Goal: Task Accomplishment & Management: Use online tool/utility

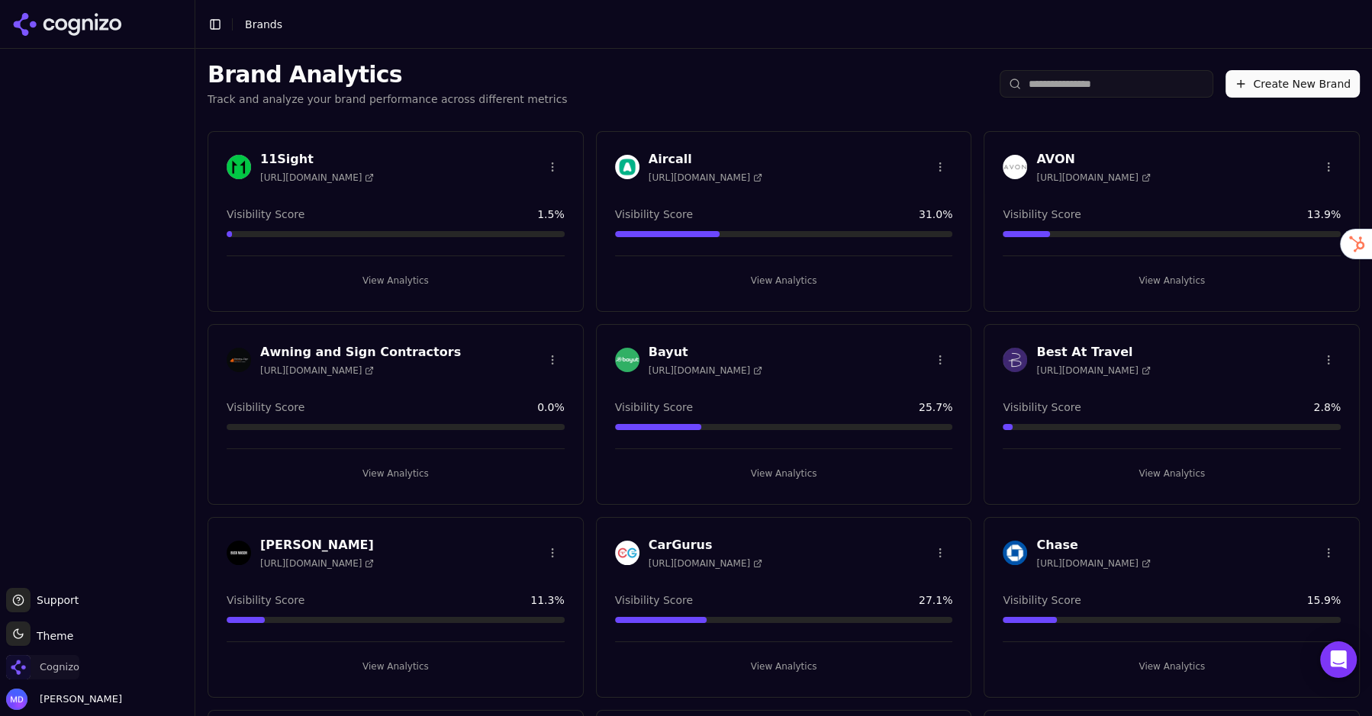
click at [56, 664] on span "Cognizo" at bounding box center [60, 668] width 40 height 14
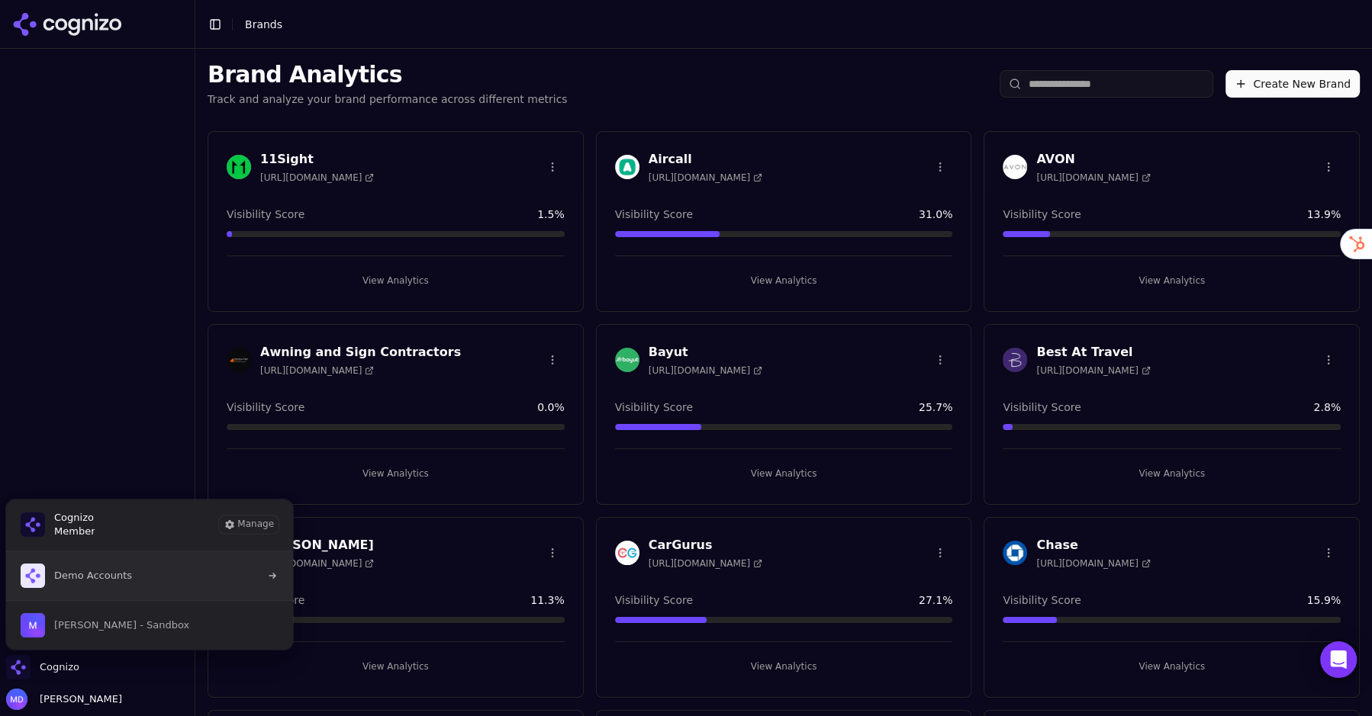
click at [75, 582] on span "Demo Accounts" at bounding box center [76, 576] width 111 height 24
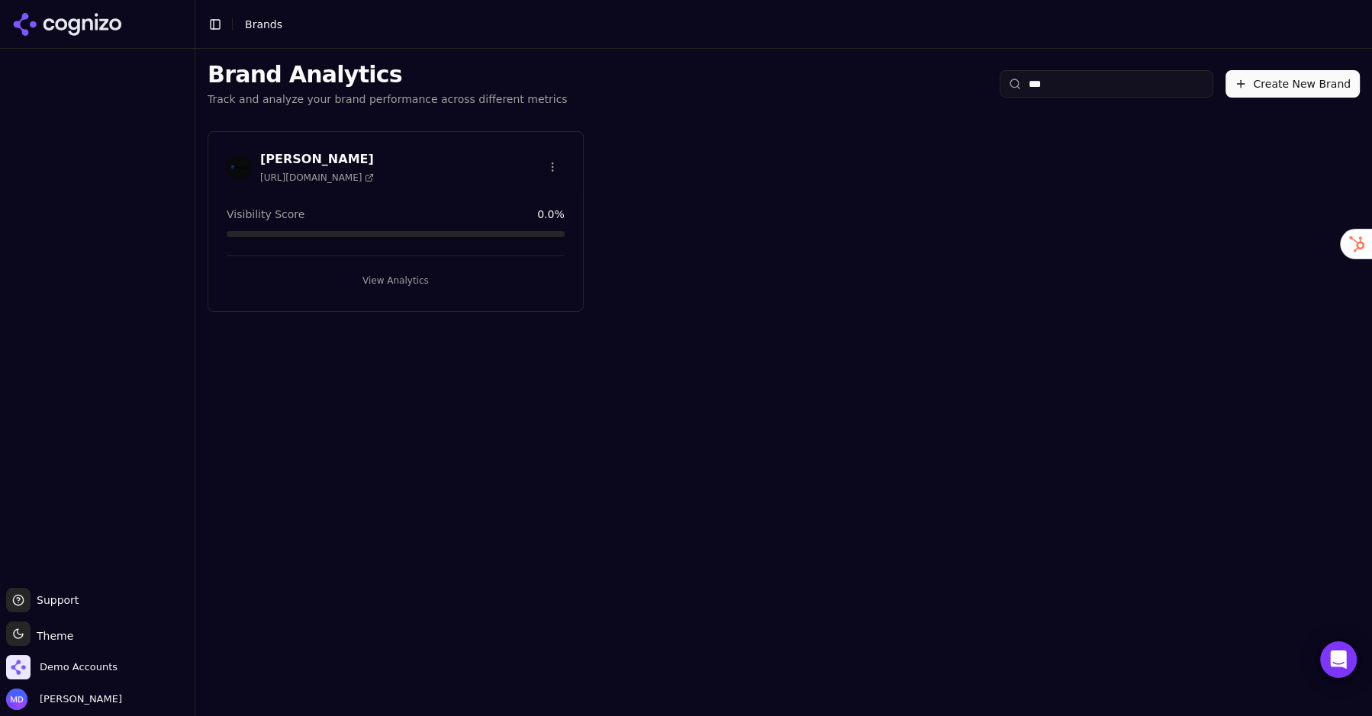
type input "***"
click at [359, 278] on button "View Analytics" at bounding box center [396, 281] width 338 height 24
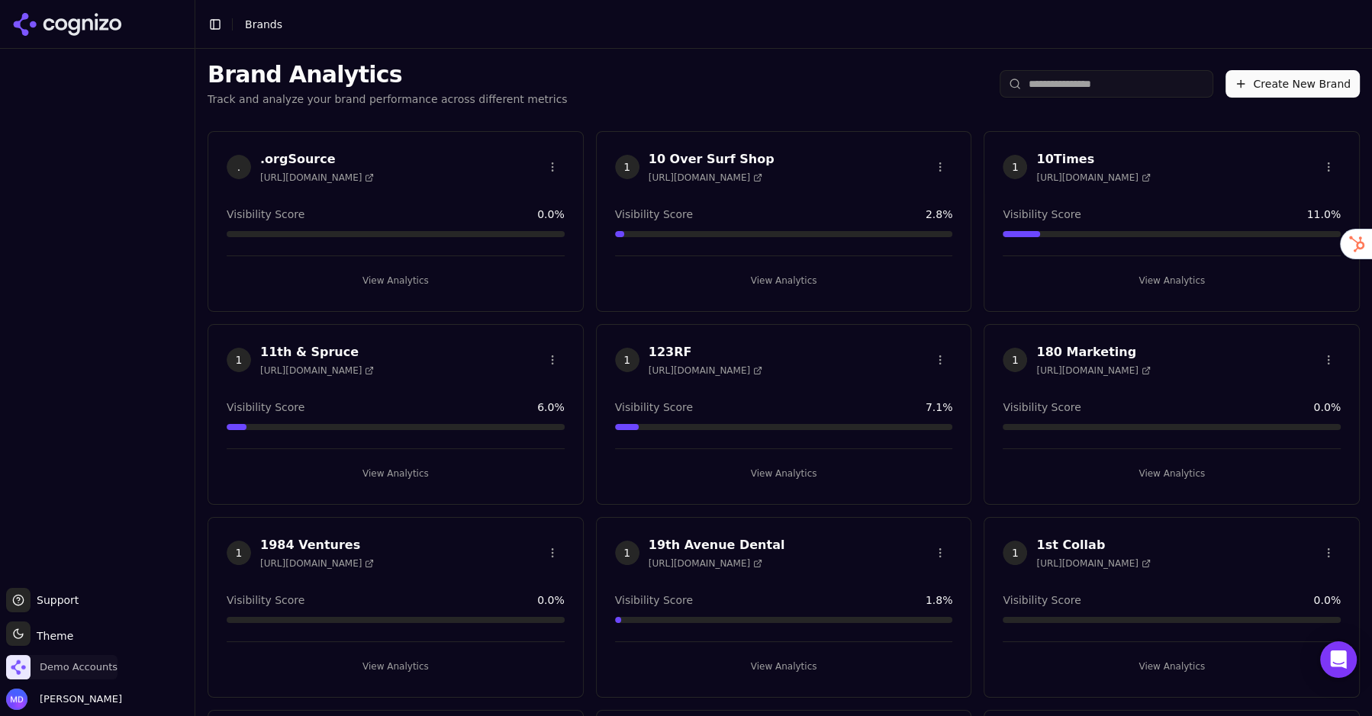
click at [101, 667] on span "Demo Accounts" at bounding box center [79, 668] width 78 height 14
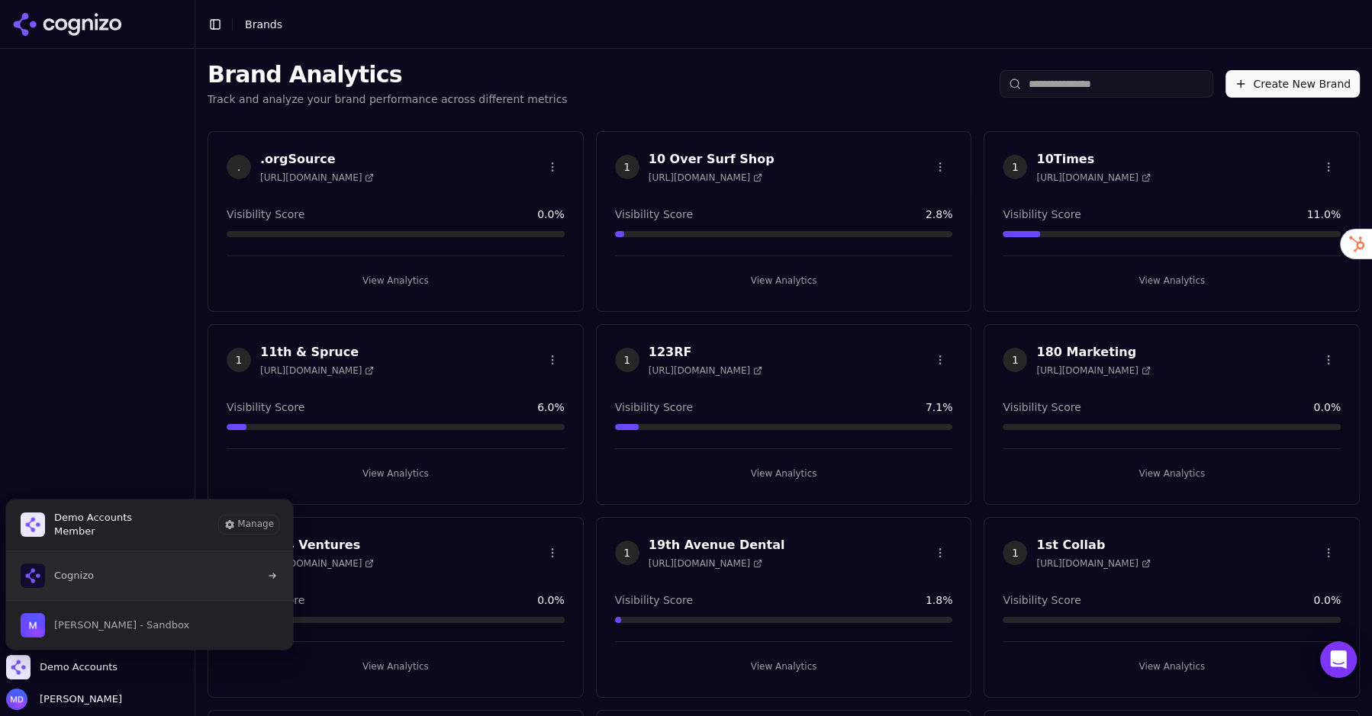
click at [98, 582] on button "Cognizo" at bounding box center [149, 576] width 288 height 49
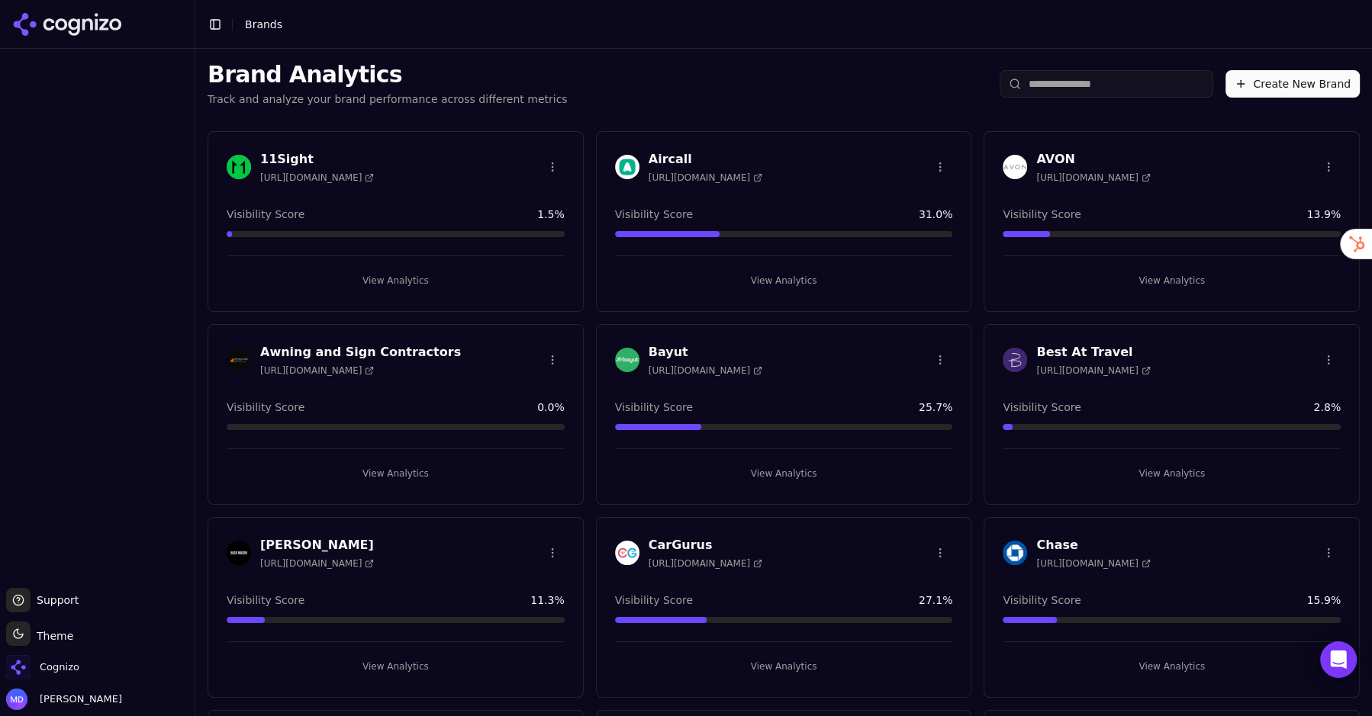
click at [1086, 85] on input "search" at bounding box center [1106, 83] width 214 height 27
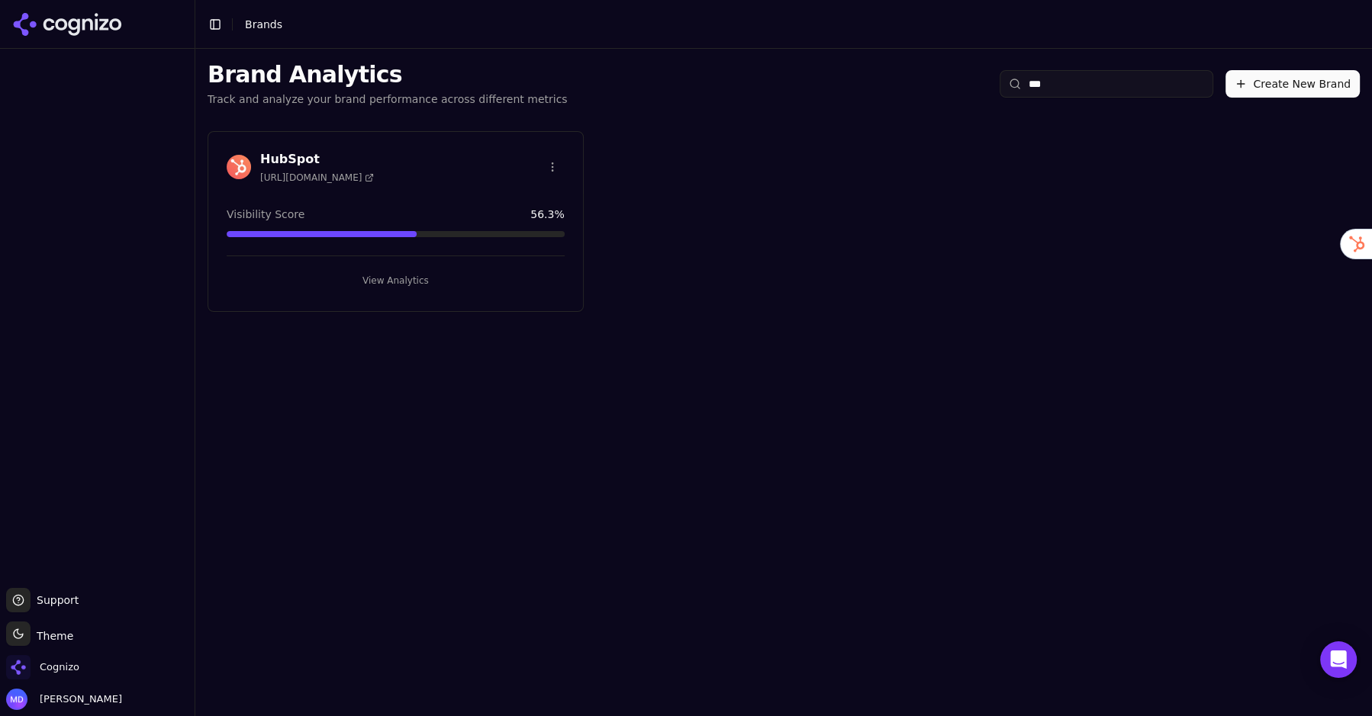
type input "***"
click at [396, 285] on button "View Analytics" at bounding box center [396, 281] width 338 height 24
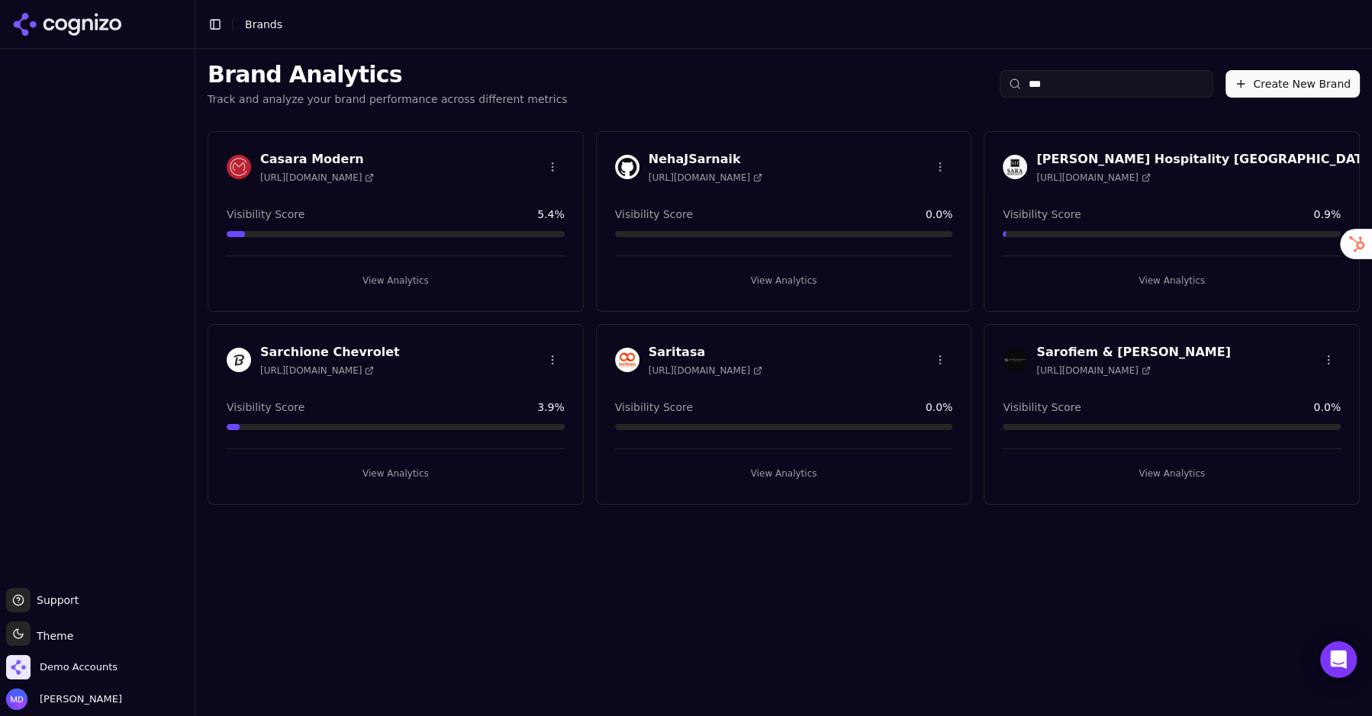
type input "***"
click at [413, 476] on button "View Analytics" at bounding box center [396, 474] width 338 height 24
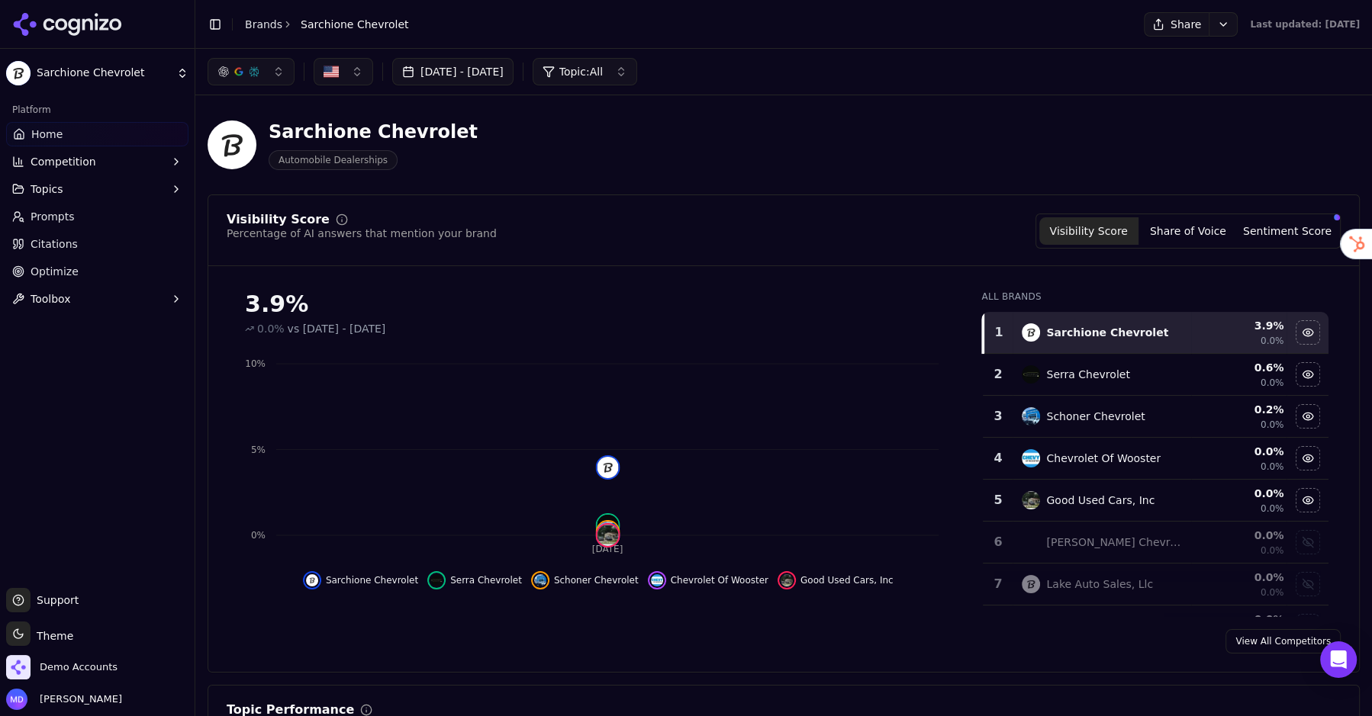
click at [46, 223] on span "Prompts" at bounding box center [53, 216] width 44 height 15
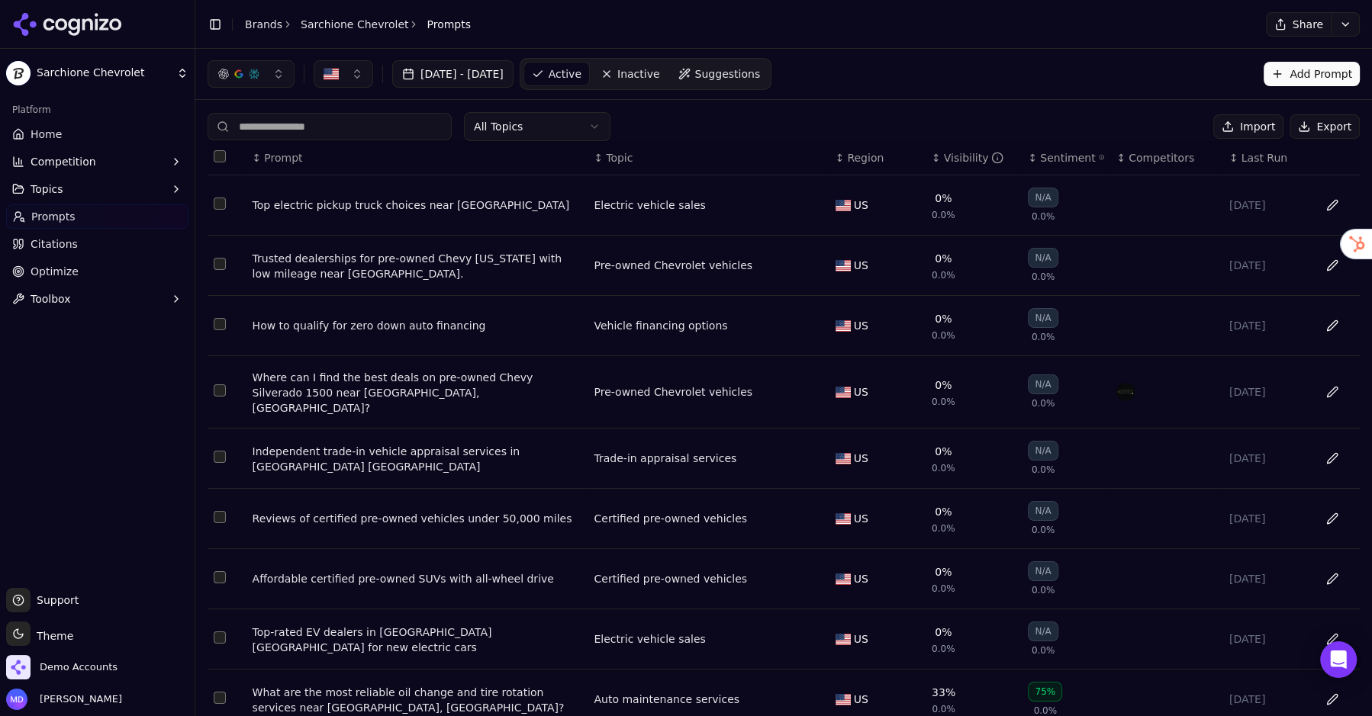
click at [961, 159] on div "Visibility" at bounding box center [974, 157] width 60 height 15
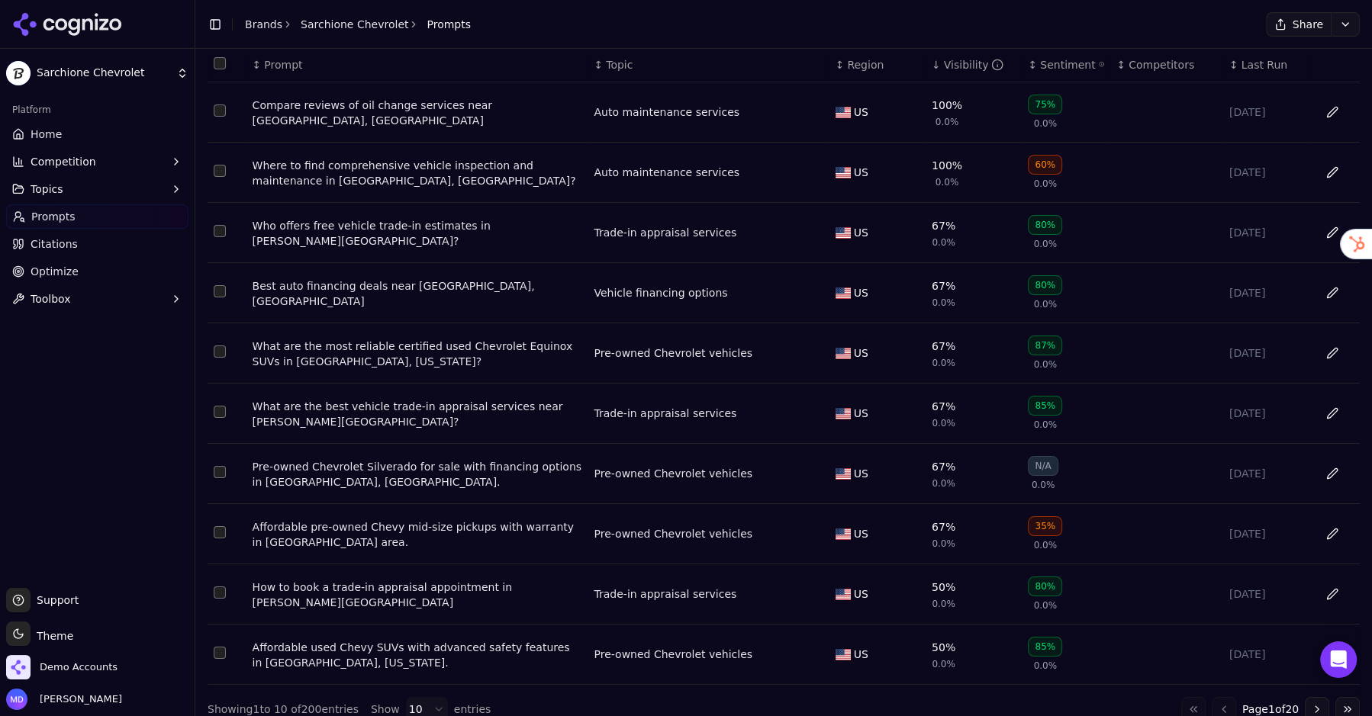
scroll to position [105, 0]
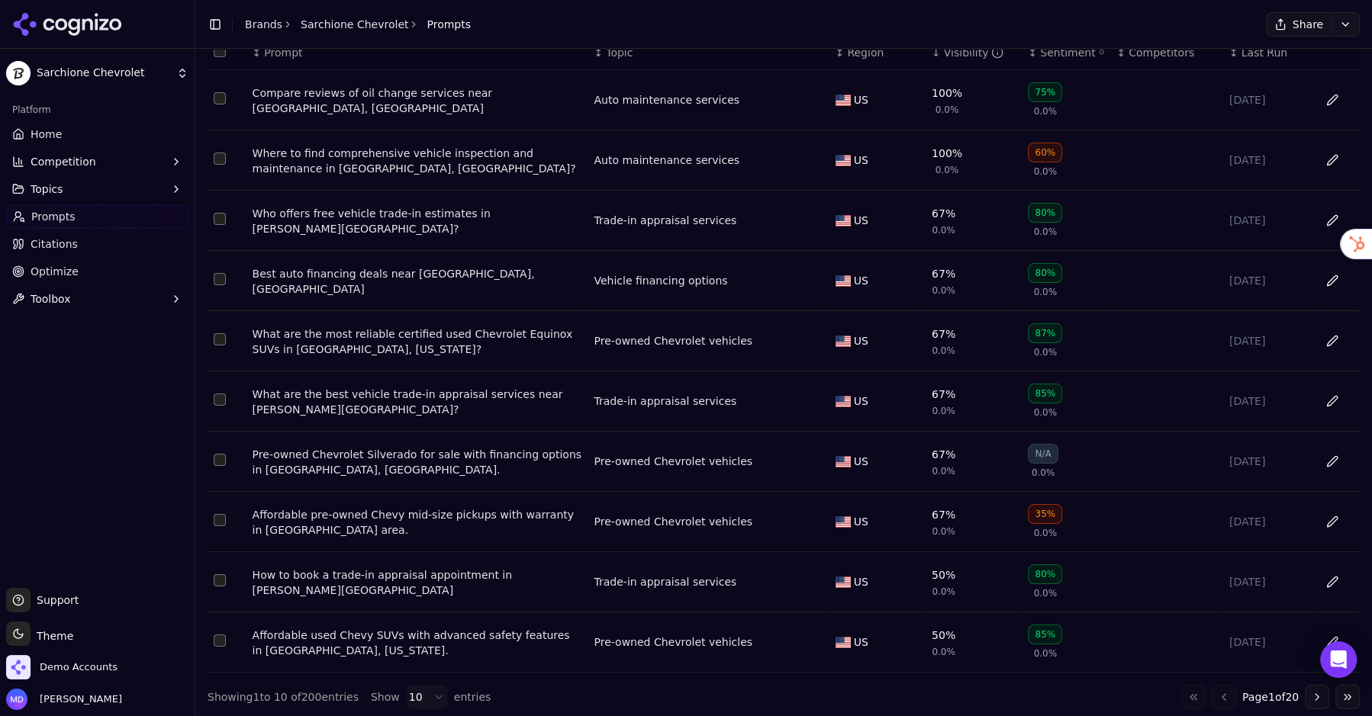
click at [341, 216] on div "Who offers free vehicle trade-in estimates in Randolph OH?" at bounding box center [417, 221] width 330 height 31
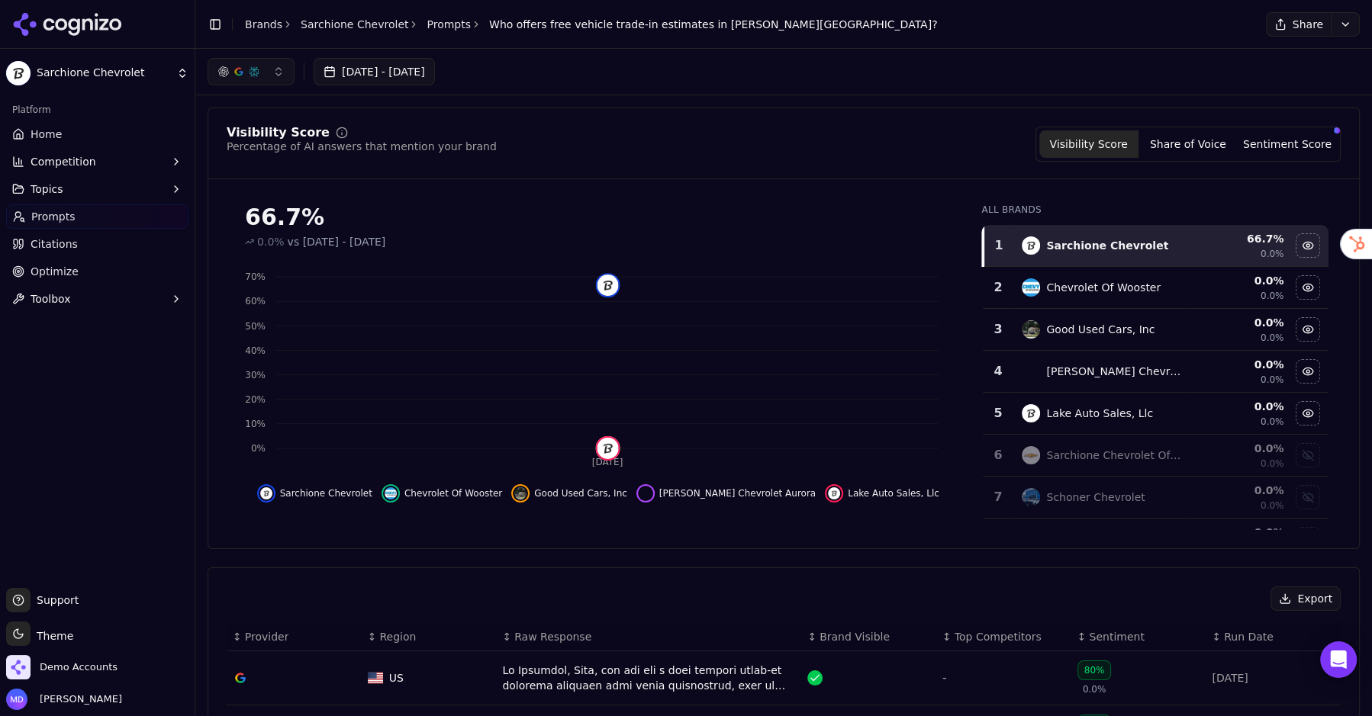
click at [48, 244] on span "Citations" at bounding box center [54, 243] width 47 height 15
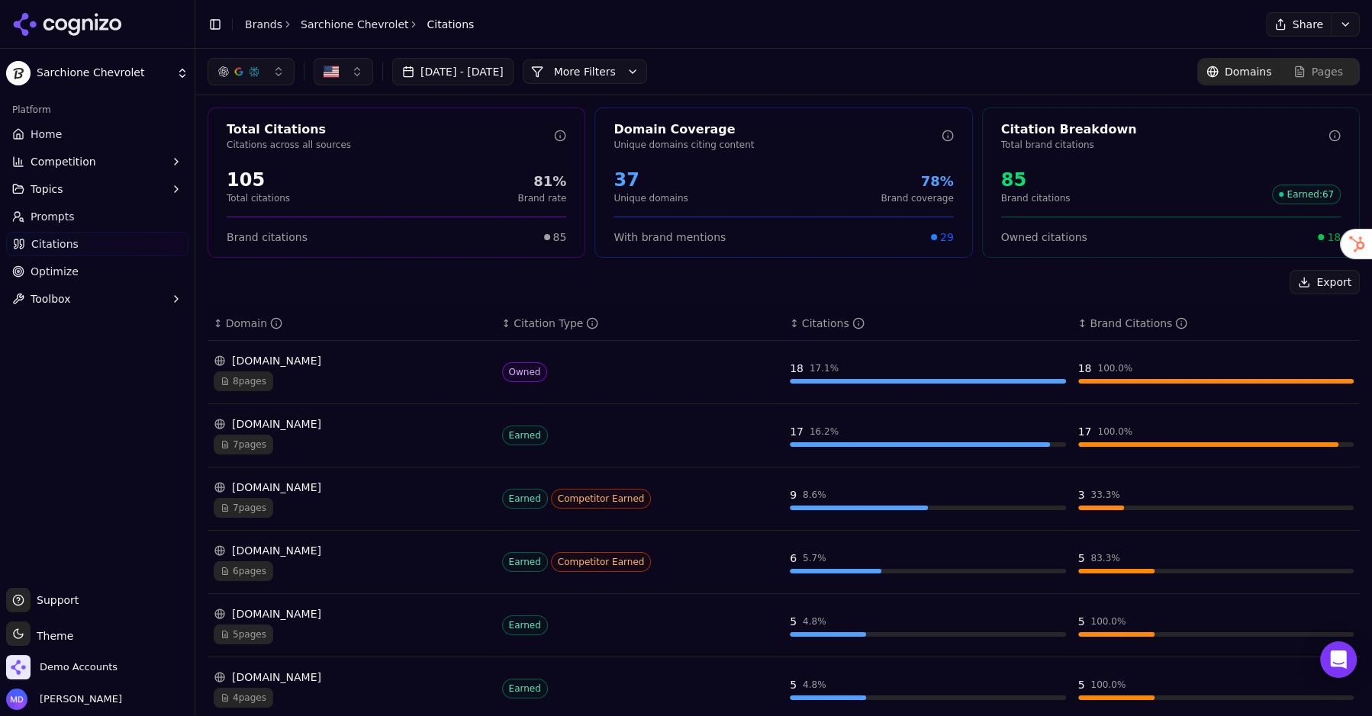
click at [391, 427] on div "[DOMAIN_NAME]" at bounding box center [352, 424] width 276 height 15
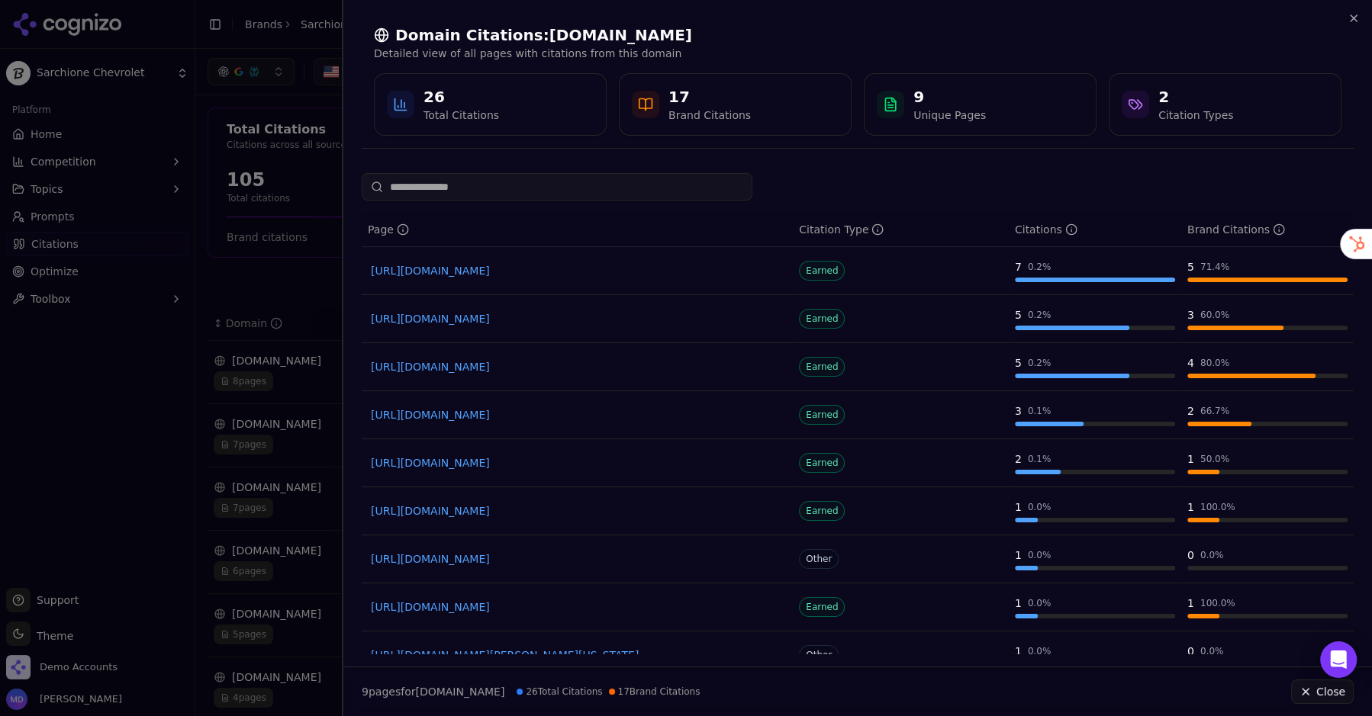
click at [284, 300] on div at bounding box center [686, 358] width 1372 height 716
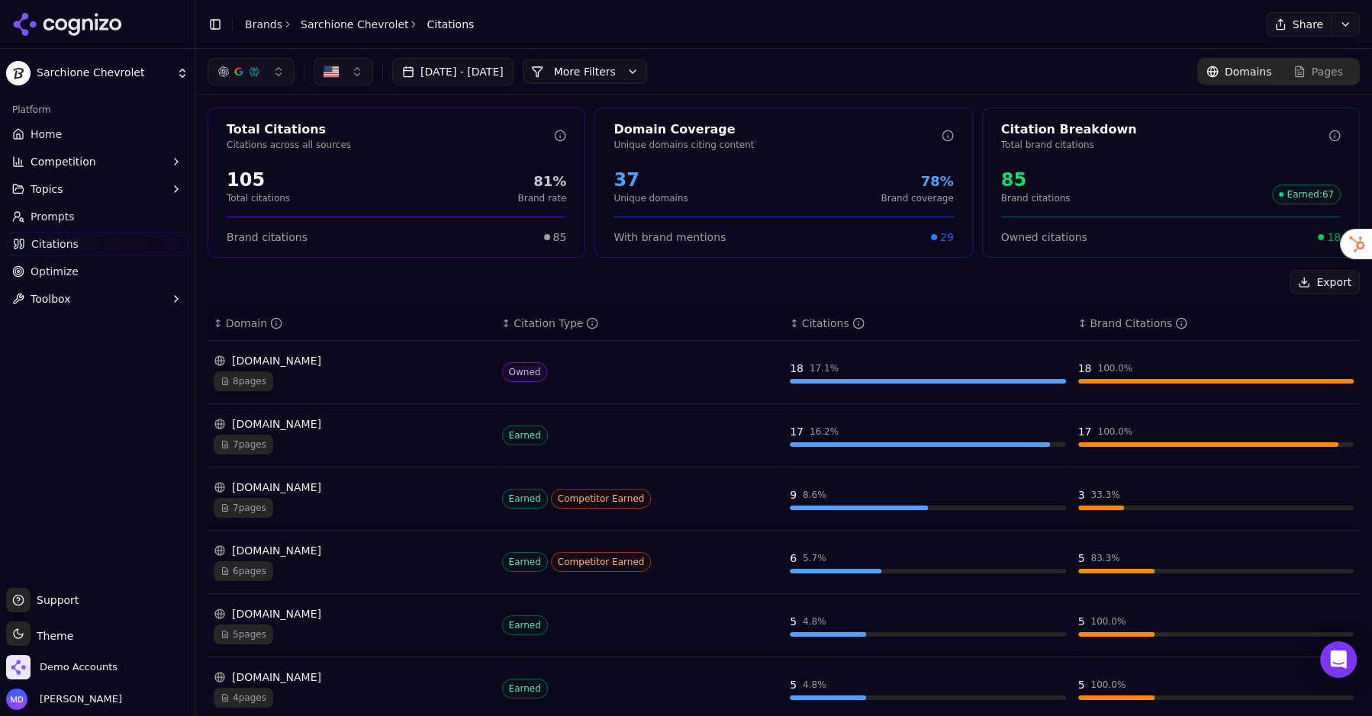
click at [52, 227] on link "Prompts" at bounding box center [97, 216] width 182 height 24
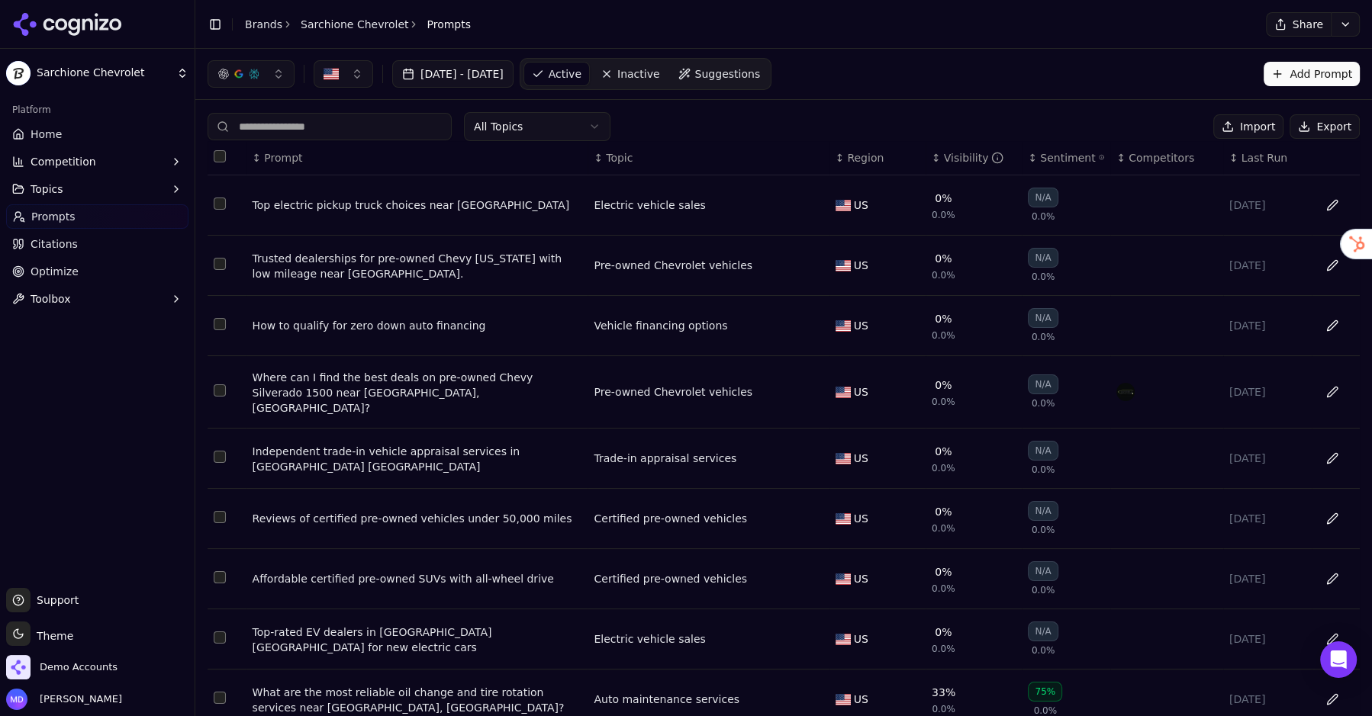
click at [976, 151] on div "Visibility" at bounding box center [974, 157] width 60 height 15
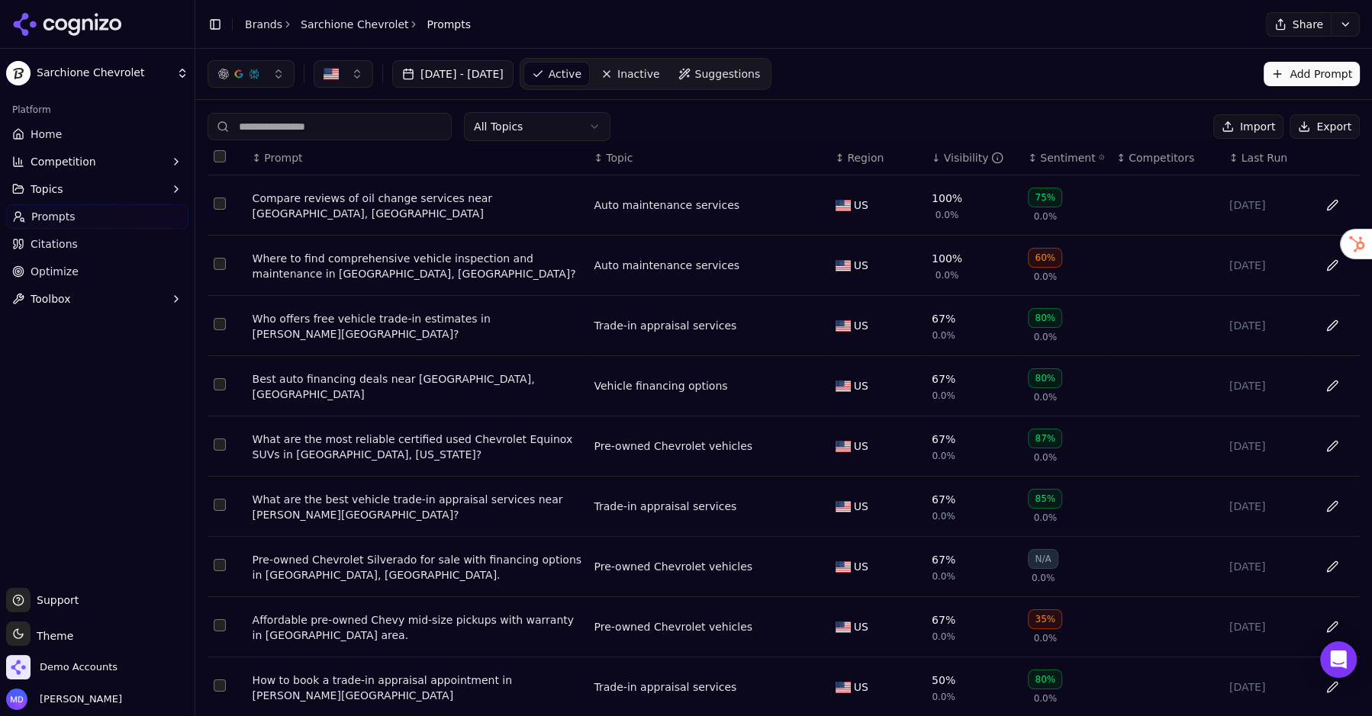
scroll to position [105, 0]
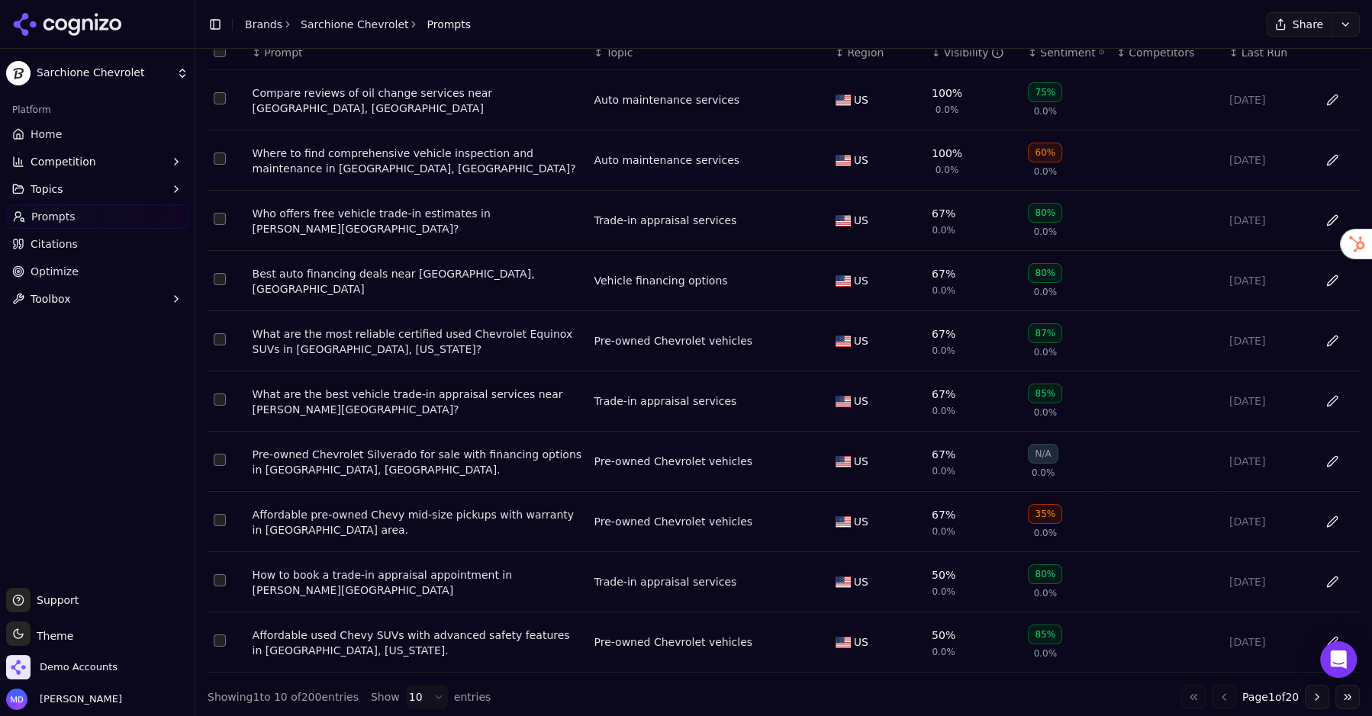
click at [445, 580] on div "How to book a trade-in appraisal appointment in Randolph OH" at bounding box center [417, 583] width 330 height 31
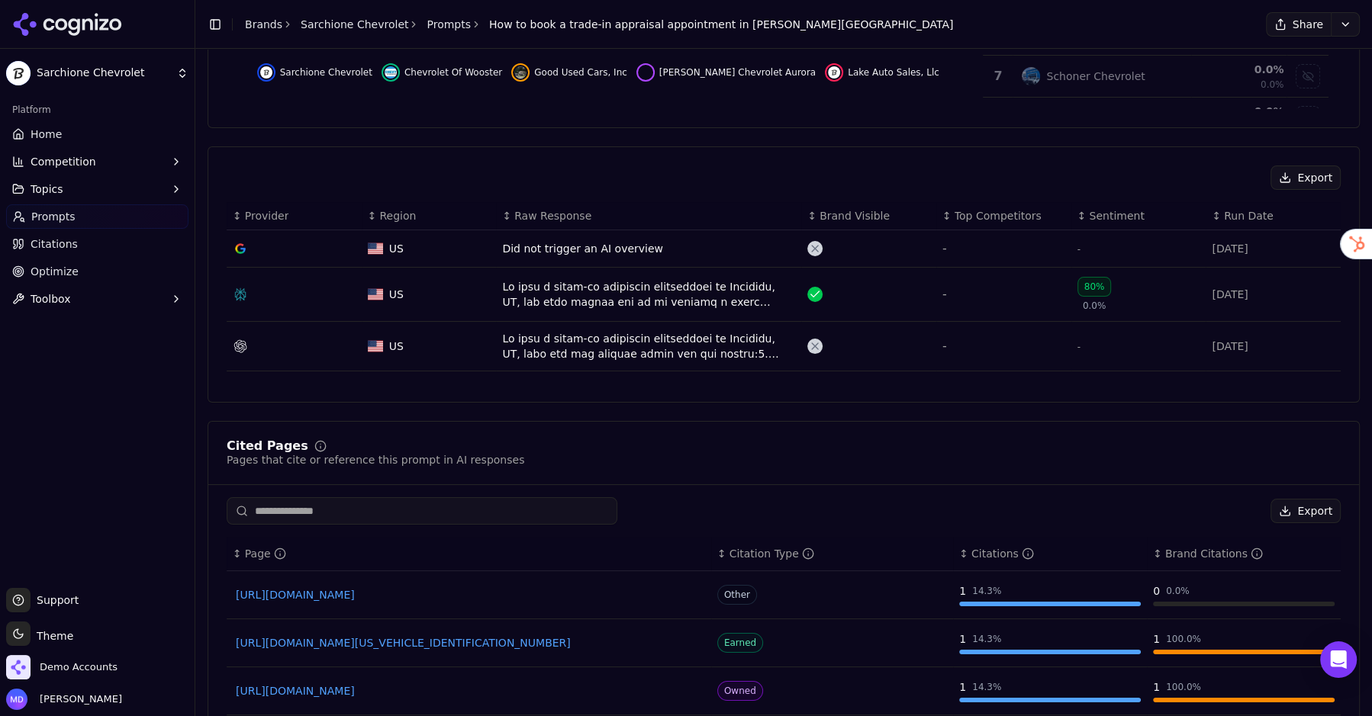
scroll to position [426, 0]
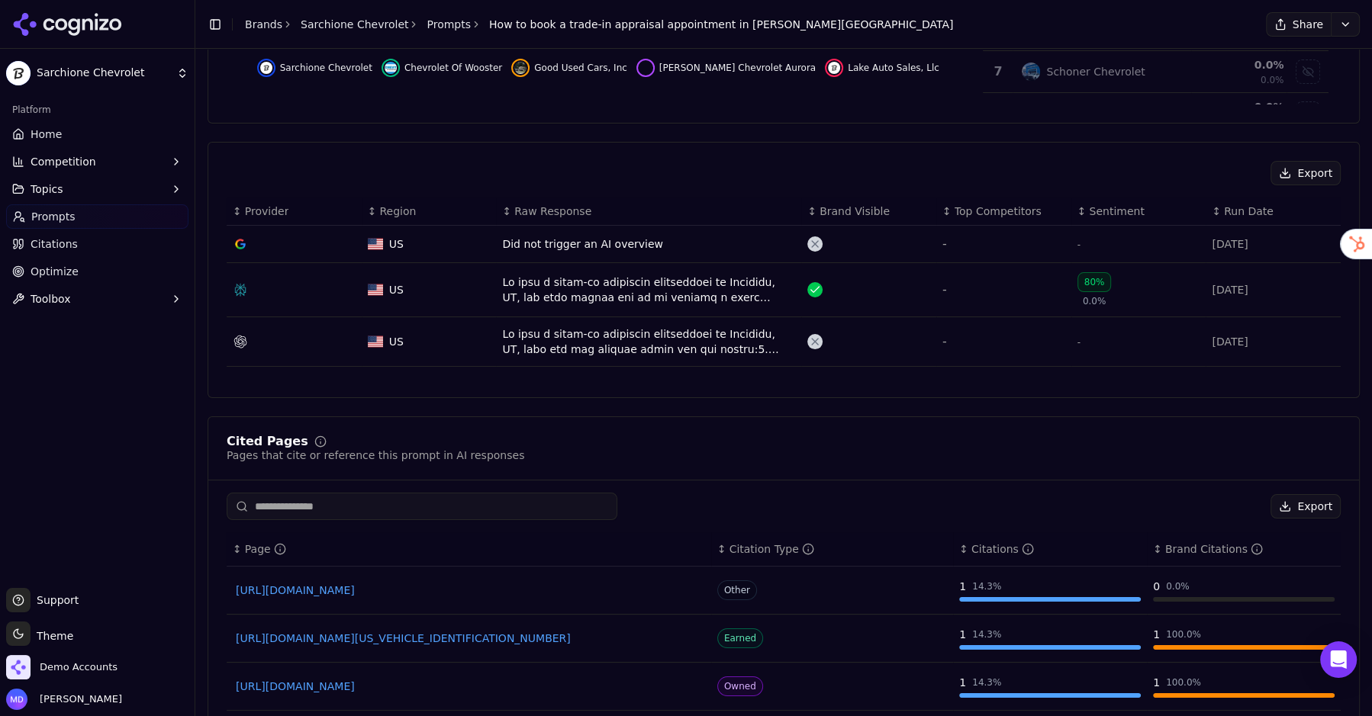
click at [564, 288] on div "Data table" at bounding box center [648, 290] width 293 height 31
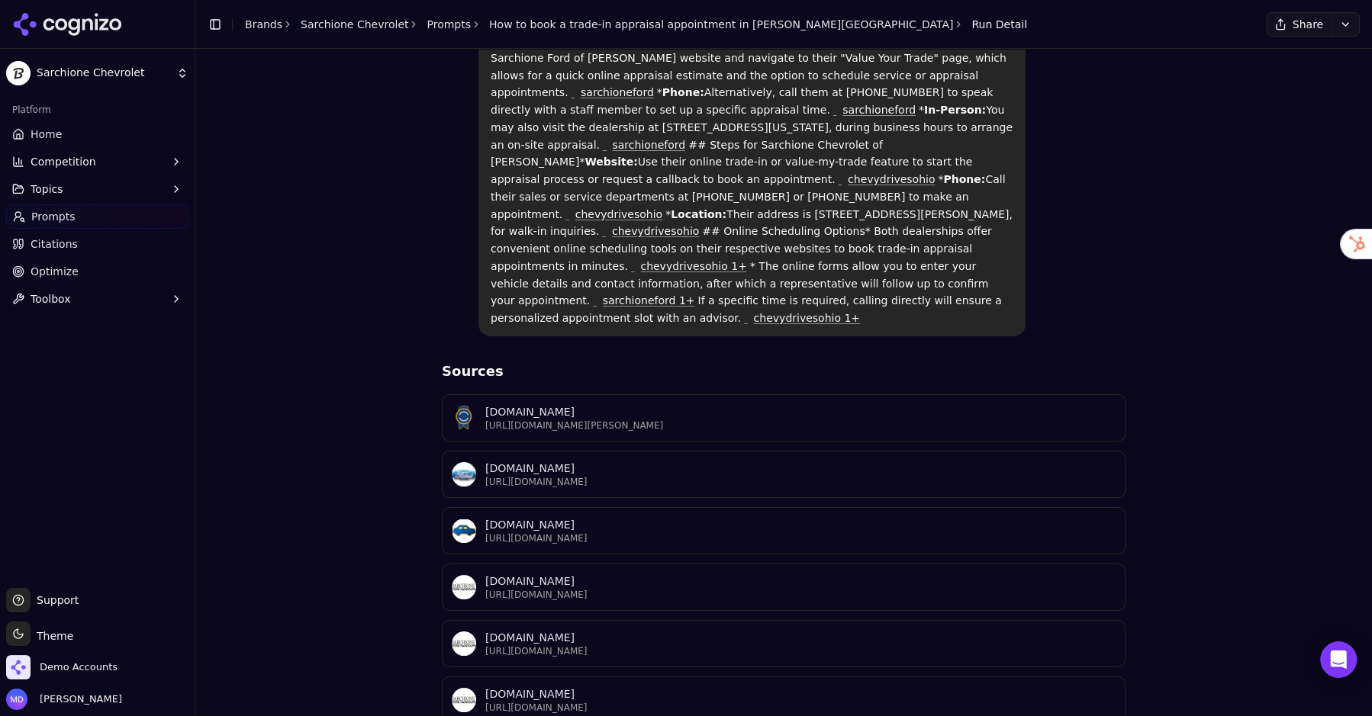
scroll to position [241, 0]
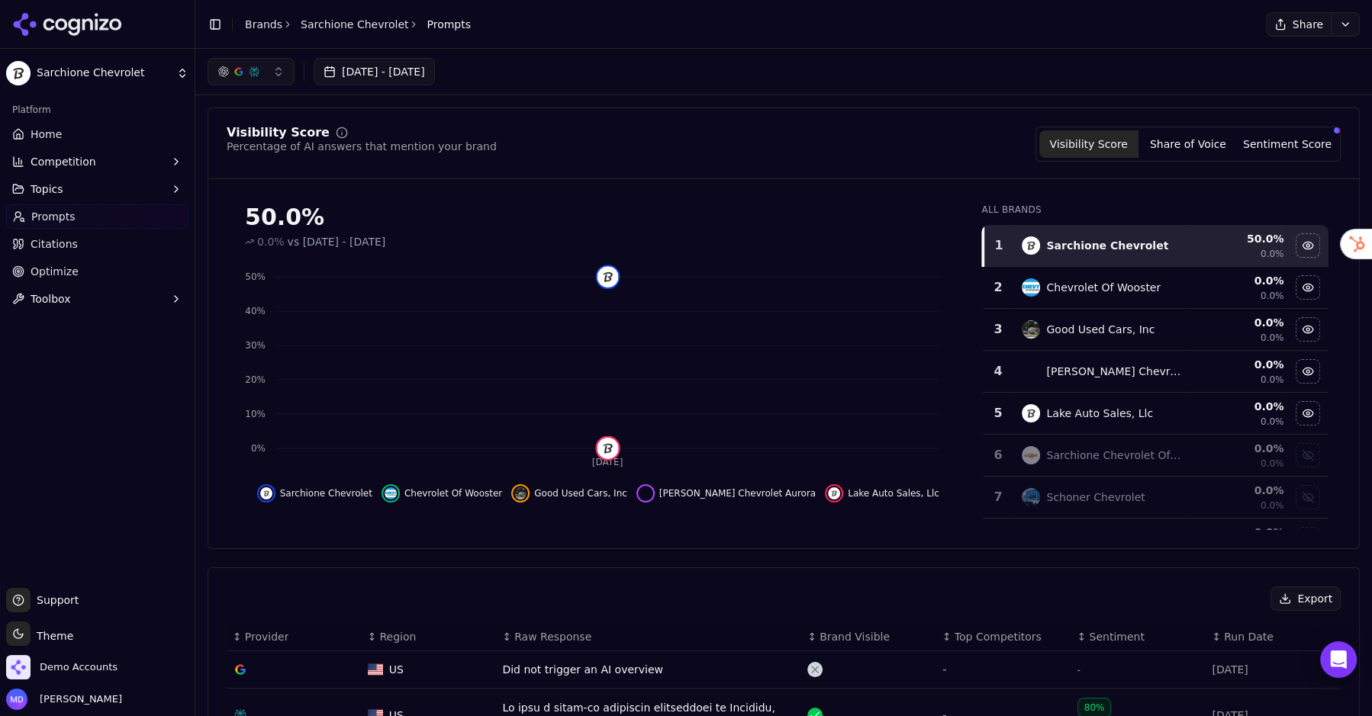
scroll to position [472, 0]
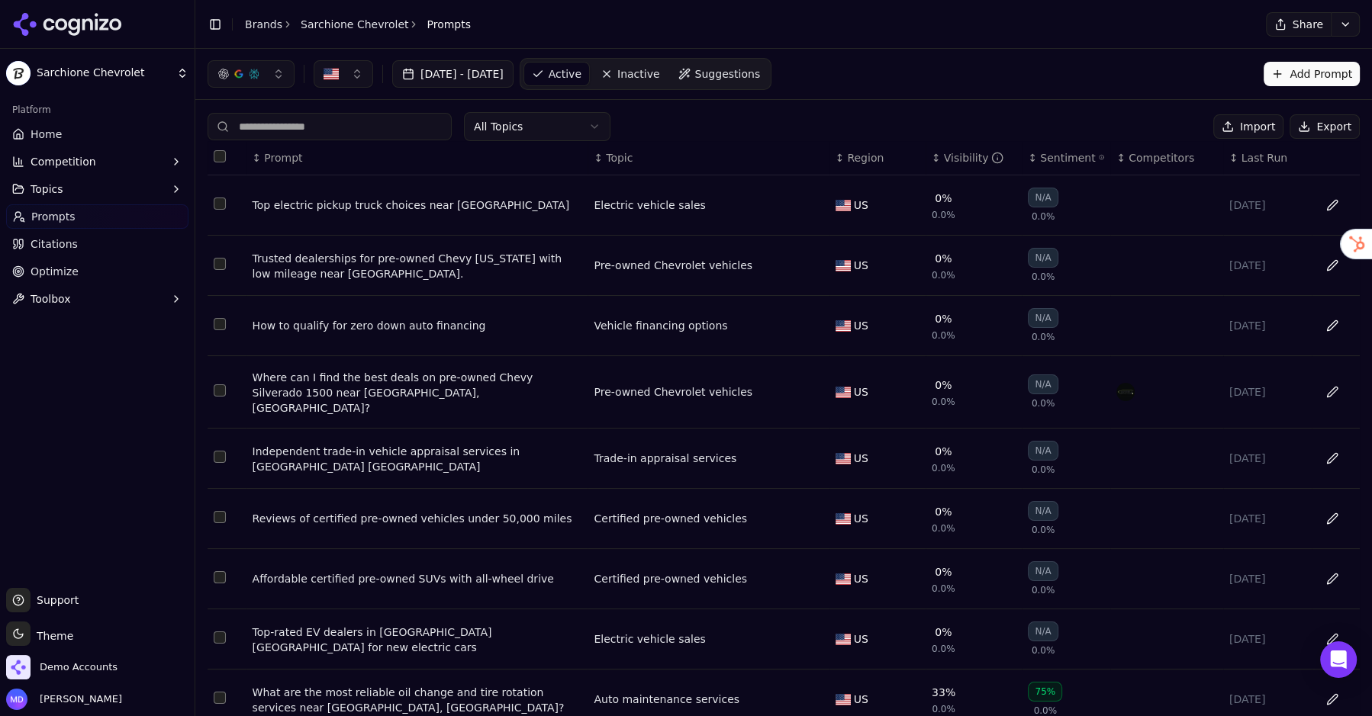
click at [976, 166] on th "↕ Visibility" at bounding box center [973, 158] width 96 height 34
click at [943, 164] on th "↕ Visibility" at bounding box center [973, 158] width 96 height 34
click at [340, 685] on div "What are the most reliable oil change and tire rotation services near Randolph,…" at bounding box center [417, 700] width 330 height 31
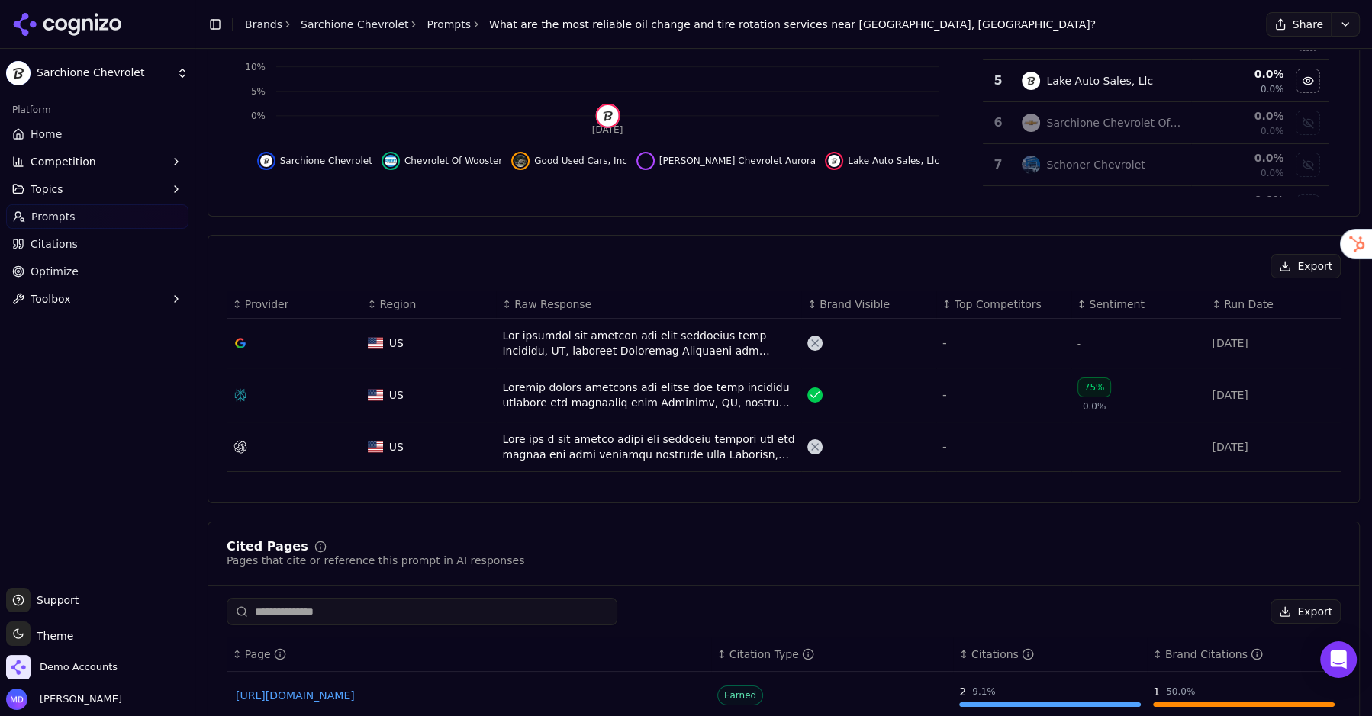
scroll to position [333, 0]
click at [663, 385] on div "Data table" at bounding box center [648, 394] width 293 height 31
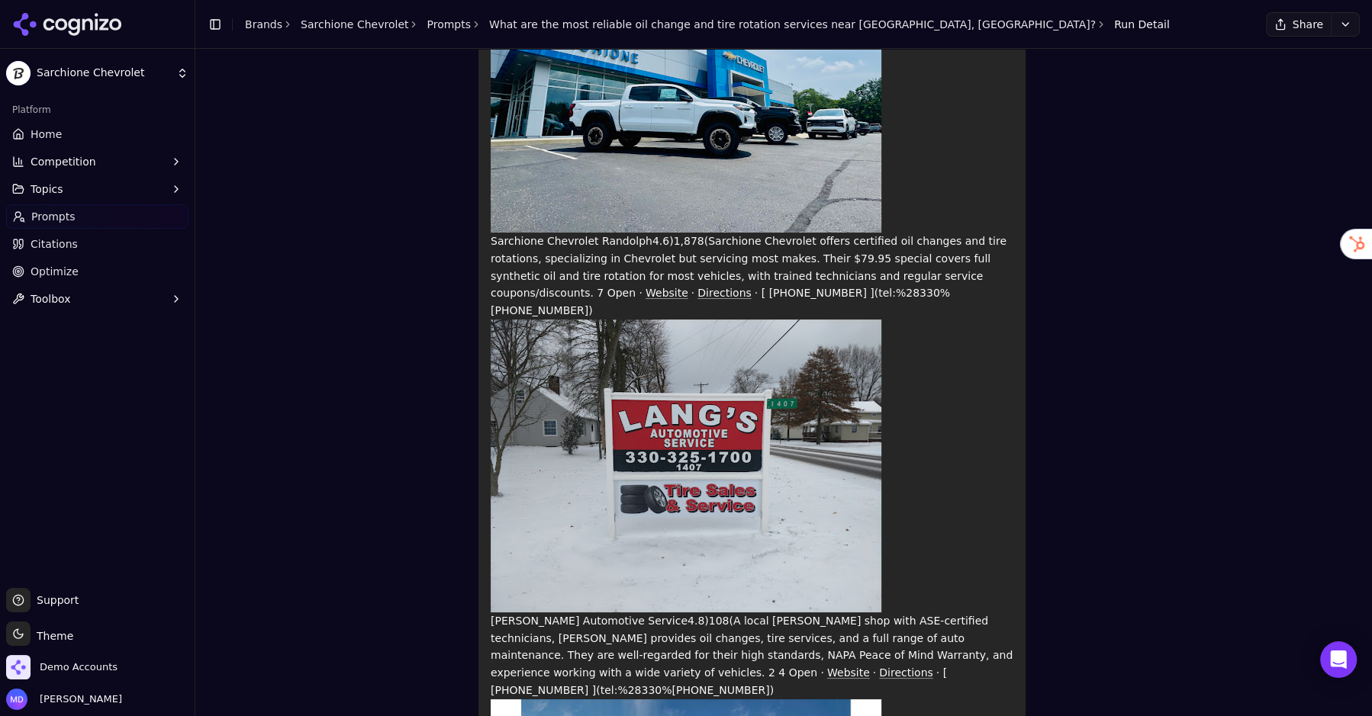
scroll to position [744, 0]
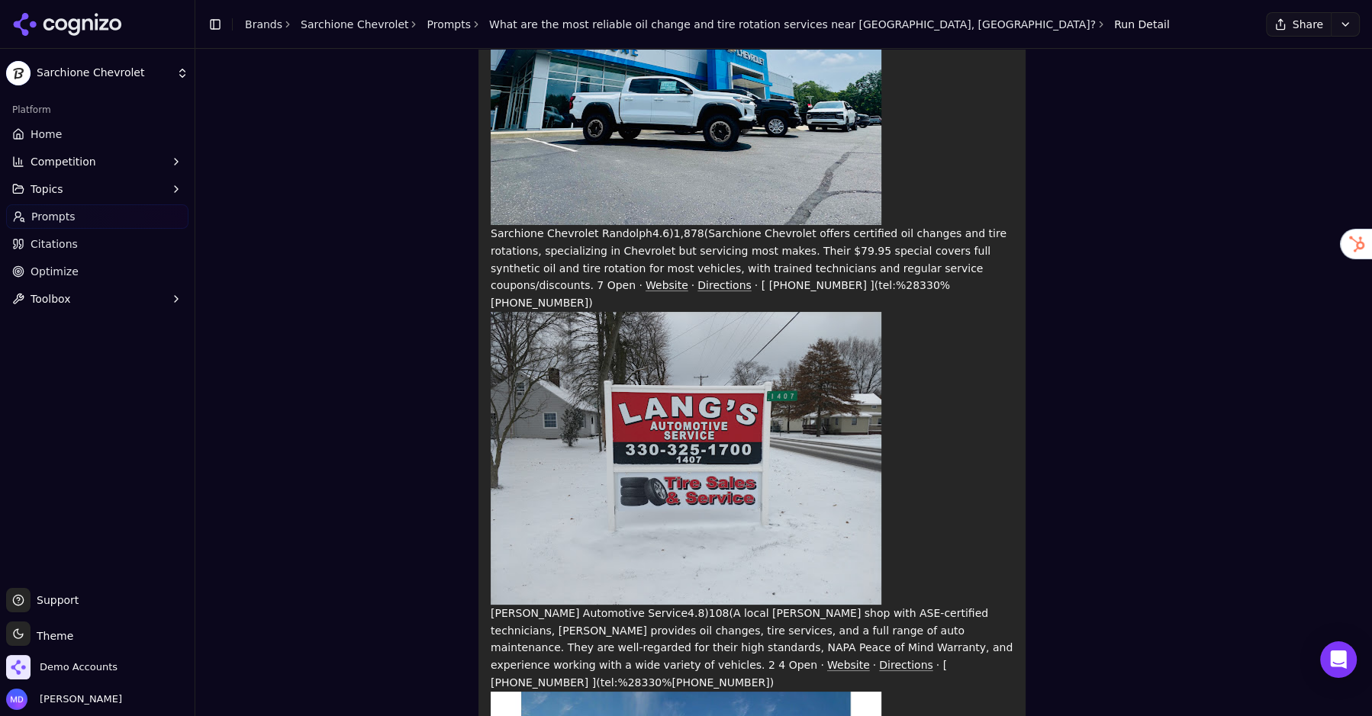
click at [62, 211] on span "Prompts" at bounding box center [53, 216] width 44 height 15
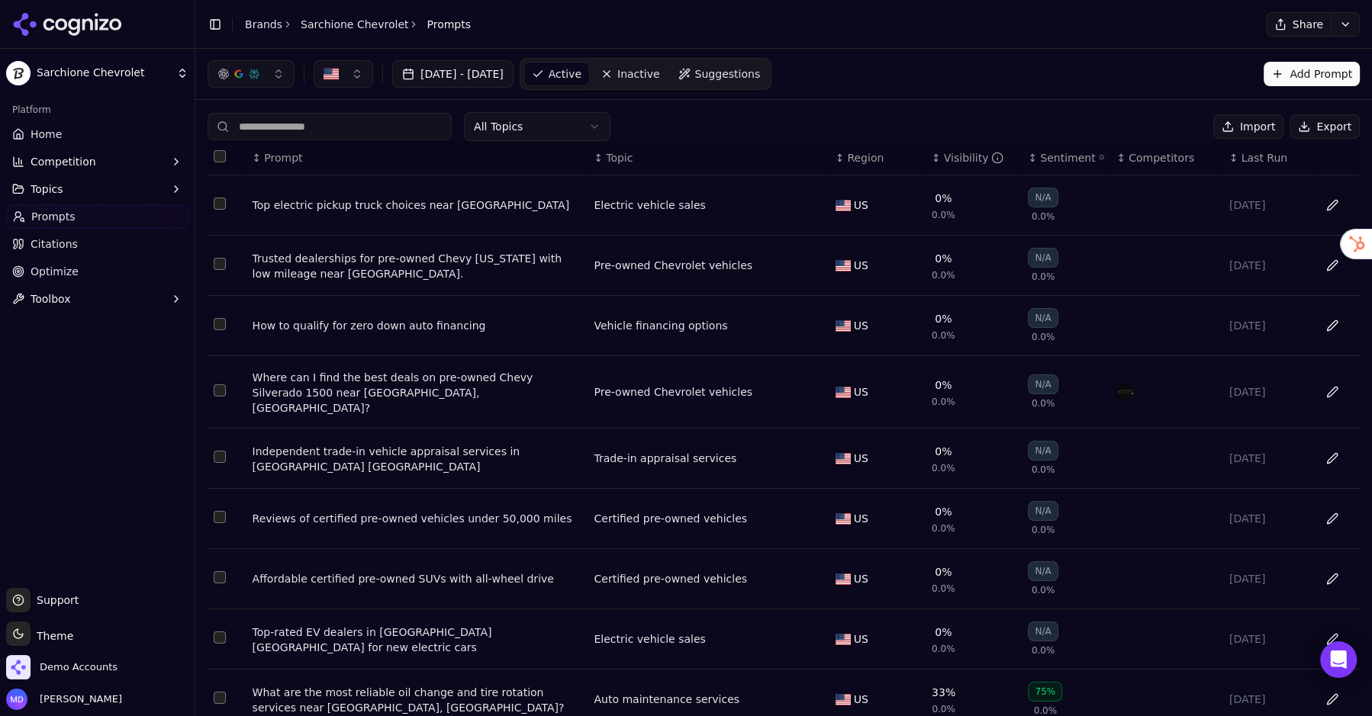
click at [944, 150] on div "Visibility" at bounding box center [974, 157] width 60 height 15
click at [940, 150] on div "↑ Visibility" at bounding box center [973, 157] width 84 height 15
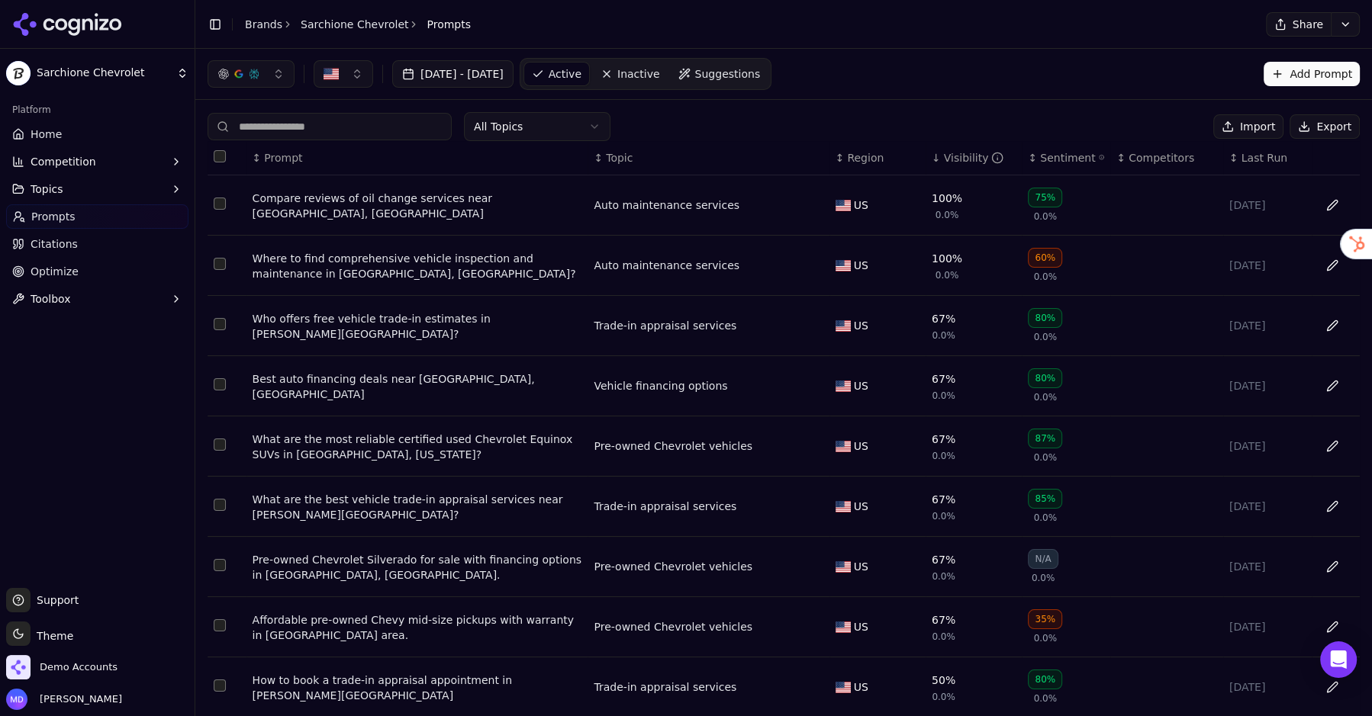
click at [349, 386] on div "Best auto financing deals near Randolph, OH" at bounding box center [417, 387] width 330 height 31
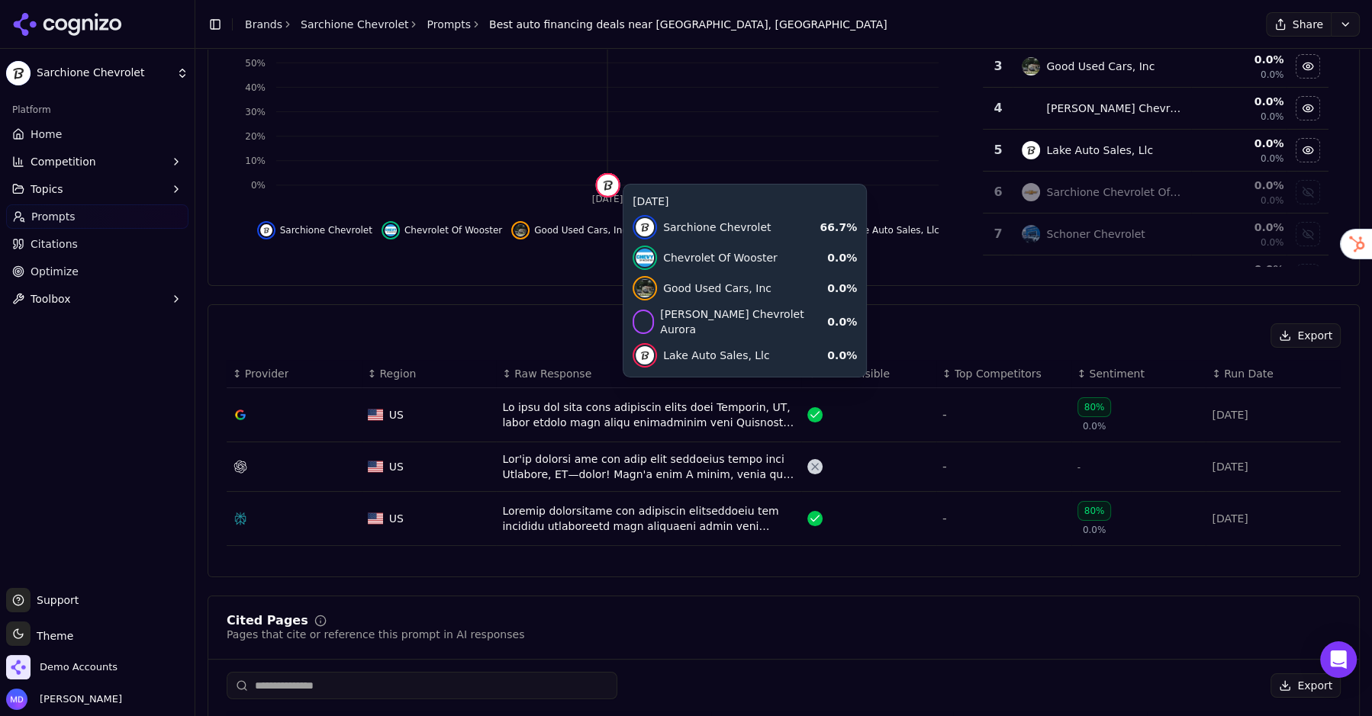
scroll to position [268, 0]
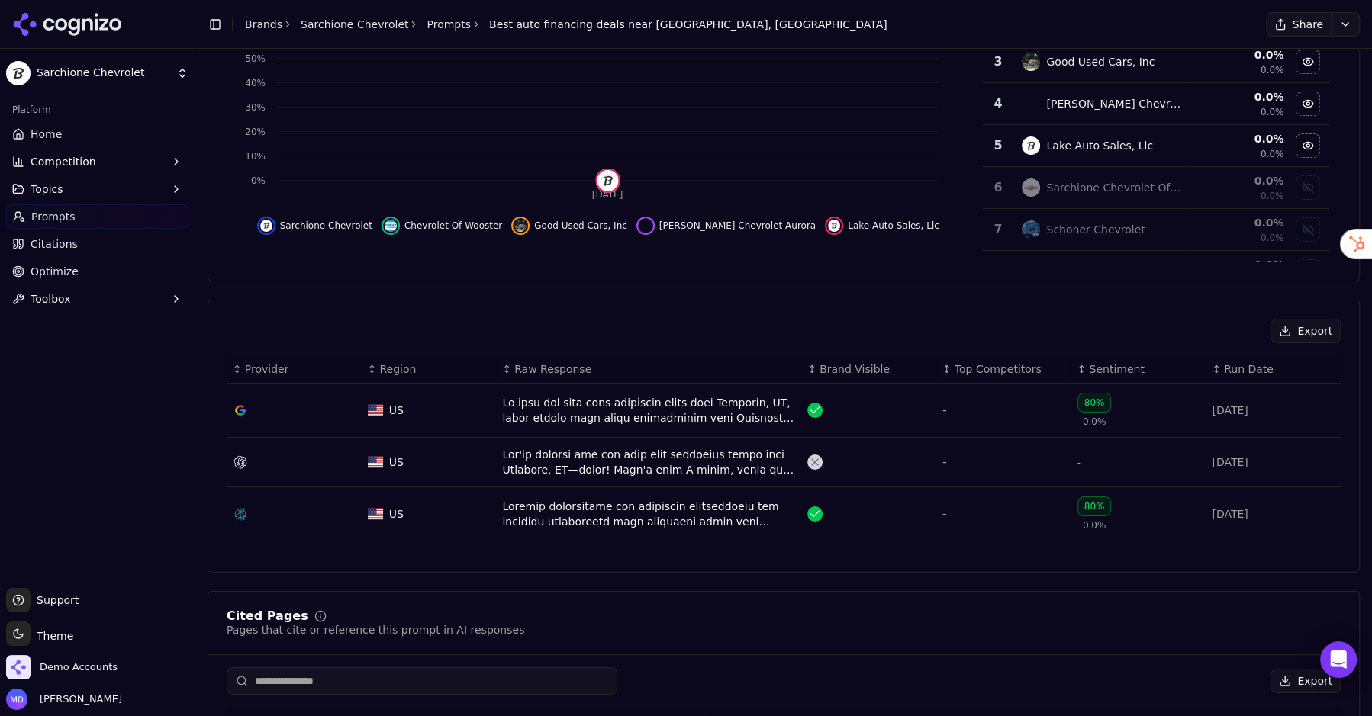
click at [584, 411] on div "Data table" at bounding box center [648, 410] width 293 height 31
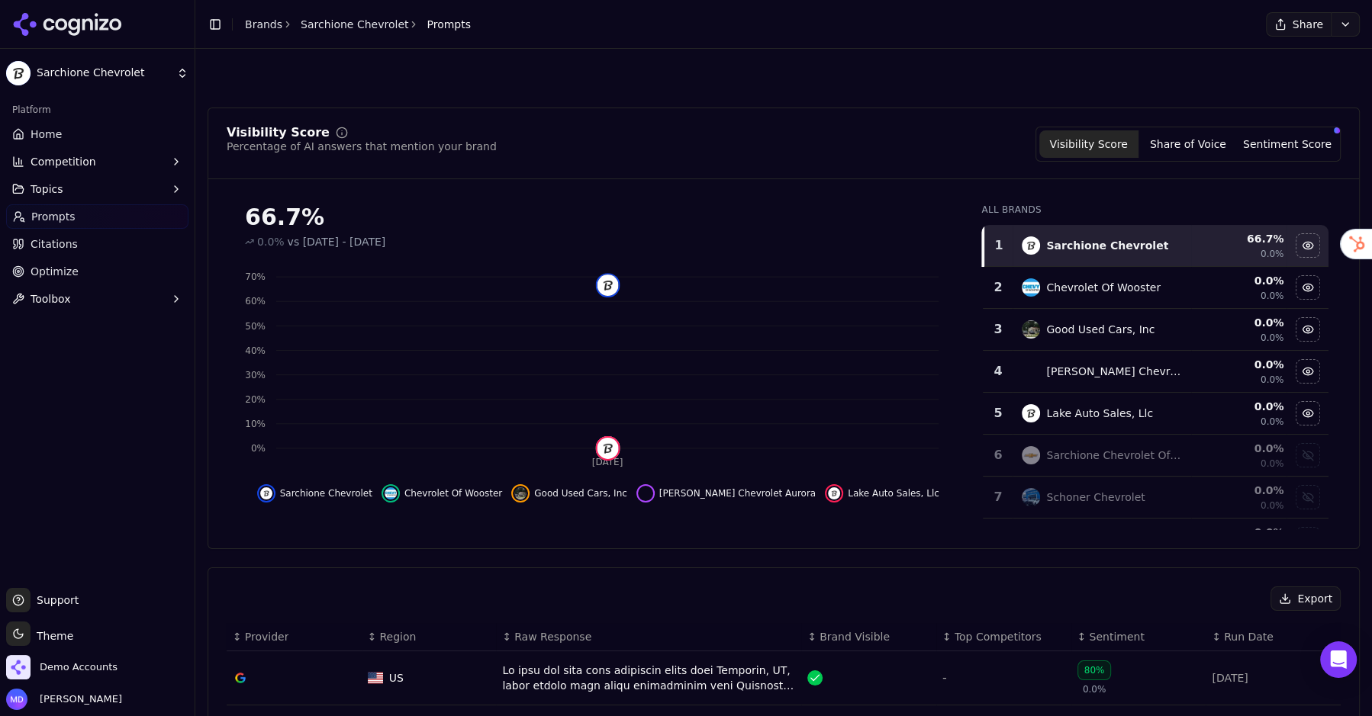
scroll to position [314, 0]
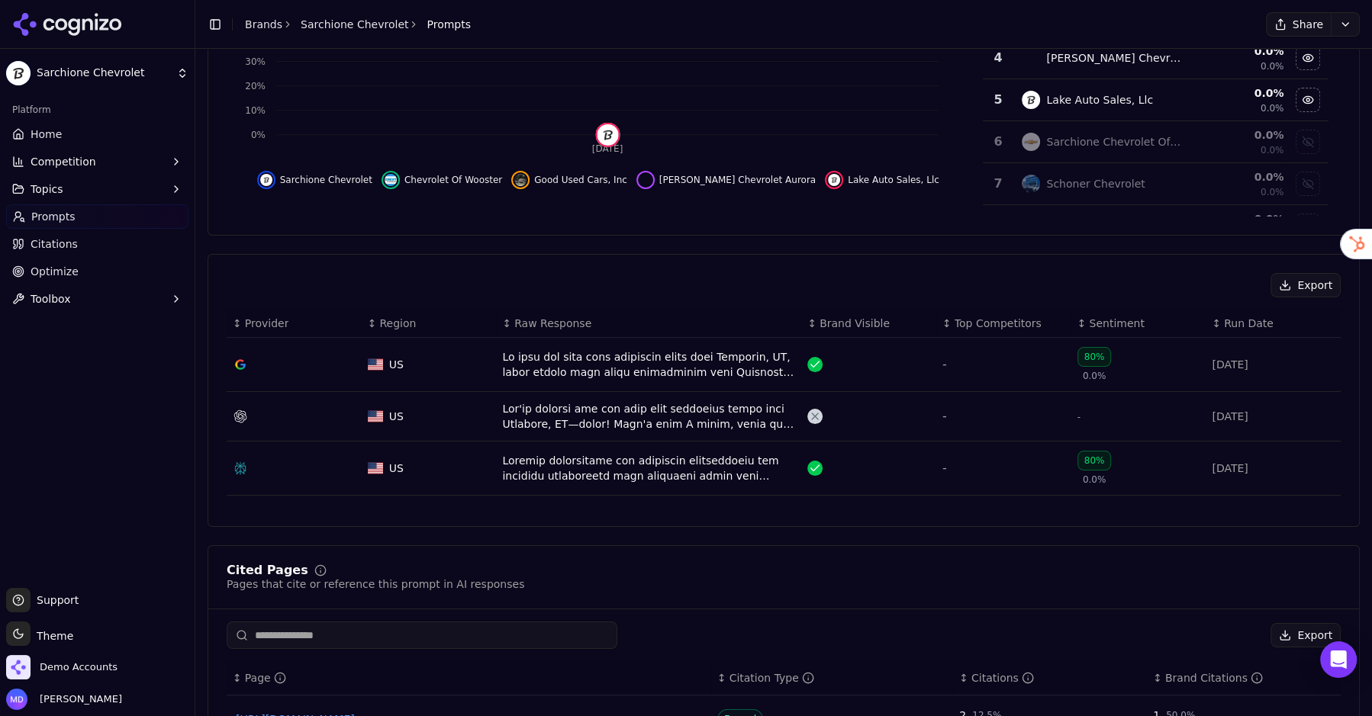
click at [590, 471] on div "Data table" at bounding box center [648, 468] width 293 height 31
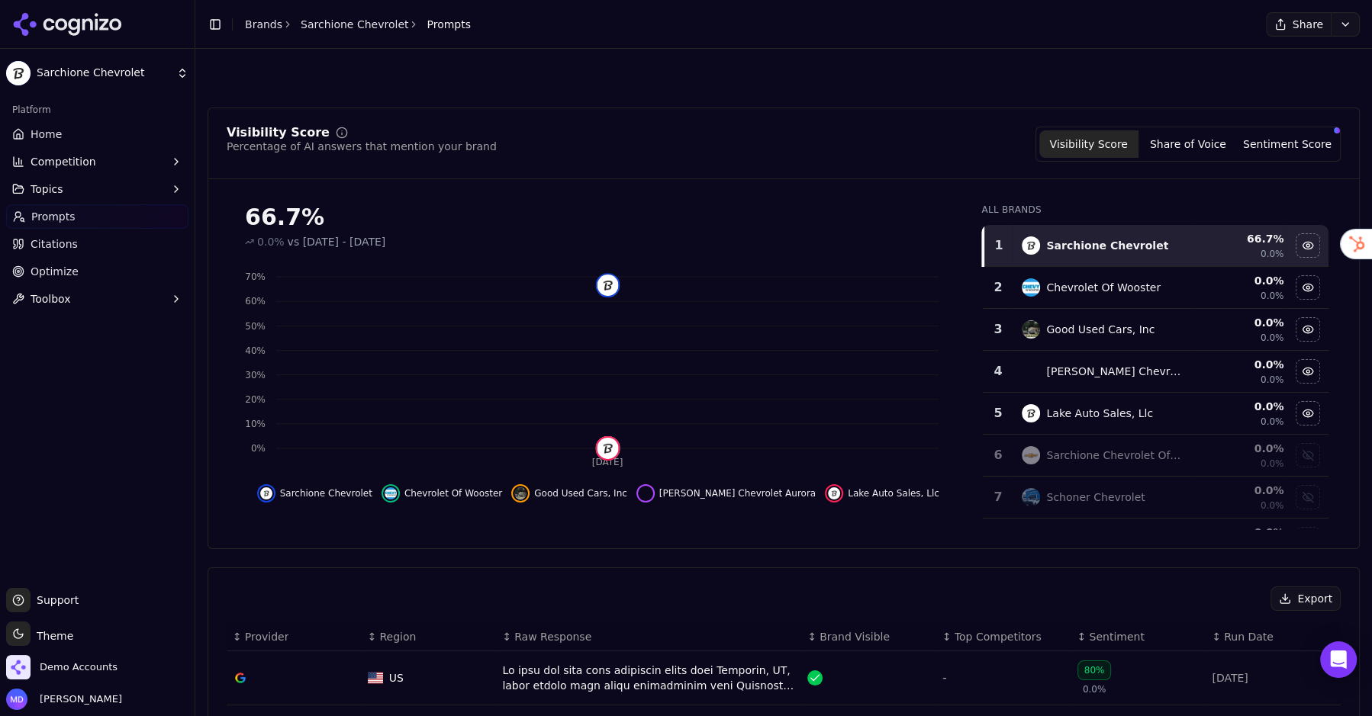
scroll to position [360, 0]
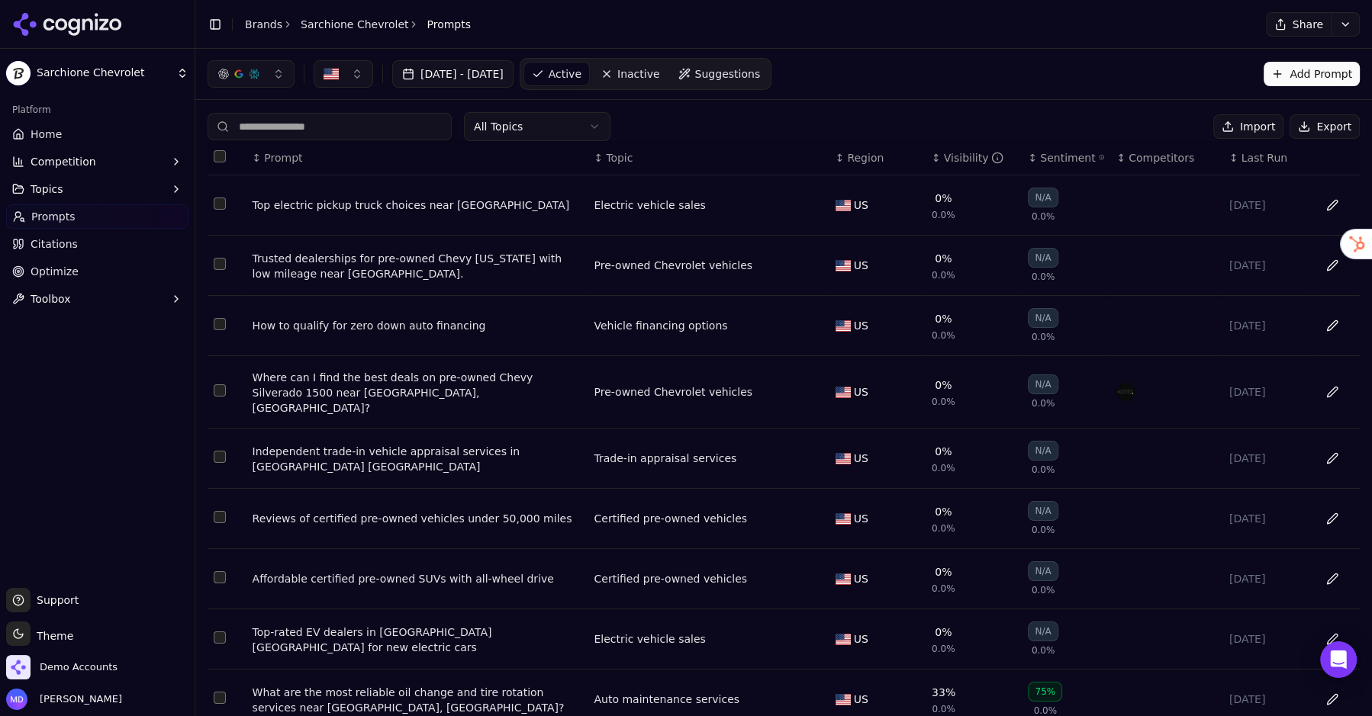
click at [977, 156] on div "Visibility" at bounding box center [974, 157] width 60 height 15
click at [957, 162] on div "Visibility" at bounding box center [974, 157] width 60 height 15
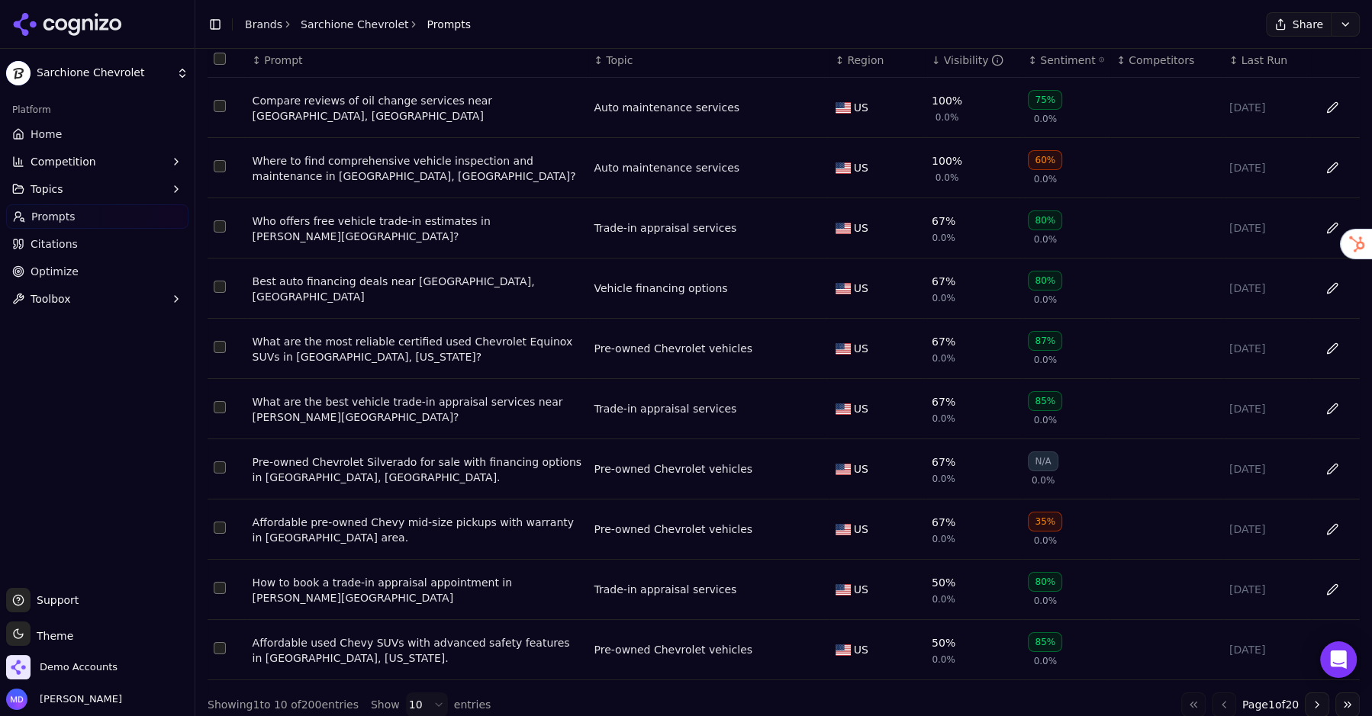
scroll to position [105, 0]
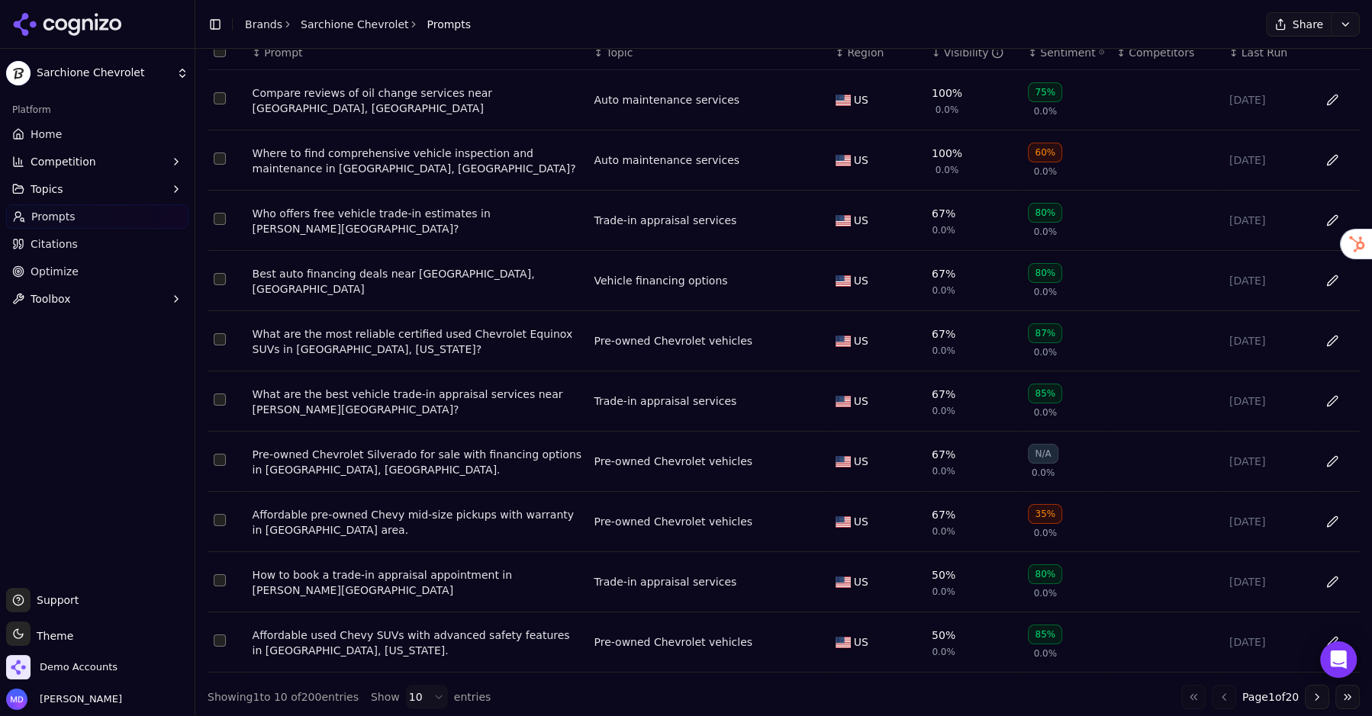
click at [1319, 694] on button "Go to next page" at bounding box center [1316, 697] width 24 height 24
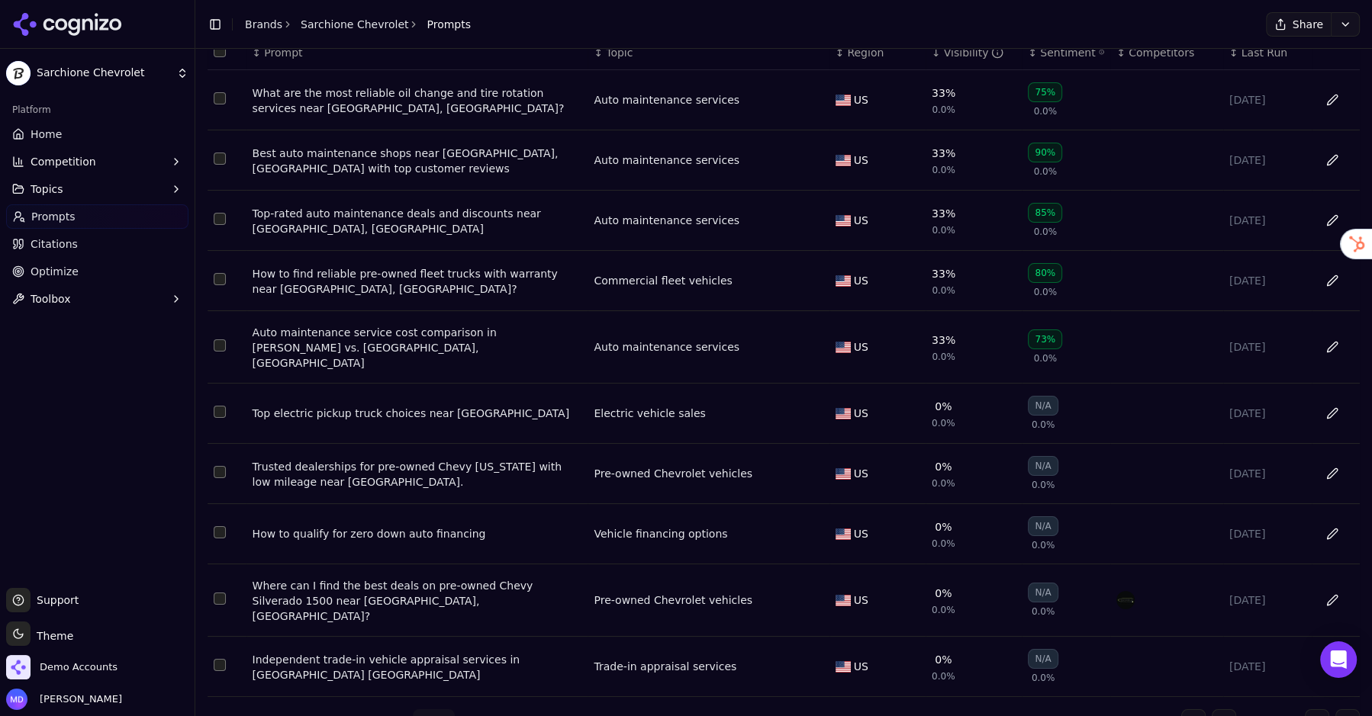
click at [378, 330] on div "Auto maintenance service cost comparison in Randolph vs. Alliance, OH" at bounding box center [417, 348] width 330 height 46
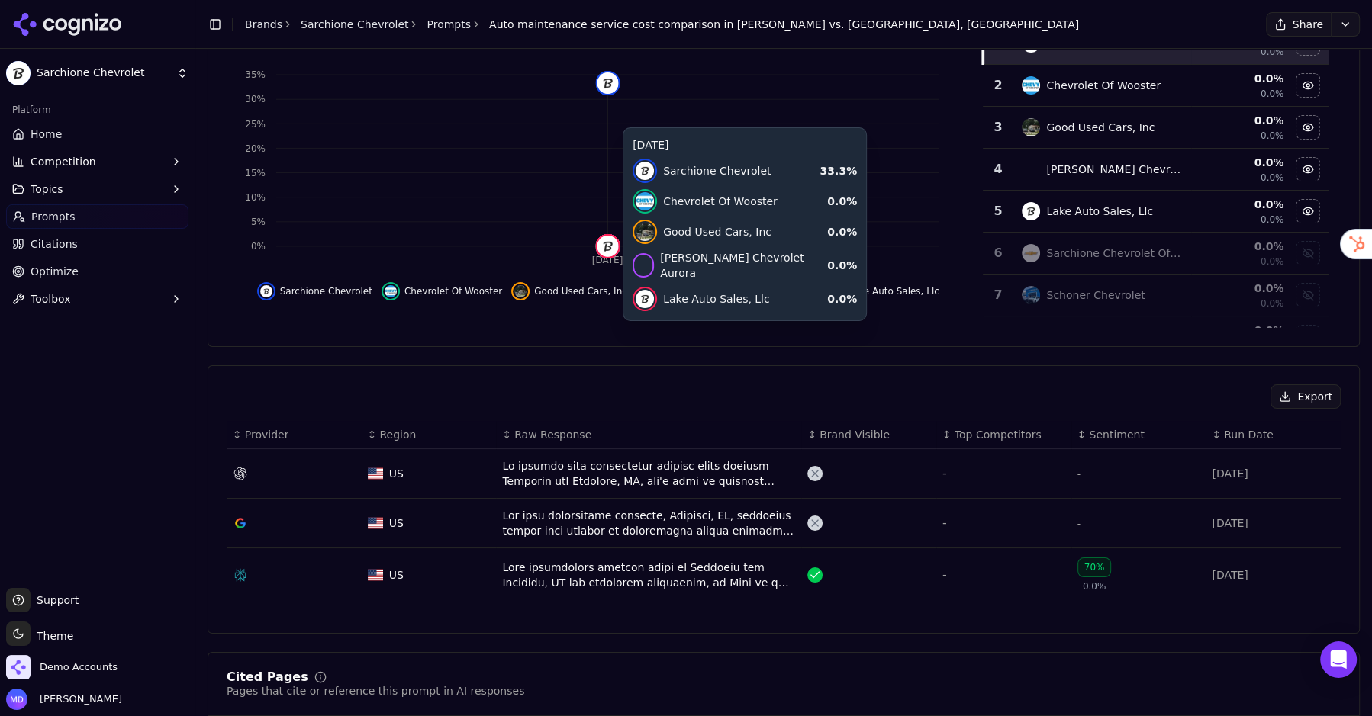
scroll to position [275, 0]
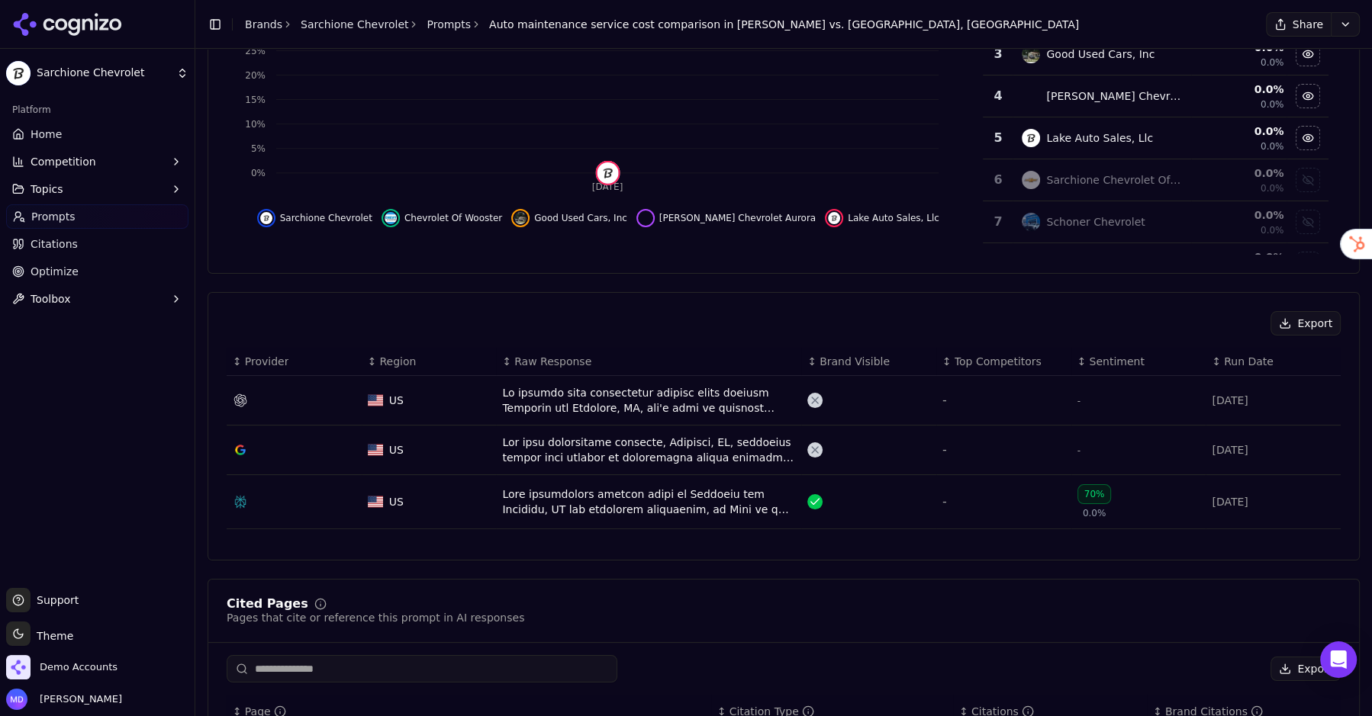
click at [541, 510] on div "Data table" at bounding box center [648, 502] width 293 height 31
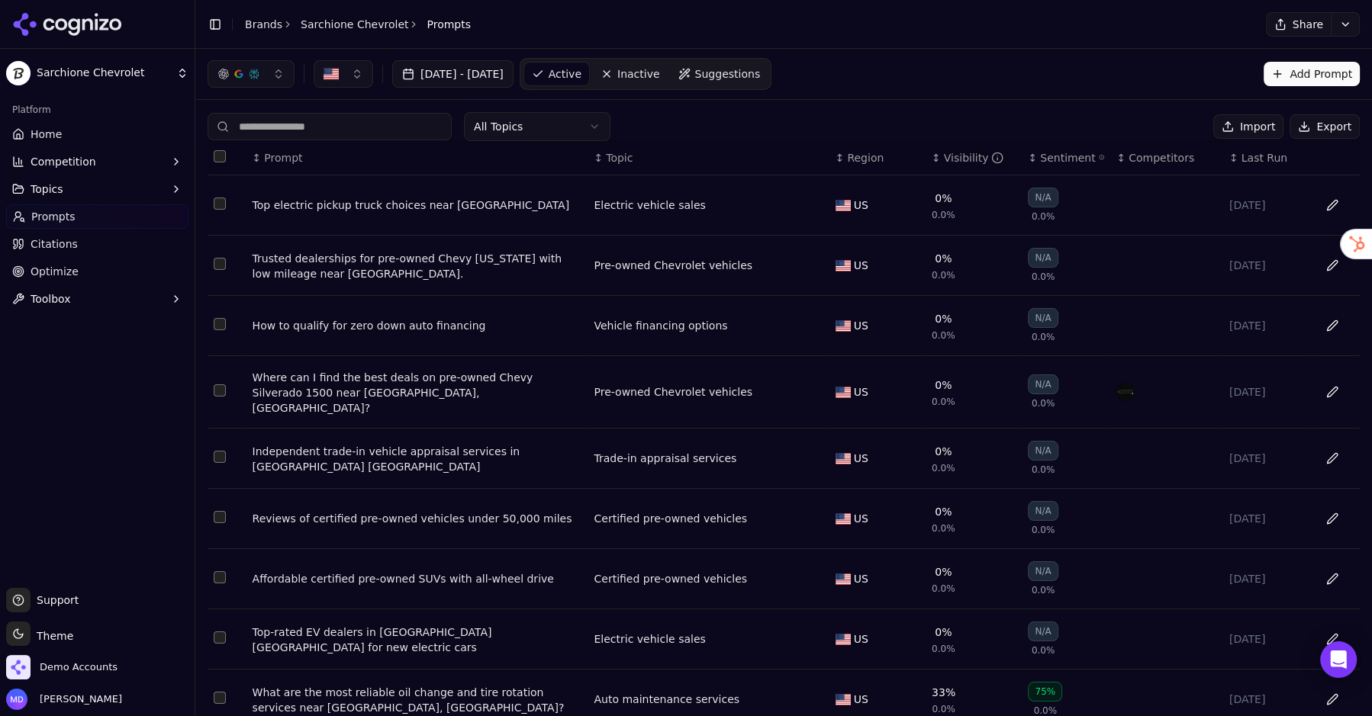
click at [955, 159] on div "Visibility" at bounding box center [974, 157] width 60 height 15
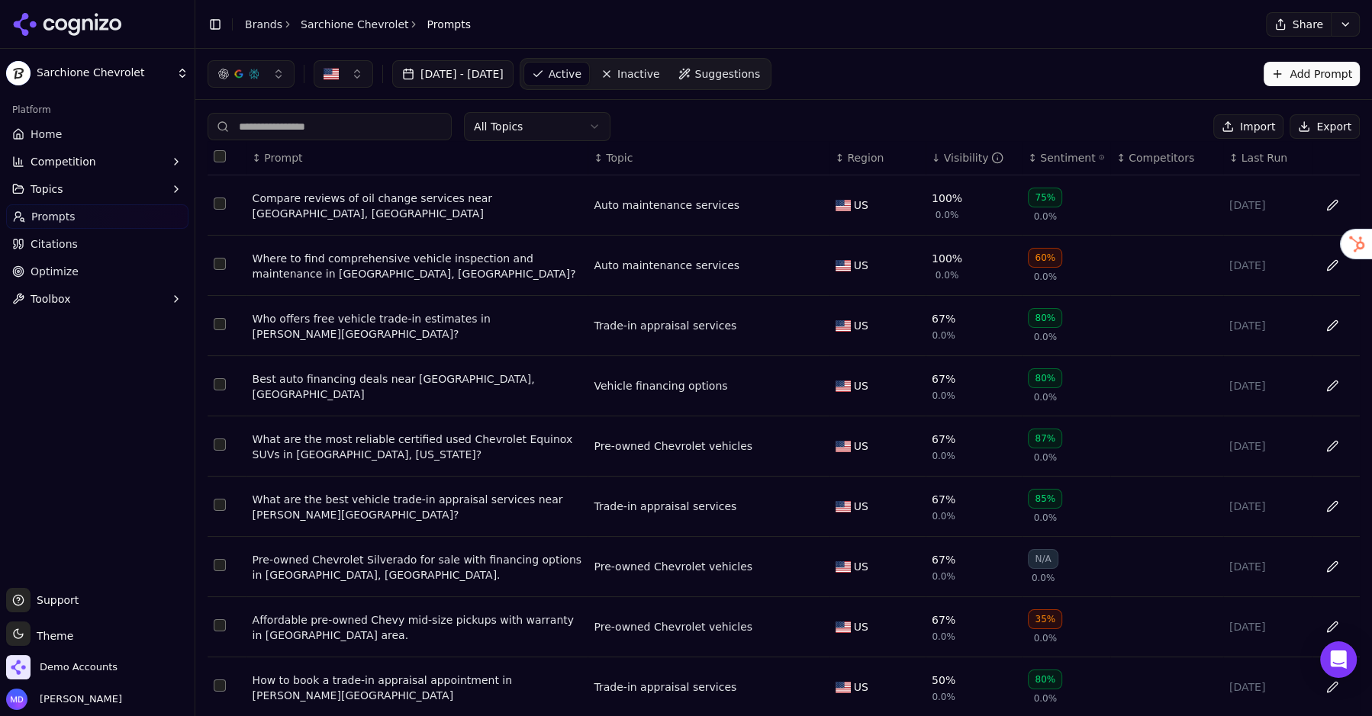
scroll to position [105, 0]
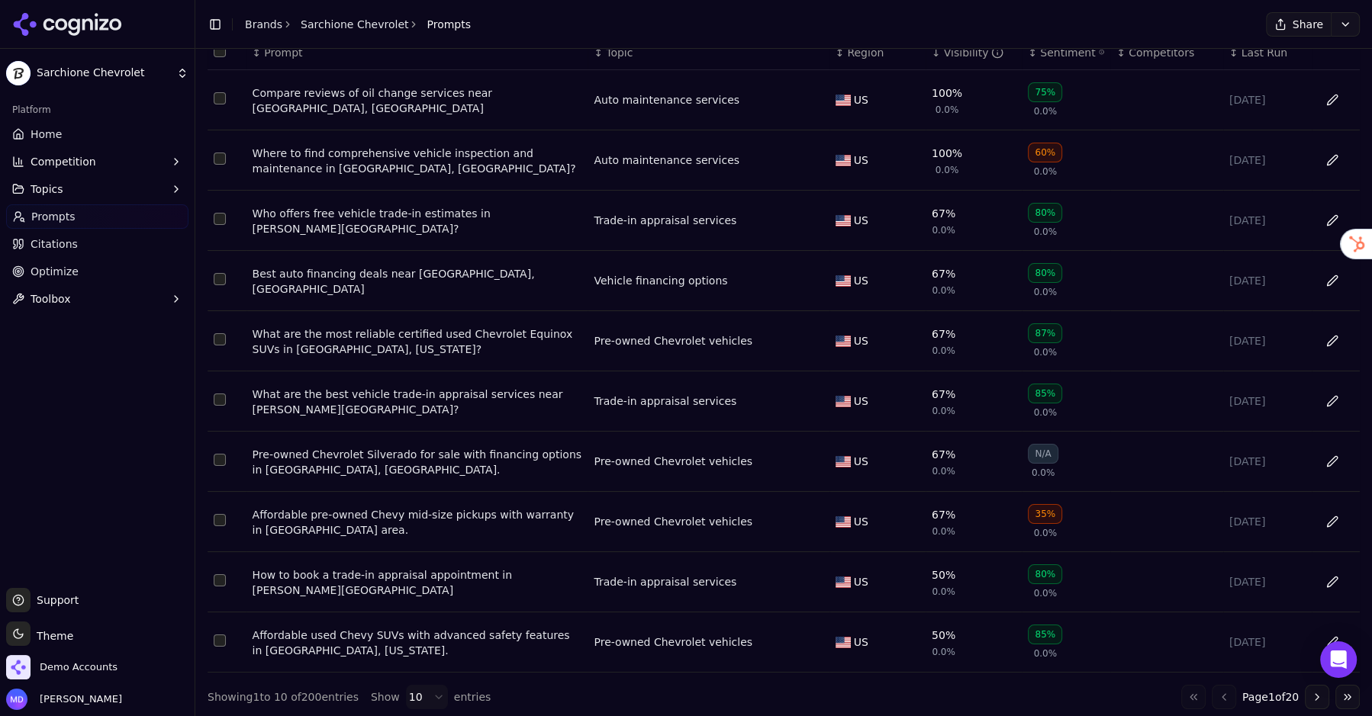
click at [1319, 693] on button "Go to next page" at bounding box center [1316, 697] width 24 height 24
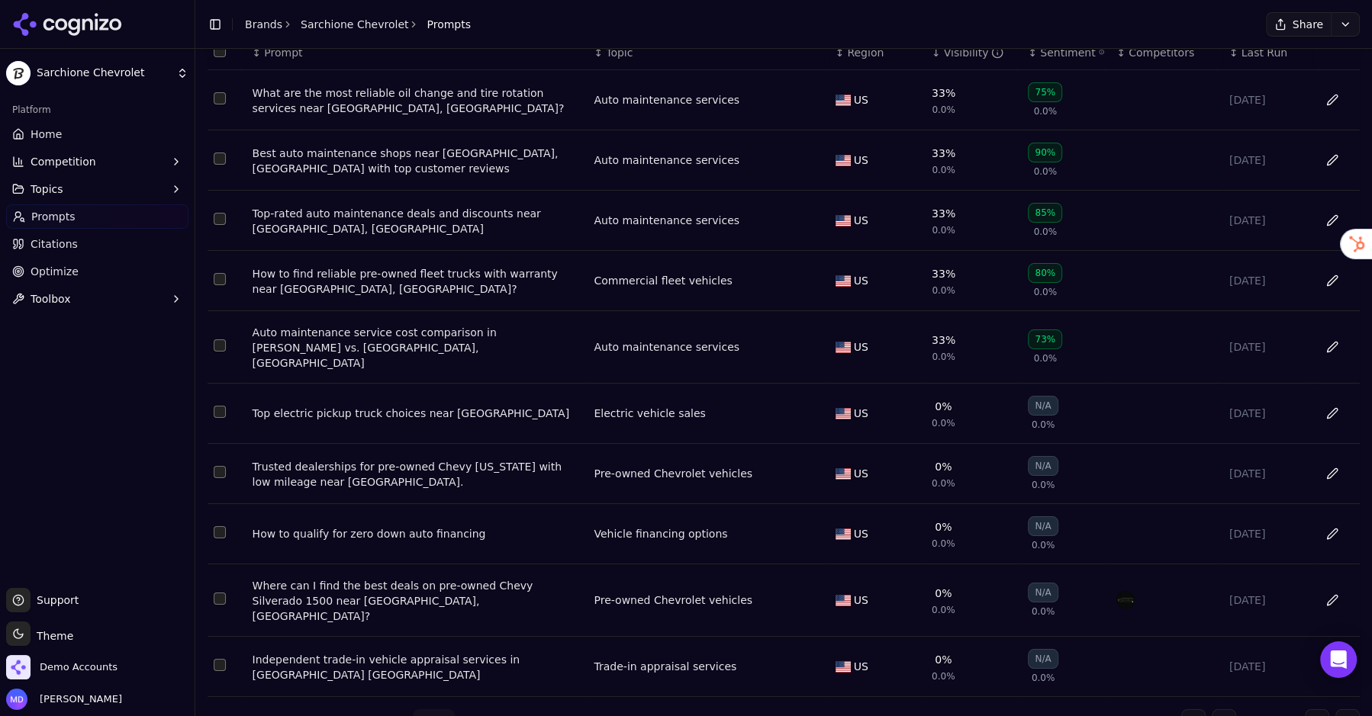
click at [411, 272] on div "How to find reliable pre-owned fleet trucks with warranty near Randolph, OH?" at bounding box center [417, 281] width 330 height 31
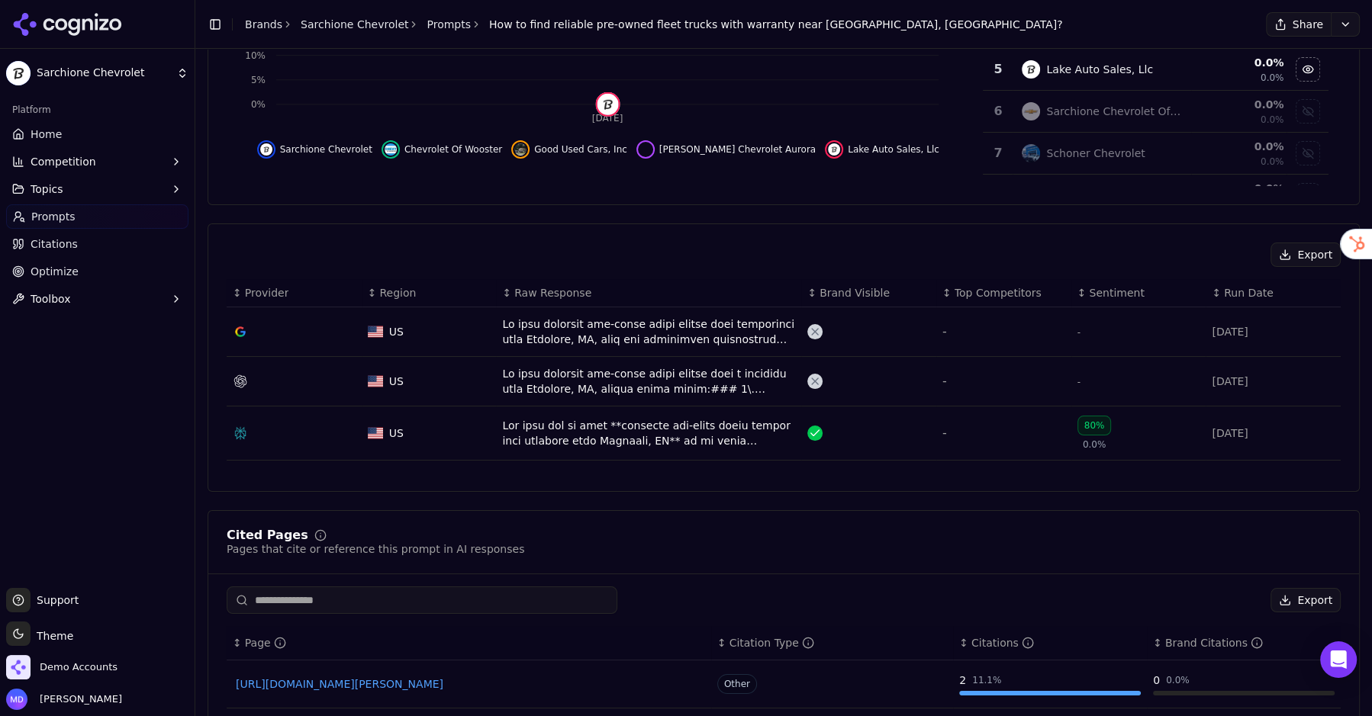
scroll to position [375, 0]
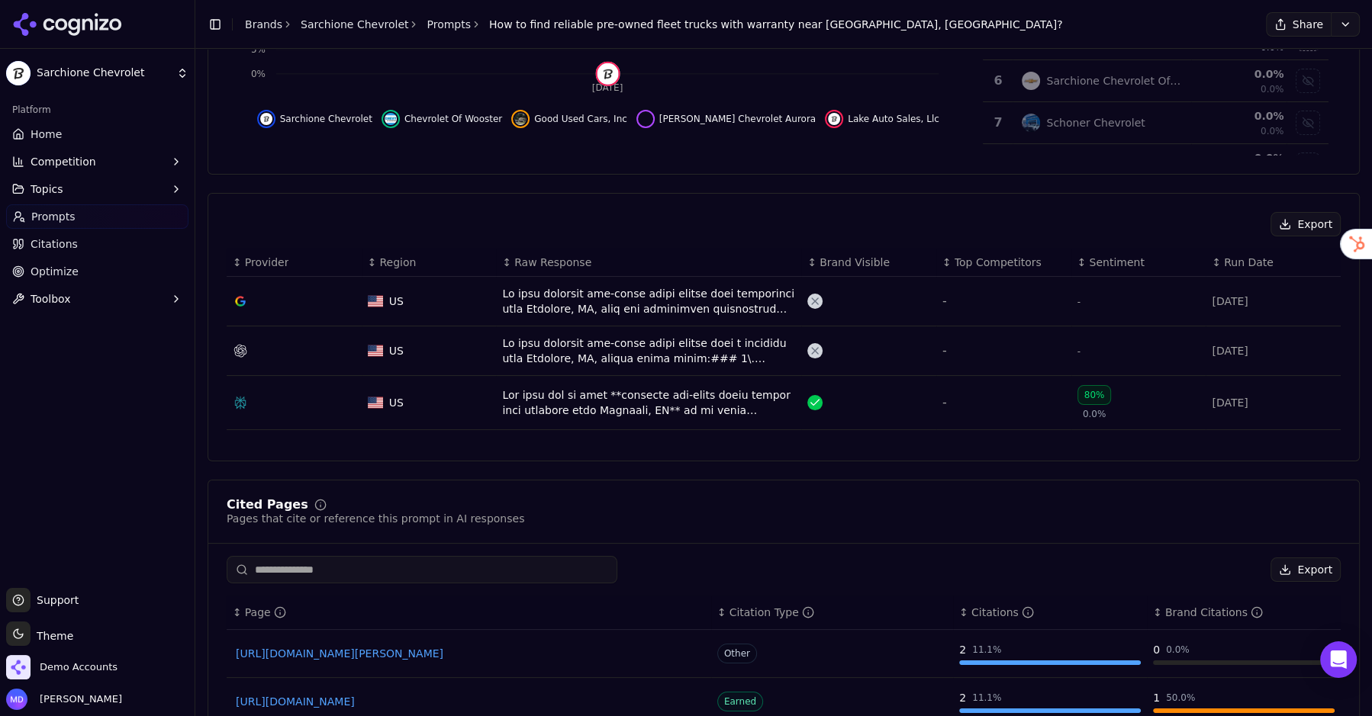
click at [556, 408] on div "Data table" at bounding box center [648, 403] width 293 height 31
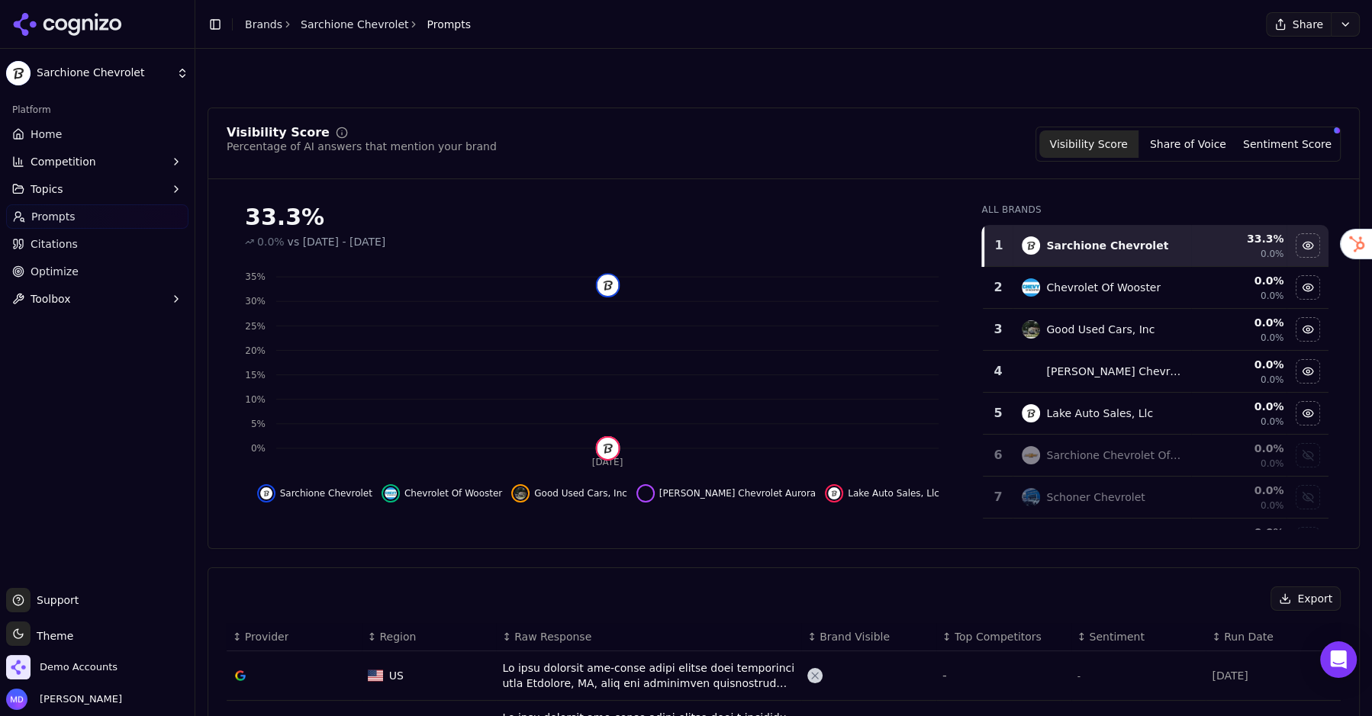
scroll to position [420, 0]
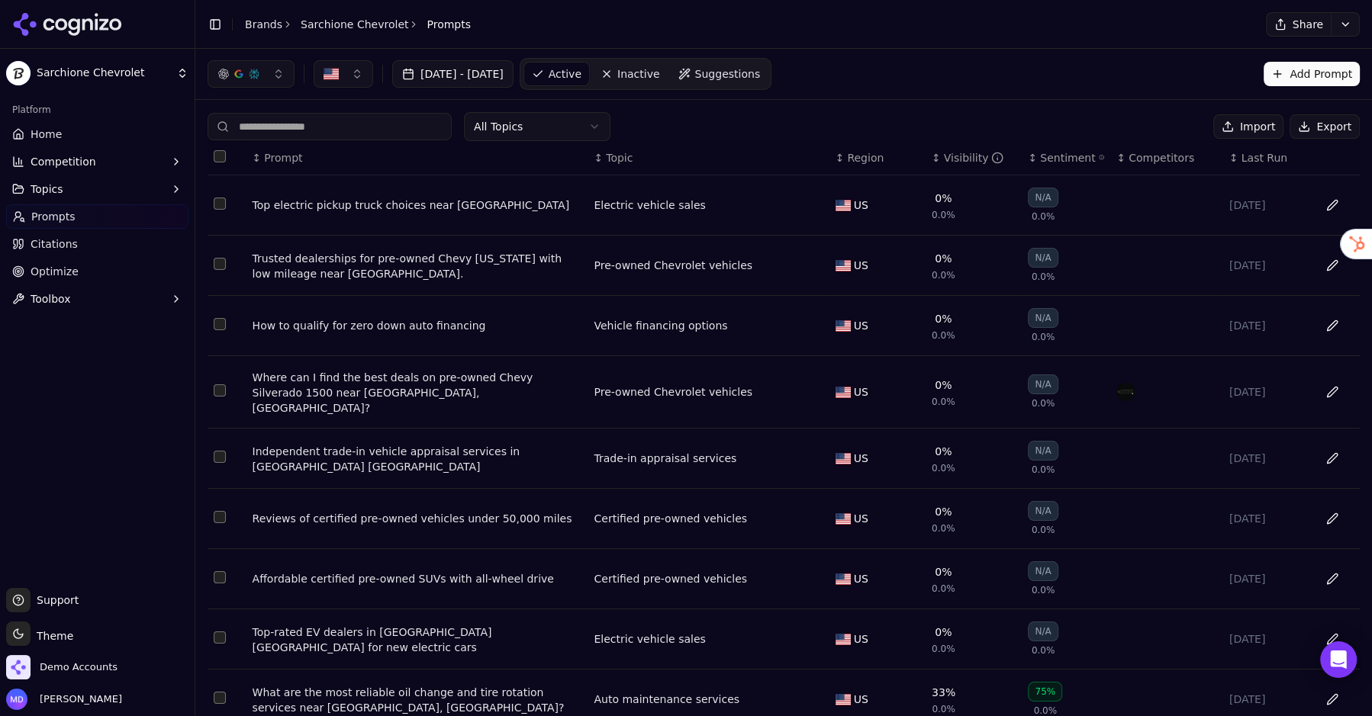
click at [950, 146] on th "↕ Visibility" at bounding box center [973, 158] width 96 height 34
click at [954, 162] on div "Visibility" at bounding box center [974, 157] width 60 height 15
click at [944, 163] on th "↑ Visibility" at bounding box center [973, 158] width 96 height 34
click at [958, 150] on div "Visibility" at bounding box center [974, 157] width 60 height 15
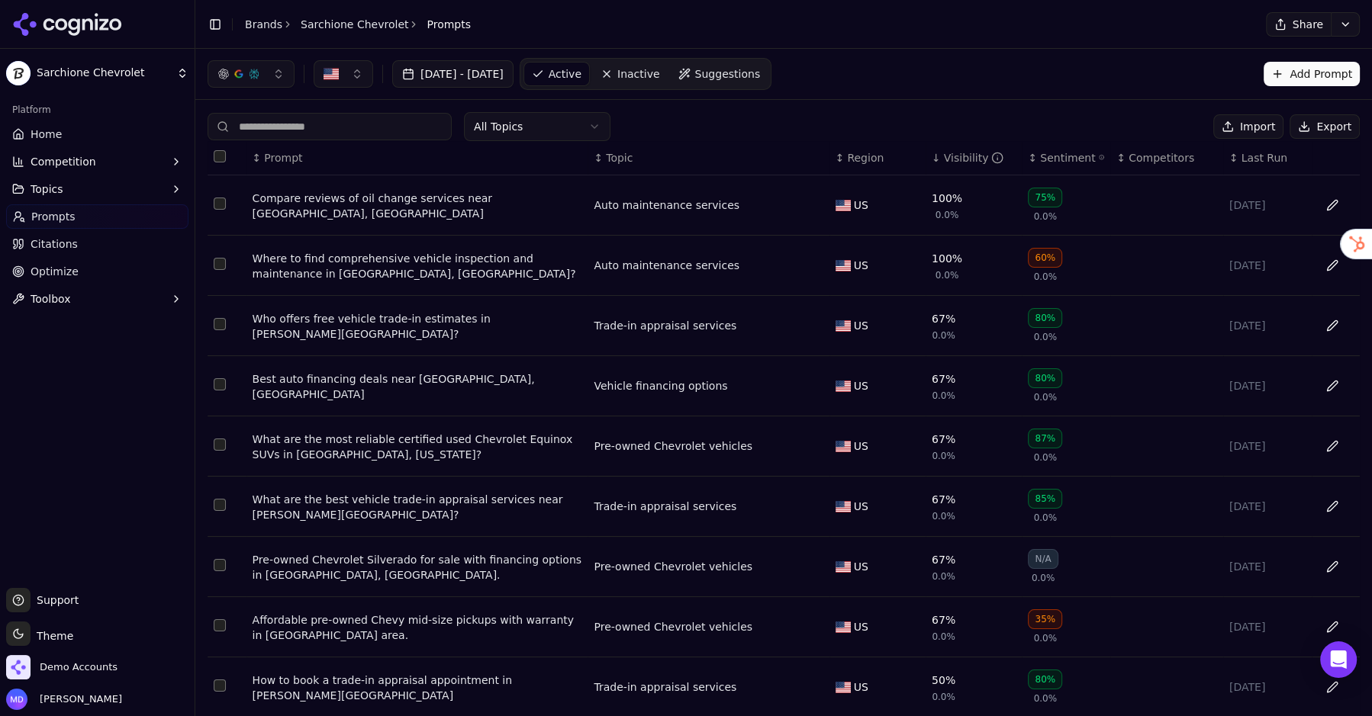
scroll to position [105, 0]
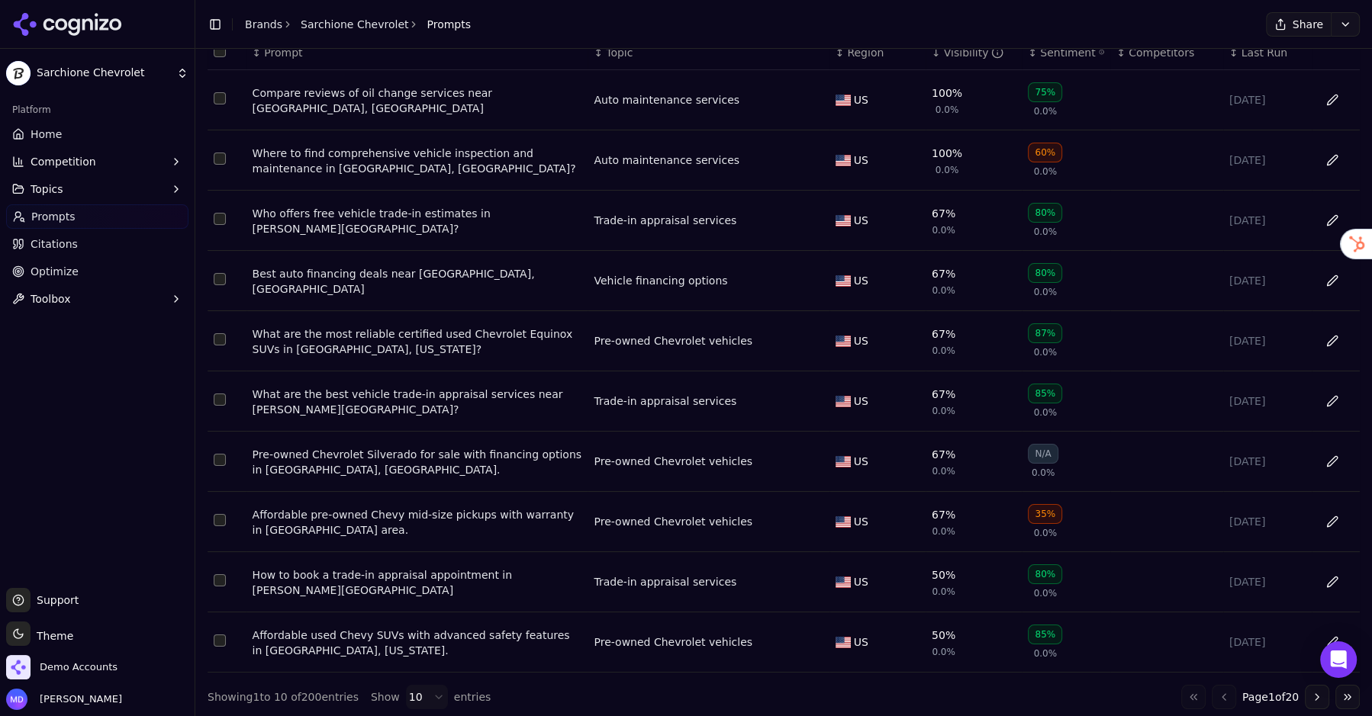
click at [1321, 690] on button "Go to next page" at bounding box center [1316, 697] width 24 height 24
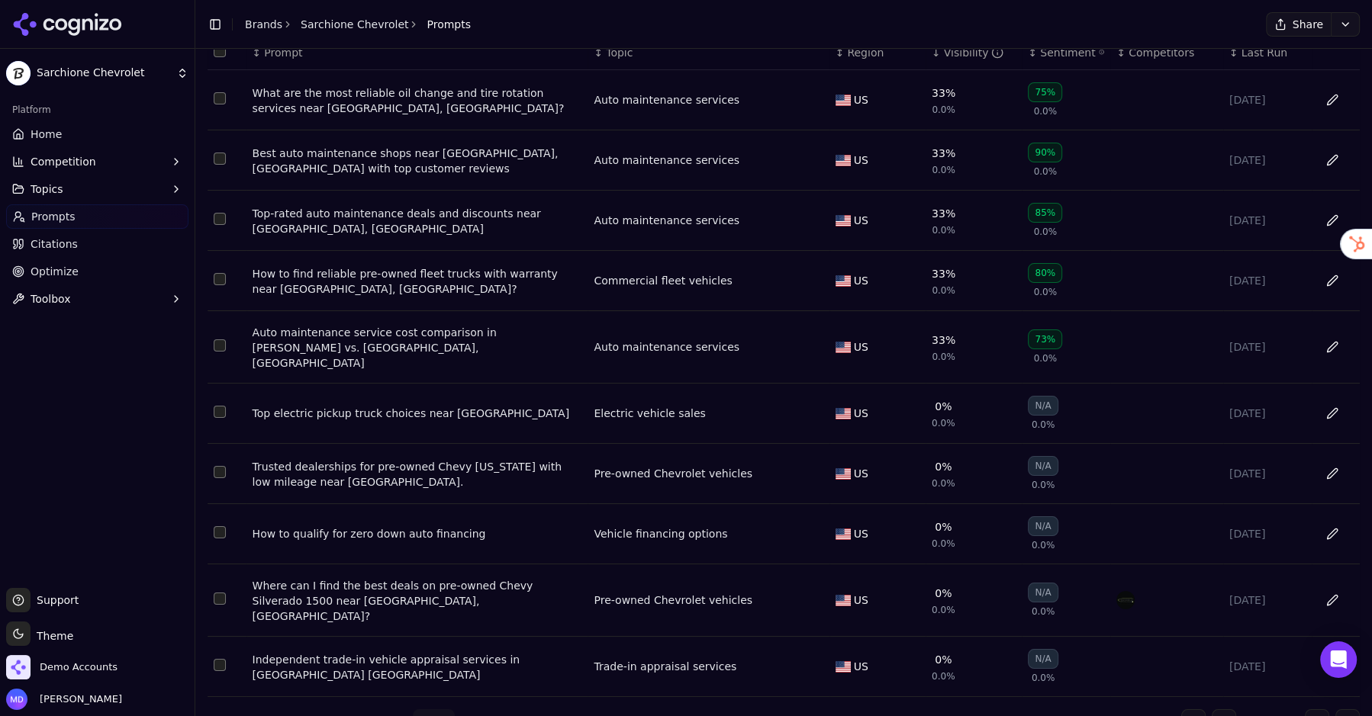
click at [468, 208] on div "Top-rated auto maintenance deals and discounts near Randolph, OH" at bounding box center [417, 221] width 330 height 31
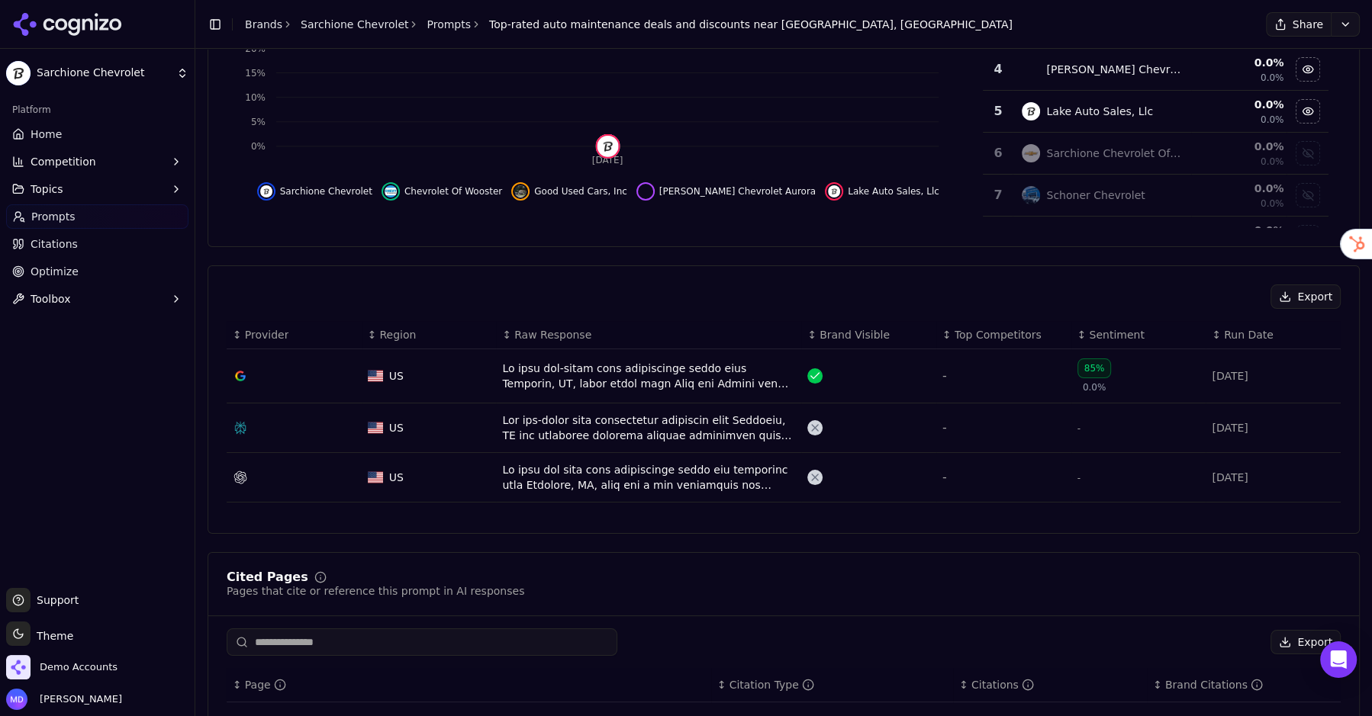
scroll to position [325, 0]
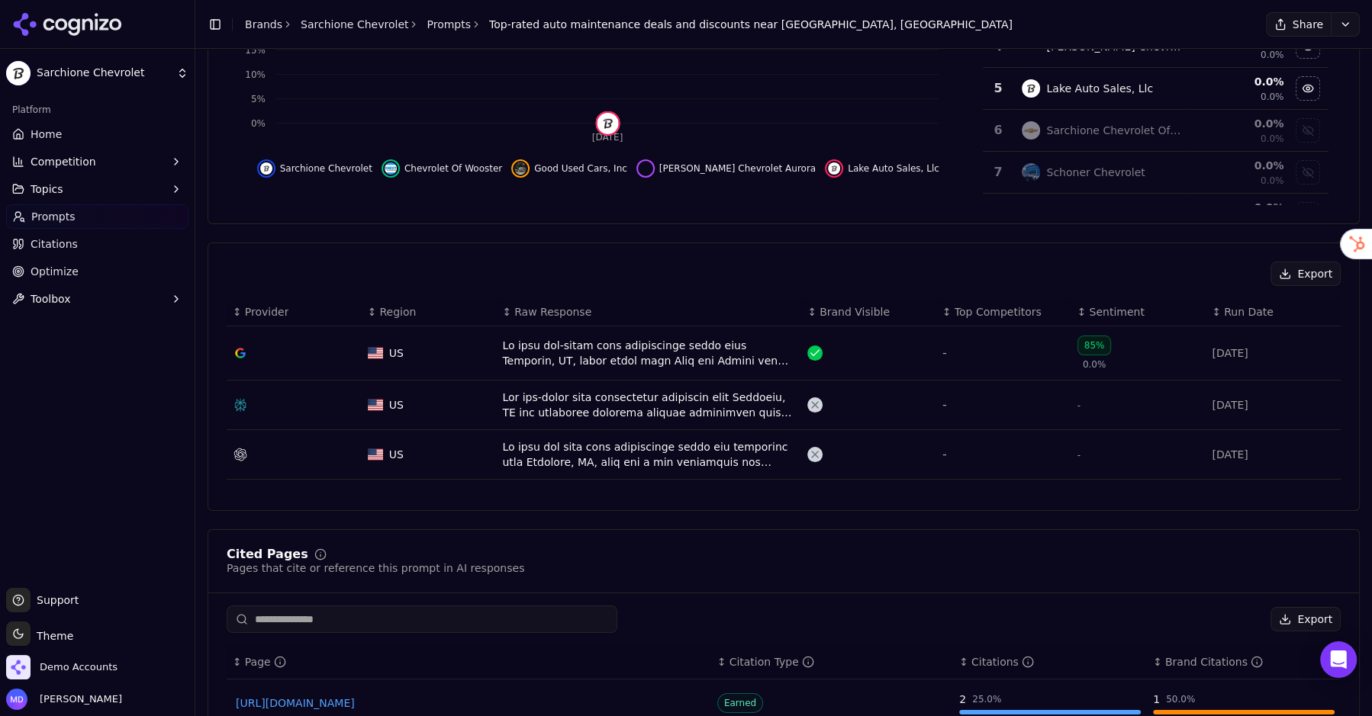
click at [538, 351] on div "Data table" at bounding box center [648, 353] width 293 height 31
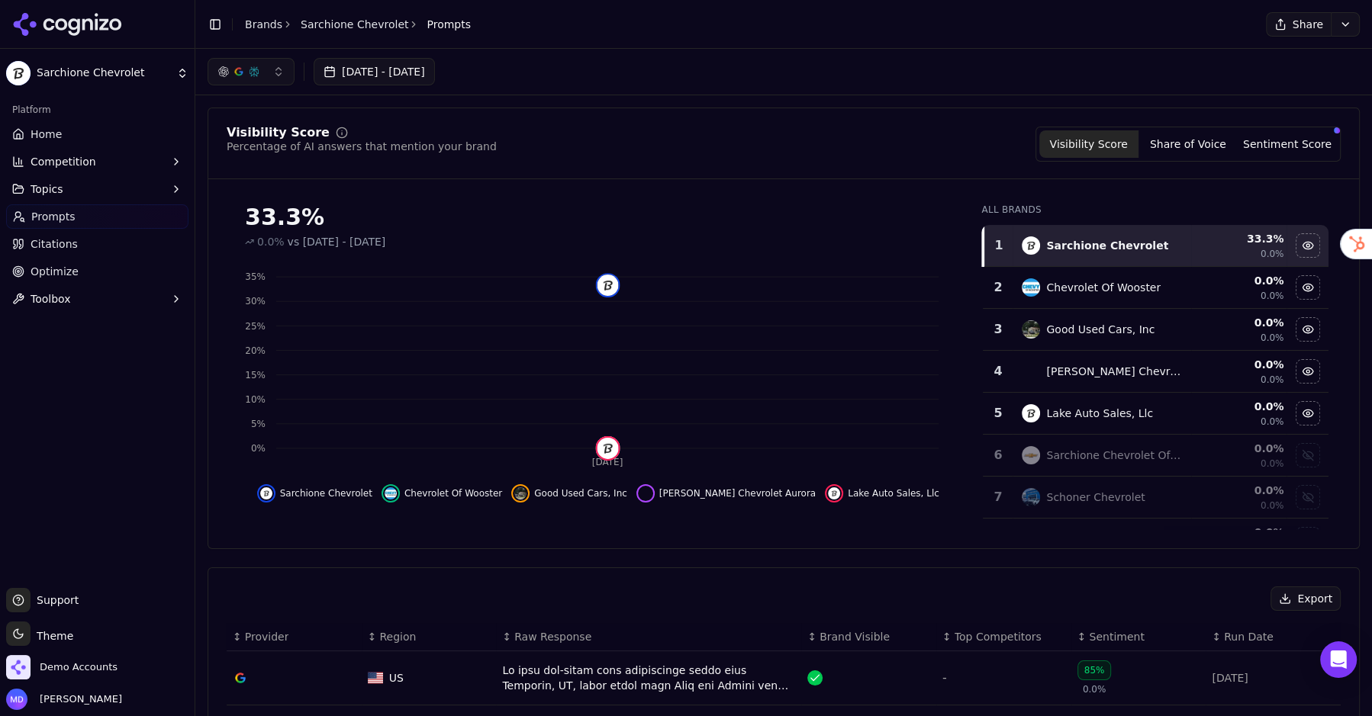
scroll to position [372, 0]
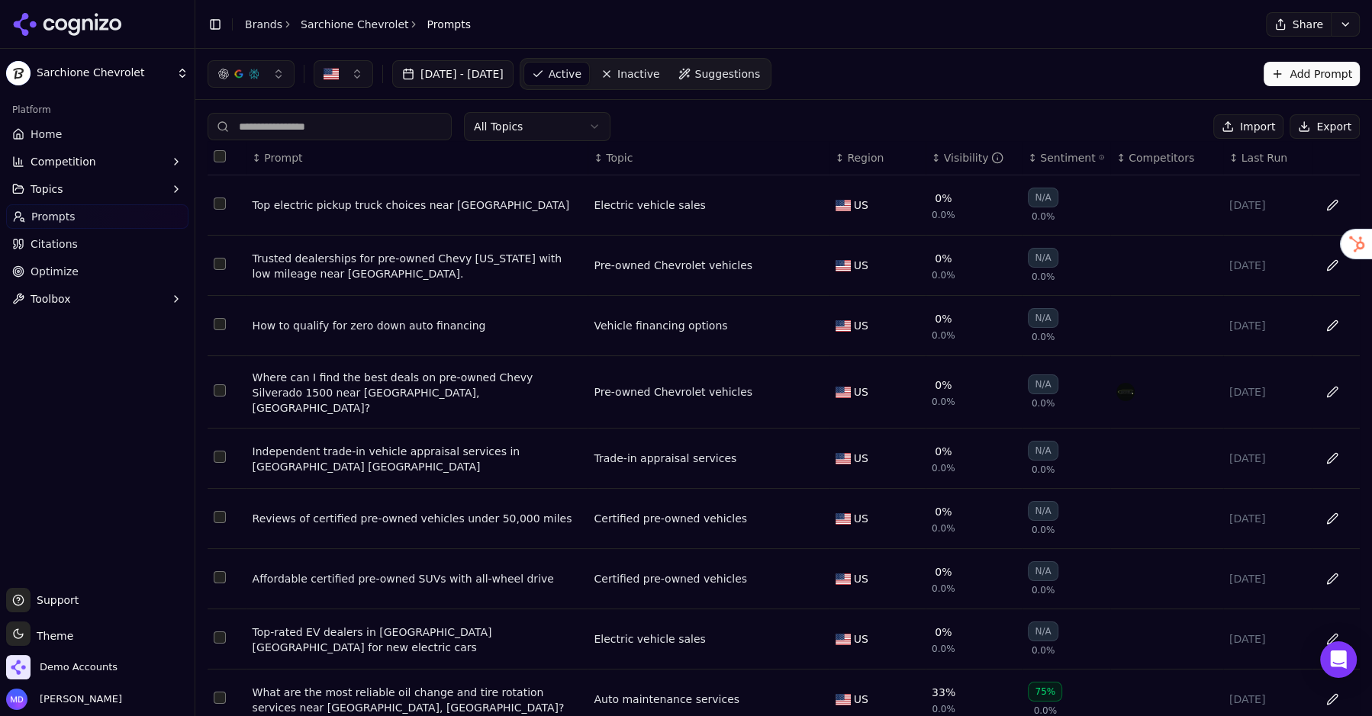
click at [957, 158] on div "Visibility" at bounding box center [974, 157] width 60 height 15
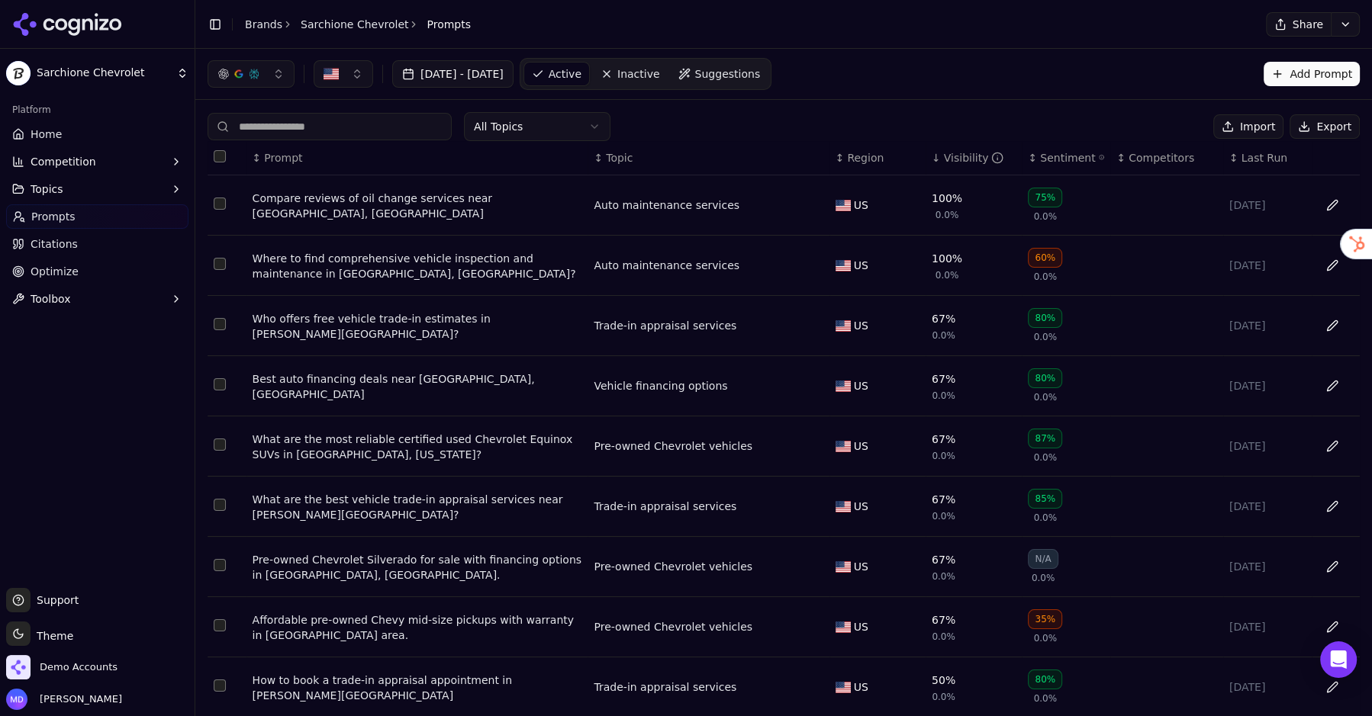
scroll to position [105, 0]
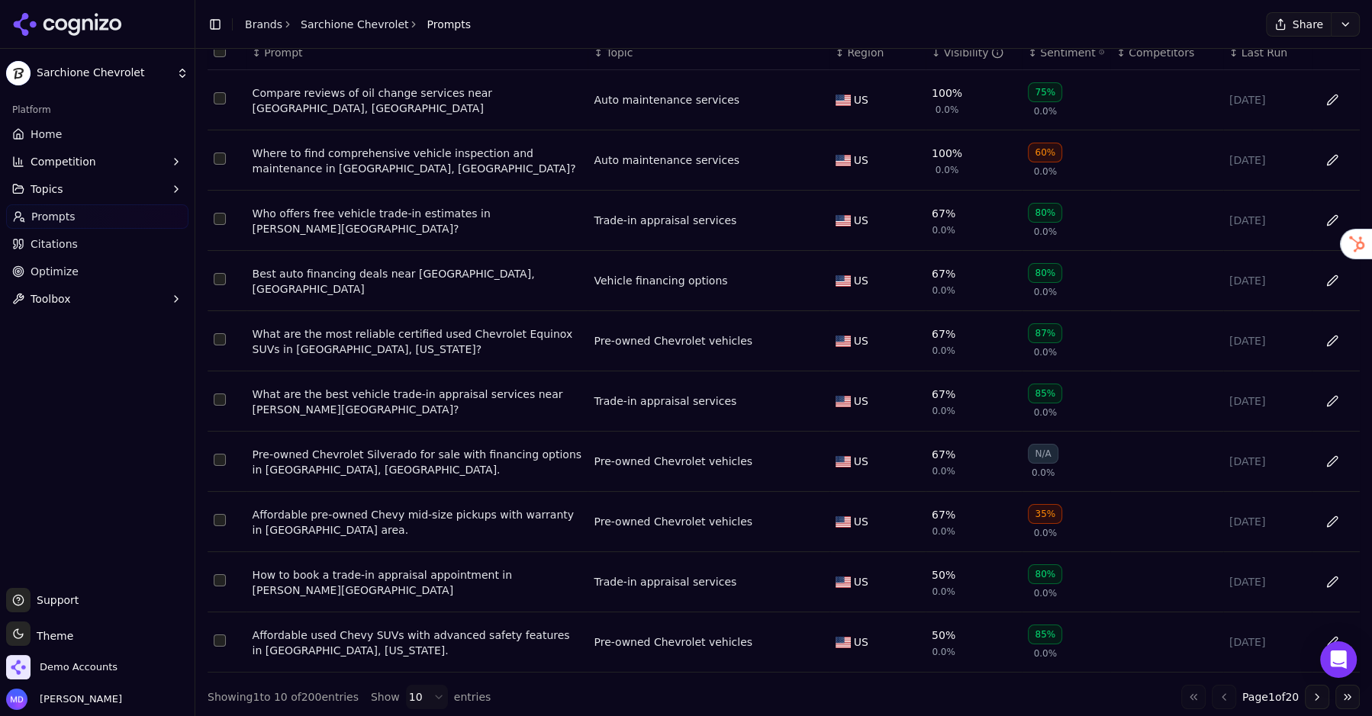
click at [1223, 696] on div "Go to first page Go to previous page Page 1 of 20 Go to next page Go to last pa…" at bounding box center [1270, 697] width 179 height 24
click at [1217, 695] on div "Go to first page Go to previous page Page 1 of 20 Go to next page Go to last pa…" at bounding box center [1270, 697] width 179 height 24
click at [1321, 698] on button "Go to next page" at bounding box center [1316, 697] width 24 height 24
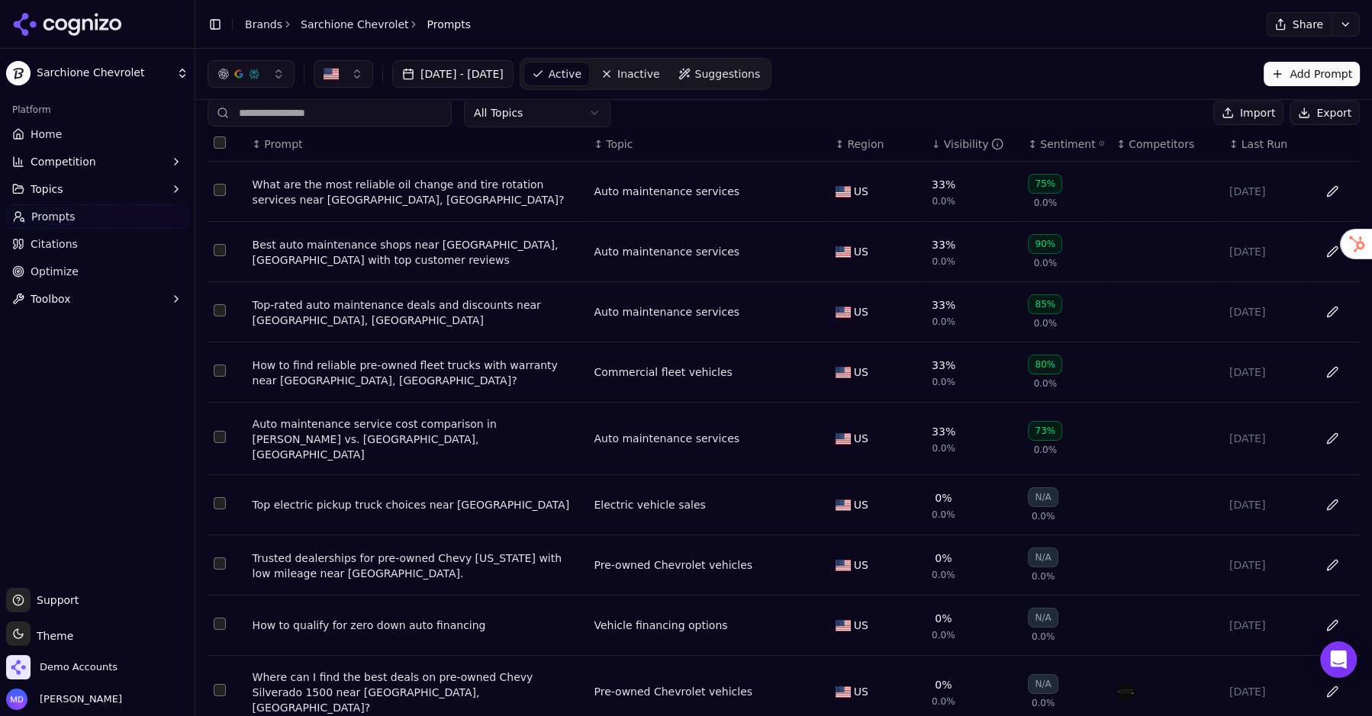
scroll to position [3, 0]
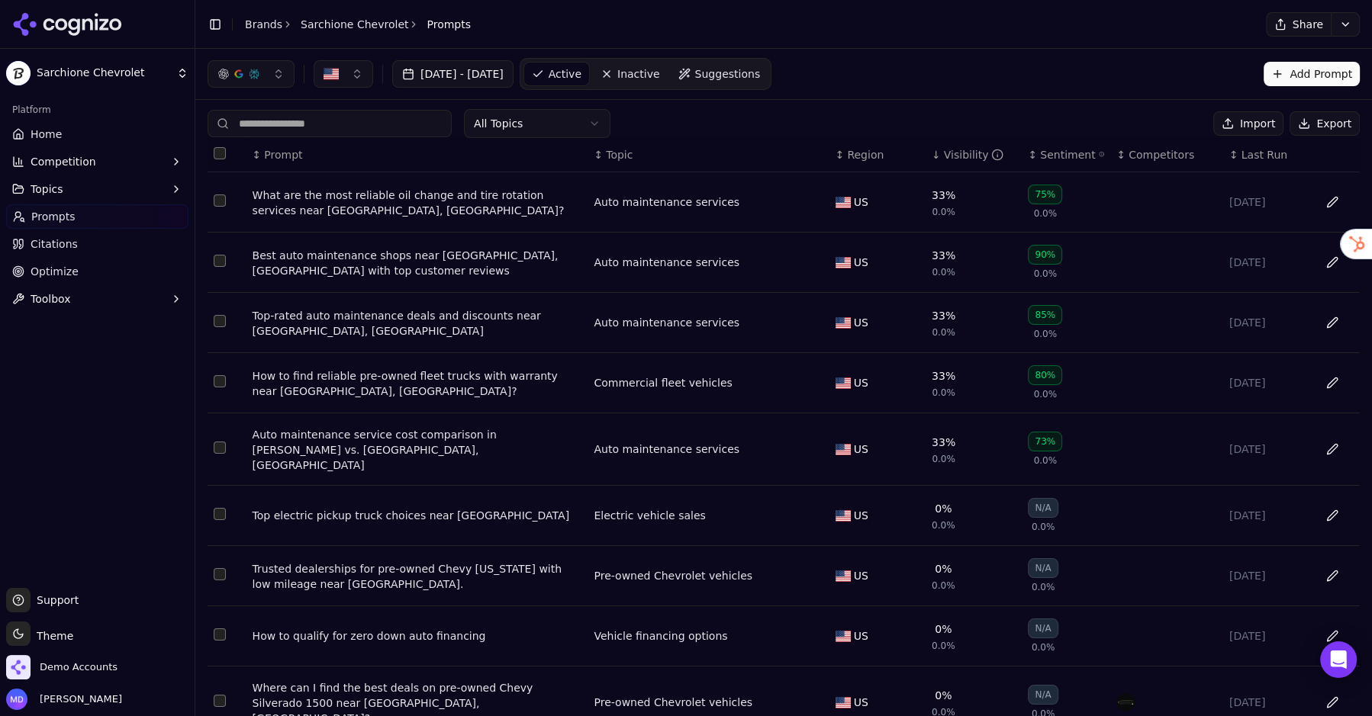
click at [501, 259] on div "Best auto maintenance shops near Randolph, OH with top customer reviews" at bounding box center [417, 263] width 330 height 31
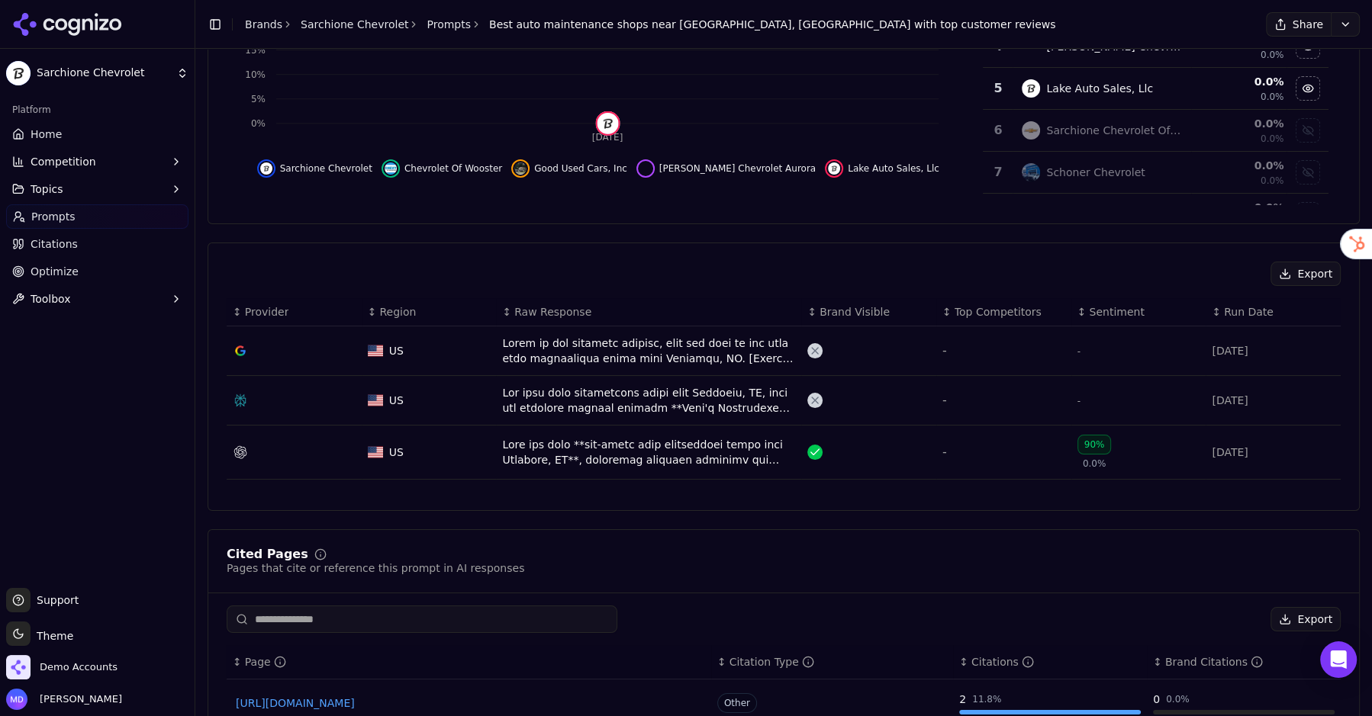
scroll to position [336, 0]
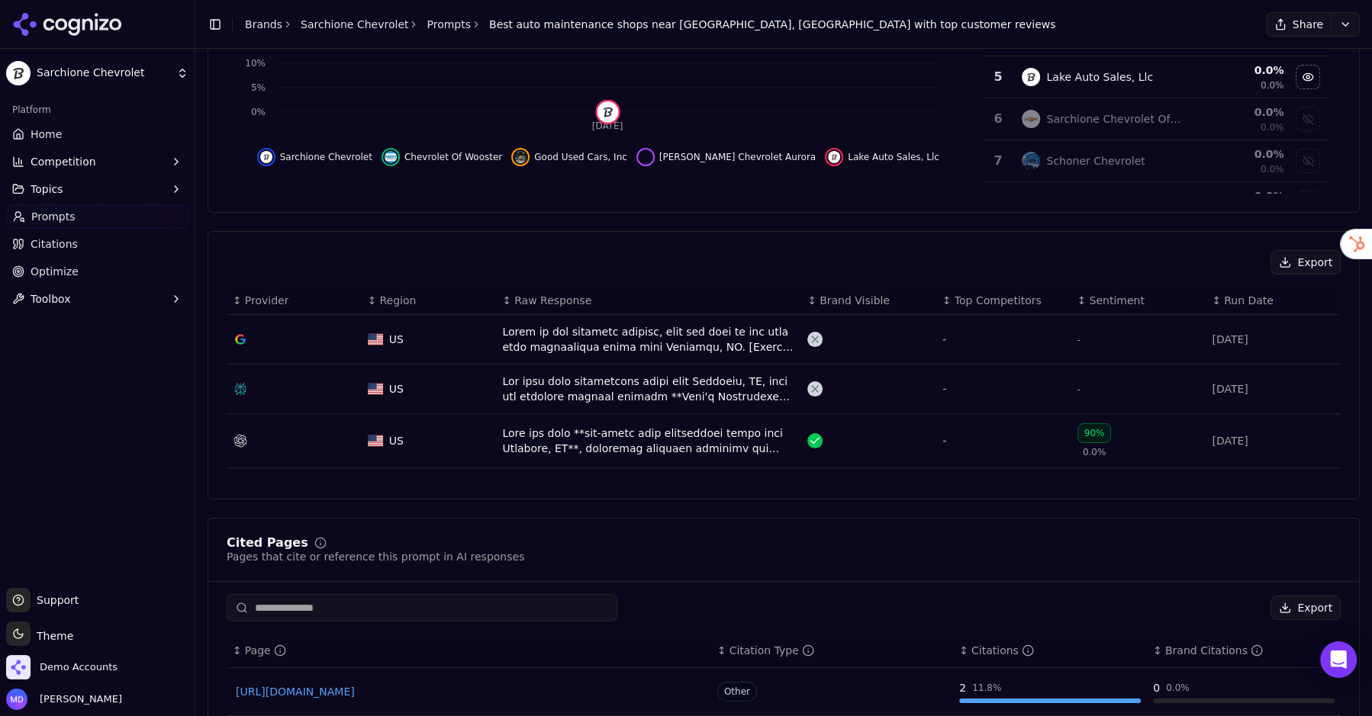
click at [542, 442] on div "Data table" at bounding box center [648, 441] width 293 height 31
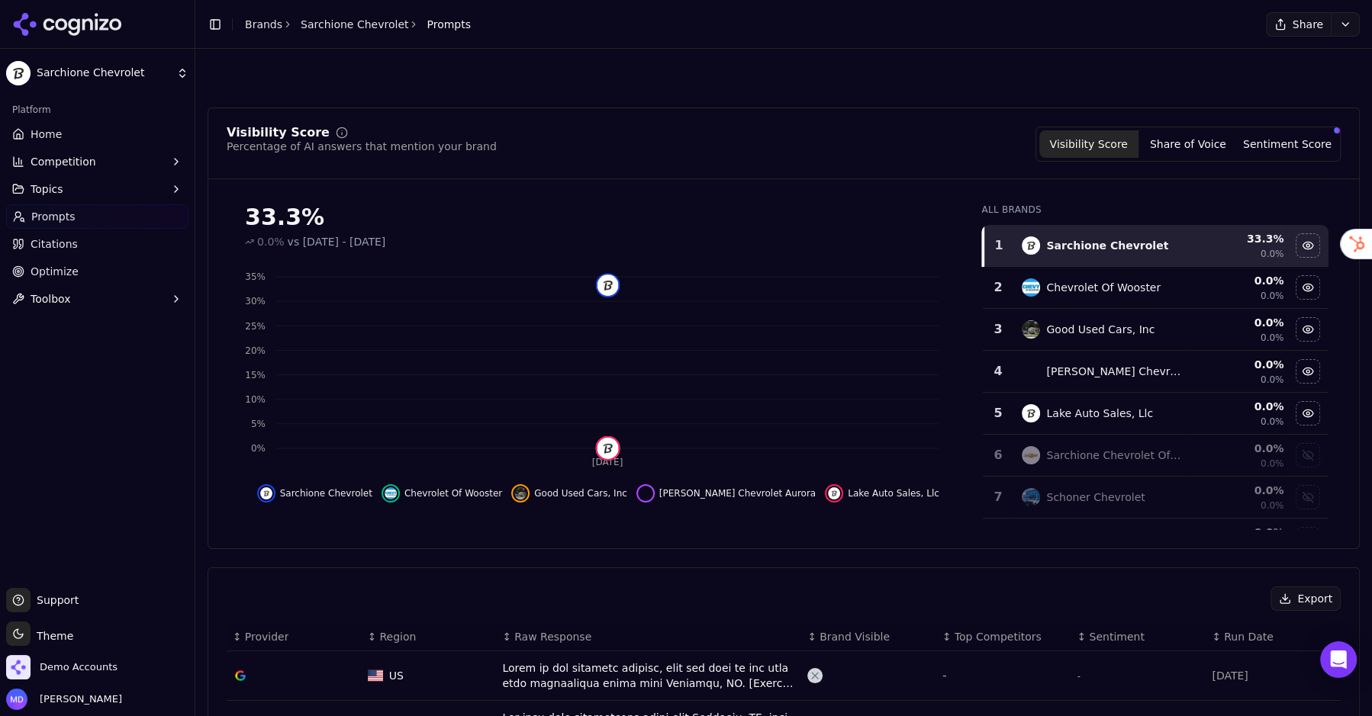
scroll to position [382, 0]
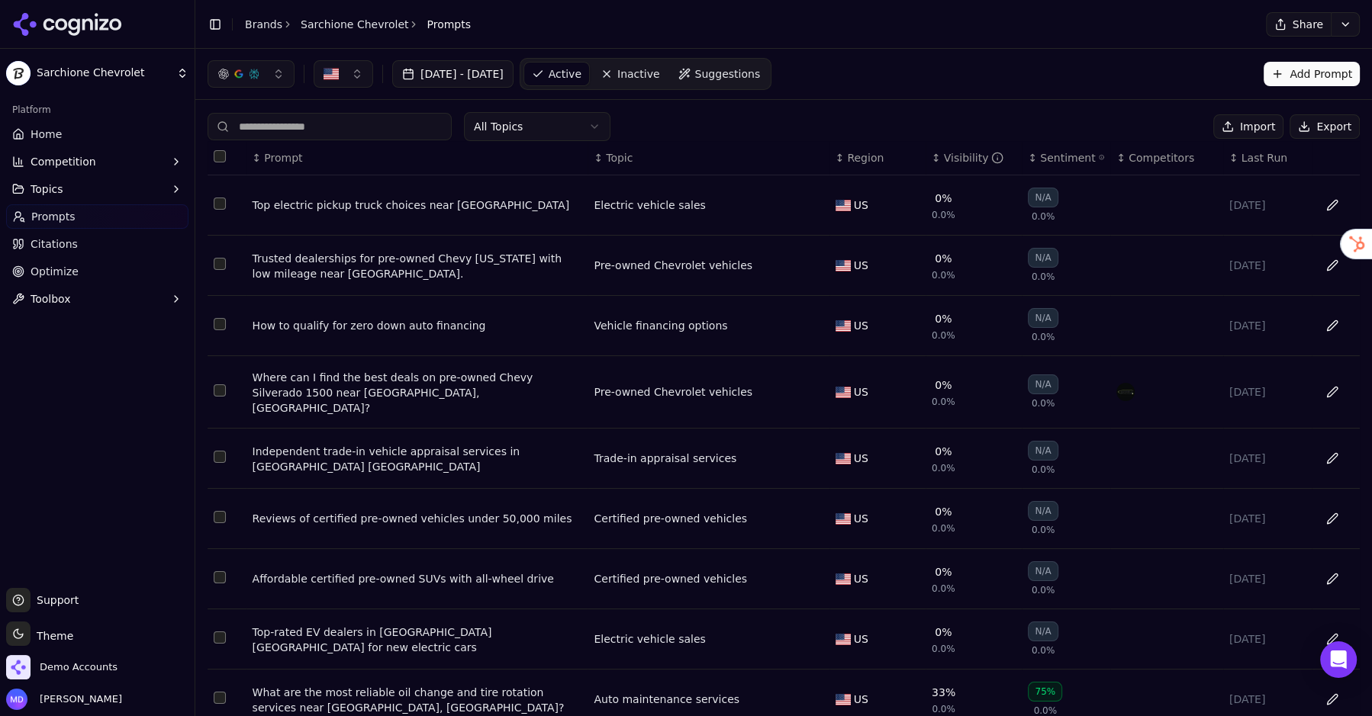
click at [954, 155] on div "Visibility" at bounding box center [974, 157] width 60 height 15
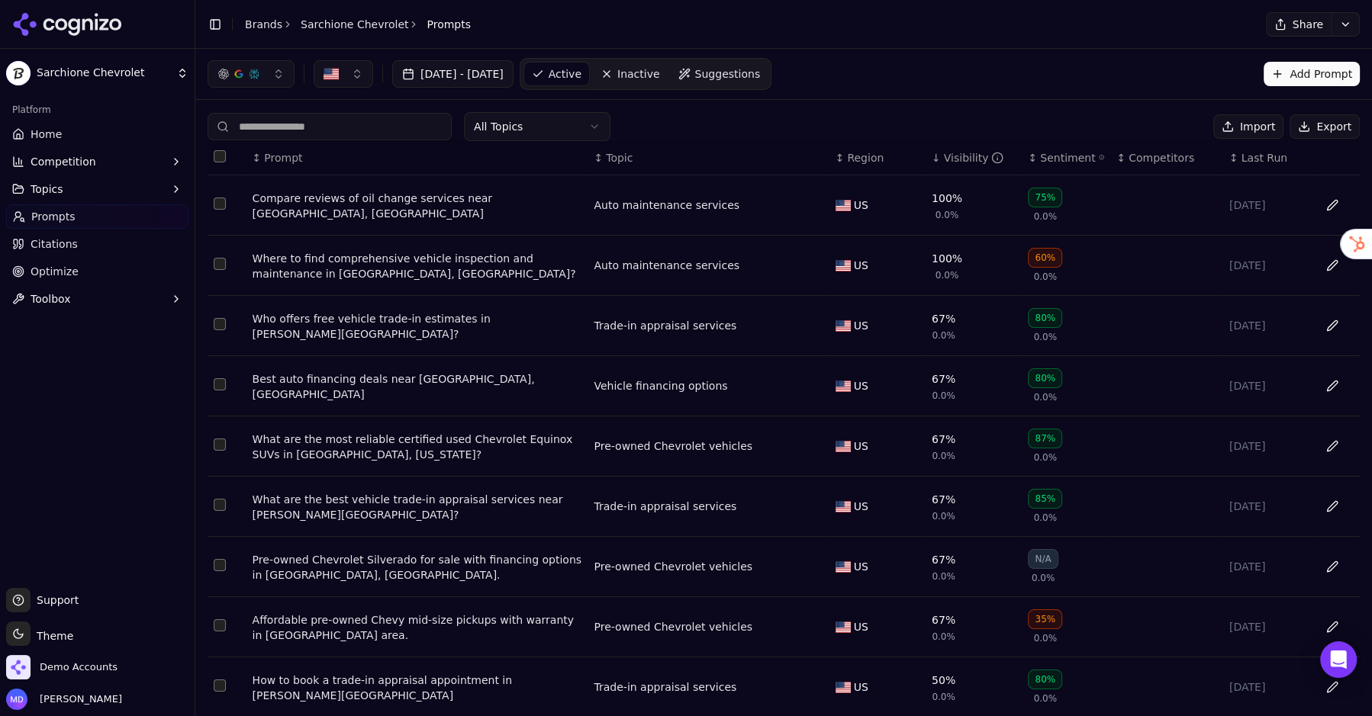
scroll to position [105, 0]
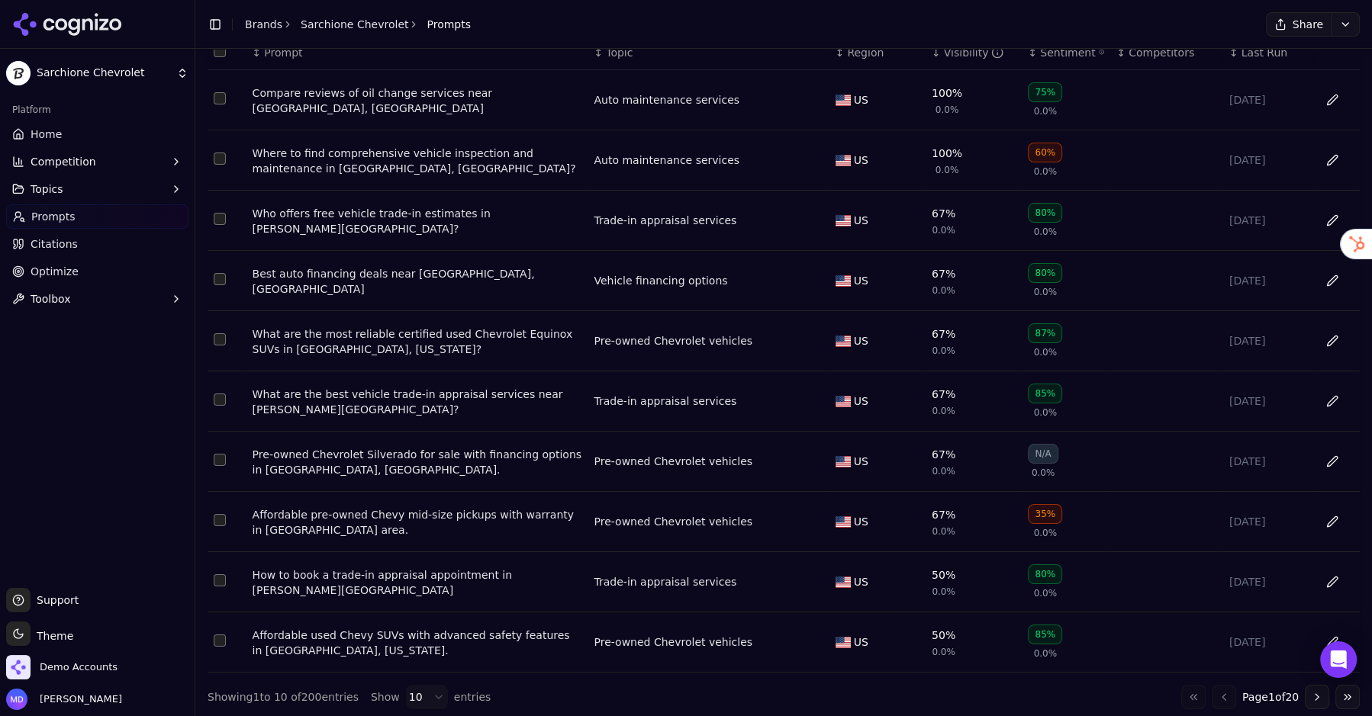
click at [1314, 693] on button "Go to next page" at bounding box center [1316, 697] width 24 height 24
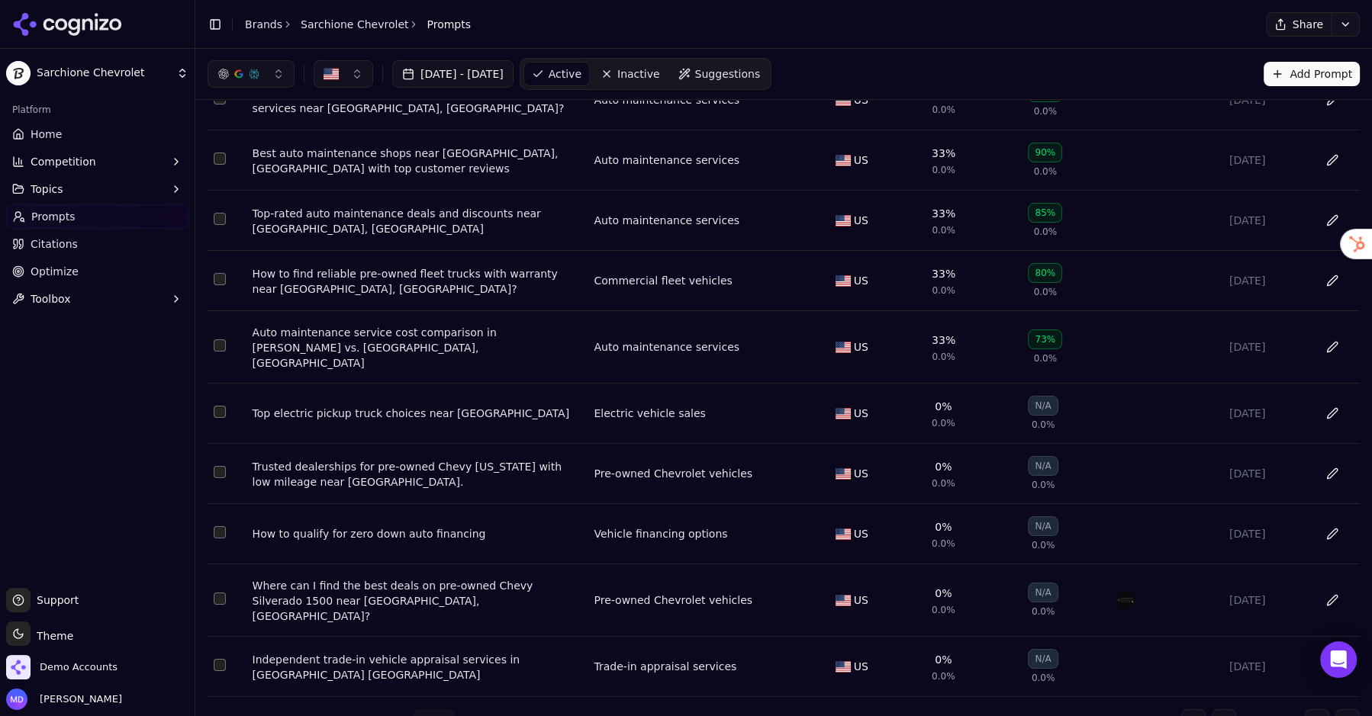
scroll to position [0, 0]
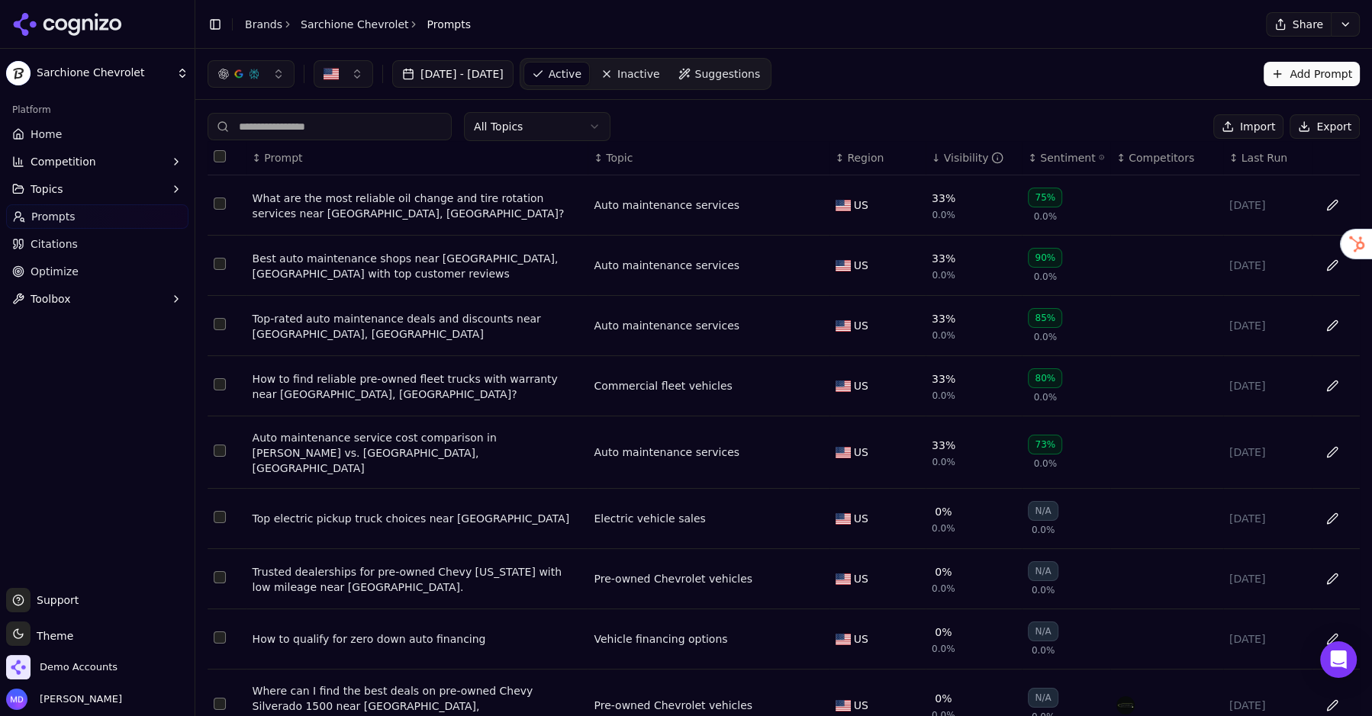
click at [444, 203] on div "What are the most reliable oil change and tire rotation services near Randolph,…" at bounding box center [417, 206] width 330 height 31
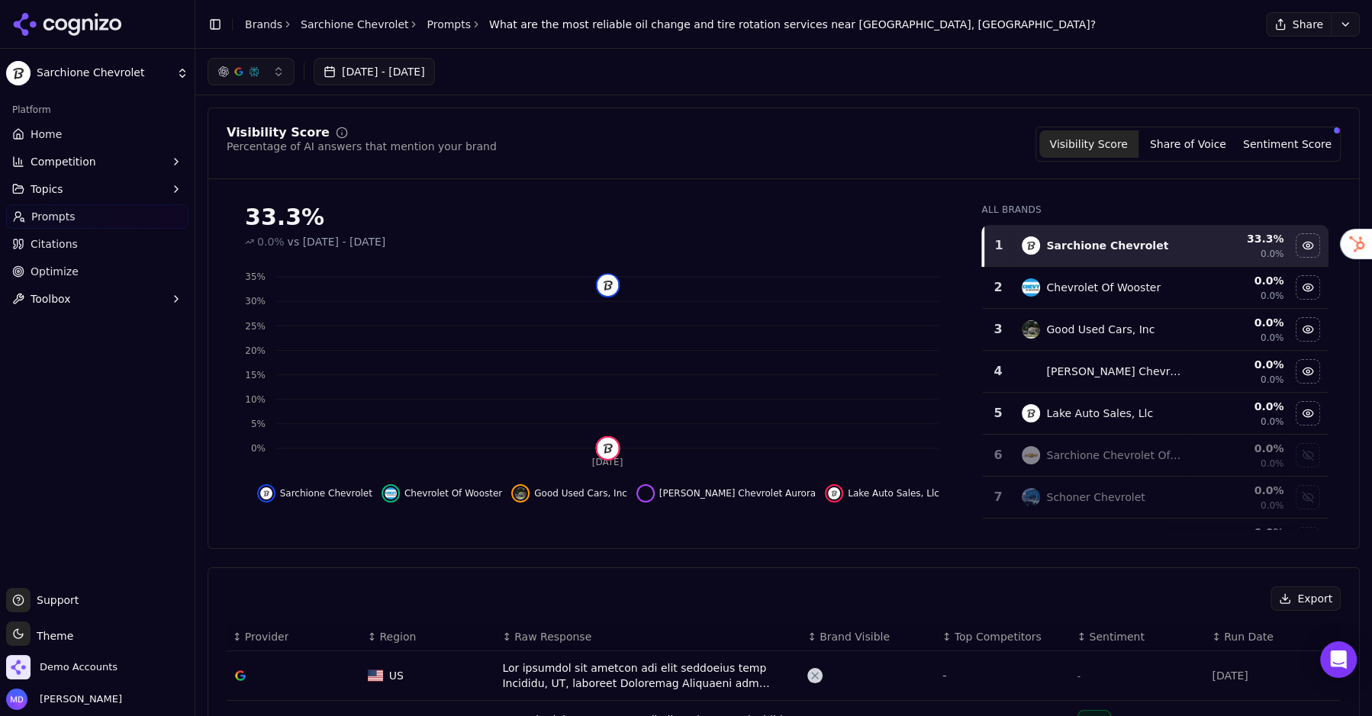
scroll to position [349, 0]
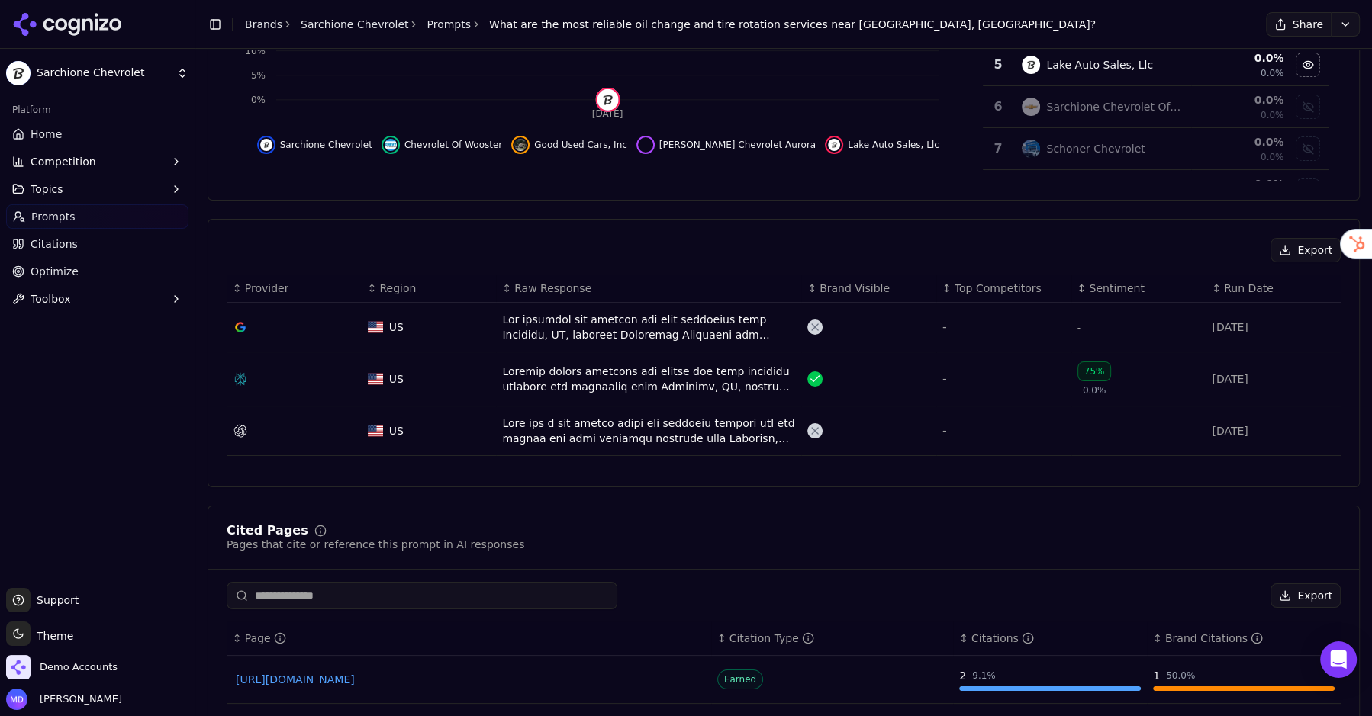
click at [558, 364] on div "Data table" at bounding box center [648, 379] width 293 height 31
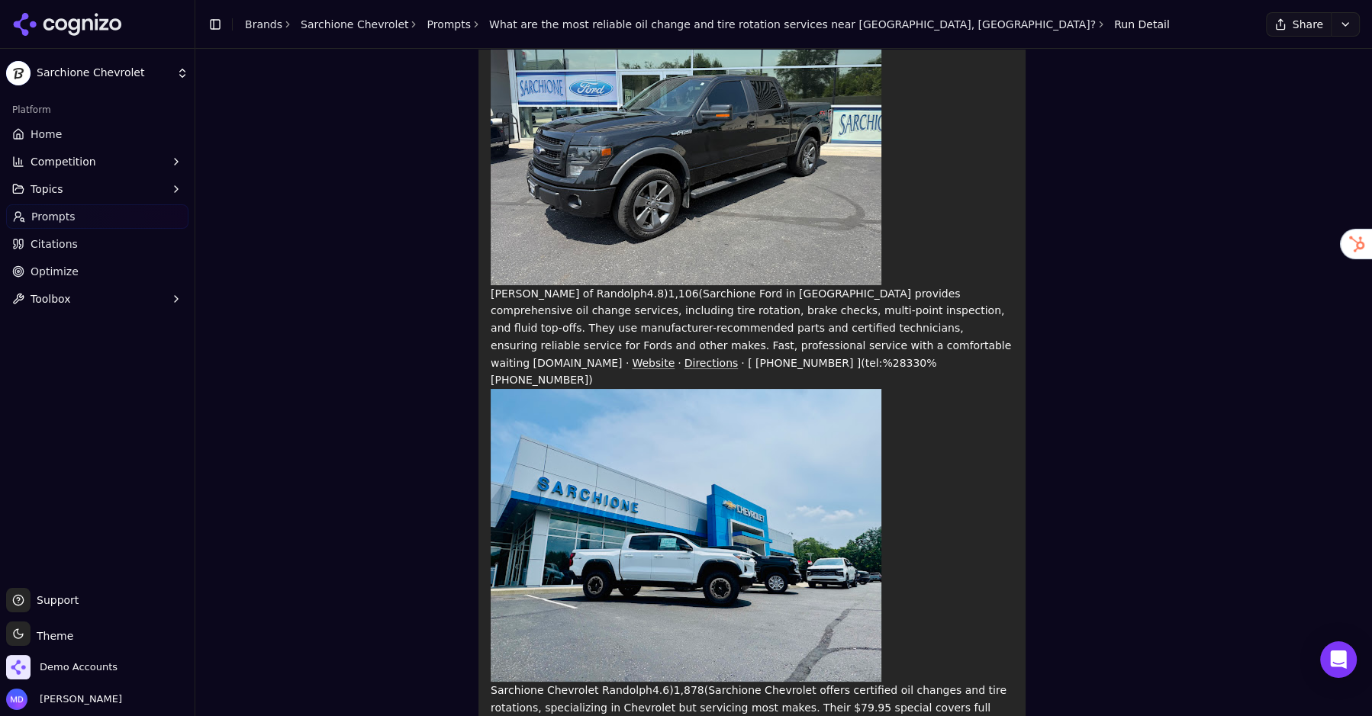
scroll to position [330, 0]
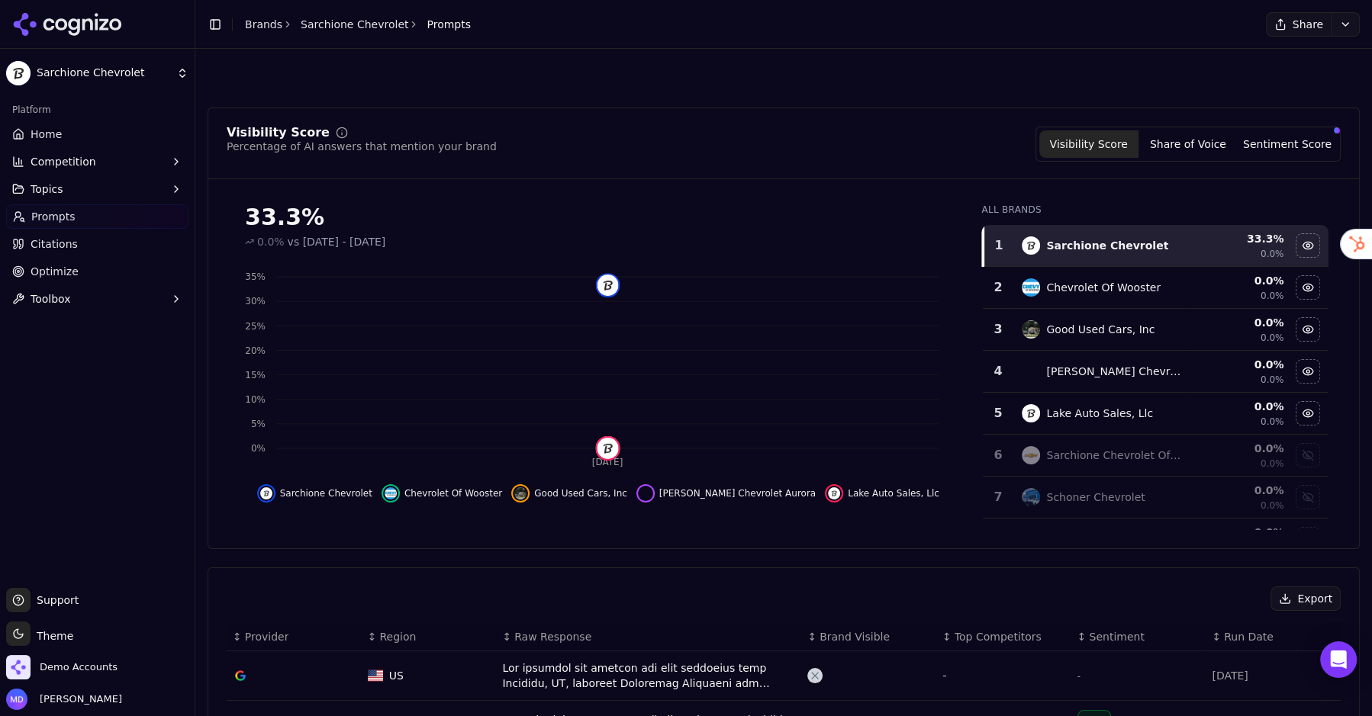
scroll to position [395, 0]
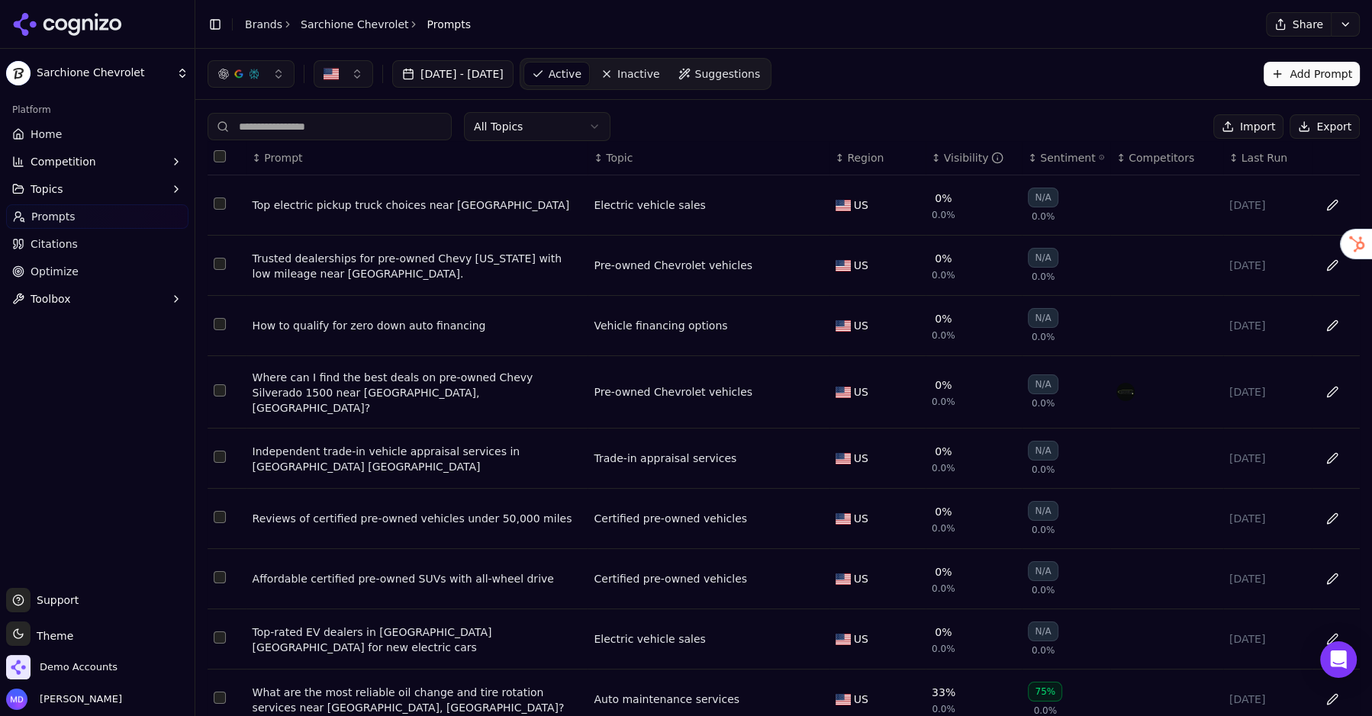
click at [958, 153] on div "Visibility" at bounding box center [974, 157] width 60 height 15
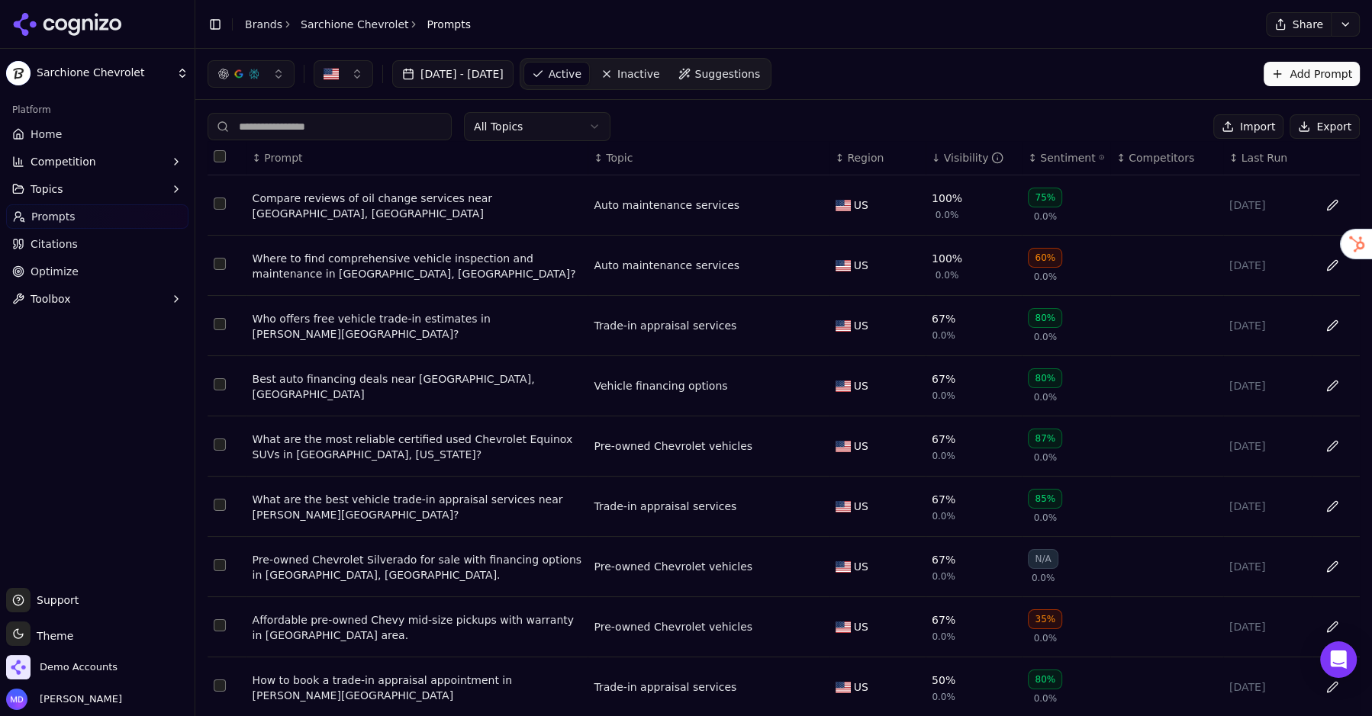
click at [477, 207] on div "Compare reviews of oil change services near Randolph, OH" at bounding box center [417, 206] width 330 height 31
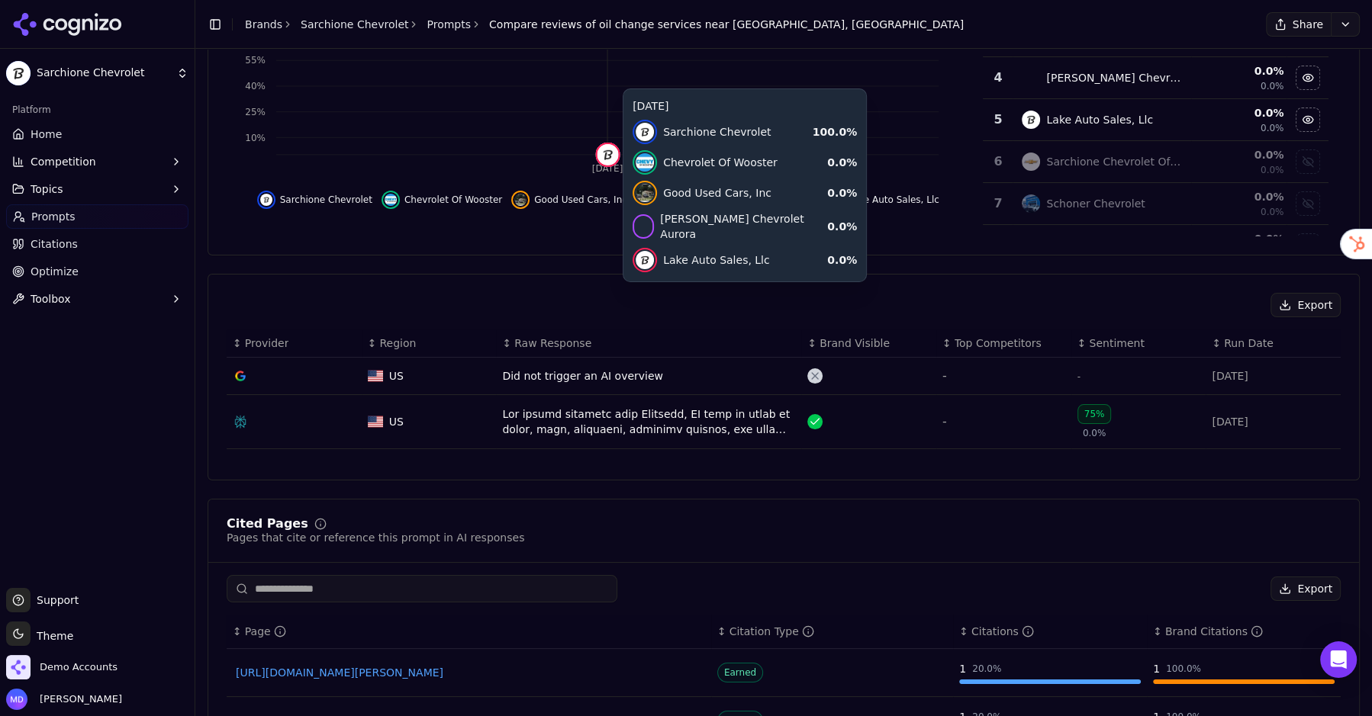
scroll to position [295, 0]
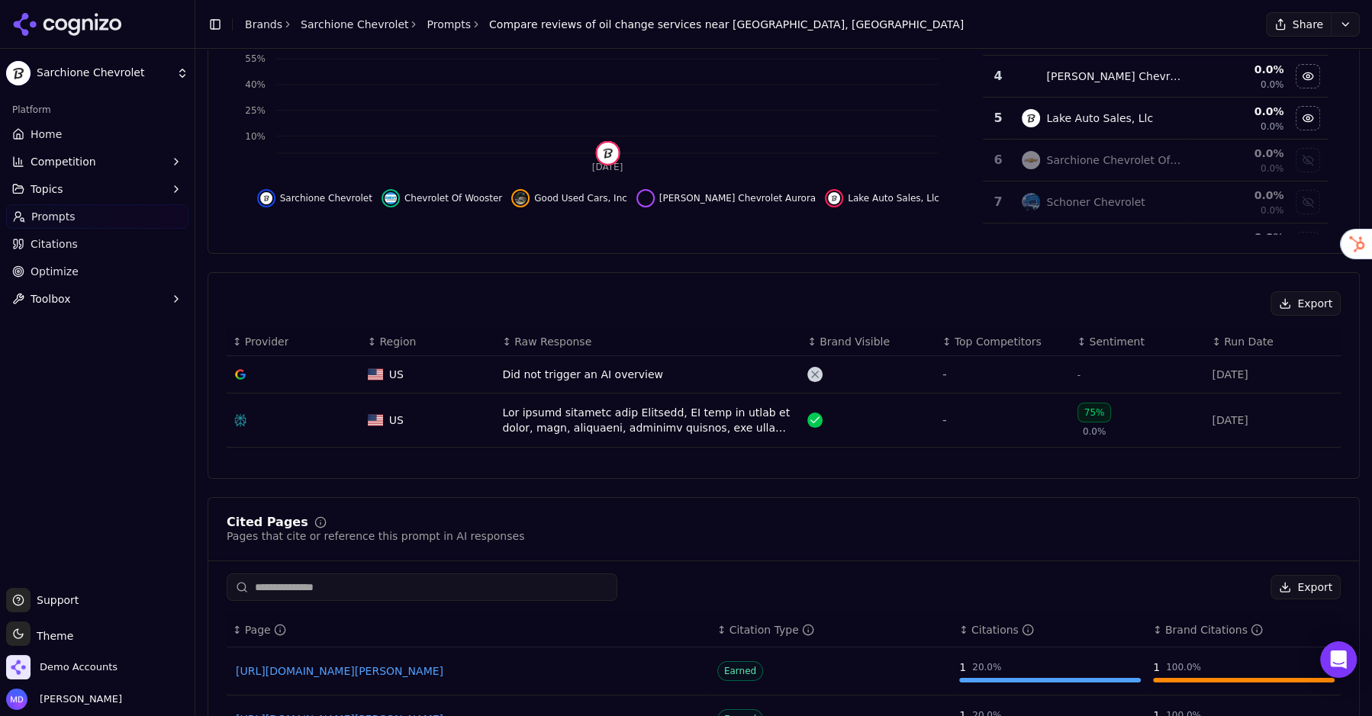
click at [533, 407] on div "Data table" at bounding box center [648, 420] width 293 height 31
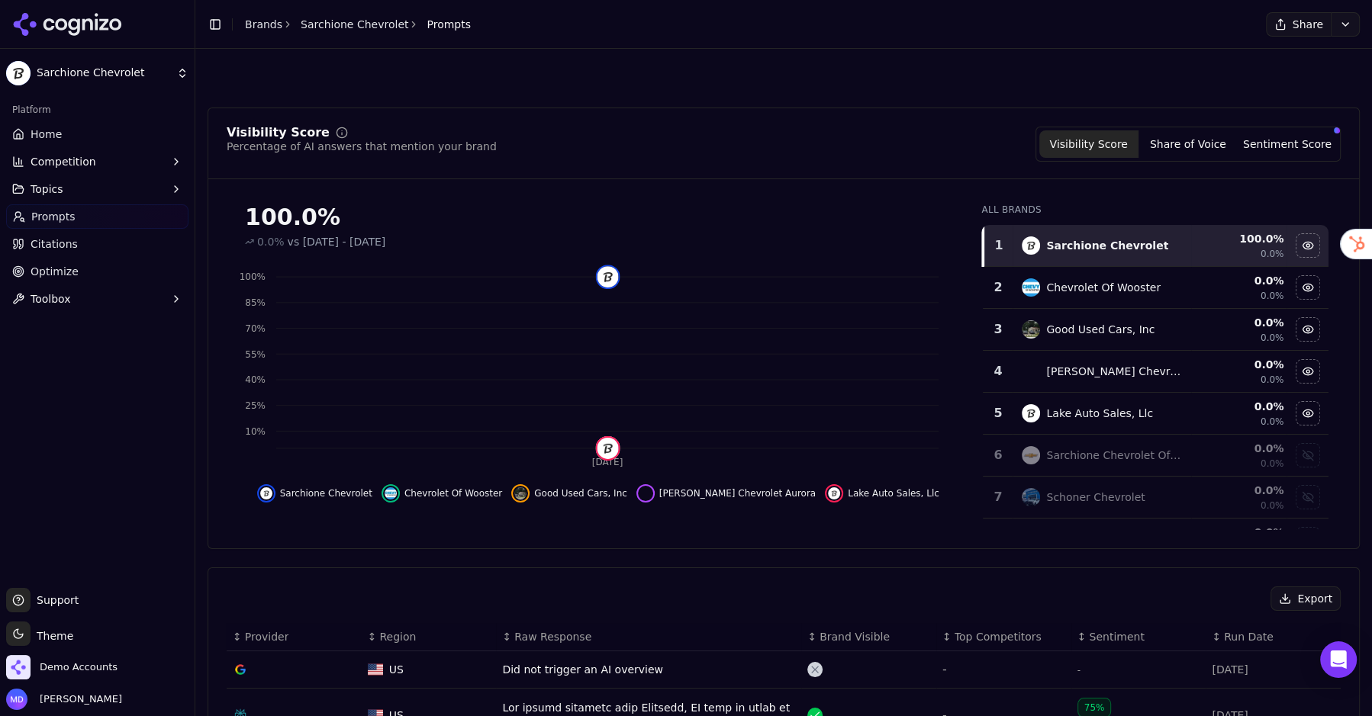
scroll to position [342, 0]
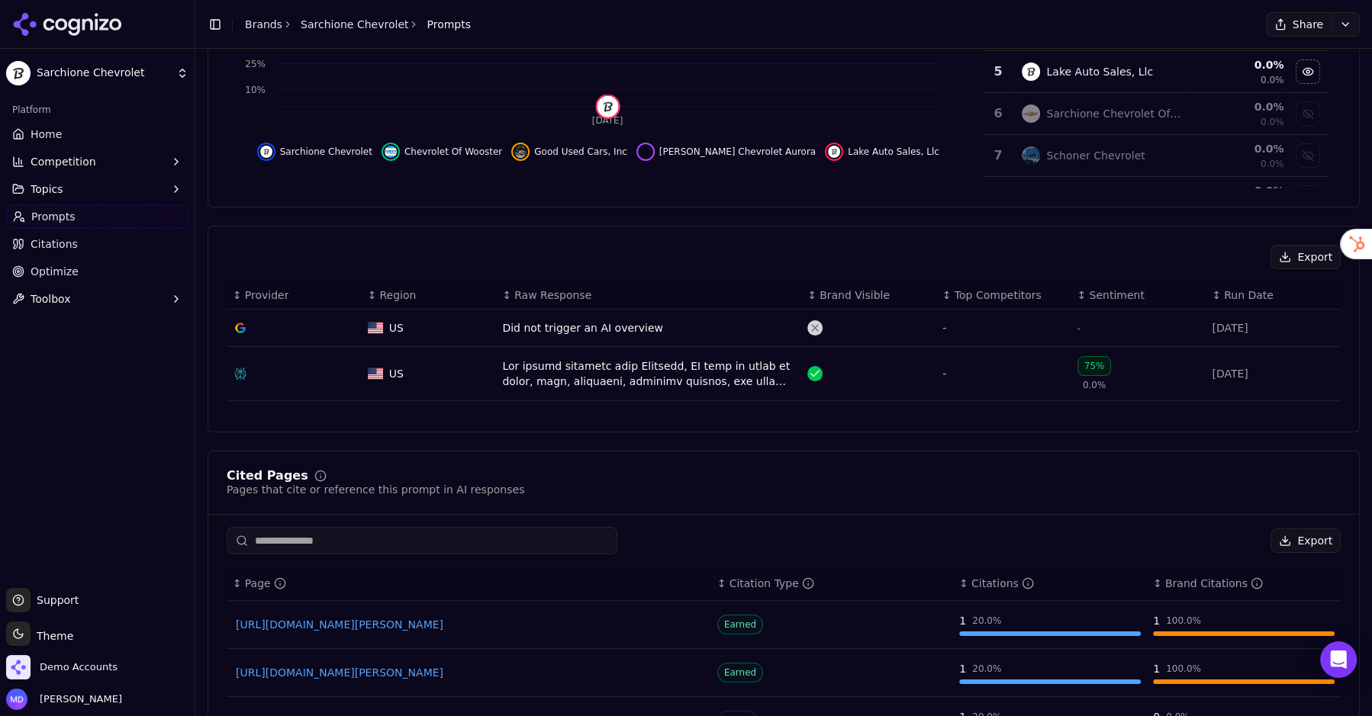
click at [50, 219] on span "Prompts" at bounding box center [53, 216] width 44 height 15
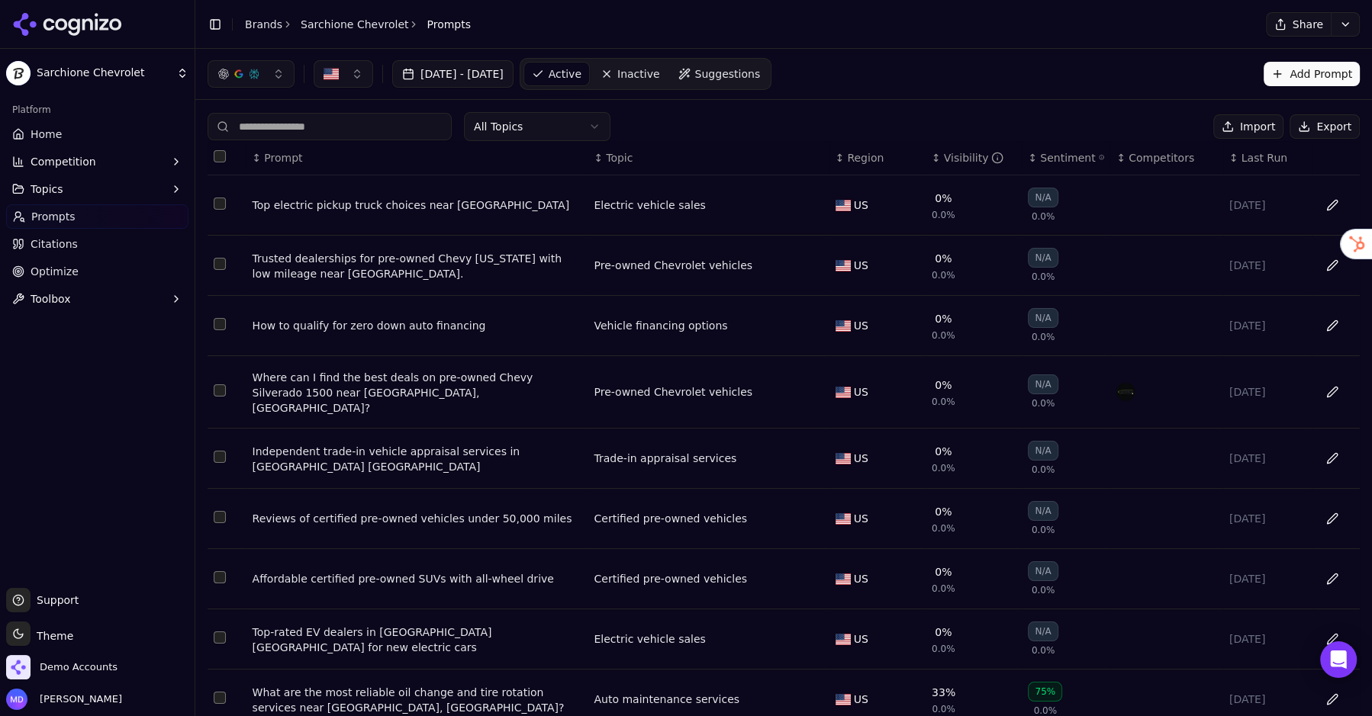
click at [946, 155] on div "Visibility" at bounding box center [974, 157] width 60 height 15
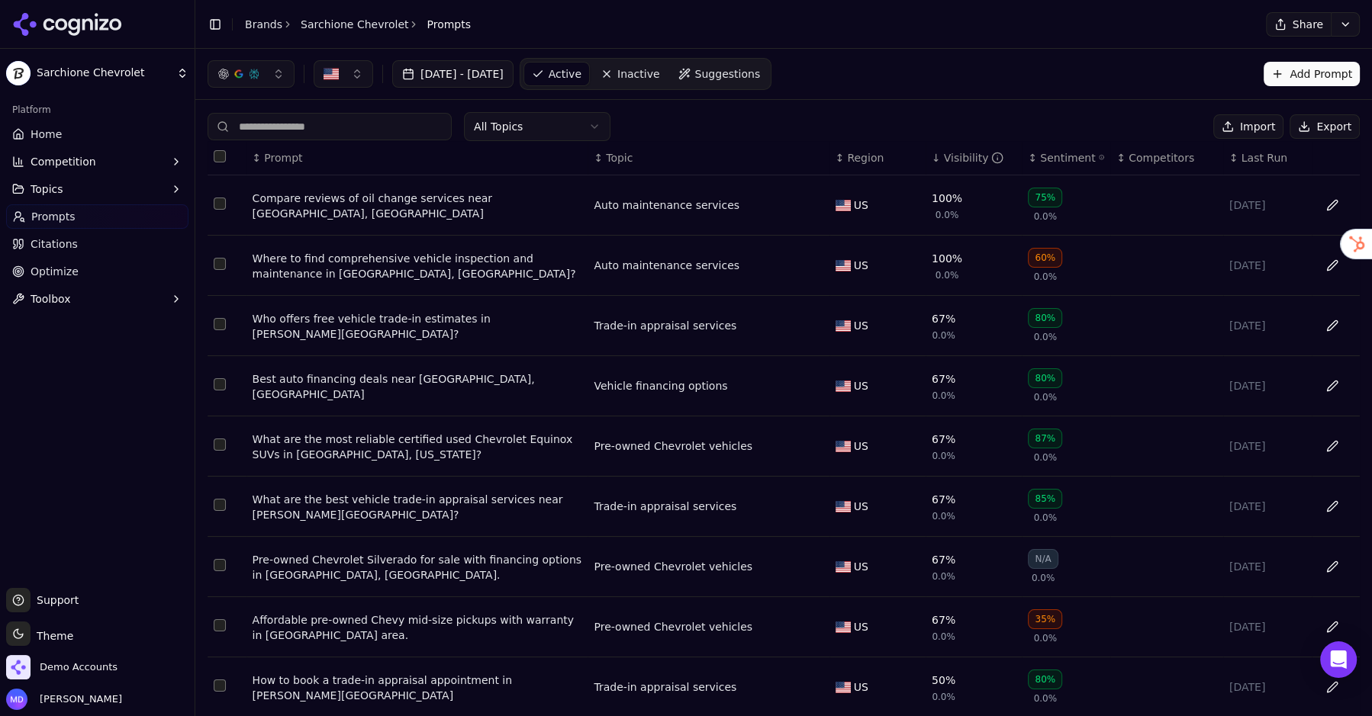
click at [479, 261] on div "Where to find comprehensive vehicle inspection and maintenance in Randolph, OH?" at bounding box center [417, 266] width 330 height 31
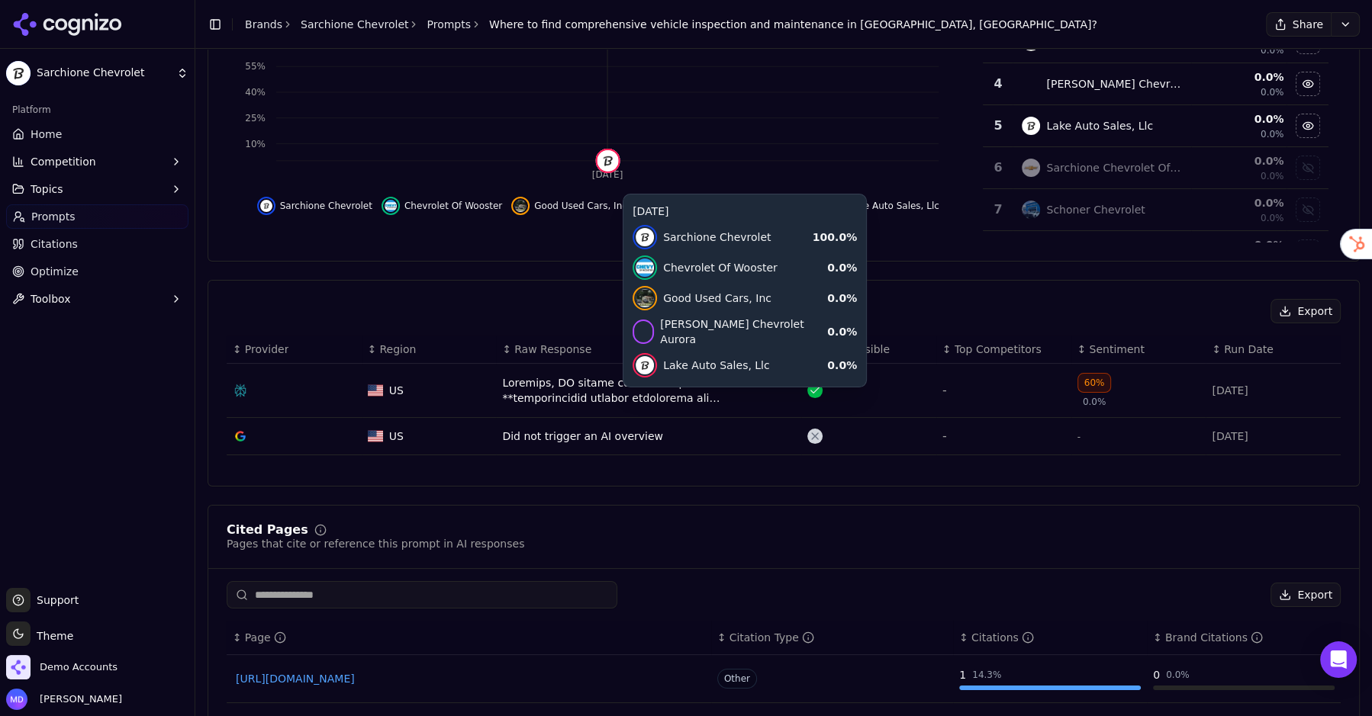
scroll to position [288, 0]
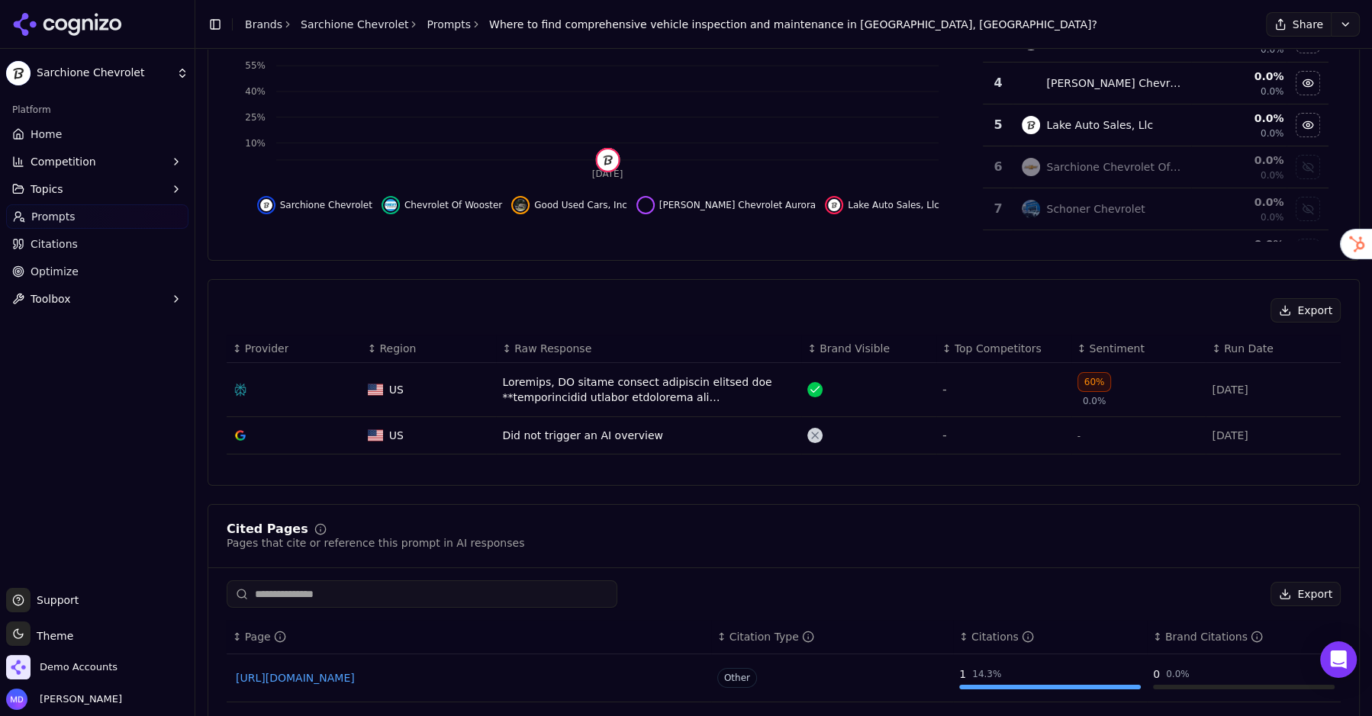
click at [562, 391] on div "Data table" at bounding box center [648, 390] width 293 height 31
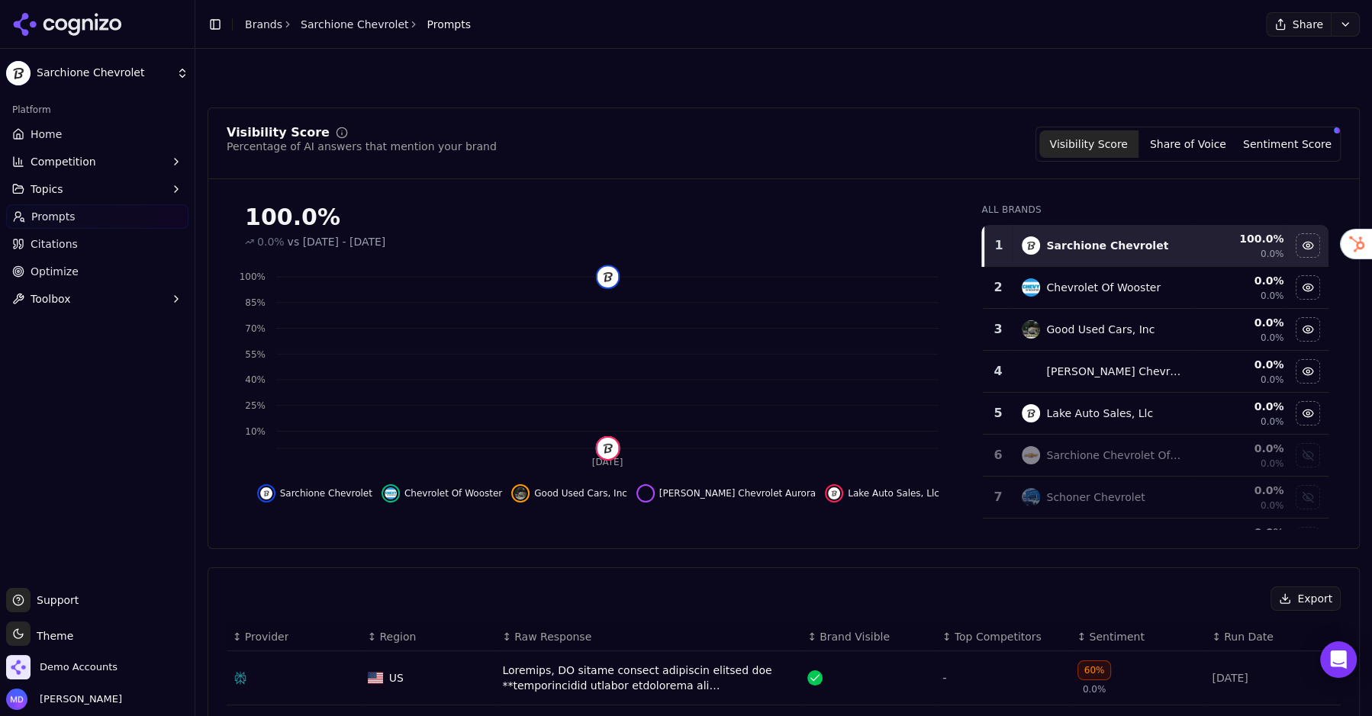
scroll to position [335, 0]
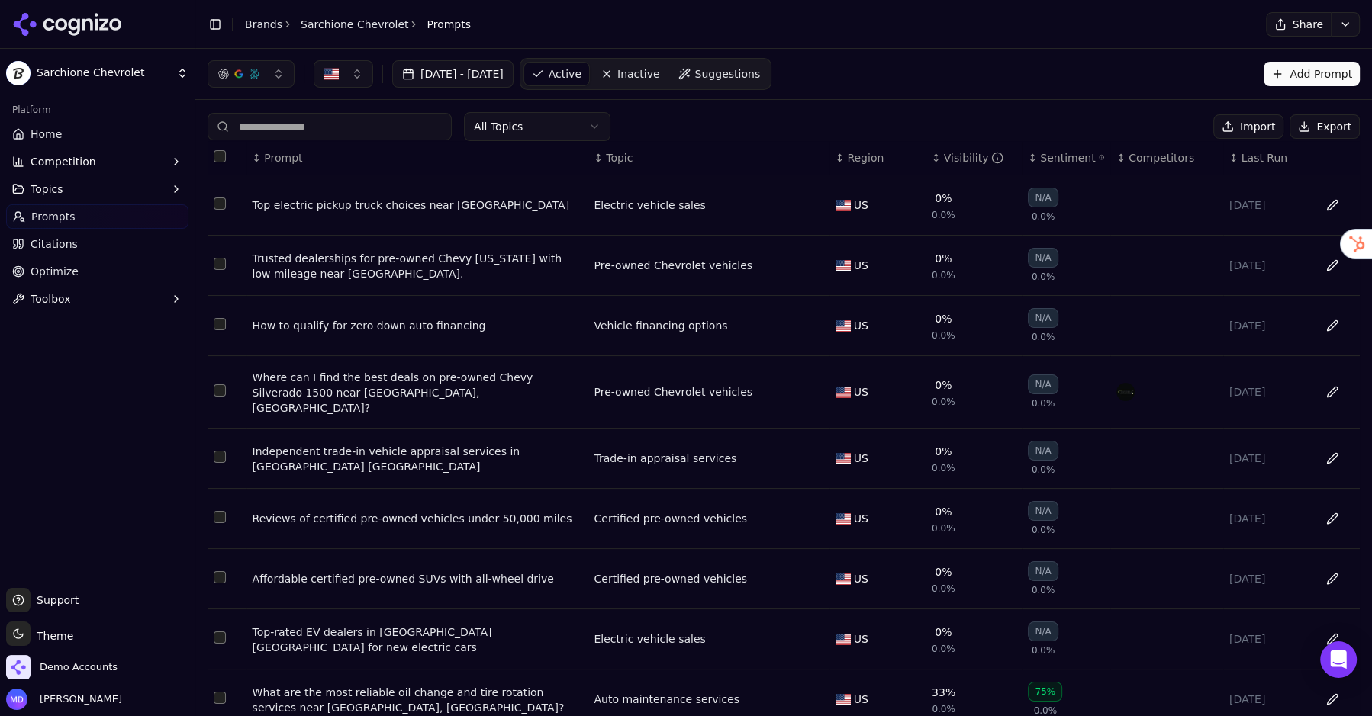
click at [965, 159] on div "Visibility" at bounding box center [974, 157] width 60 height 15
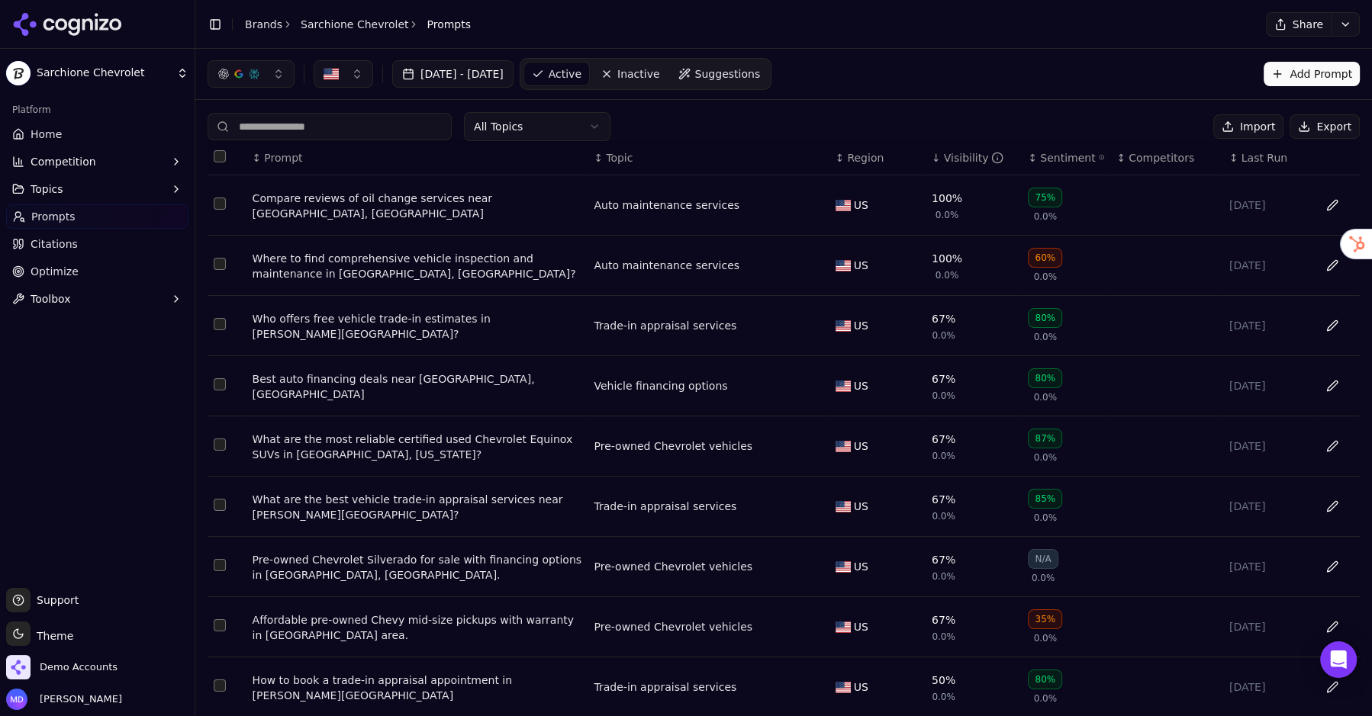
click at [426, 327] on div "Who offers free vehicle trade-in estimates in Randolph OH?" at bounding box center [417, 326] width 330 height 31
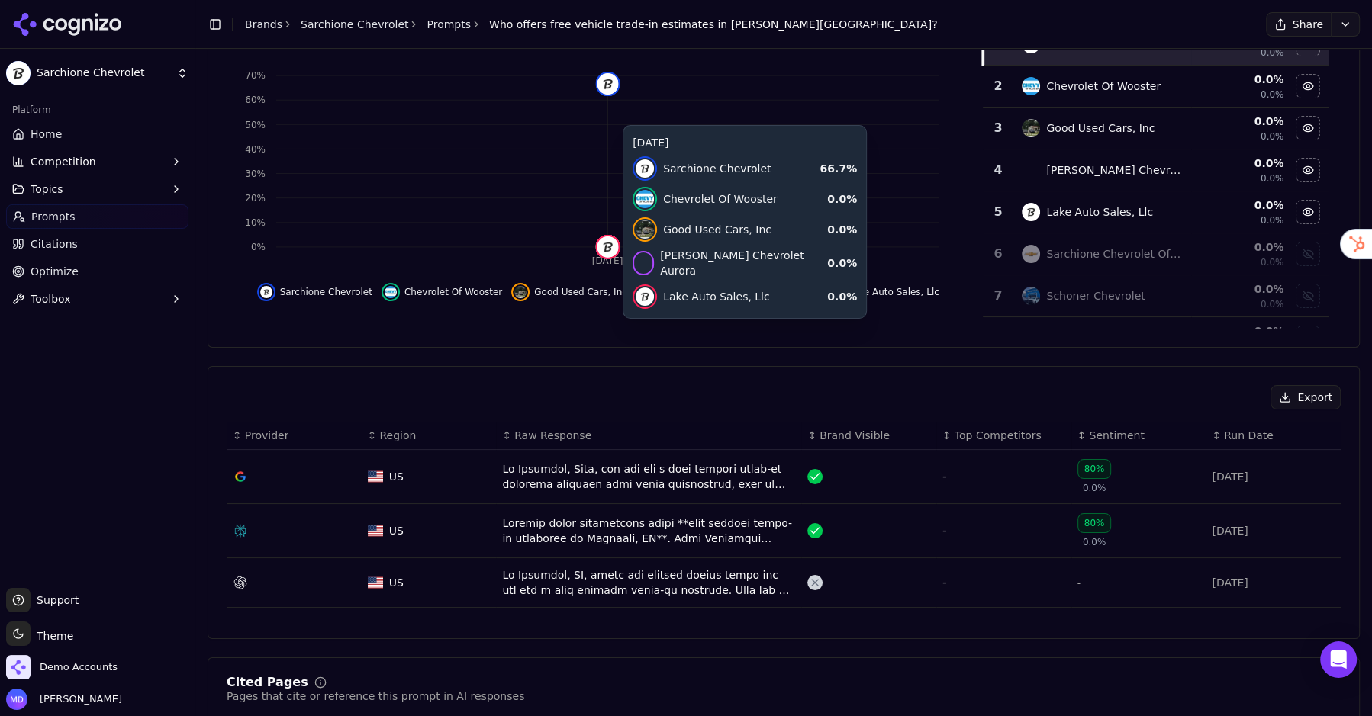
scroll to position [203, 0]
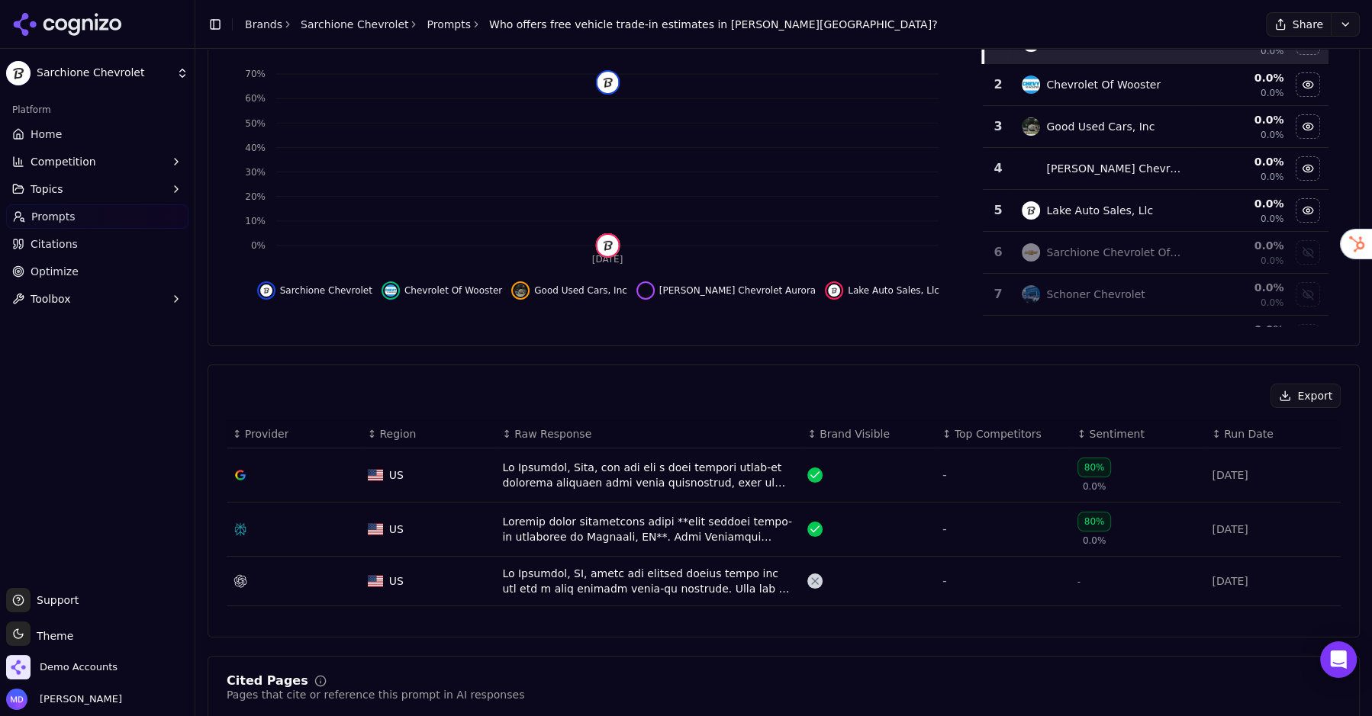
click at [590, 471] on div "Data table" at bounding box center [648, 475] width 293 height 31
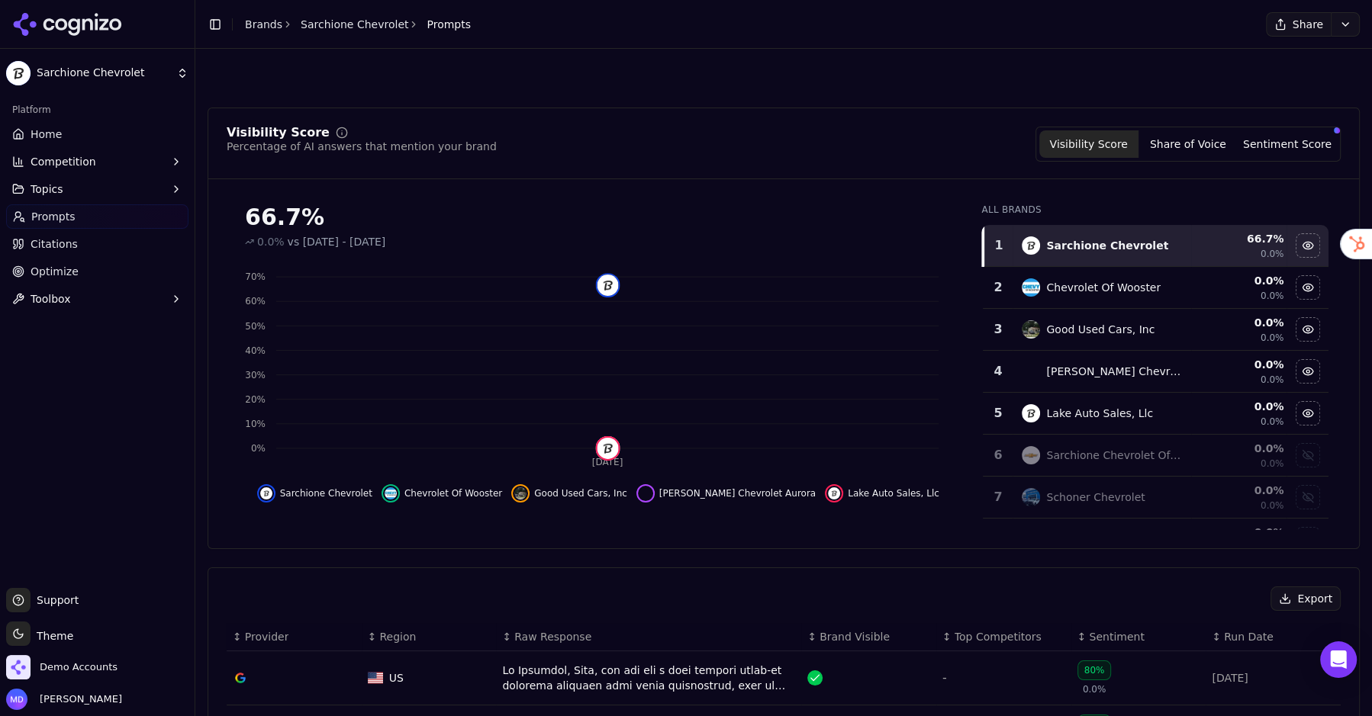
scroll to position [249, 0]
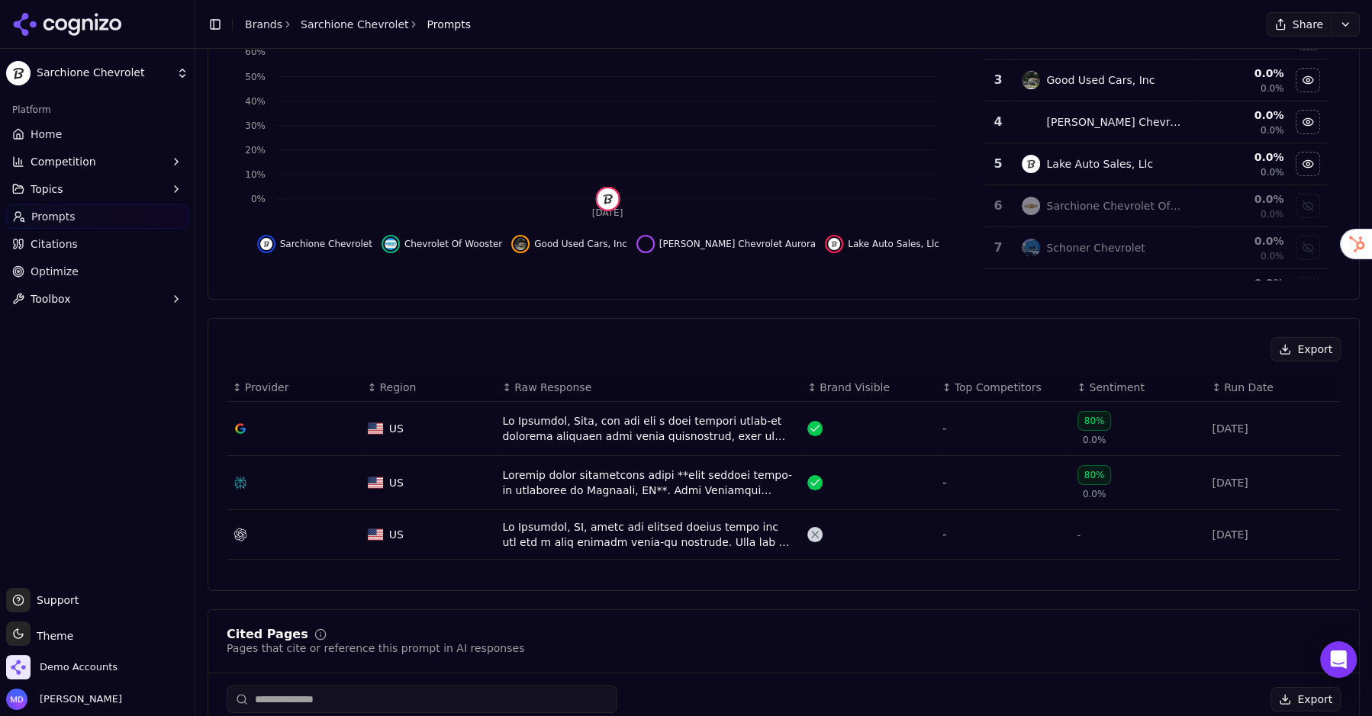
click at [582, 461] on td "Data table" at bounding box center [648, 483] width 305 height 54
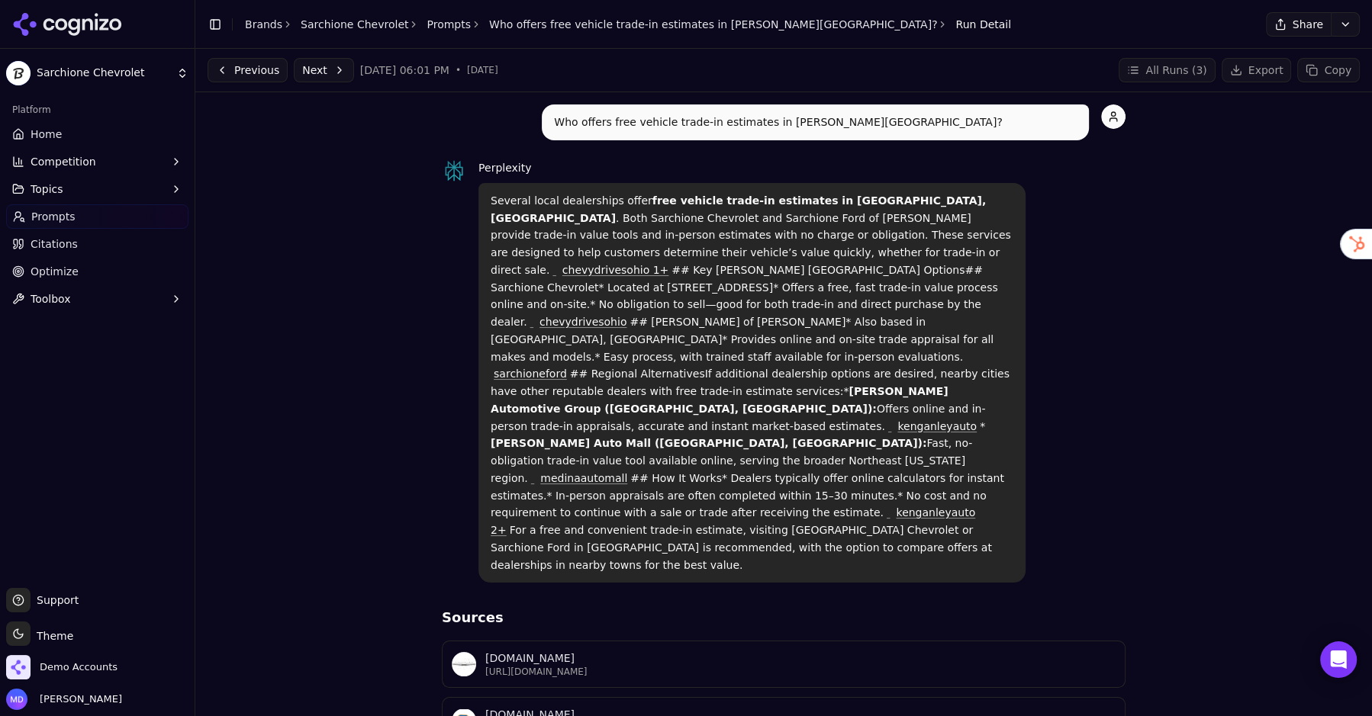
click at [88, 222] on link "Prompts" at bounding box center [97, 216] width 182 height 24
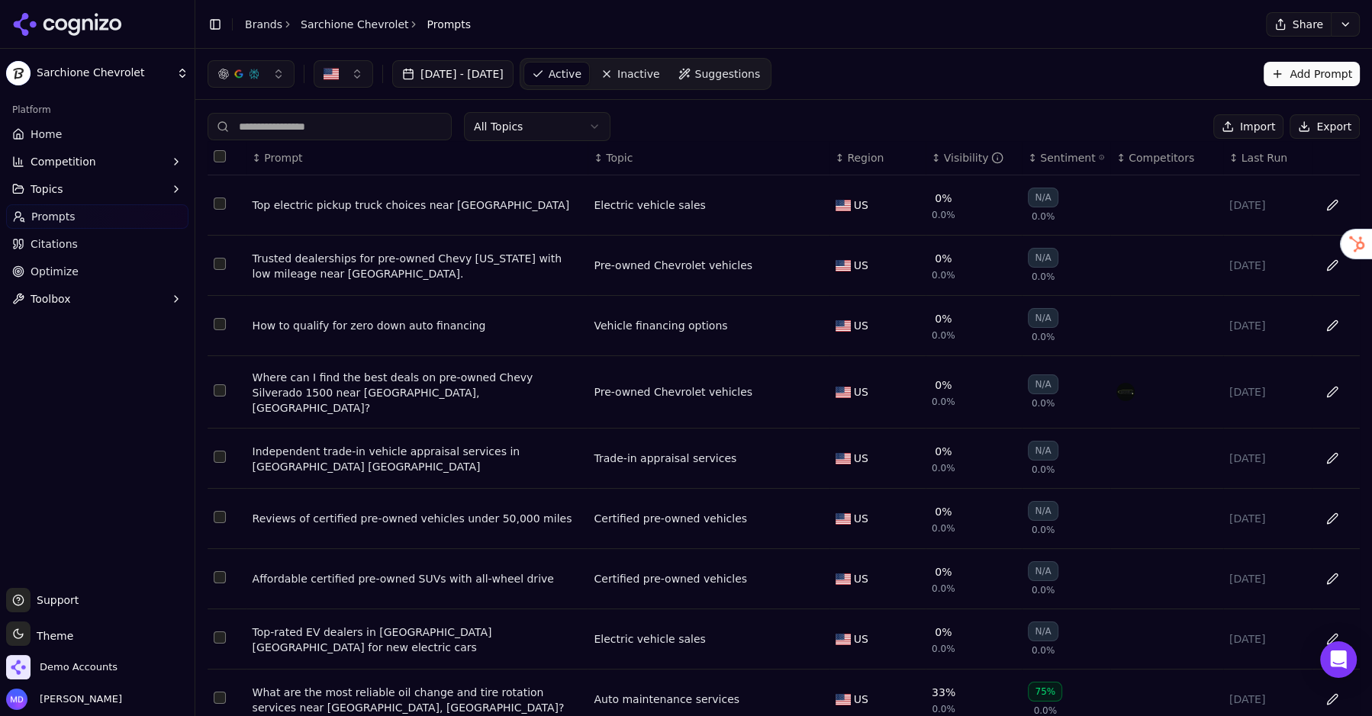
click at [946, 165] on th "↕ Visibility" at bounding box center [973, 158] width 96 height 34
click at [963, 152] on div "Visibility" at bounding box center [974, 157] width 60 height 15
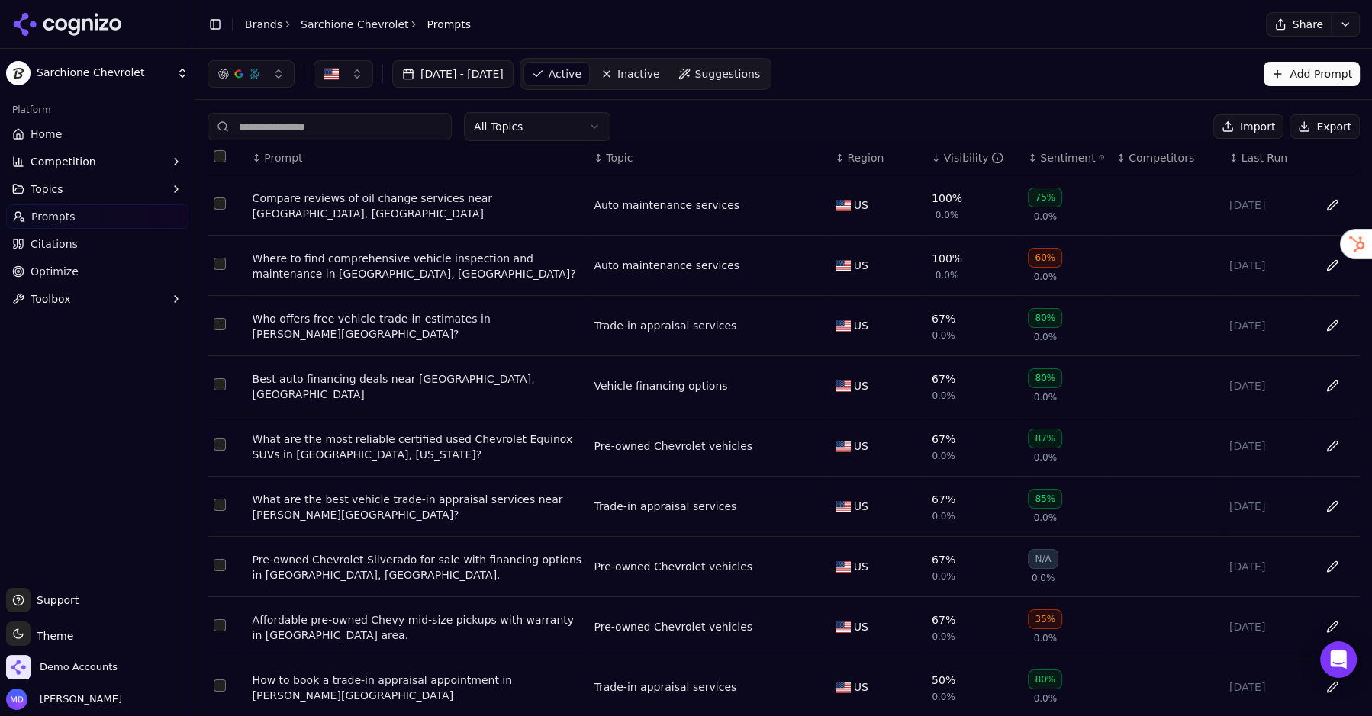
click at [365, 435] on div "What are the most reliable certified used Chevrolet Equinox SUVs in Randolph, O…" at bounding box center [417, 447] width 330 height 31
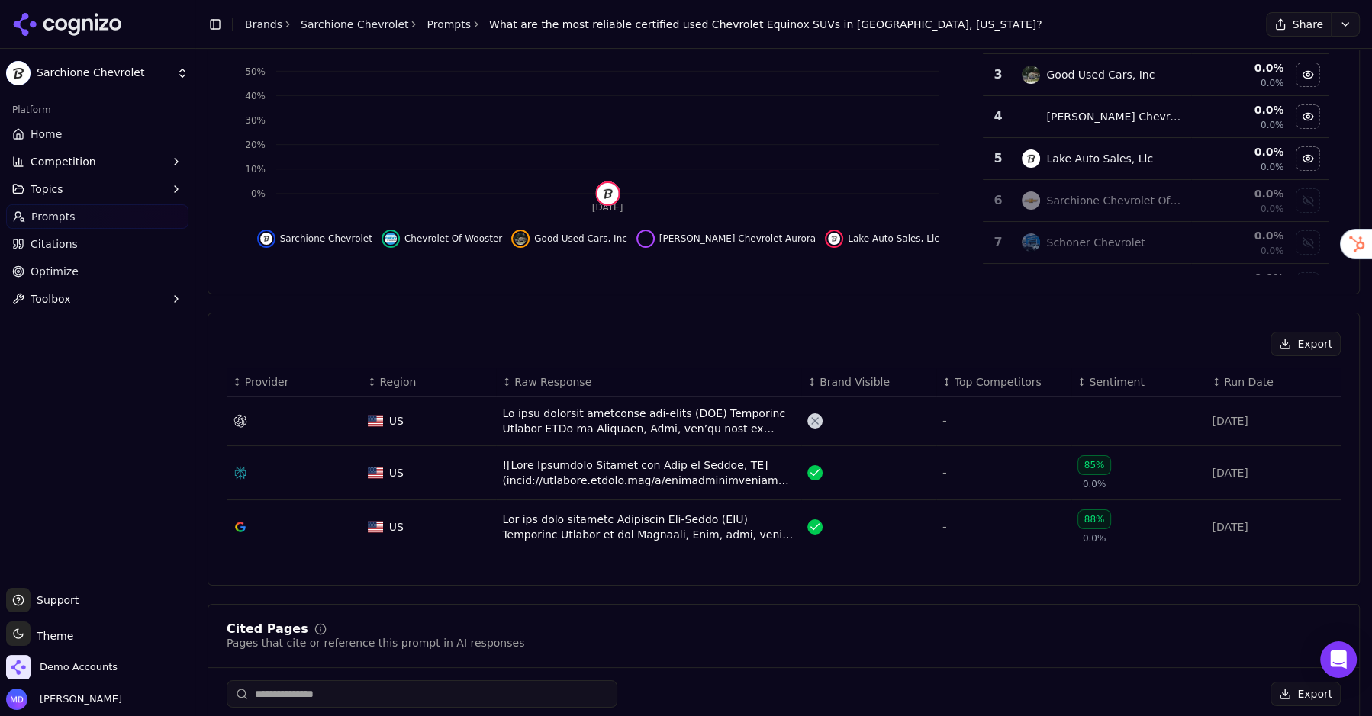
scroll to position [330, 0]
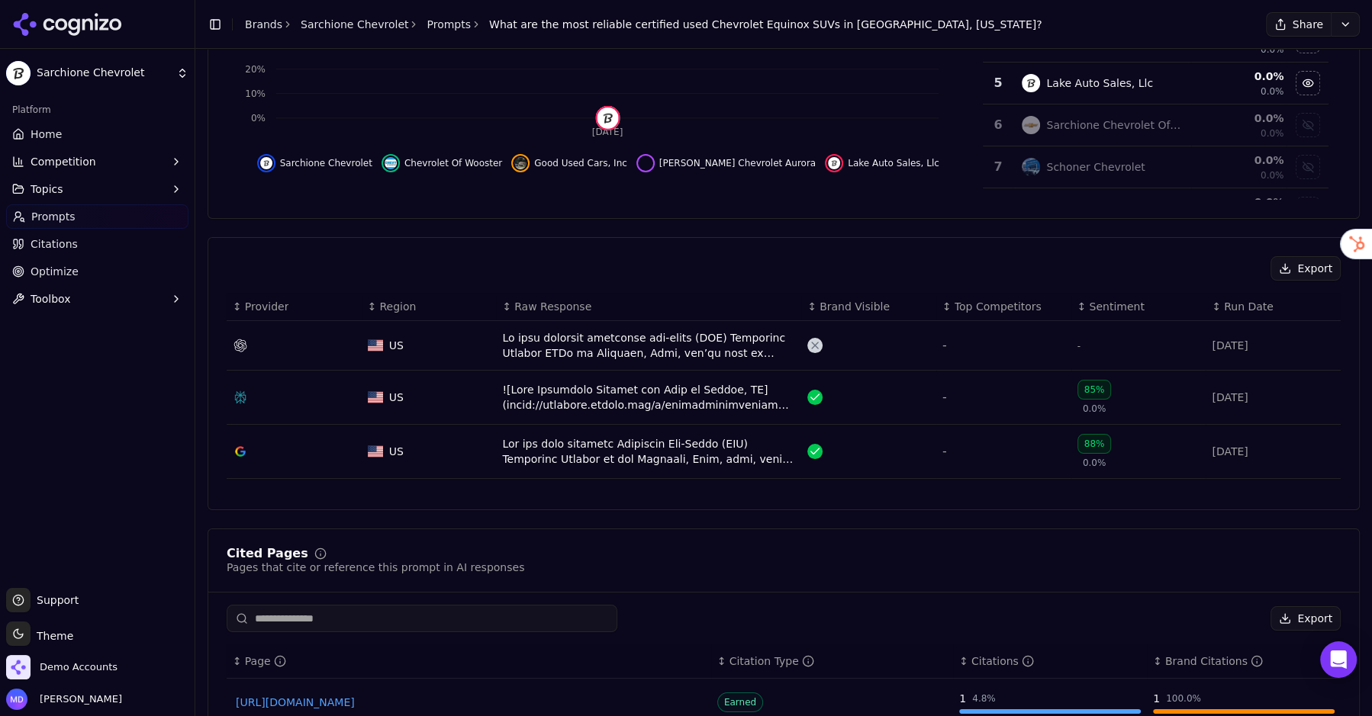
click at [618, 451] on div "Data table" at bounding box center [648, 451] width 293 height 31
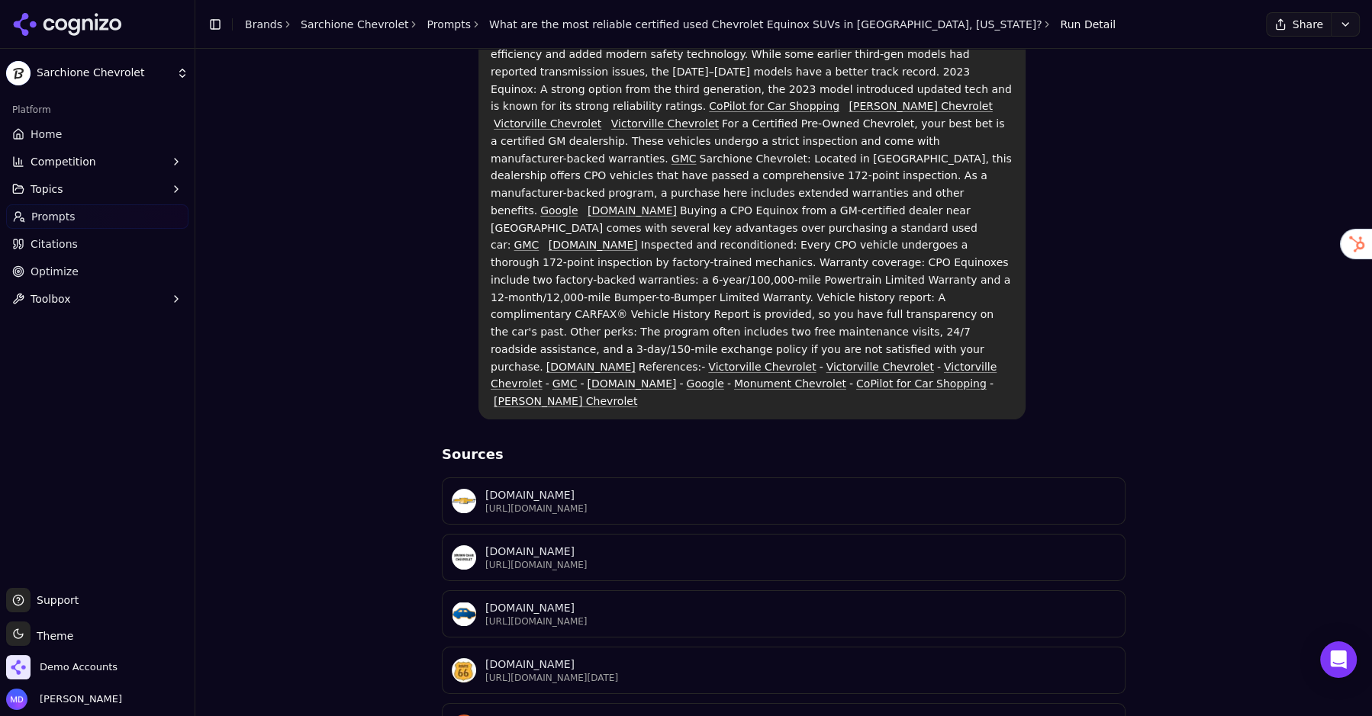
scroll to position [338, 0]
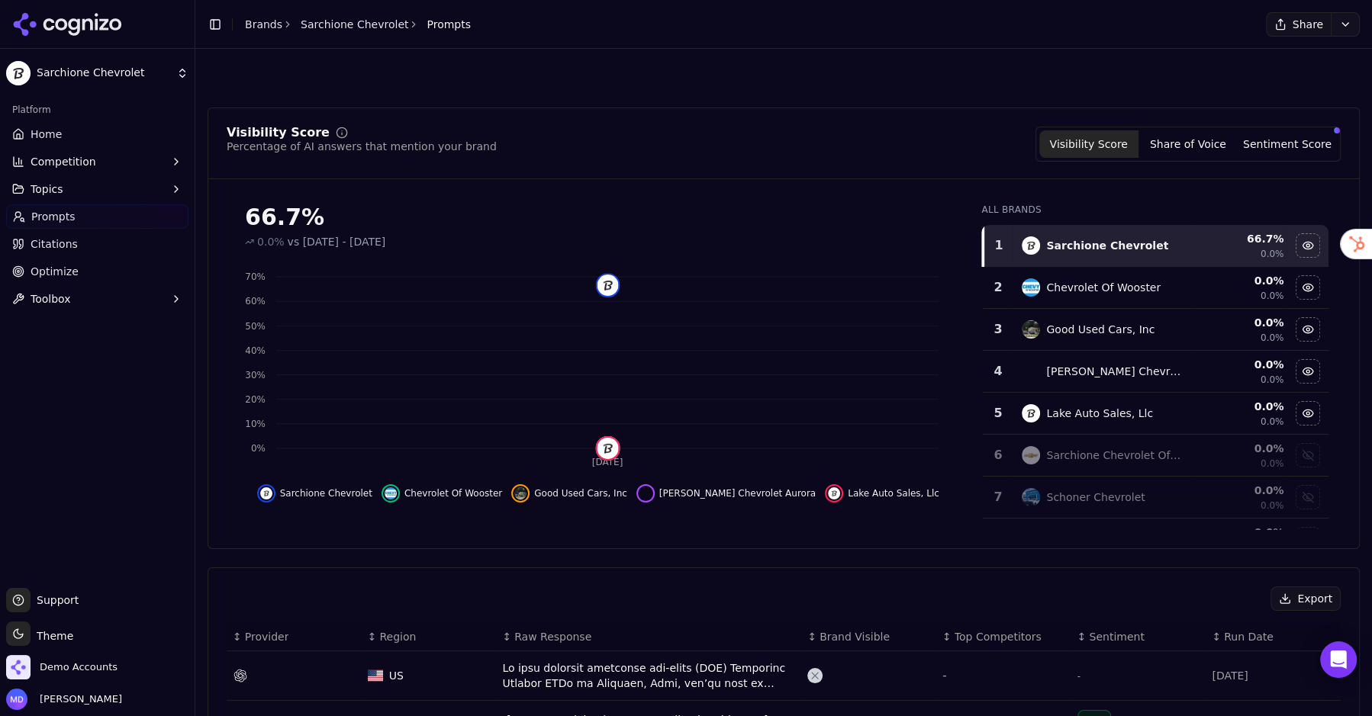
scroll to position [377, 0]
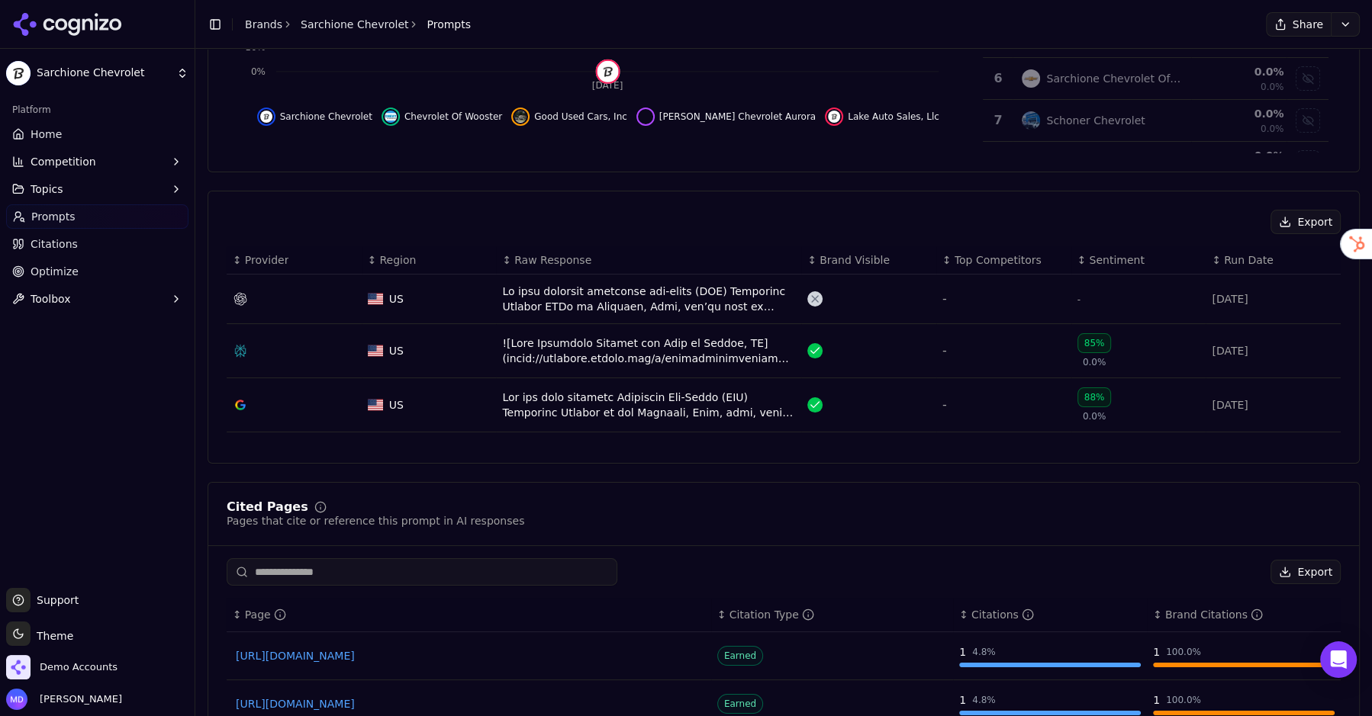
click at [561, 398] on div "Data table" at bounding box center [648, 405] width 293 height 31
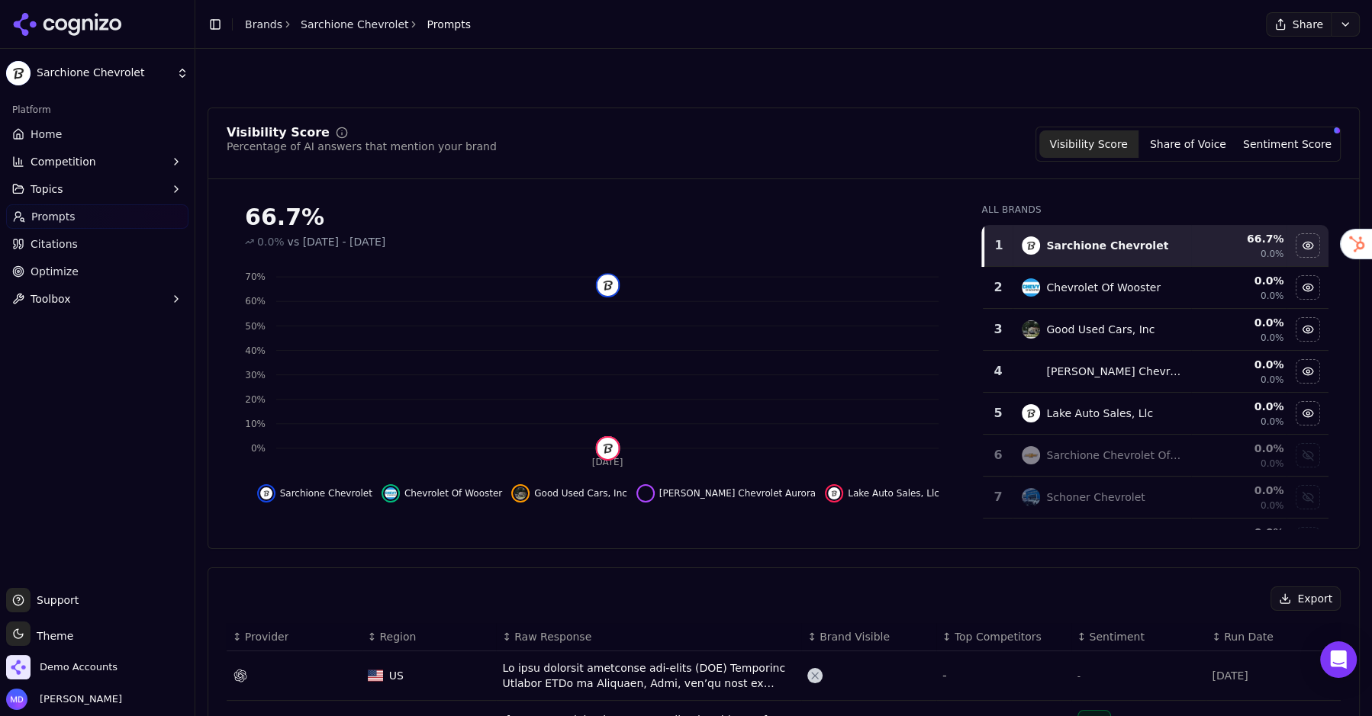
scroll to position [423, 0]
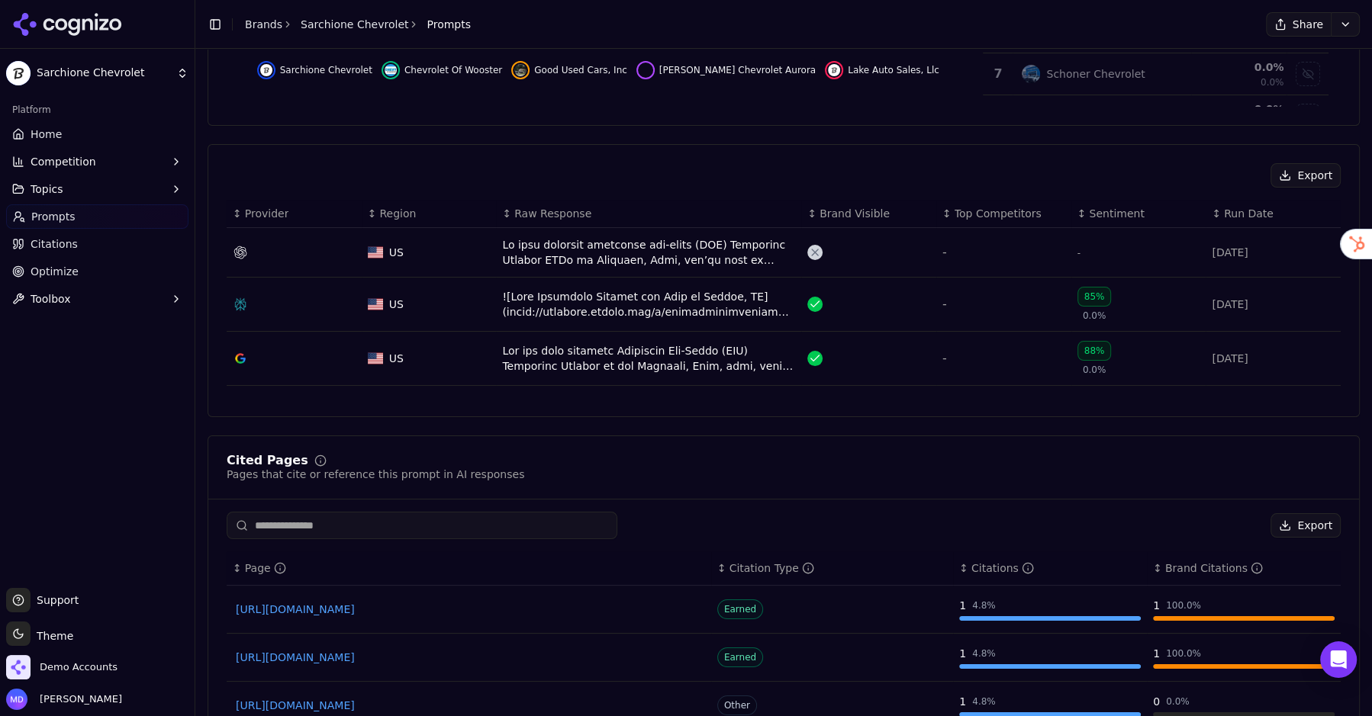
click at [607, 289] on div "Data table" at bounding box center [648, 304] width 293 height 31
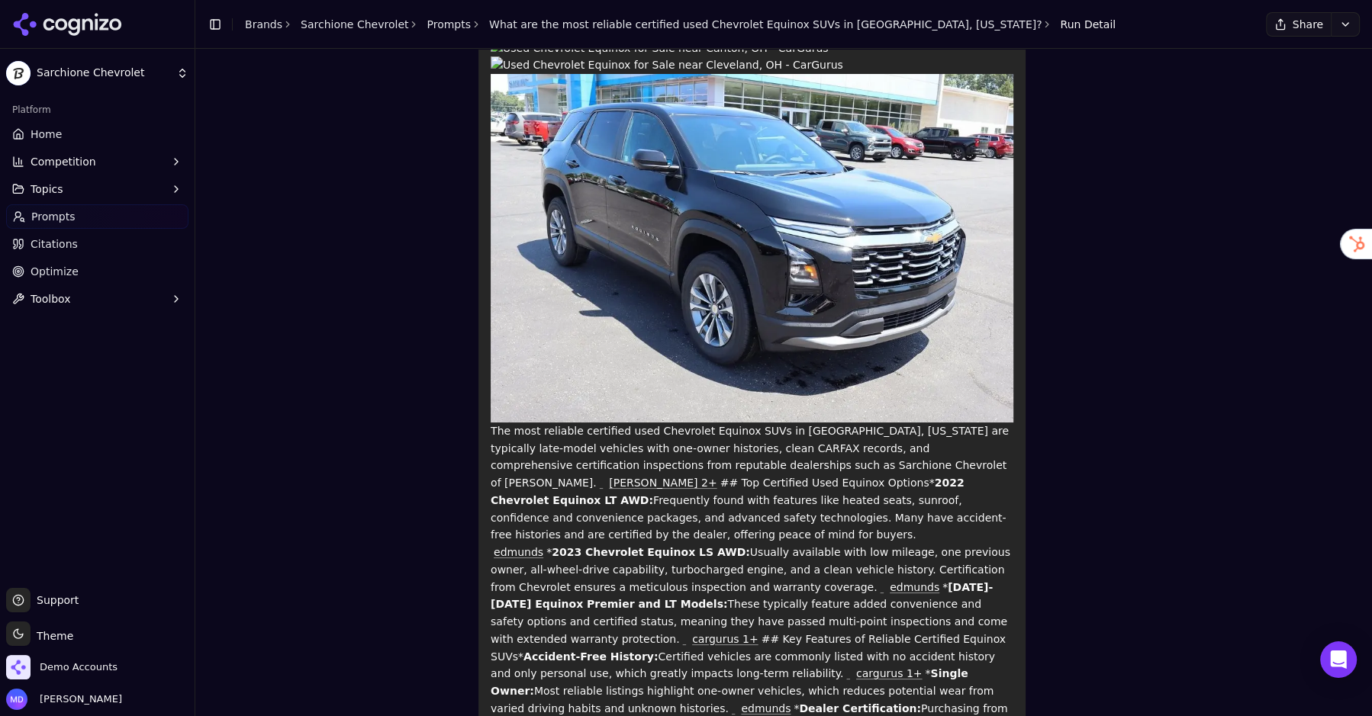
scroll to position [474, 0]
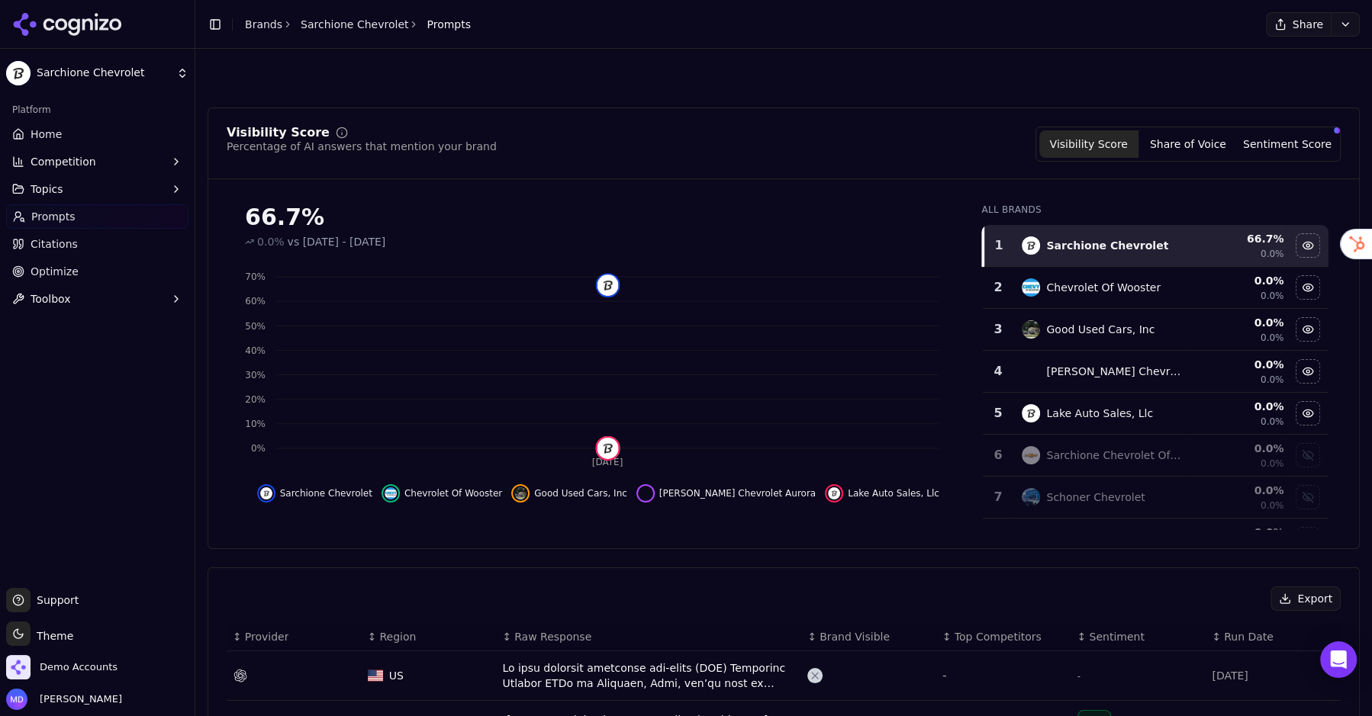
scroll to position [469, 0]
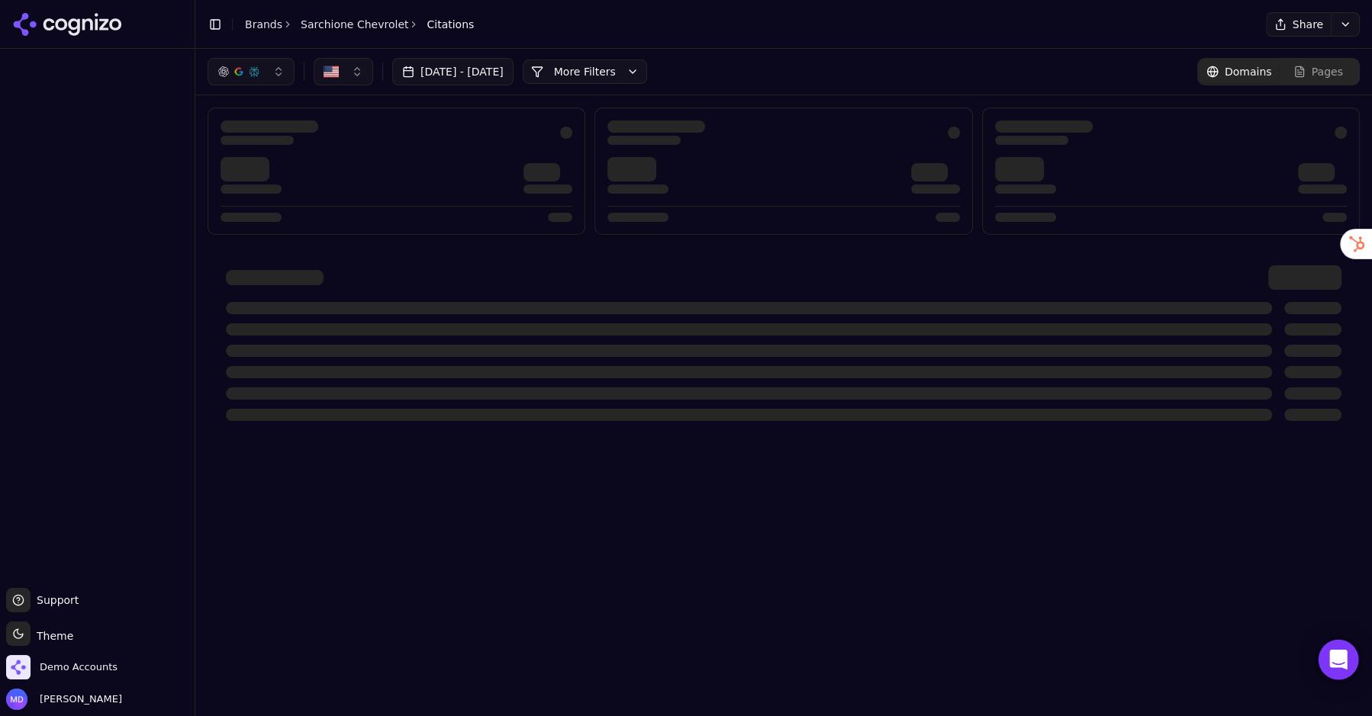
click at [1339, 666] on icon "Open Intercom Messenger" at bounding box center [1338, 660] width 18 height 20
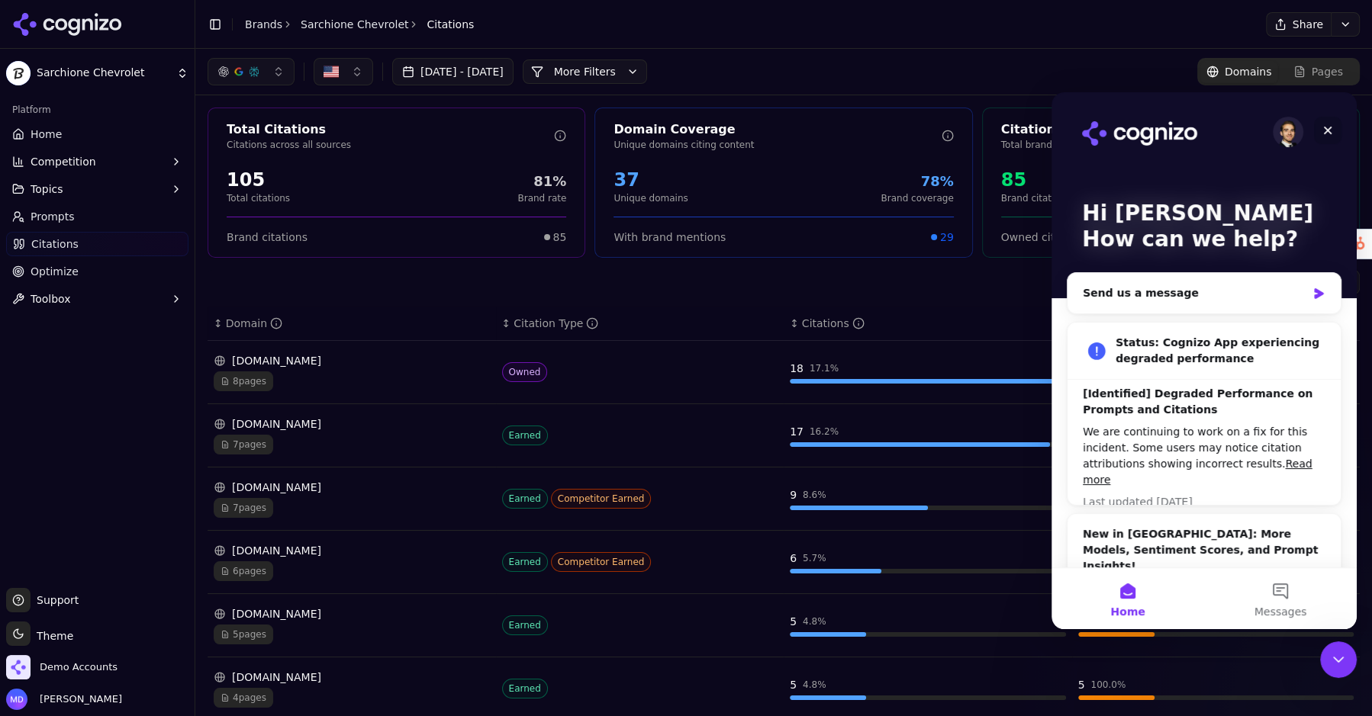
click at [1327, 133] on icon "Close" at bounding box center [1327, 130] width 12 height 12
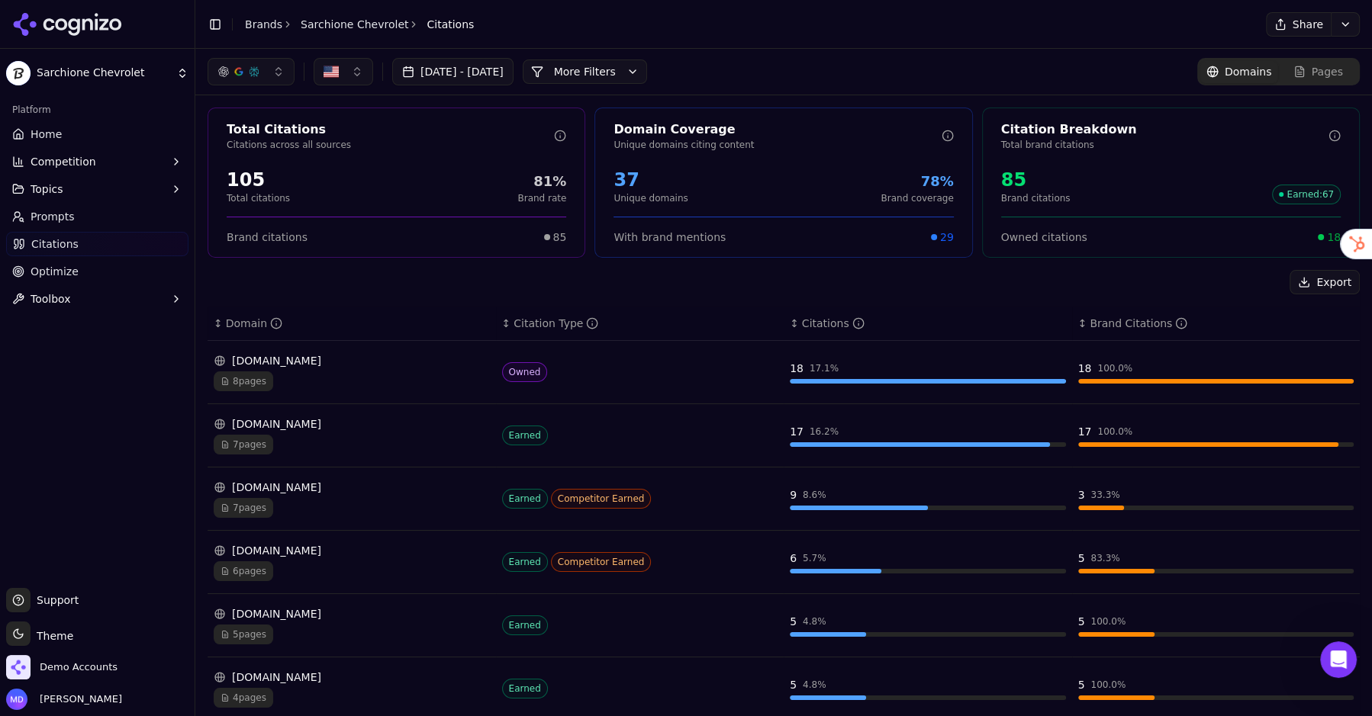
click at [373, 440] on div "7 pages" at bounding box center [352, 445] width 276 height 20
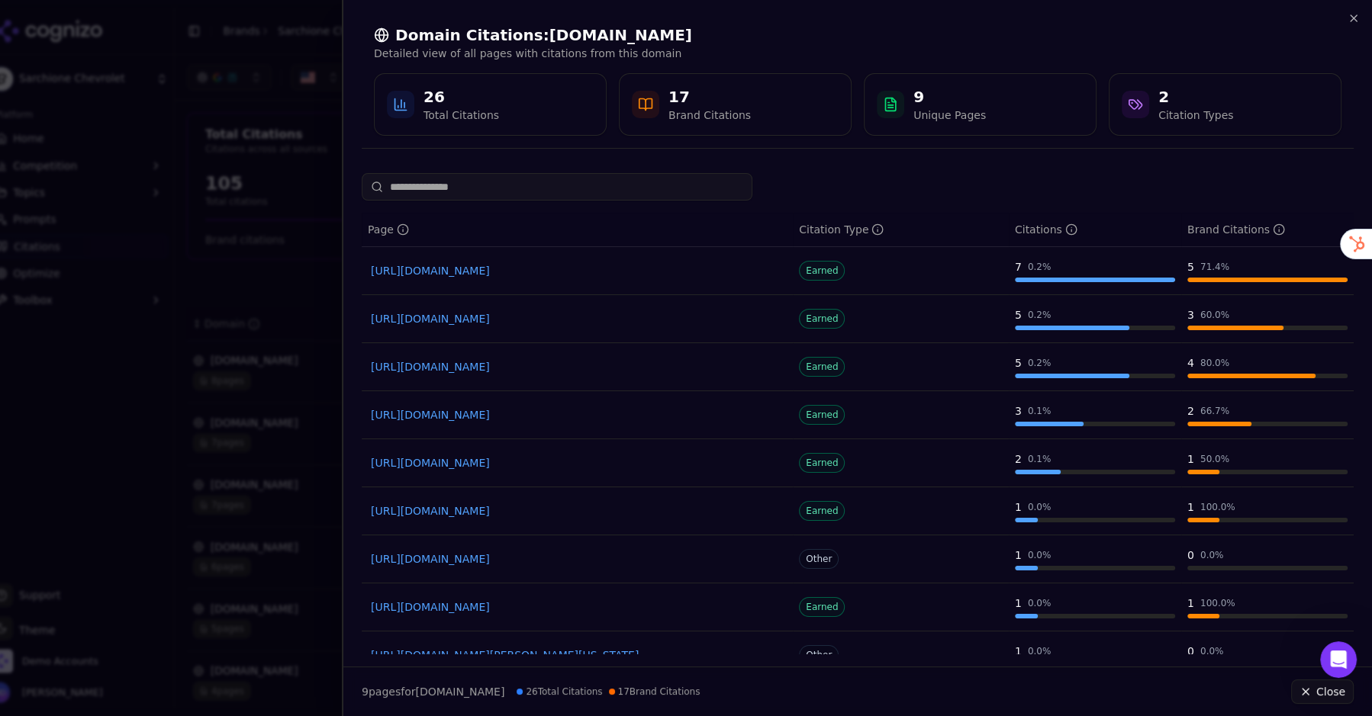
click at [249, 287] on div at bounding box center [686, 358] width 1372 height 716
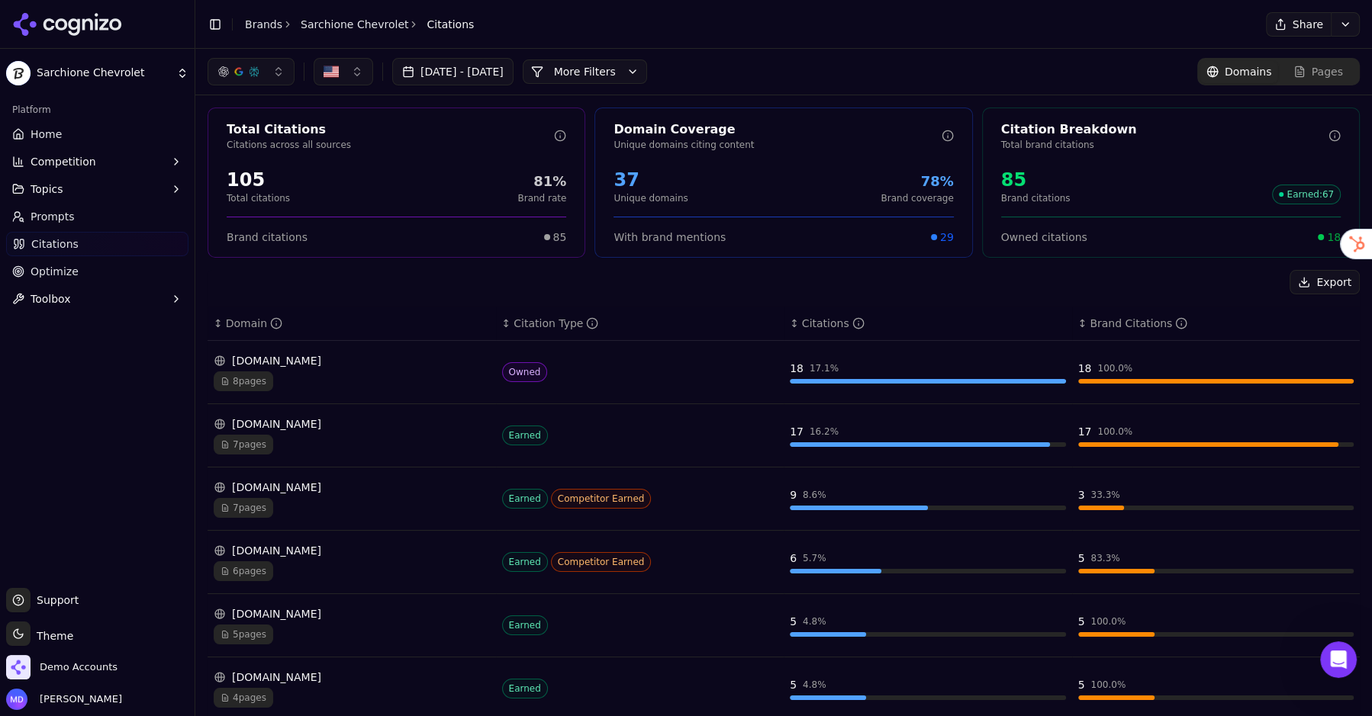
click at [85, 138] on link "Home" at bounding box center [97, 134] width 182 height 24
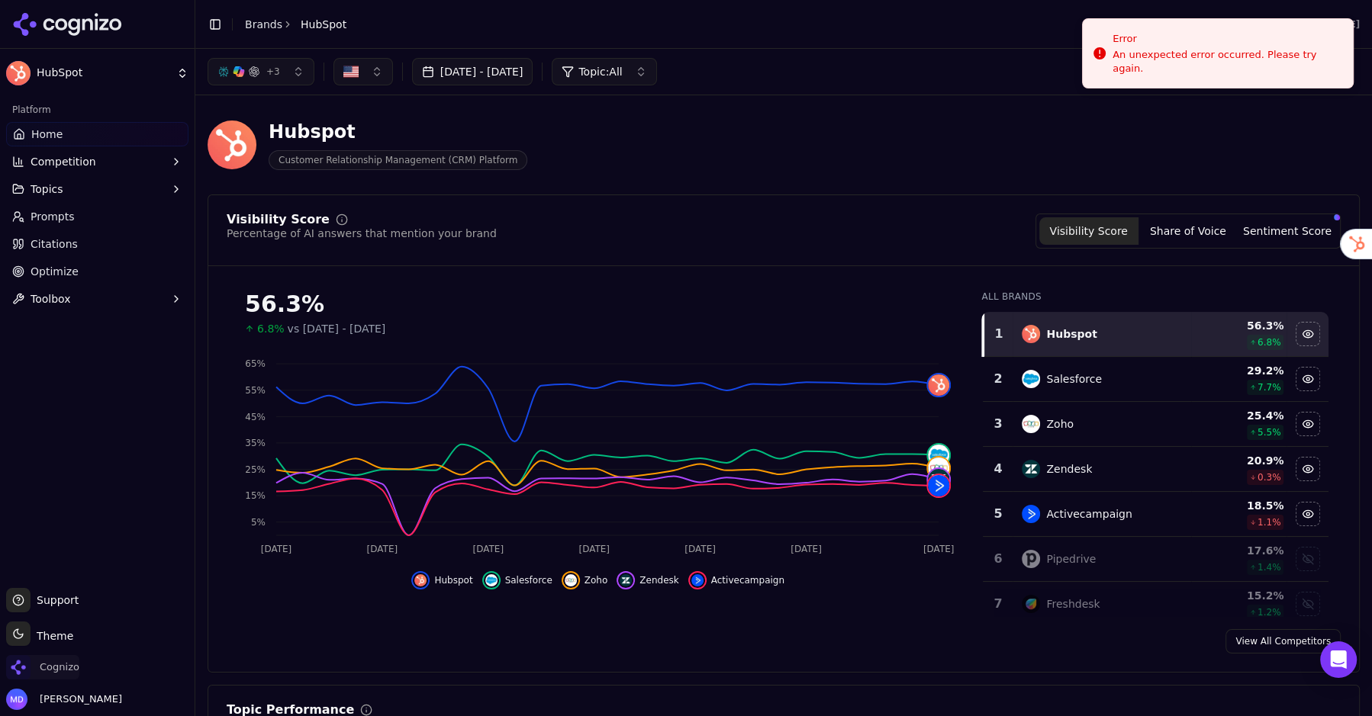
click at [60, 661] on span "Cognizo" at bounding box center [60, 668] width 40 height 14
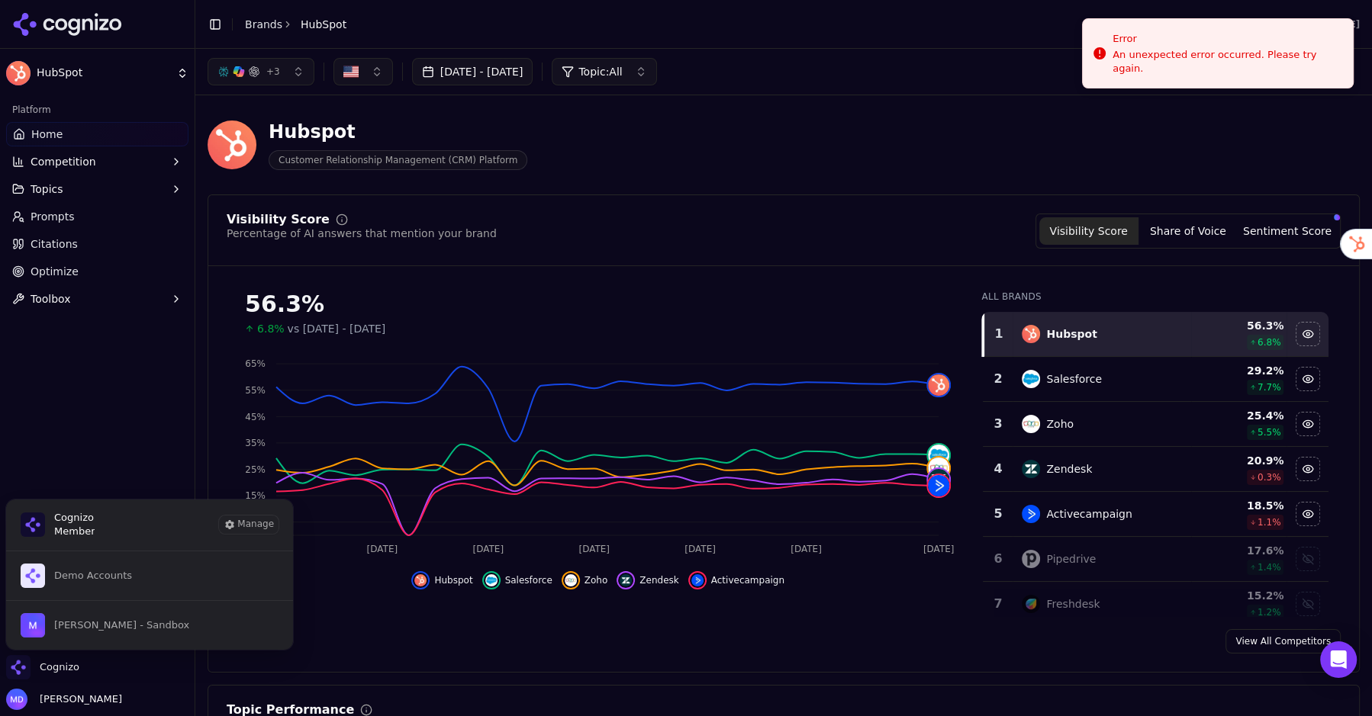
click at [262, 31] on li "Brands" at bounding box center [263, 24] width 37 height 15
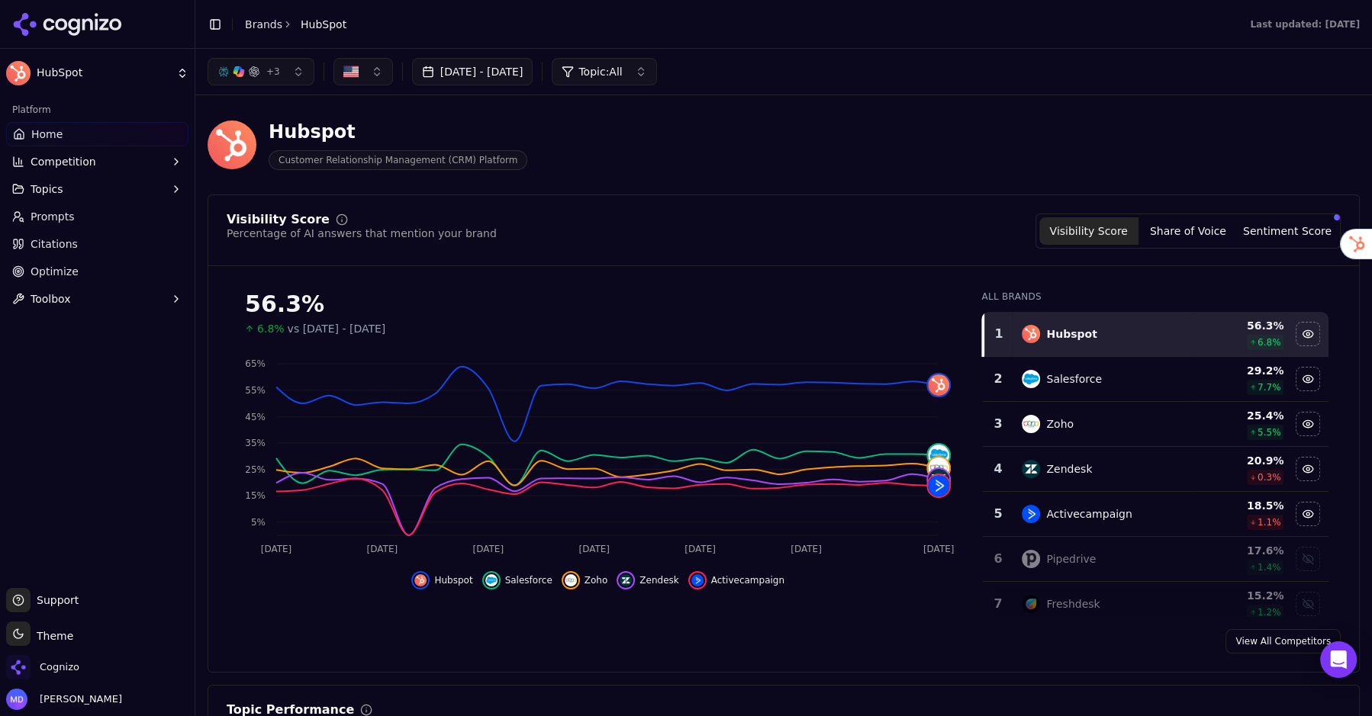
click at [262, 29] on link "Brands" at bounding box center [263, 24] width 37 height 12
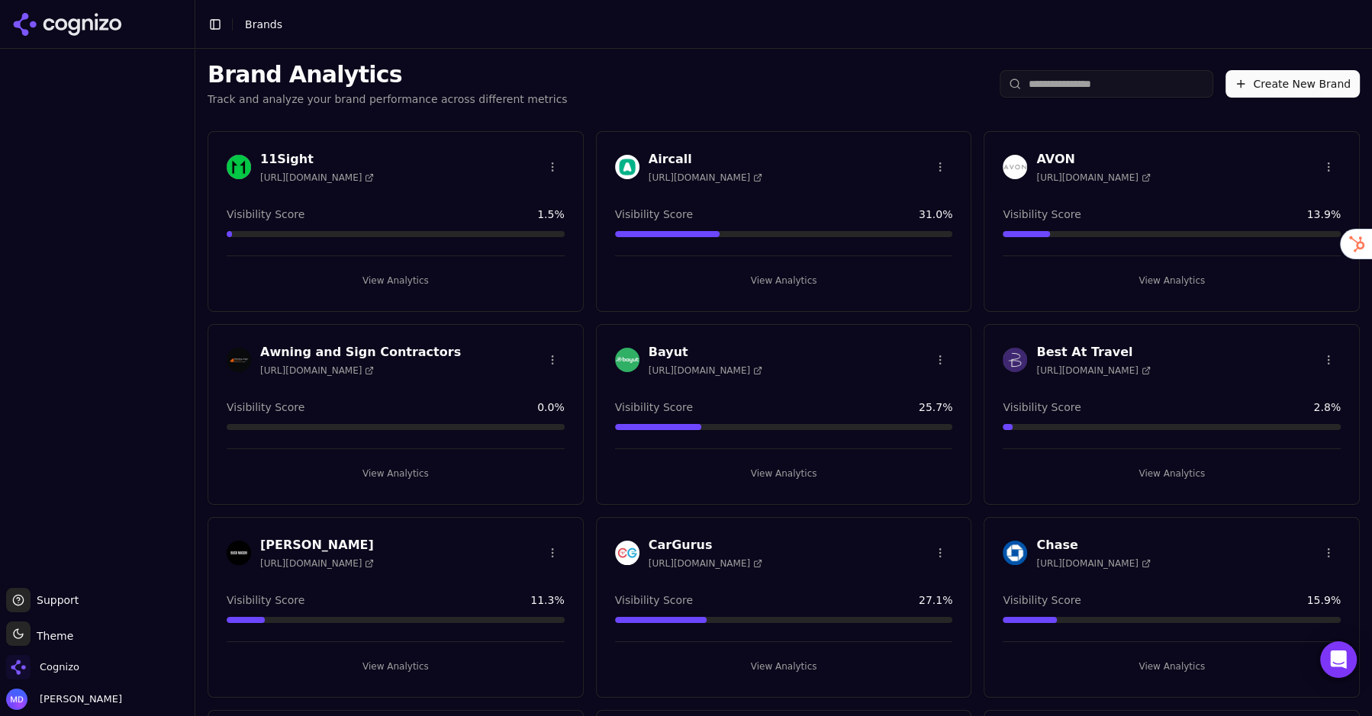
click at [1039, 76] on input "search" at bounding box center [1106, 83] width 214 height 27
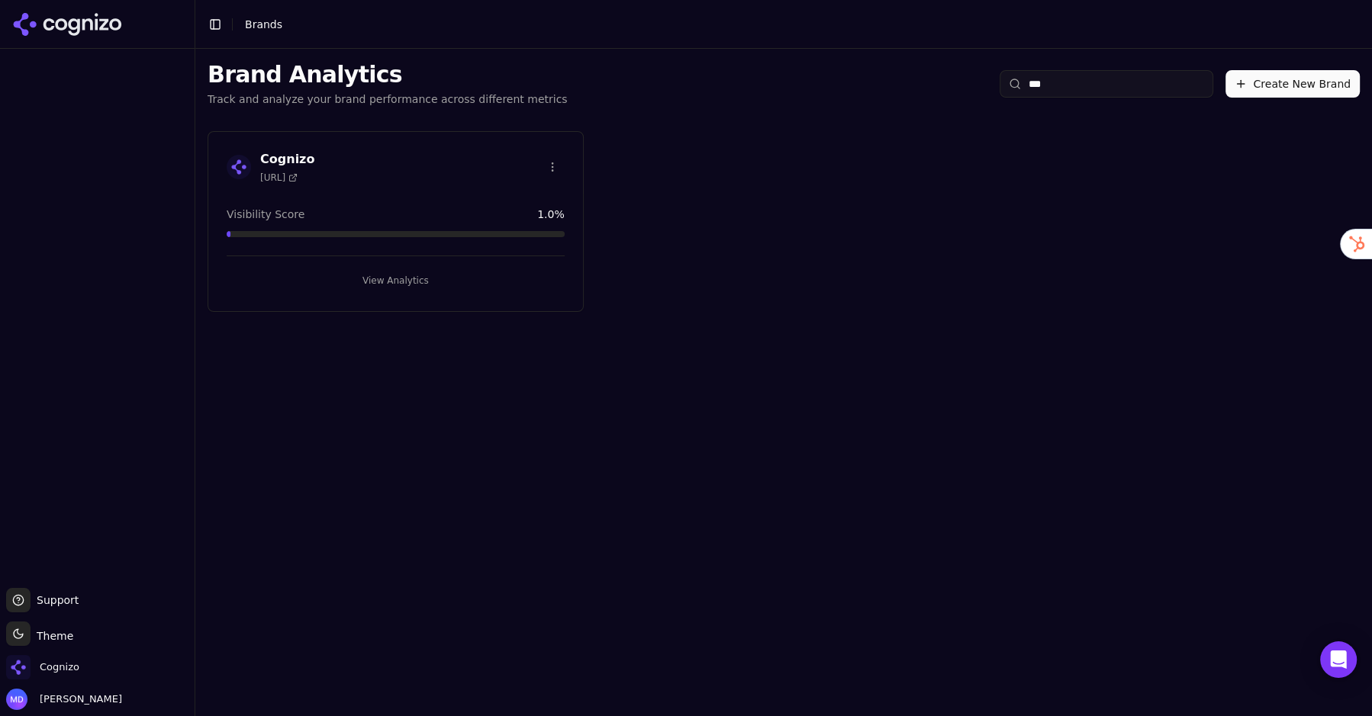
type input "***"
click at [439, 281] on button "View Analytics" at bounding box center [396, 281] width 338 height 24
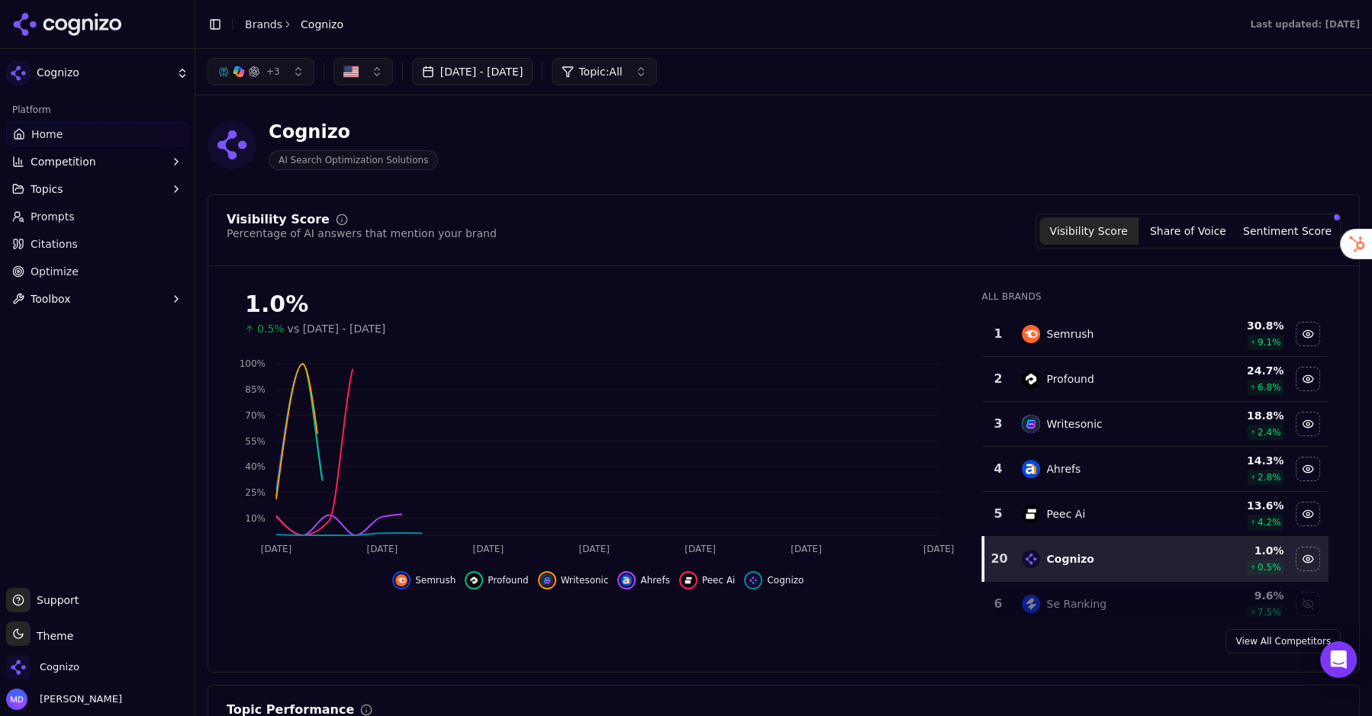
click at [108, 277] on link "Optimize" at bounding box center [97, 271] width 182 height 24
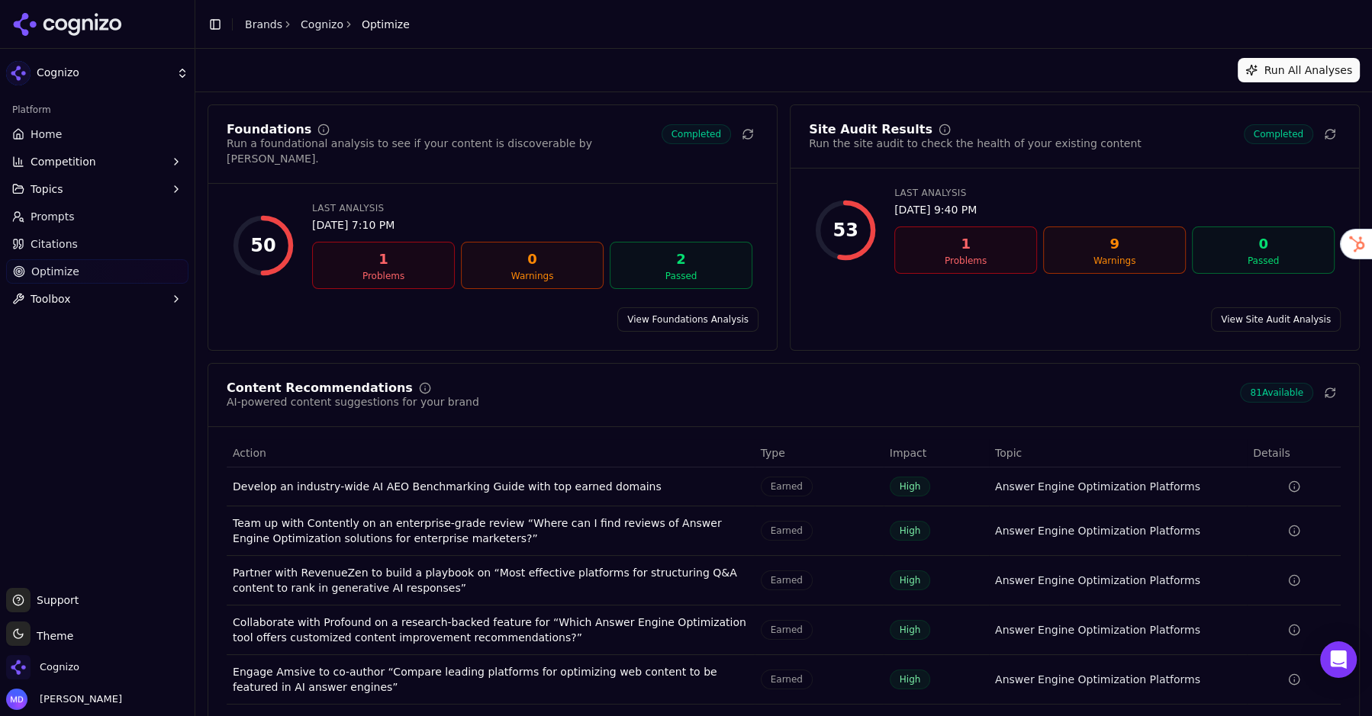
scroll to position [36, 0]
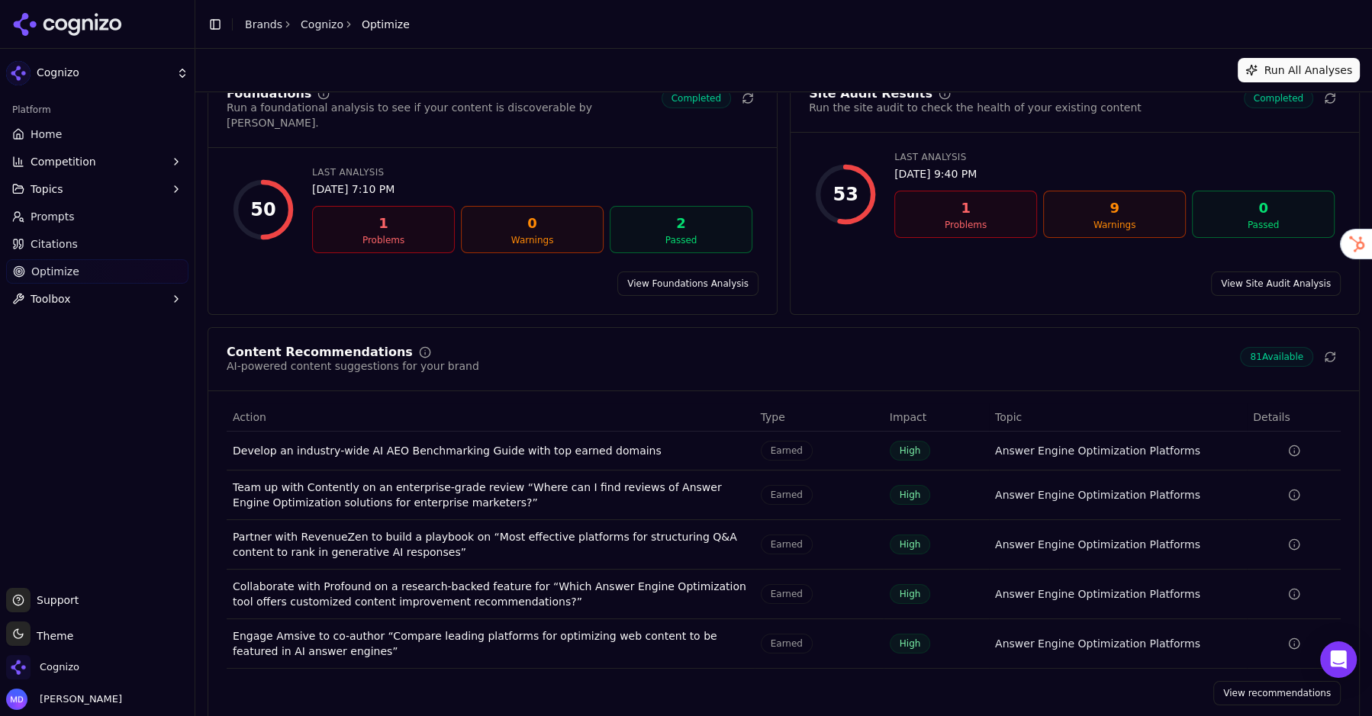
click at [1285, 681] on link "View recommendations" at bounding box center [1276, 693] width 127 height 24
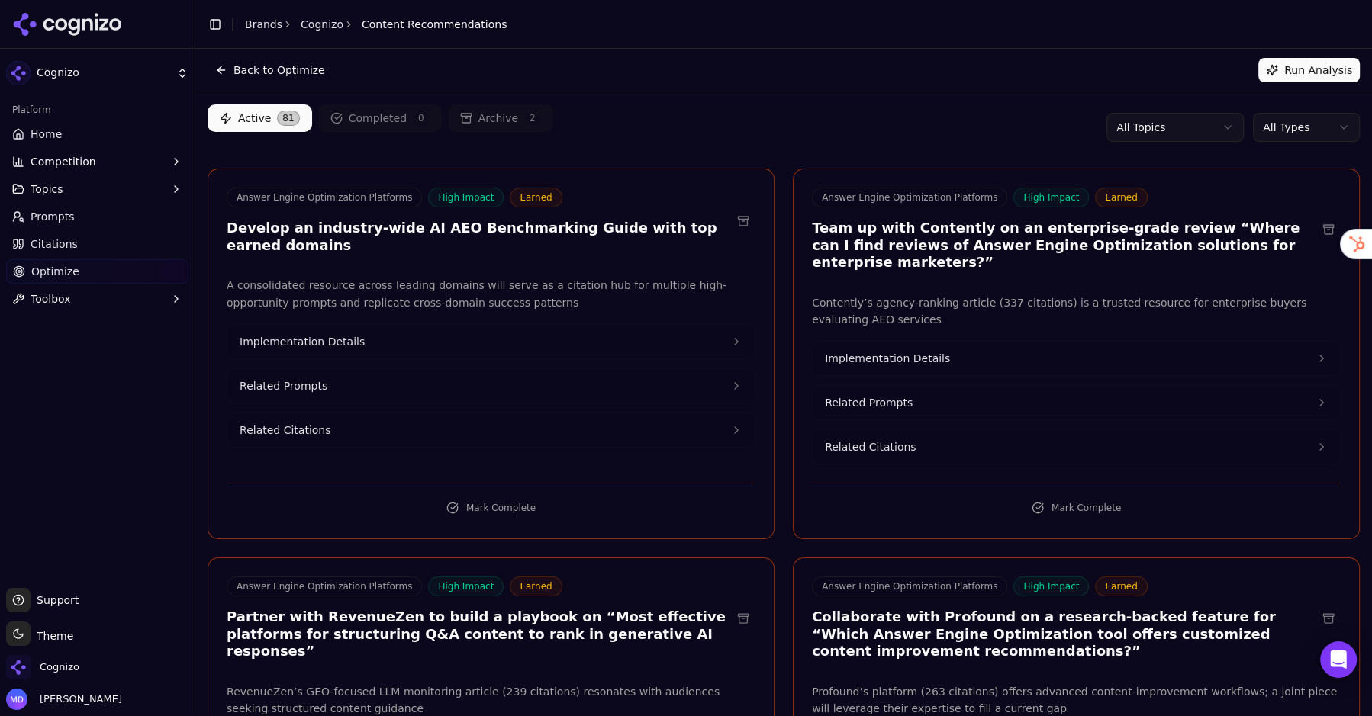
click at [1318, 111] on div "Active 81 Completed 0 Archive 2 All Topics All Types" at bounding box center [783, 128] width 1152 height 46
click at [1318, 127] on html "Cognizo Platform Home Competition Topics Prompts Citations Optimize Toolbox Sup…" at bounding box center [686, 358] width 1372 height 716
click at [806, 100] on html "Cognizo Platform Home Competition Topics Prompts Citations Optimize Toolbox Sup…" at bounding box center [686, 358] width 1372 height 716
click at [1282, 78] on button "Run Analysis" at bounding box center [1308, 70] width 101 height 24
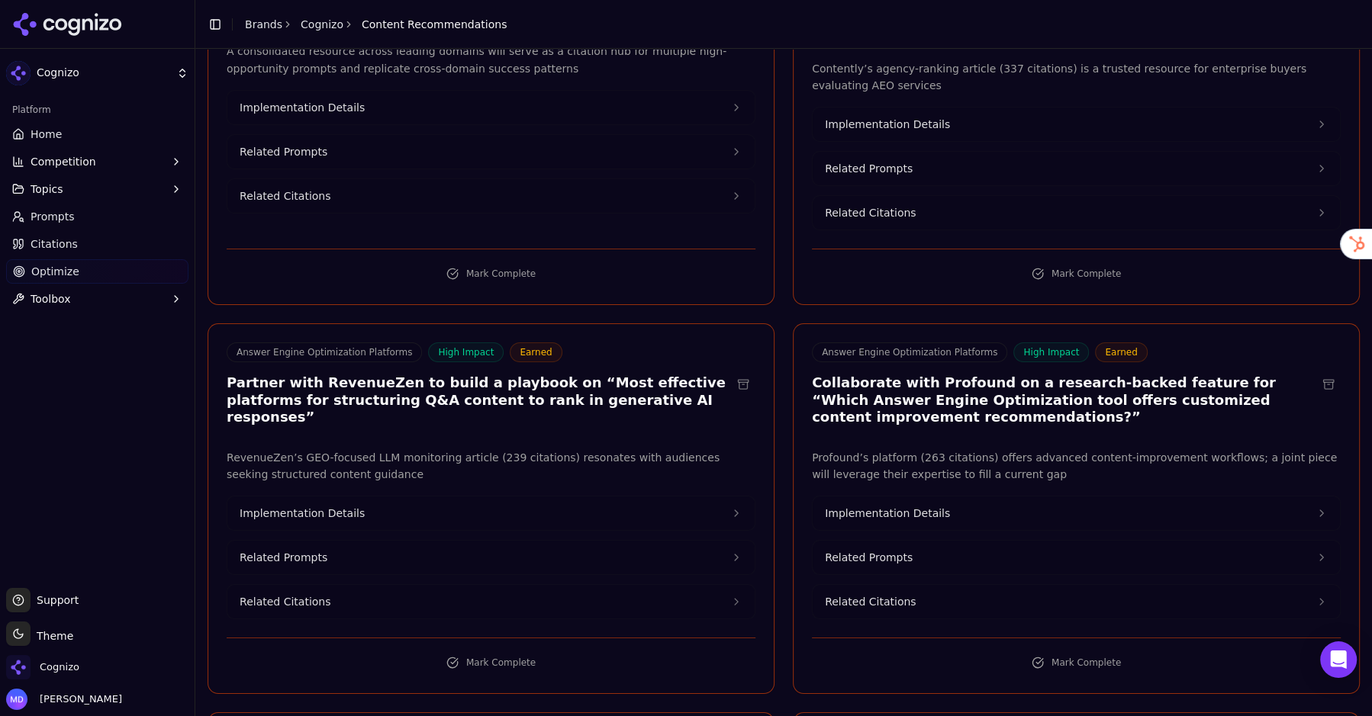
scroll to position [349, 0]
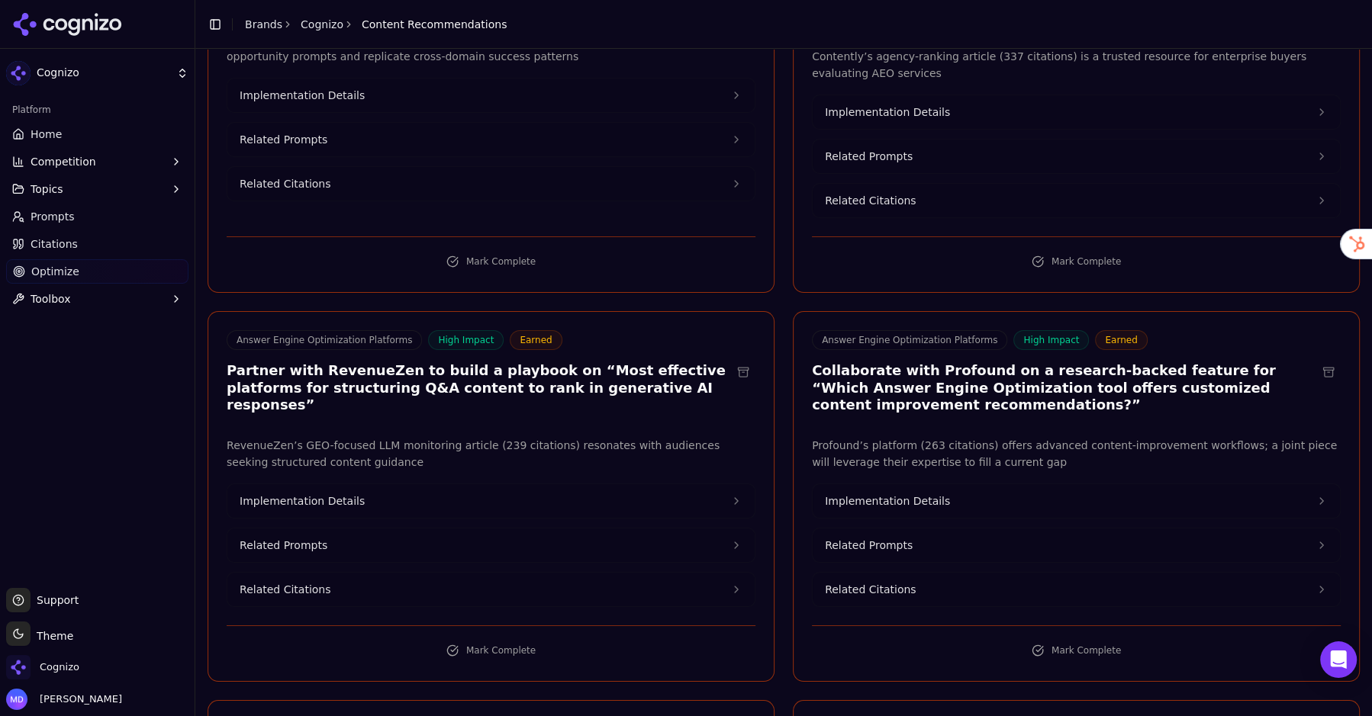
click at [70, 256] on link "Citations" at bounding box center [97, 244] width 182 height 24
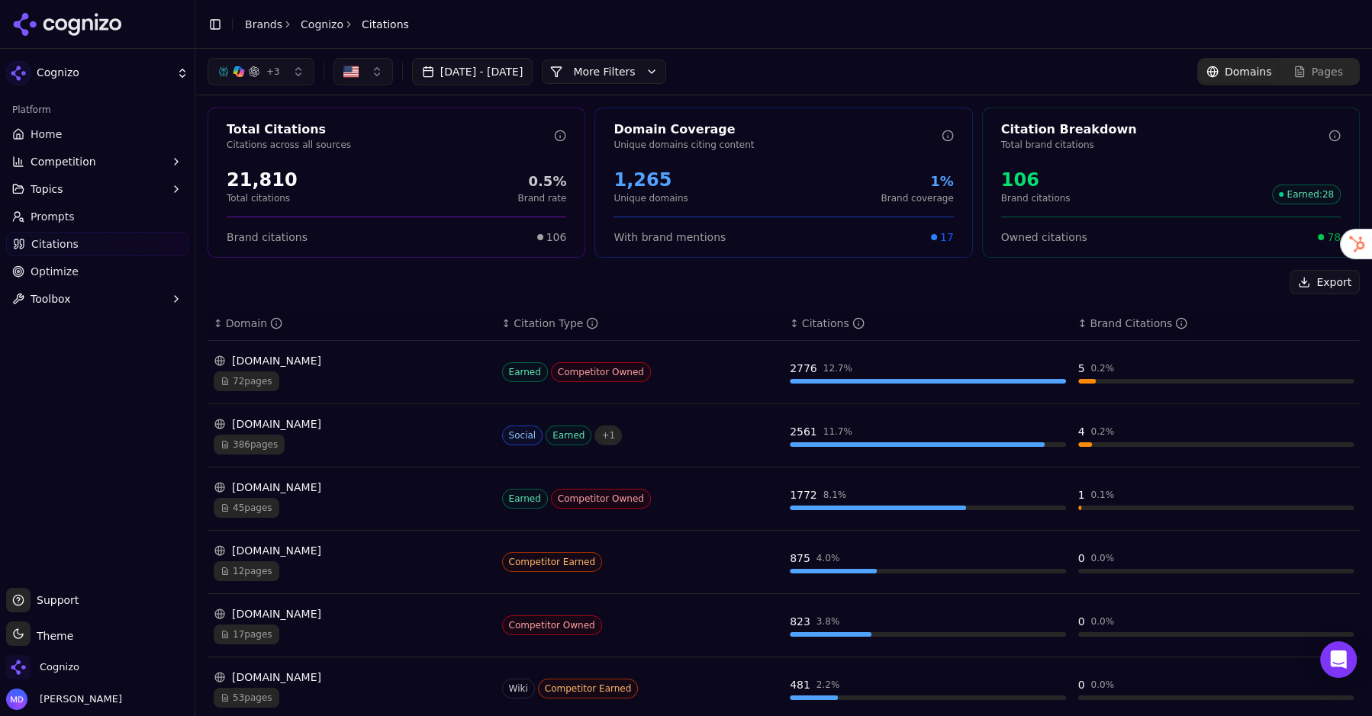
click at [79, 267] on link "Optimize" at bounding box center [97, 271] width 182 height 24
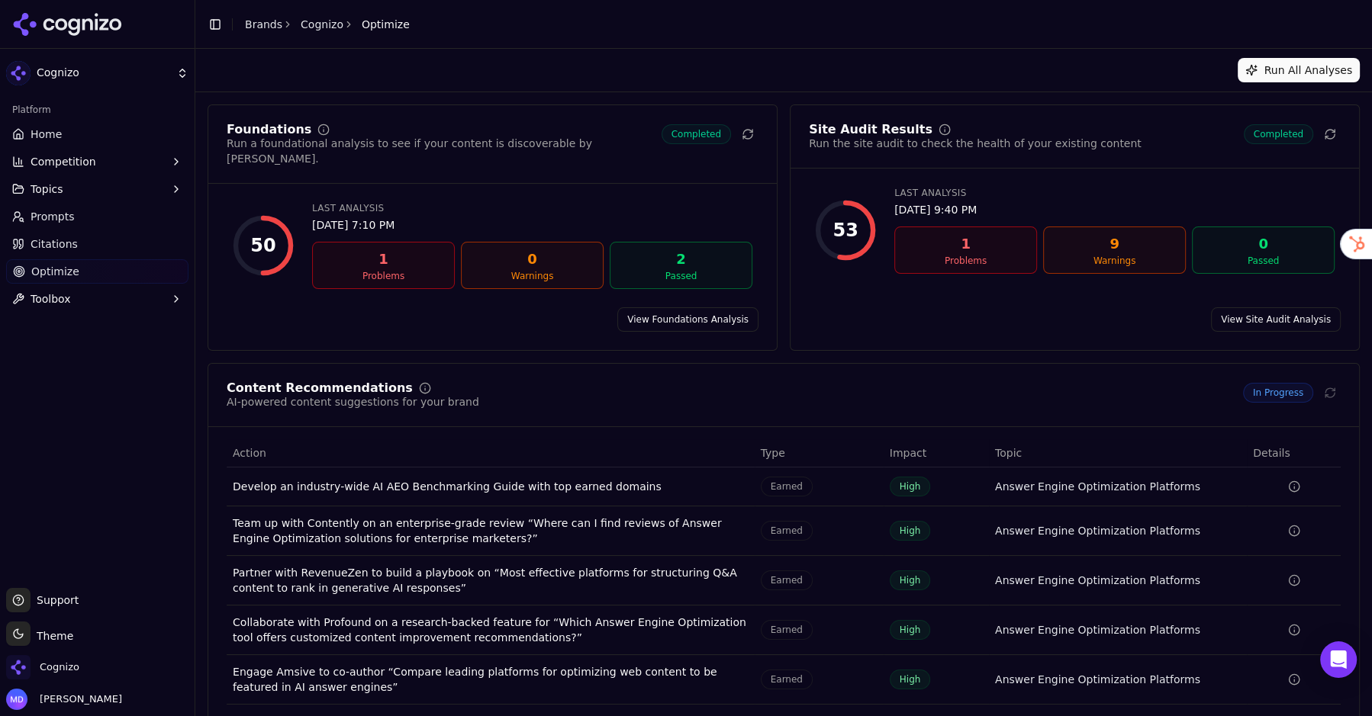
scroll to position [36, 0]
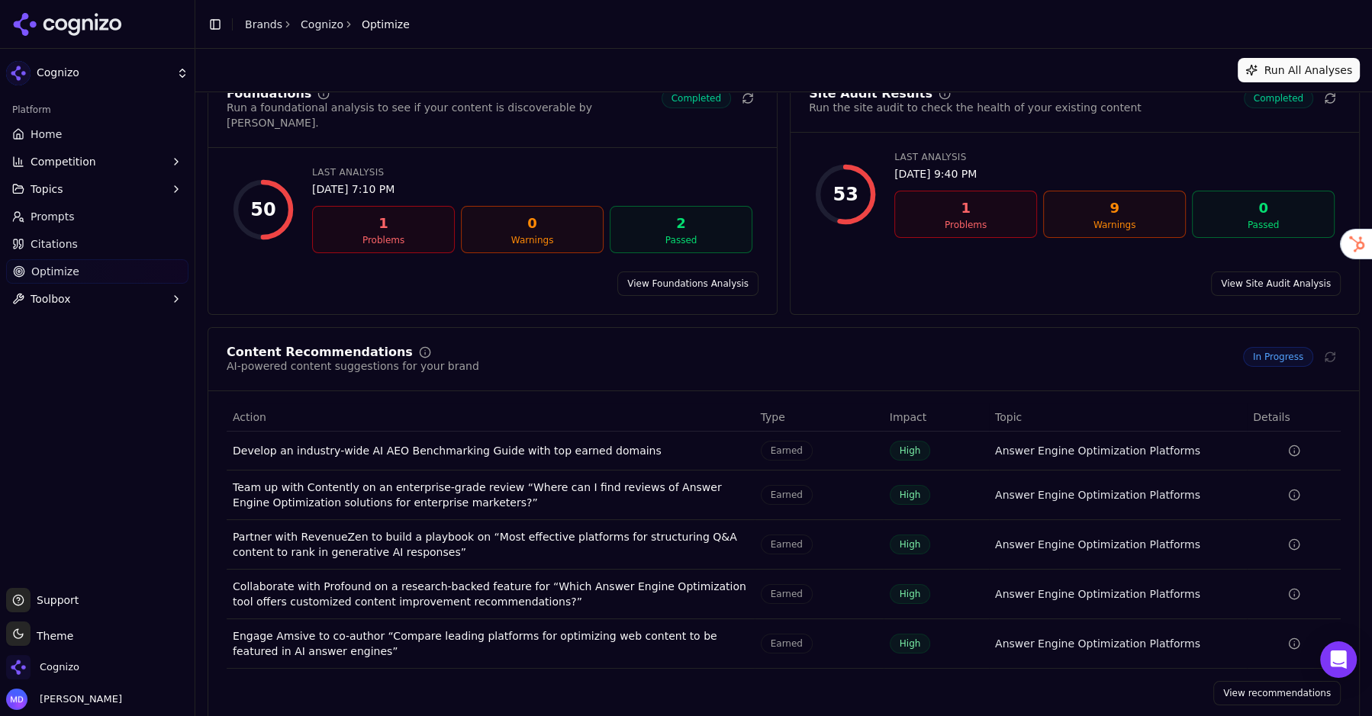
click at [1239, 681] on link "View recommendations" at bounding box center [1276, 693] width 127 height 24
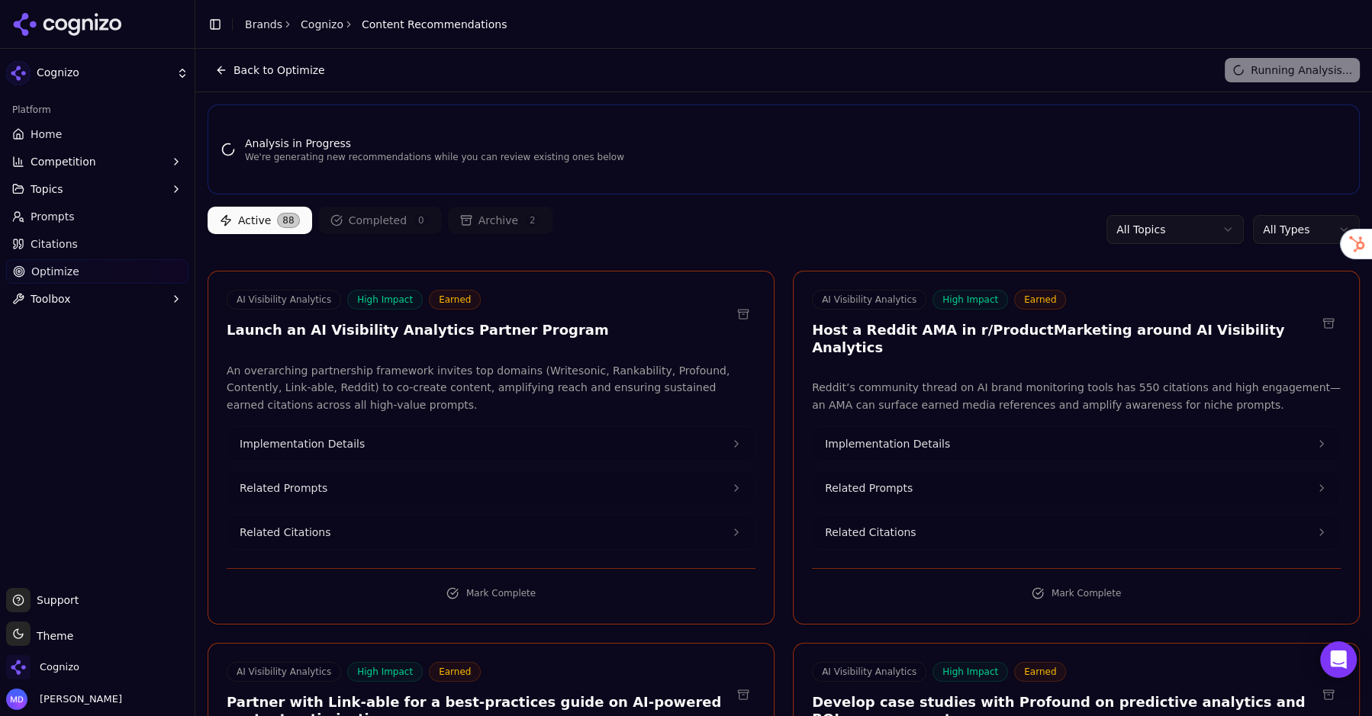
click at [1292, 228] on html "Cognizo Platform Home Competition Topics Prompts Citations Optimize Toolbox Sup…" at bounding box center [686, 358] width 1372 height 716
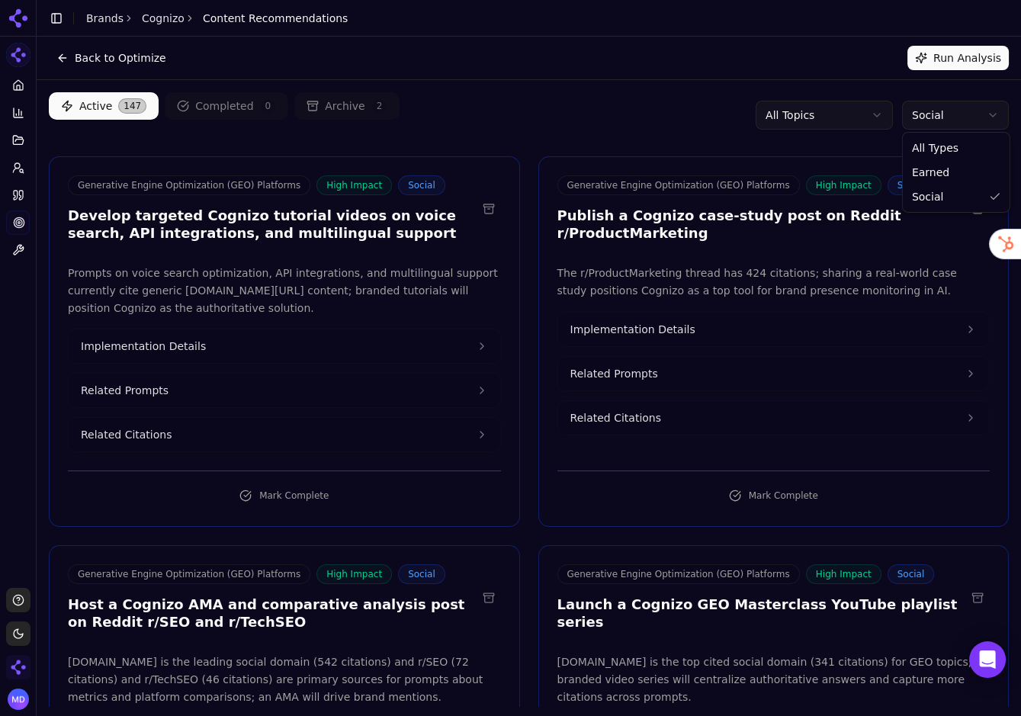
click at [926, 111] on html "Cognizo Platform Home Competition Topics Prompts Citations Optimize Toolbox Sup…" at bounding box center [510, 358] width 1021 height 716
click at [459, 112] on html "Cognizo Platform Home Competition Topics Prompts Citations Optimize Toolbox Sup…" at bounding box center [510, 358] width 1021 height 716
click at [928, 122] on html "Cognizo Platform Home Competition Topics Prompts Citations Optimize Toolbox Sup…" at bounding box center [510, 358] width 1021 height 716
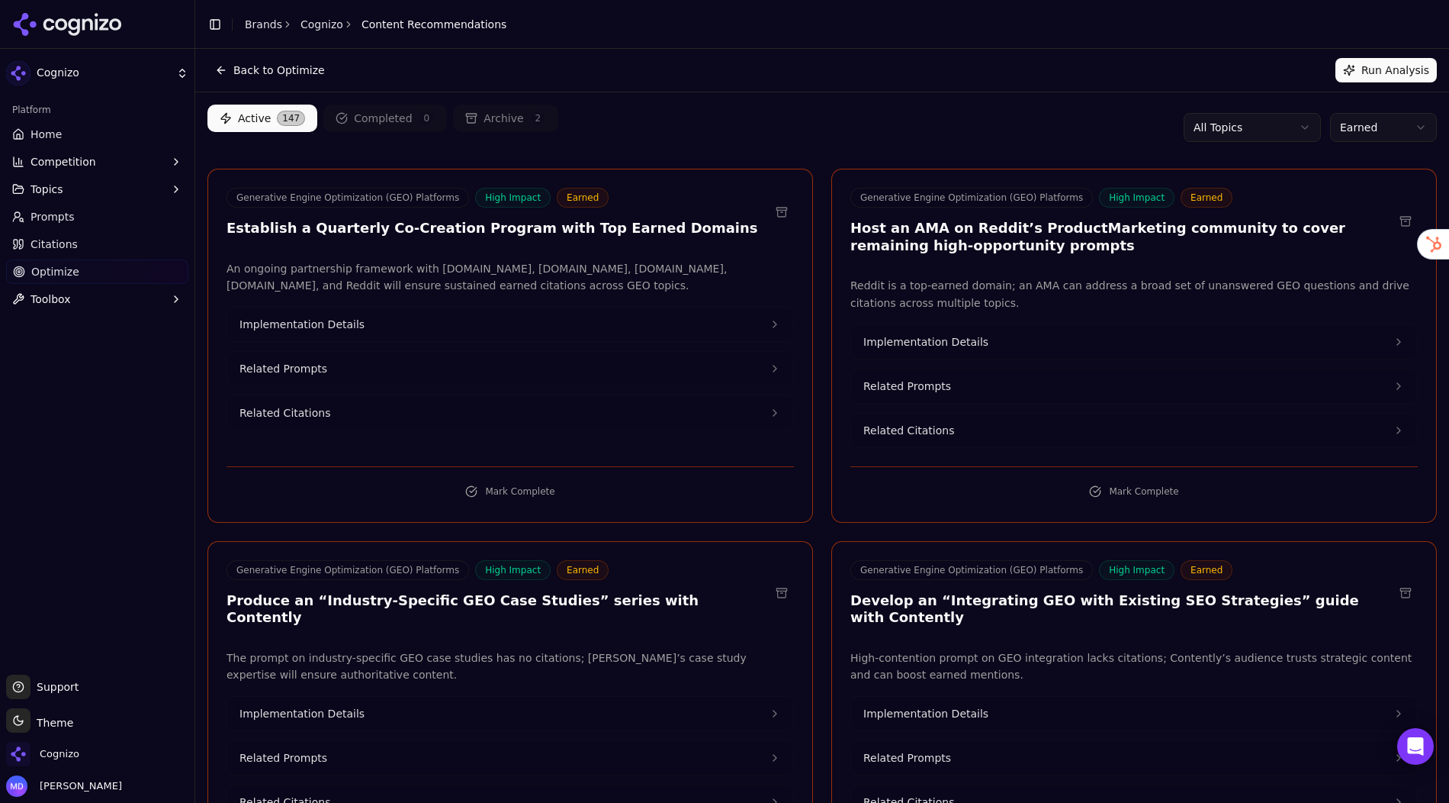
click at [76, 133] on link "Home" at bounding box center [97, 134] width 182 height 24
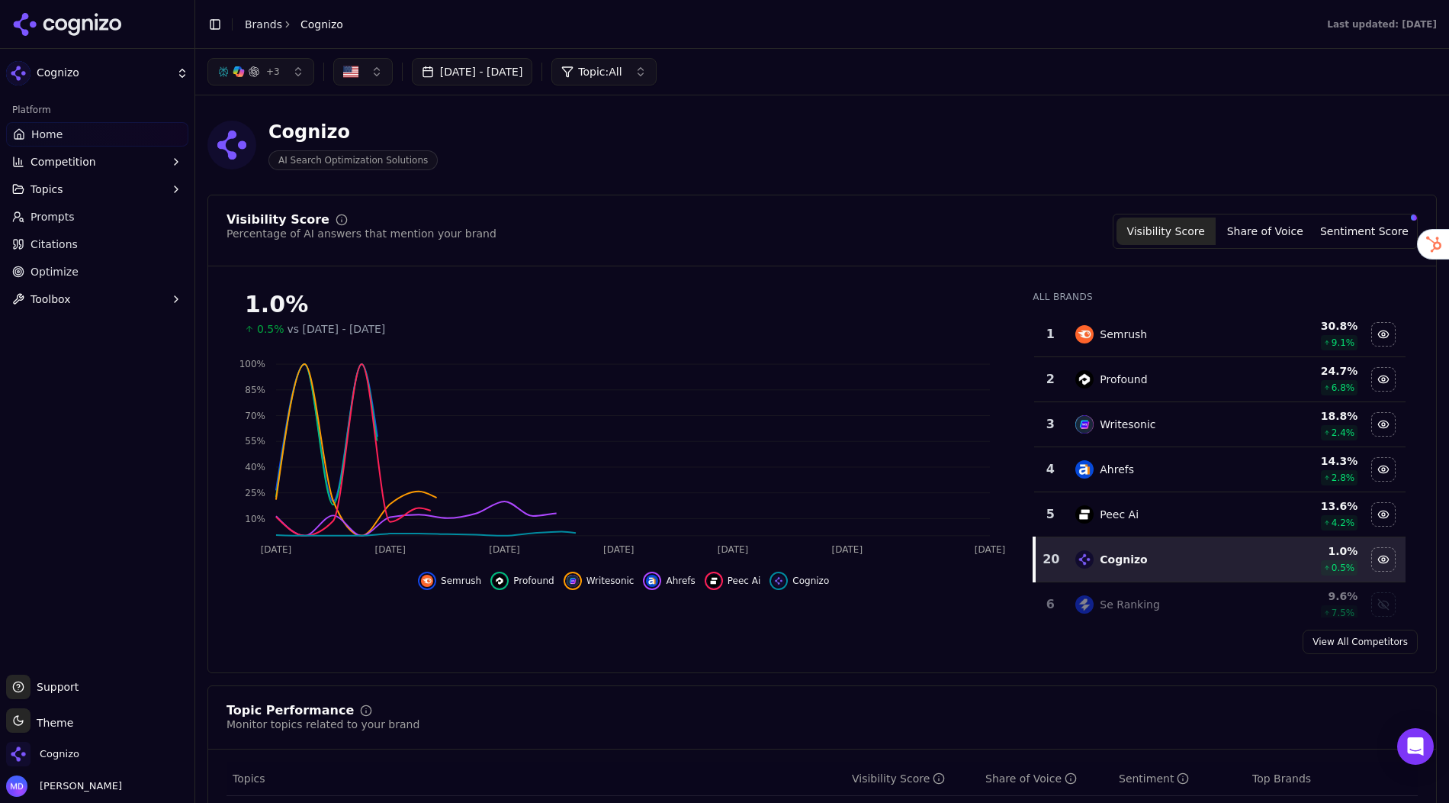
click at [268, 30] on li "Brands" at bounding box center [263, 24] width 37 height 15
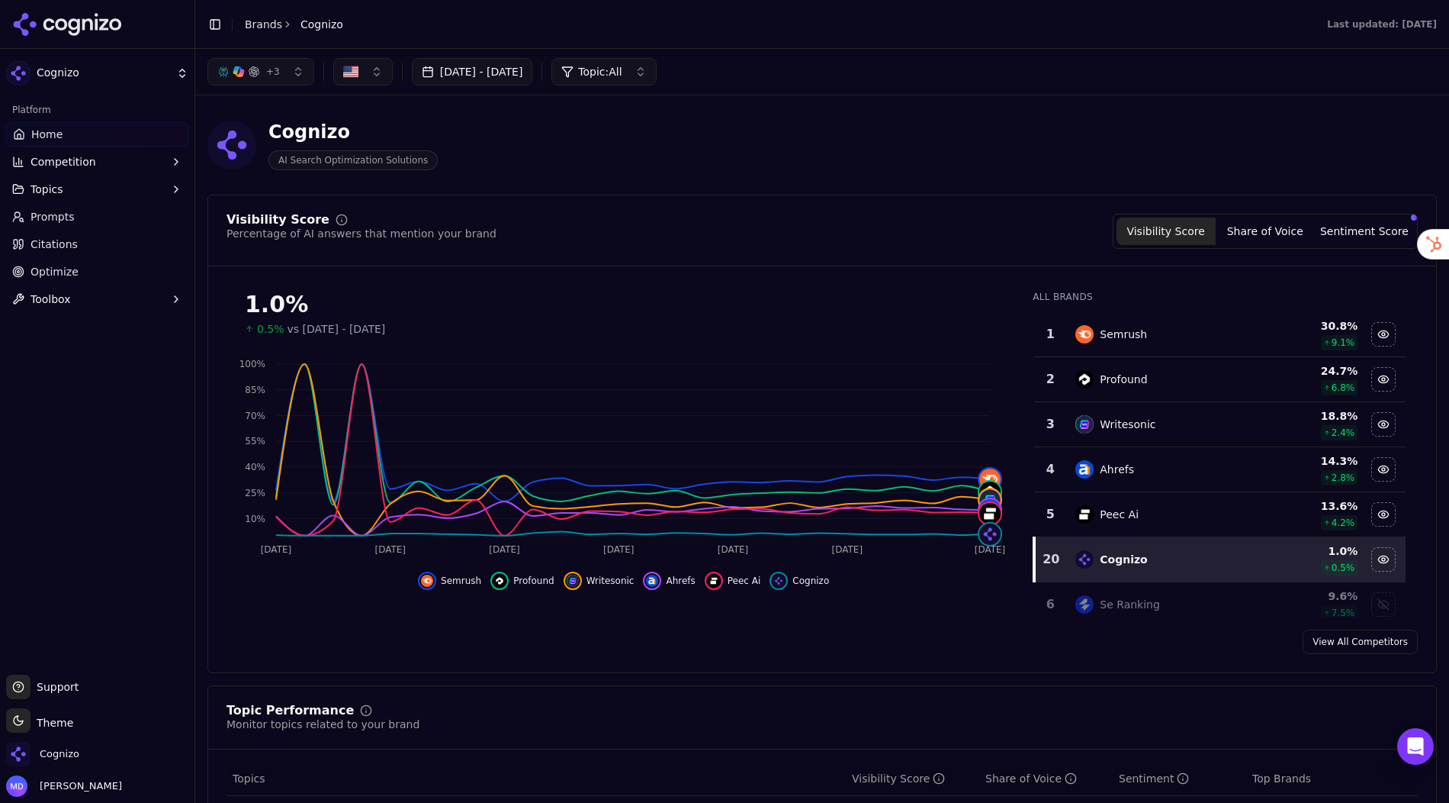
click at [265, 31] on li "Brands" at bounding box center [263, 24] width 37 height 15
click at [262, 25] on link "Brands" at bounding box center [263, 24] width 37 height 12
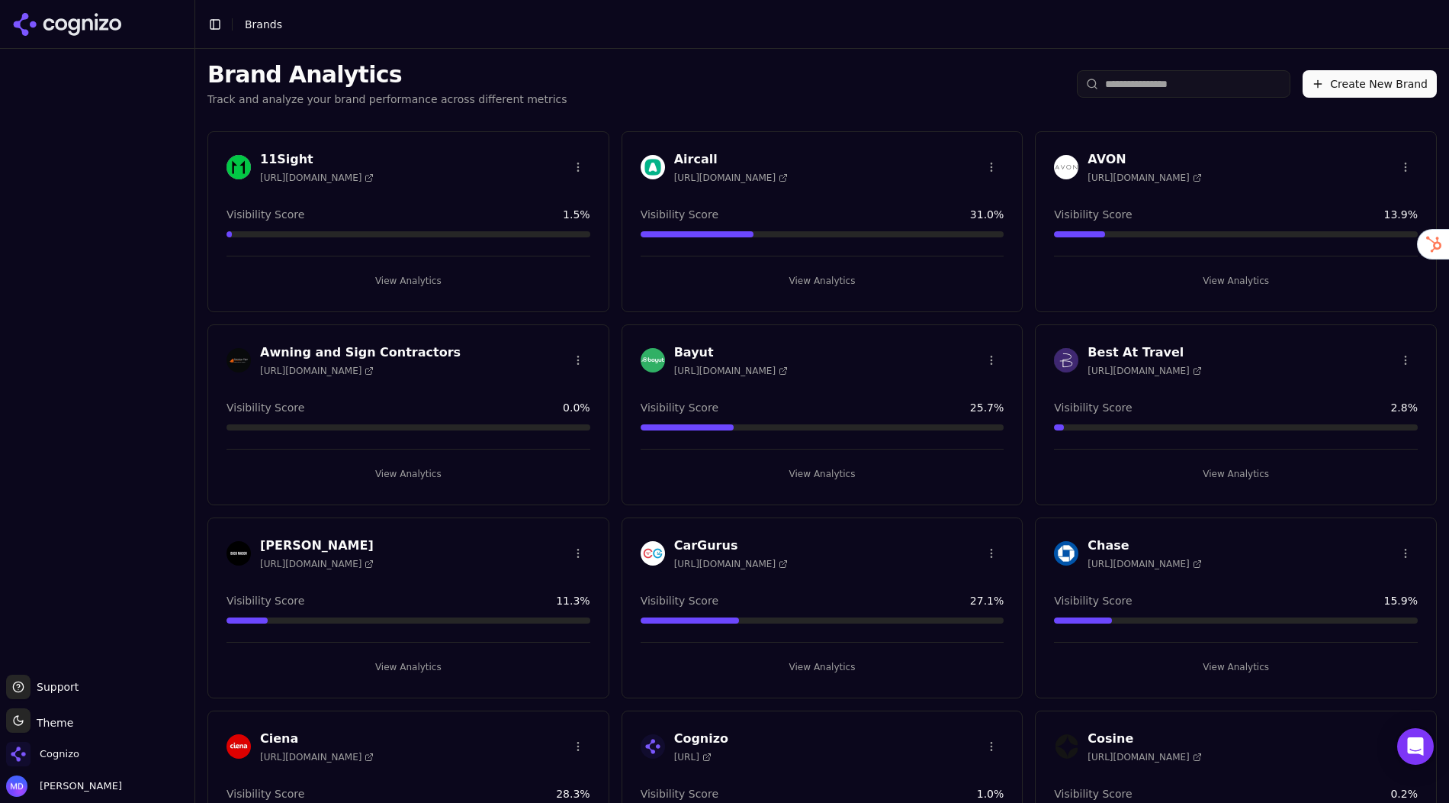
click at [1120, 87] on input "search" at bounding box center [1184, 83] width 214 height 27
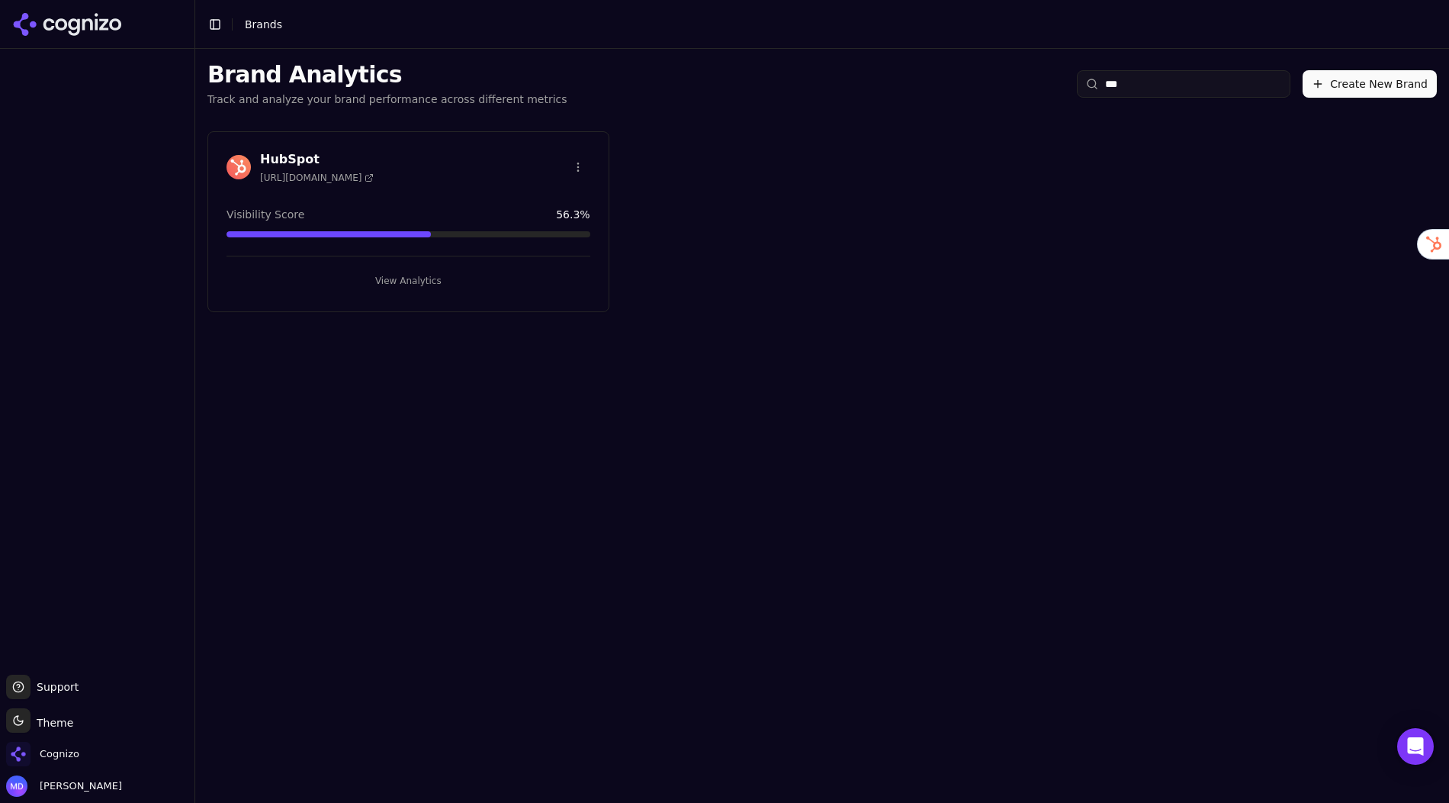
type input "***"
click at [381, 284] on button "View Analytics" at bounding box center [409, 281] width 364 height 24
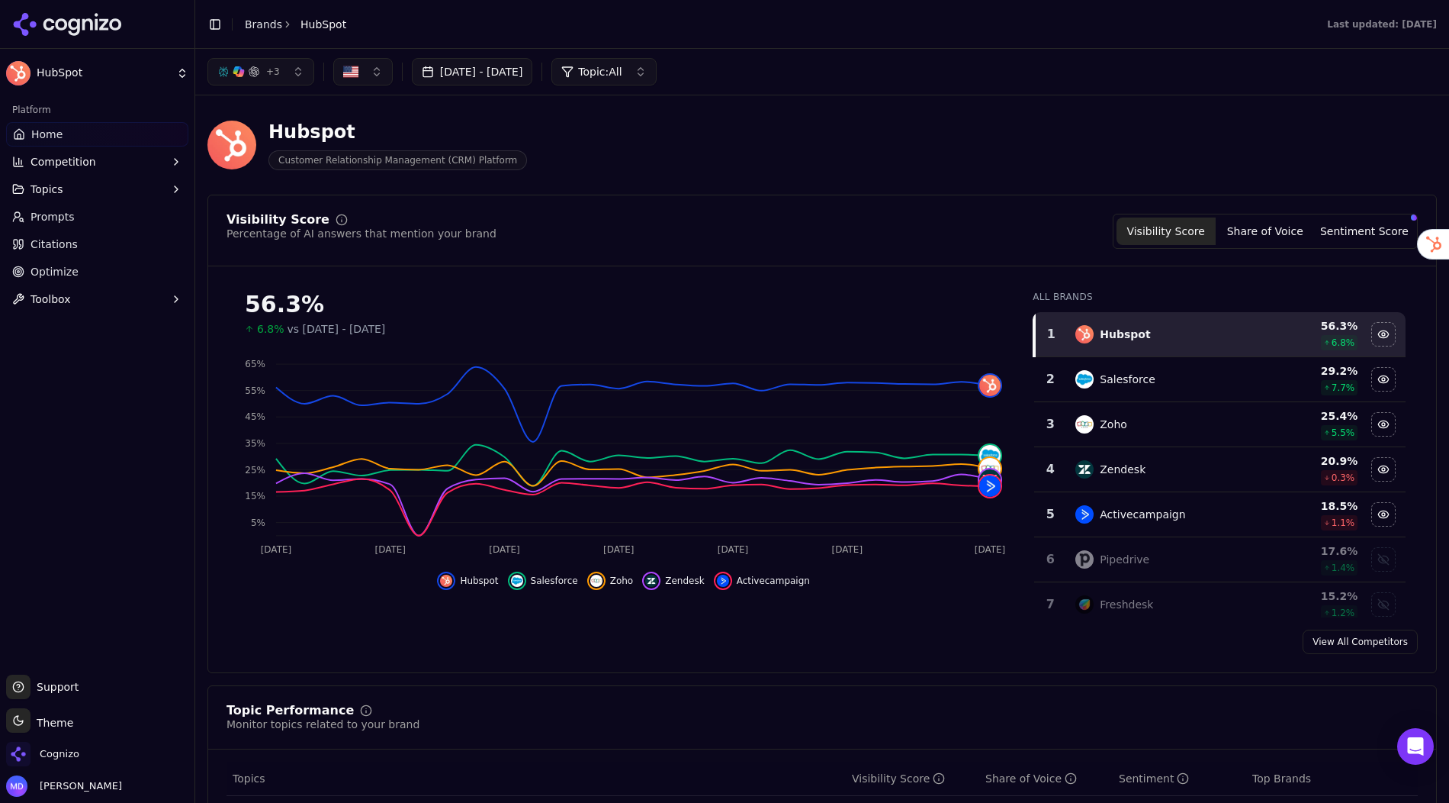
click at [74, 272] on span "Optimize" at bounding box center [55, 271] width 48 height 15
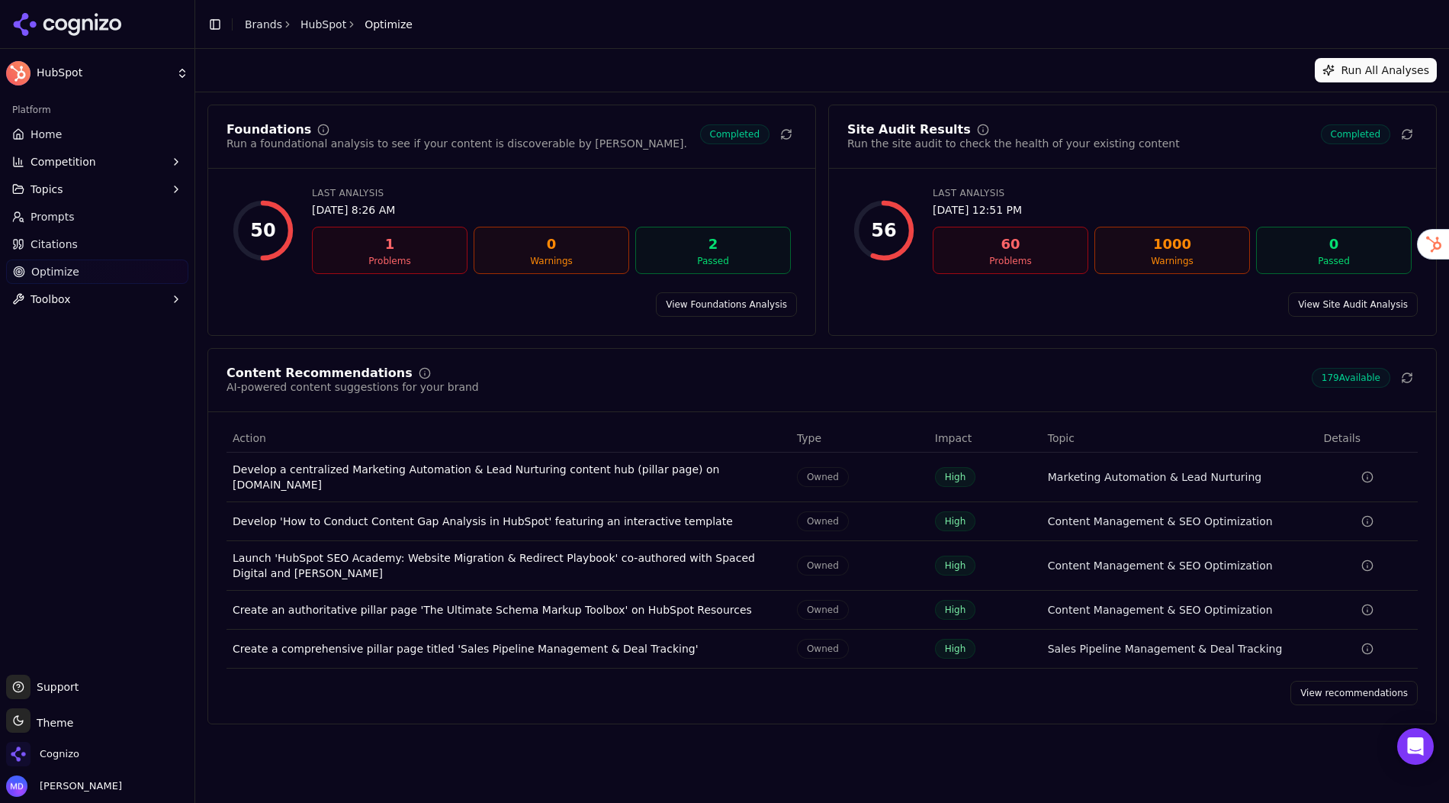
click at [1328, 680] on link "View recommendations" at bounding box center [1354, 692] width 127 height 24
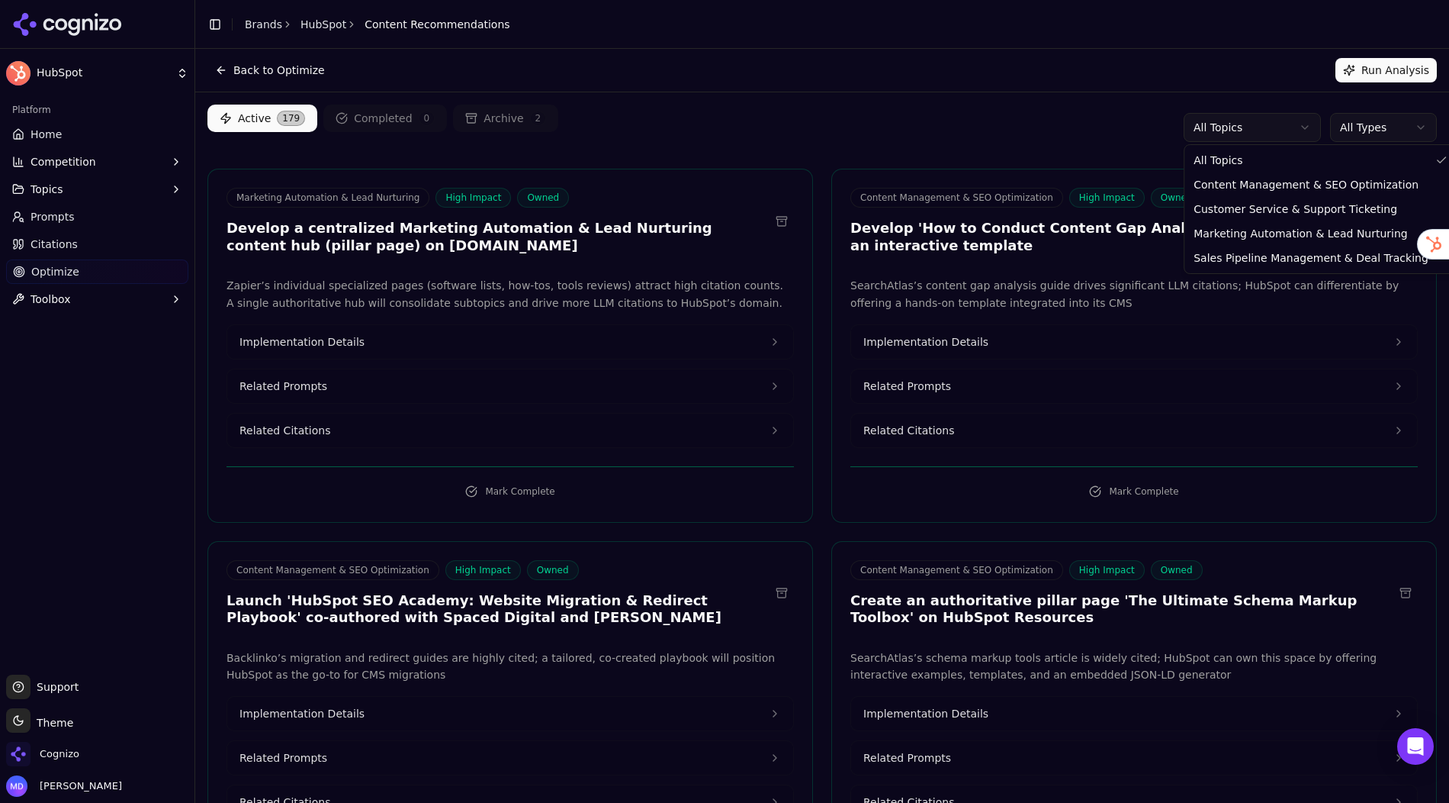
click at [1238, 132] on html "HubSpot Platform Home Competition Topics Prompts Citations Optimize Toolbox Sup…" at bounding box center [724, 401] width 1449 height 803
click at [1114, 120] on html "HubSpot Platform Home Competition Topics Prompts Citations Optimize Toolbox Sup…" at bounding box center [724, 401] width 1449 height 803
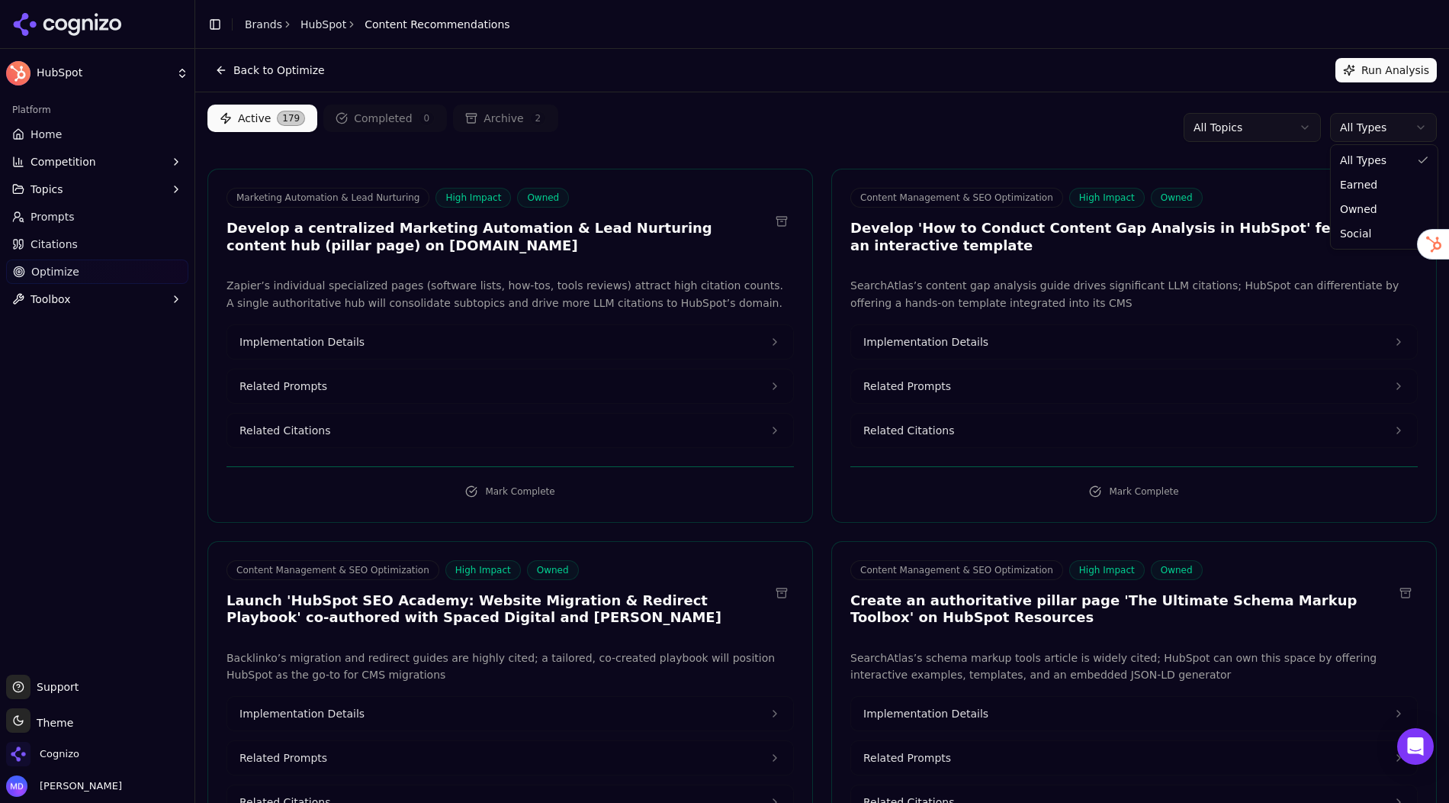
click at [1346, 122] on html "HubSpot Platform Home Competition Topics Prompts Citations Optimize Toolbox Sup…" at bounding box center [724, 401] width 1449 height 803
click at [803, 142] on html "HubSpot Platform Home Competition Topics Prompts Citations Optimize Toolbox Sup…" at bounding box center [724, 401] width 1449 height 803
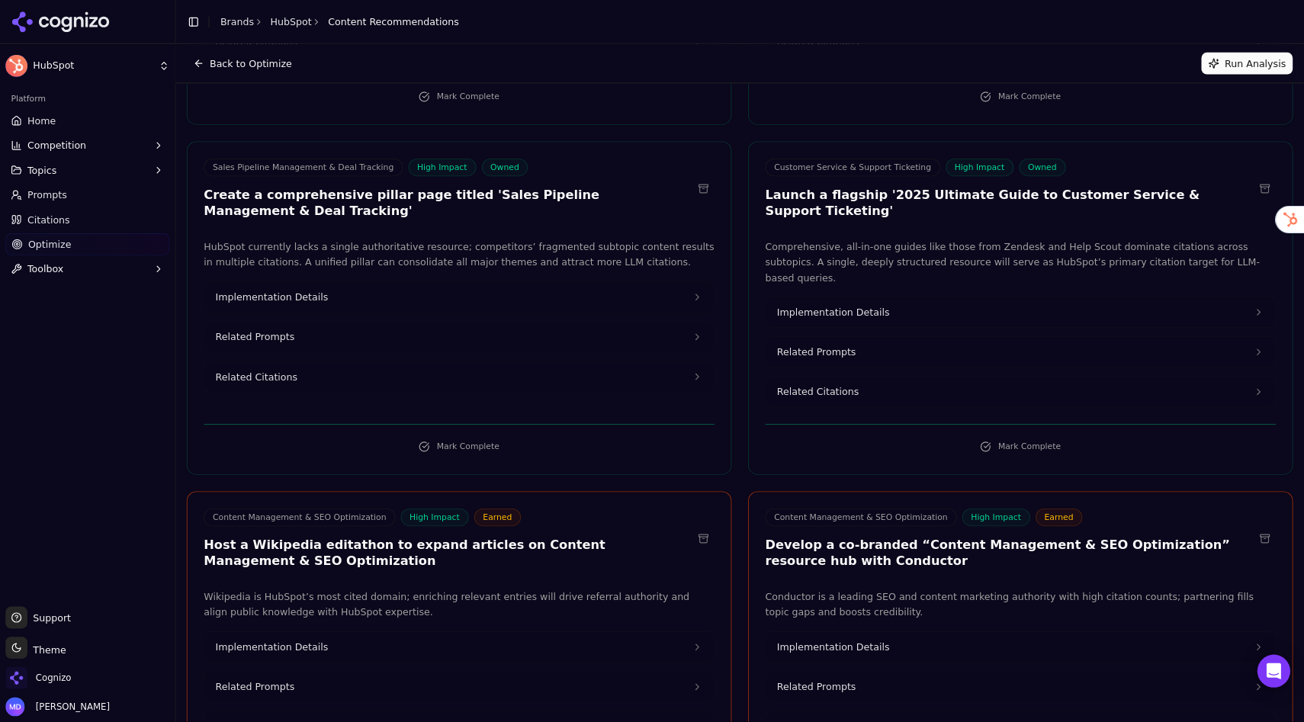
scroll to position [725, 0]
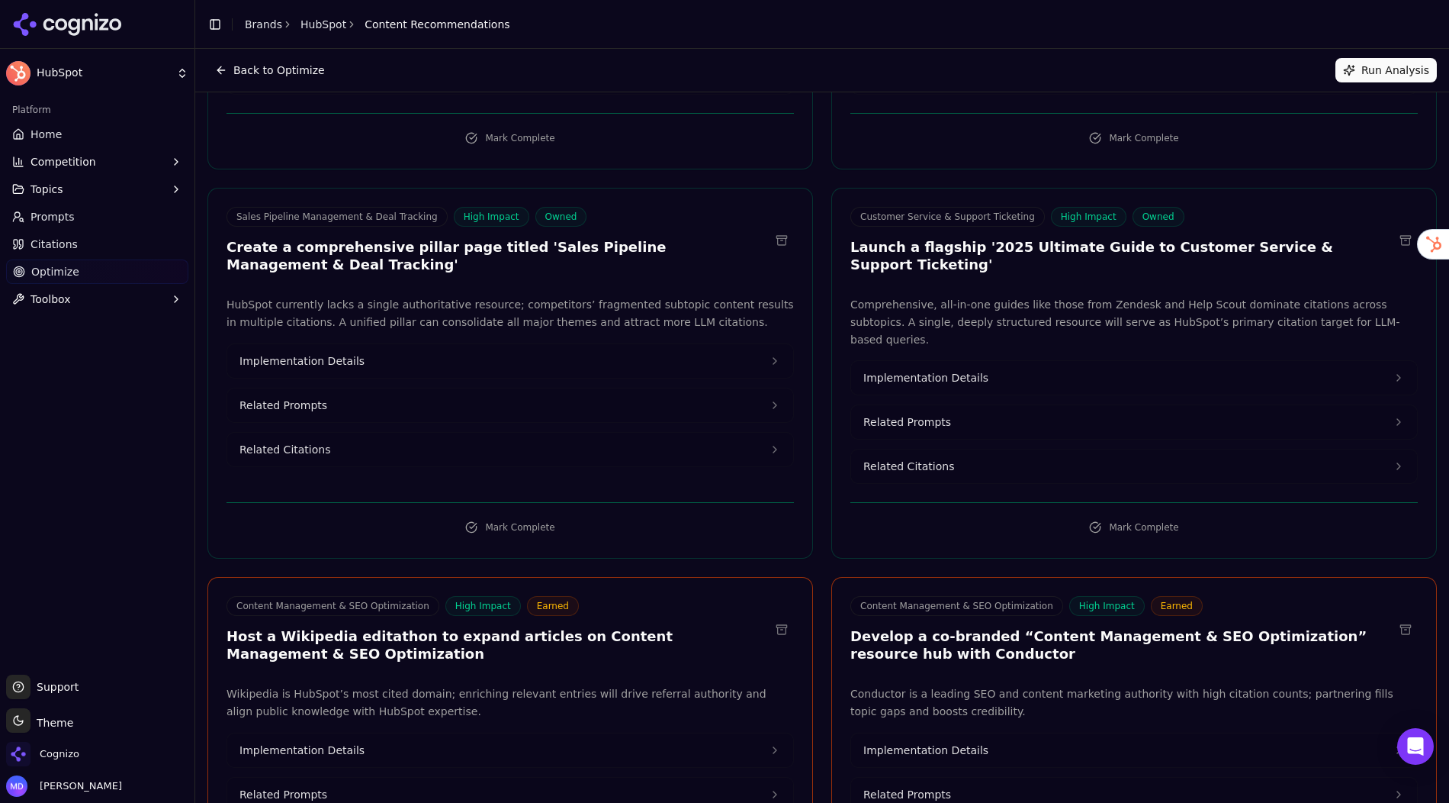
click at [550, 359] on button "Implementation Details" at bounding box center [510, 361] width 566 height 34
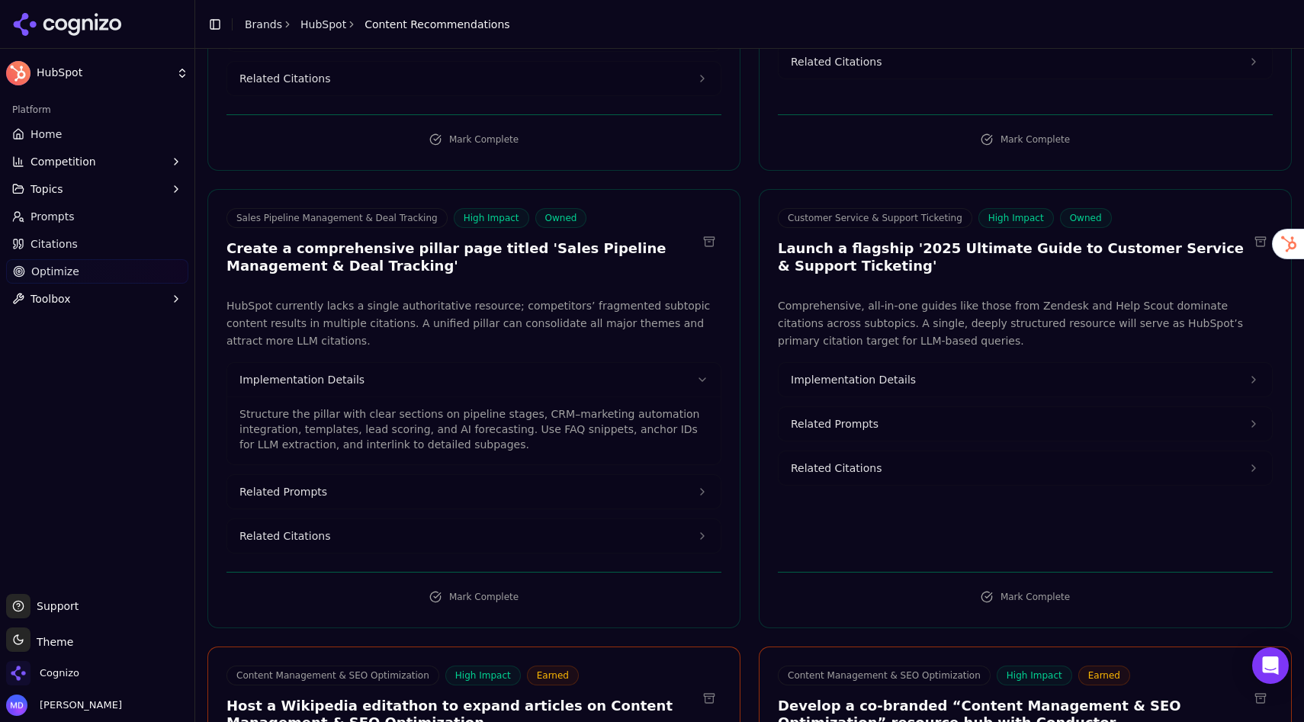
scroll to position [772, 0]
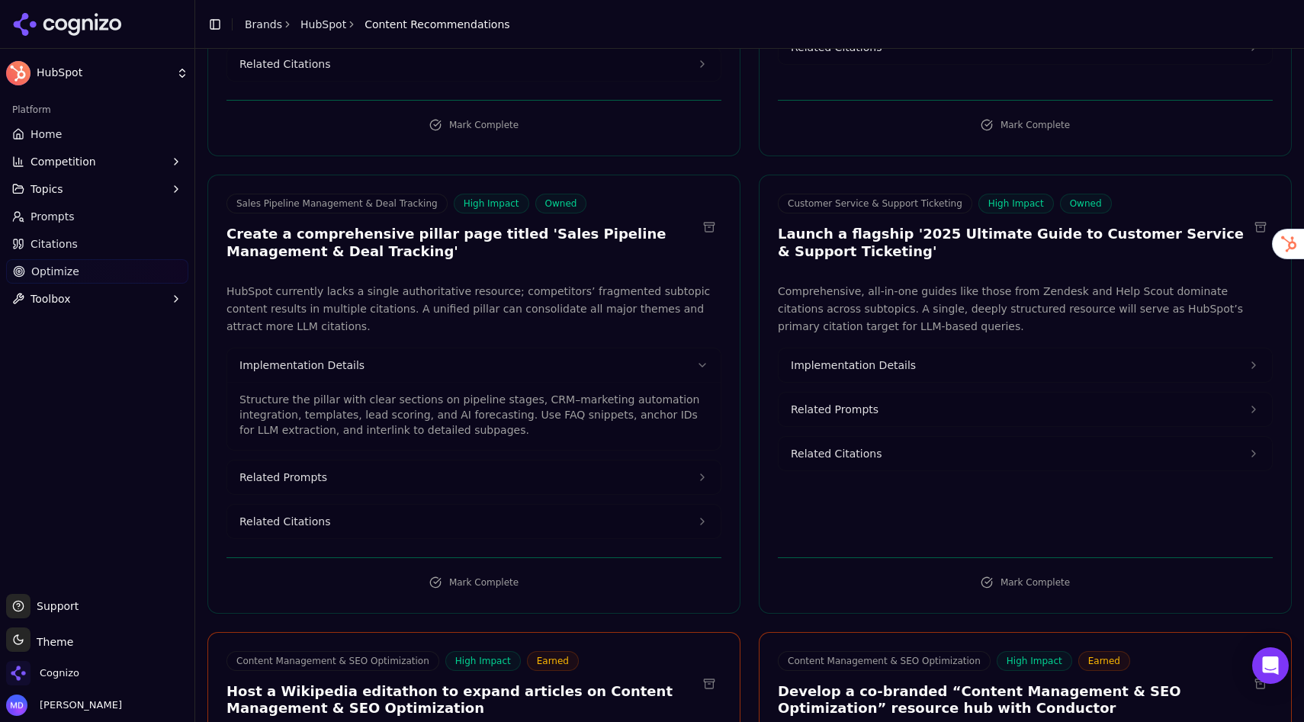
click at [343, 462] on button "Related Prompts" at bounding box center [474, 478] width 494 height 34
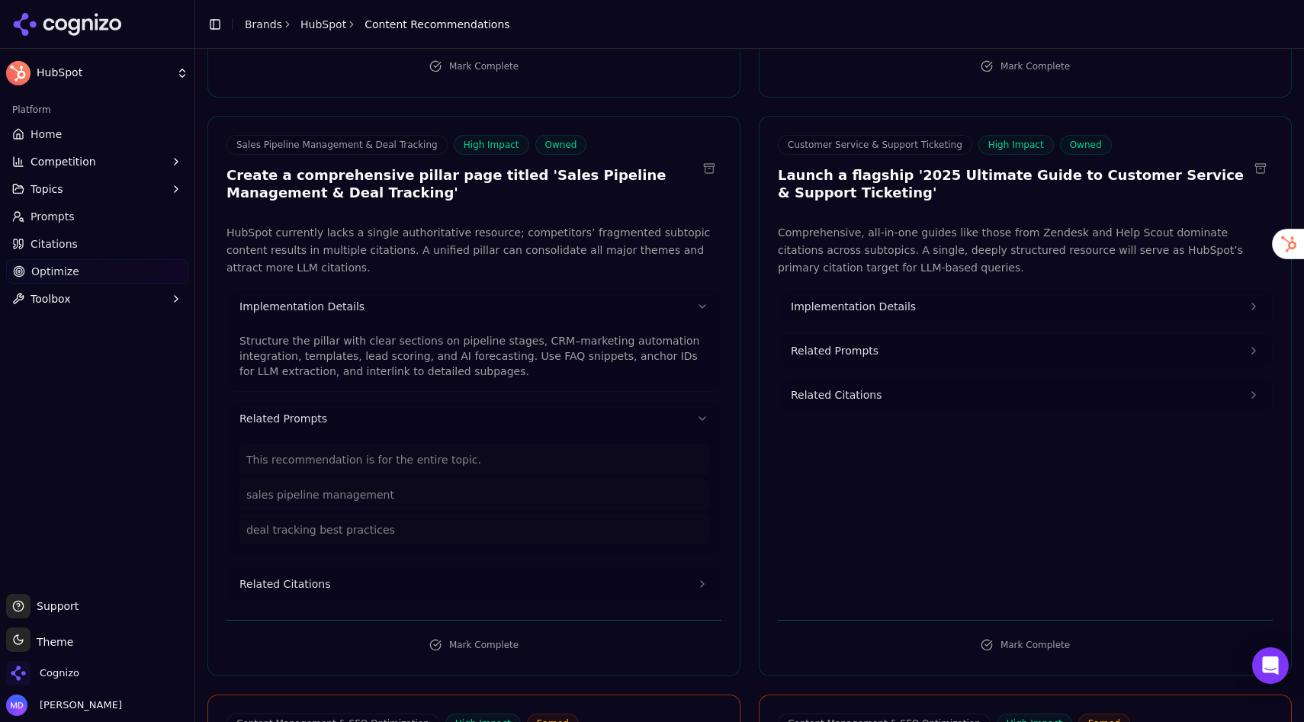
scroll to position [870, 0]
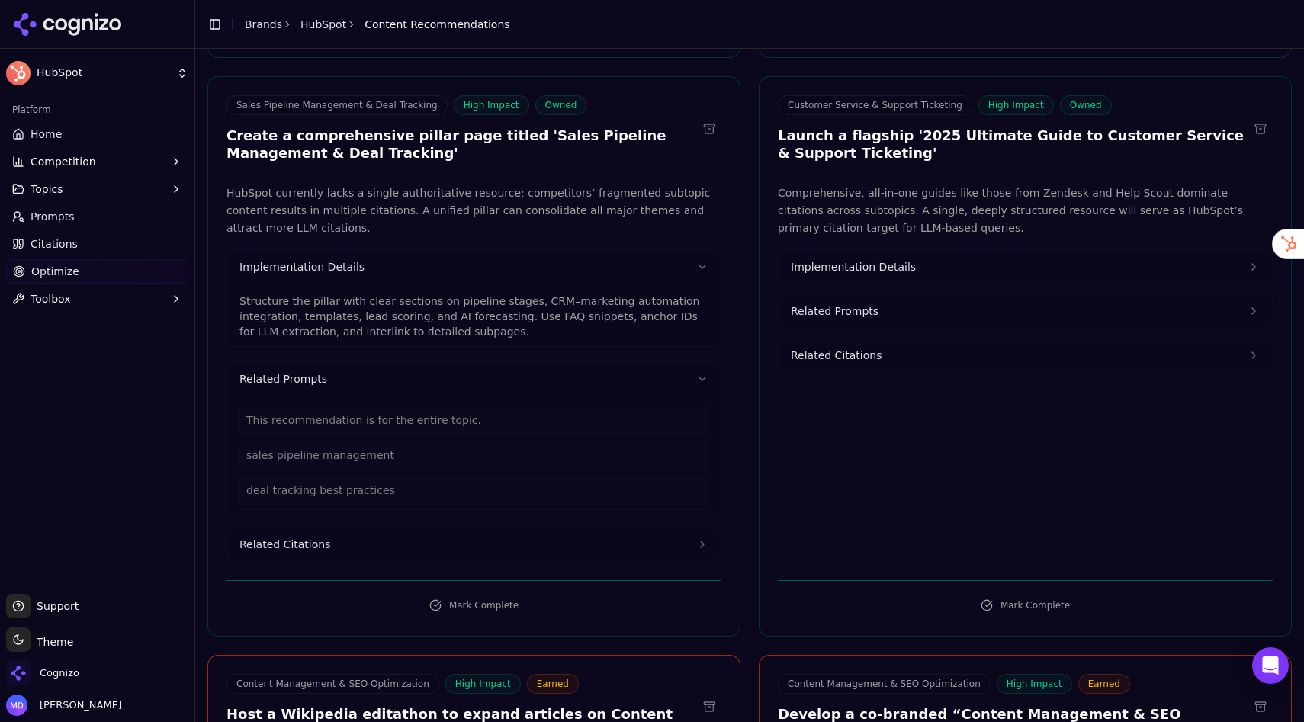
click at [330, 530] on button "Related Citations" at bounding box center [474, 545] width 494 height 34
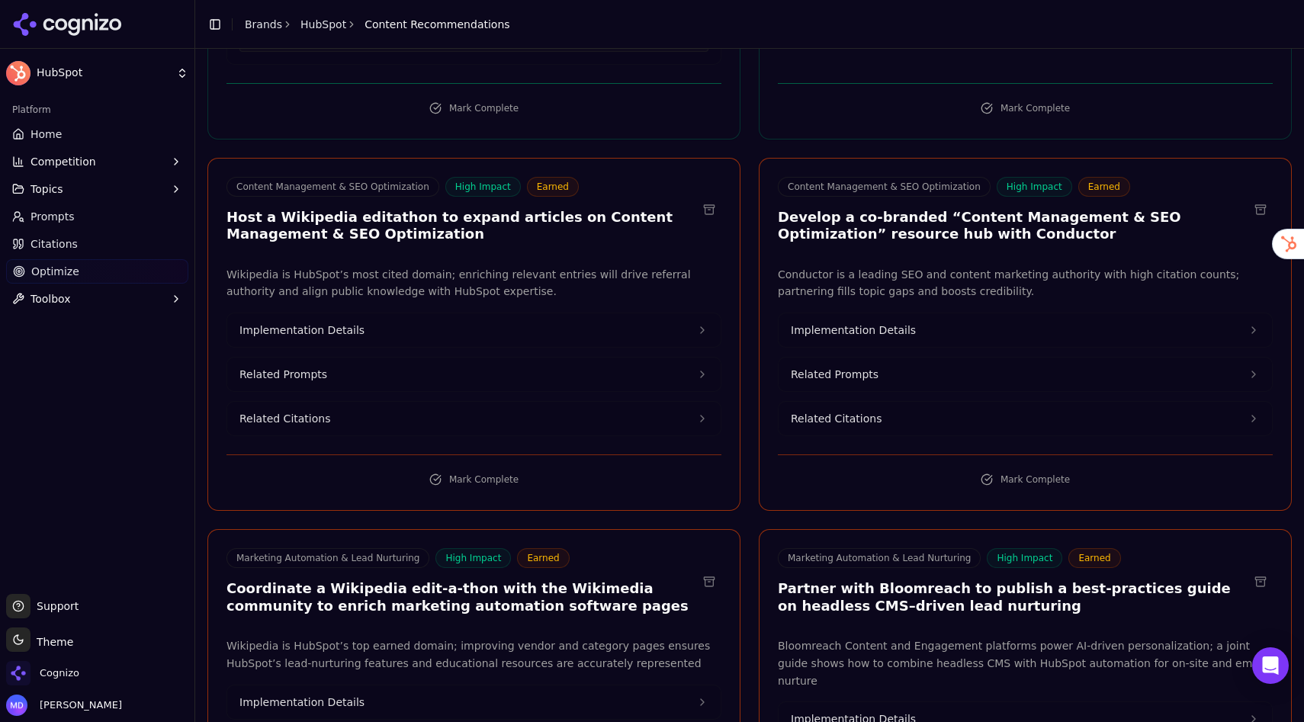
scroll to position [1497, 0]
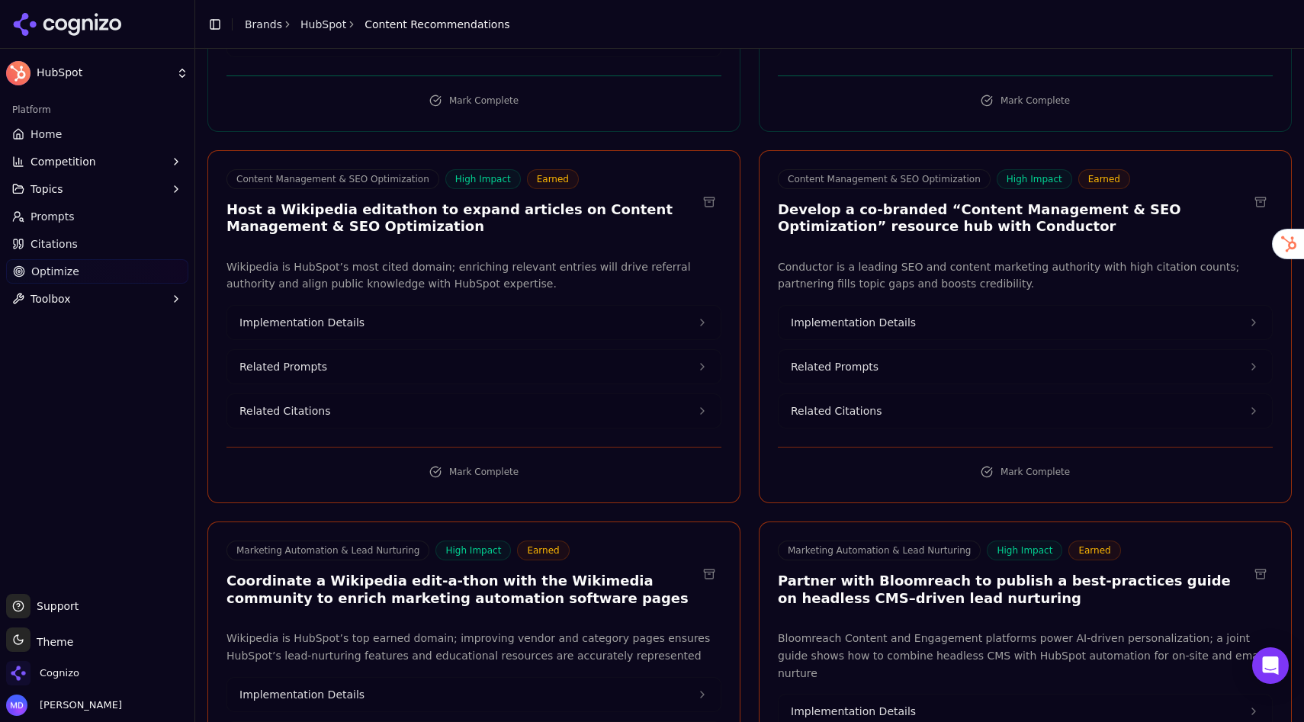
click at [335, 315] on span "Implementation Details" at bounding box center [302, 322] width 125 height 15
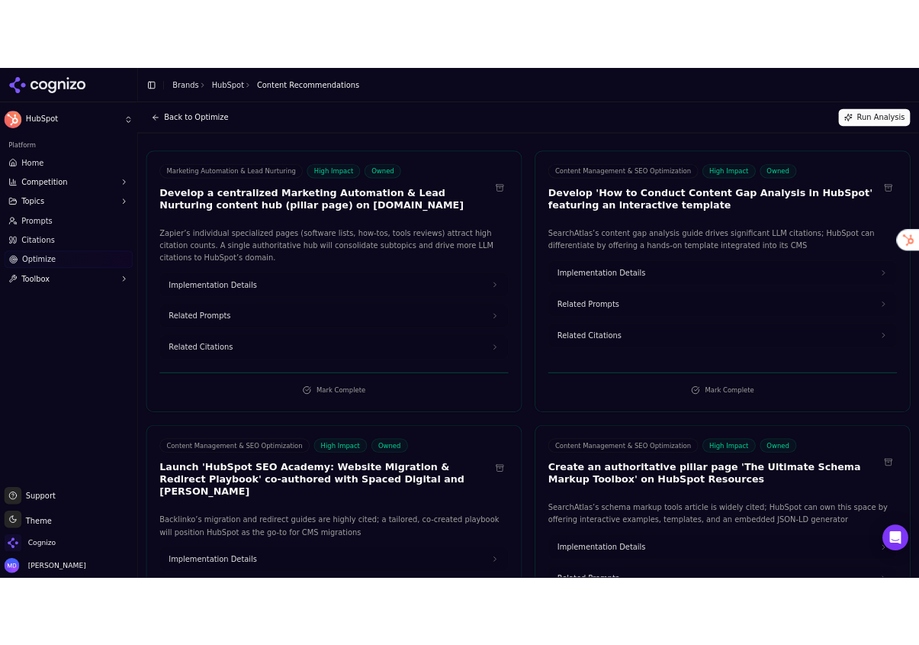
scroll to position [0, 0]
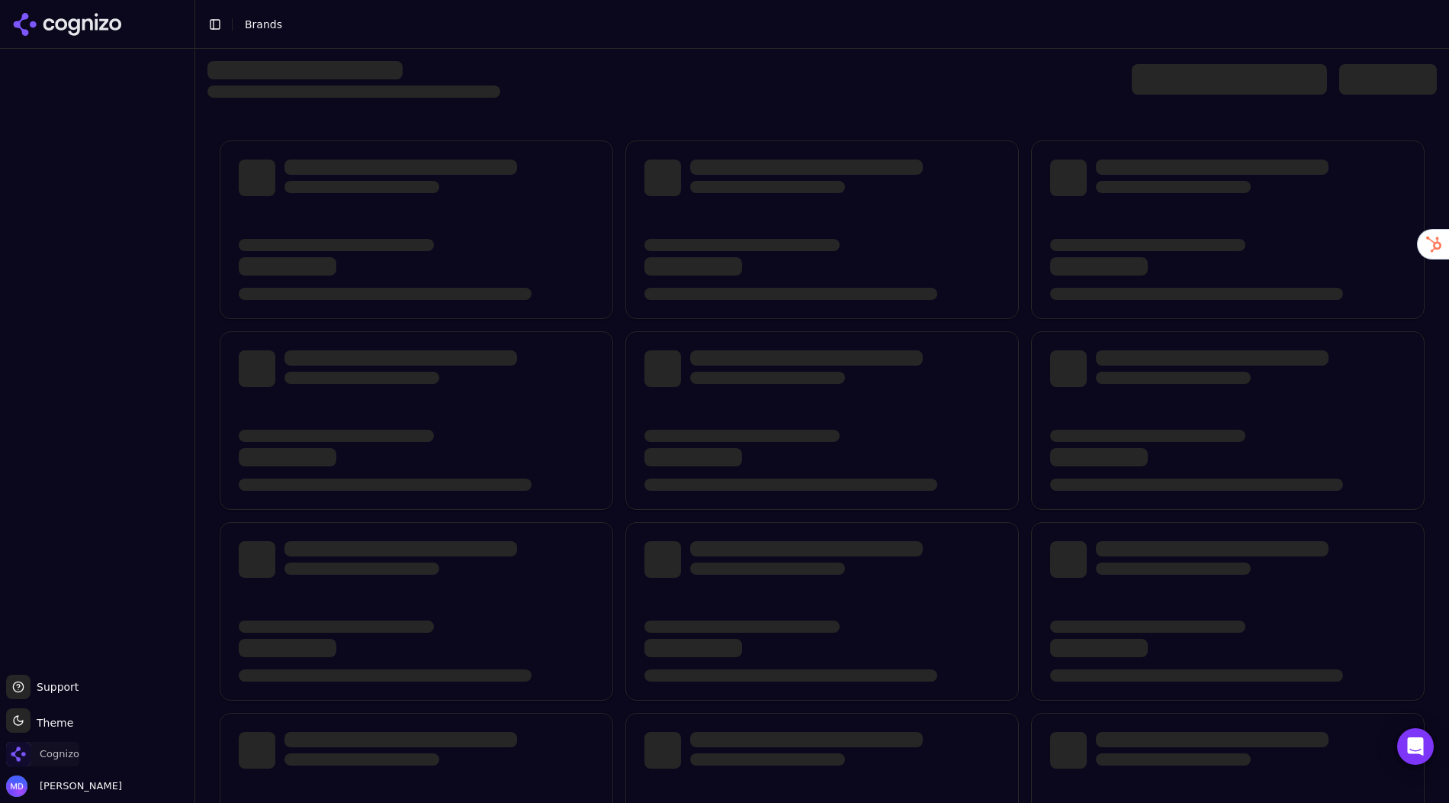
click at [43, 763] on span "Cognizo" at bounding box center [42, 753] width 73 height 24
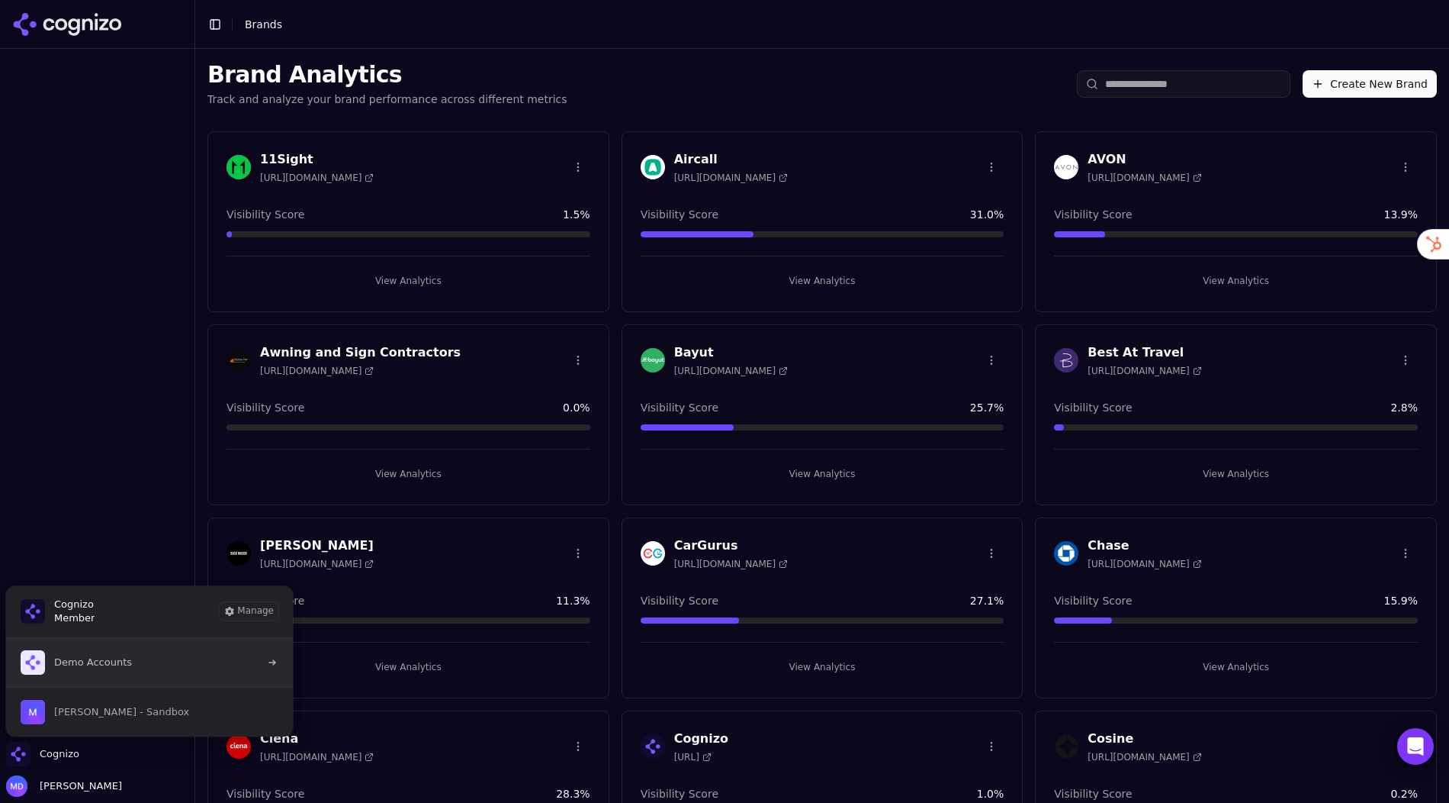
click at [95, 665] on span "Demo Accounts" at bounding box center [93, 662] width 78 height 14
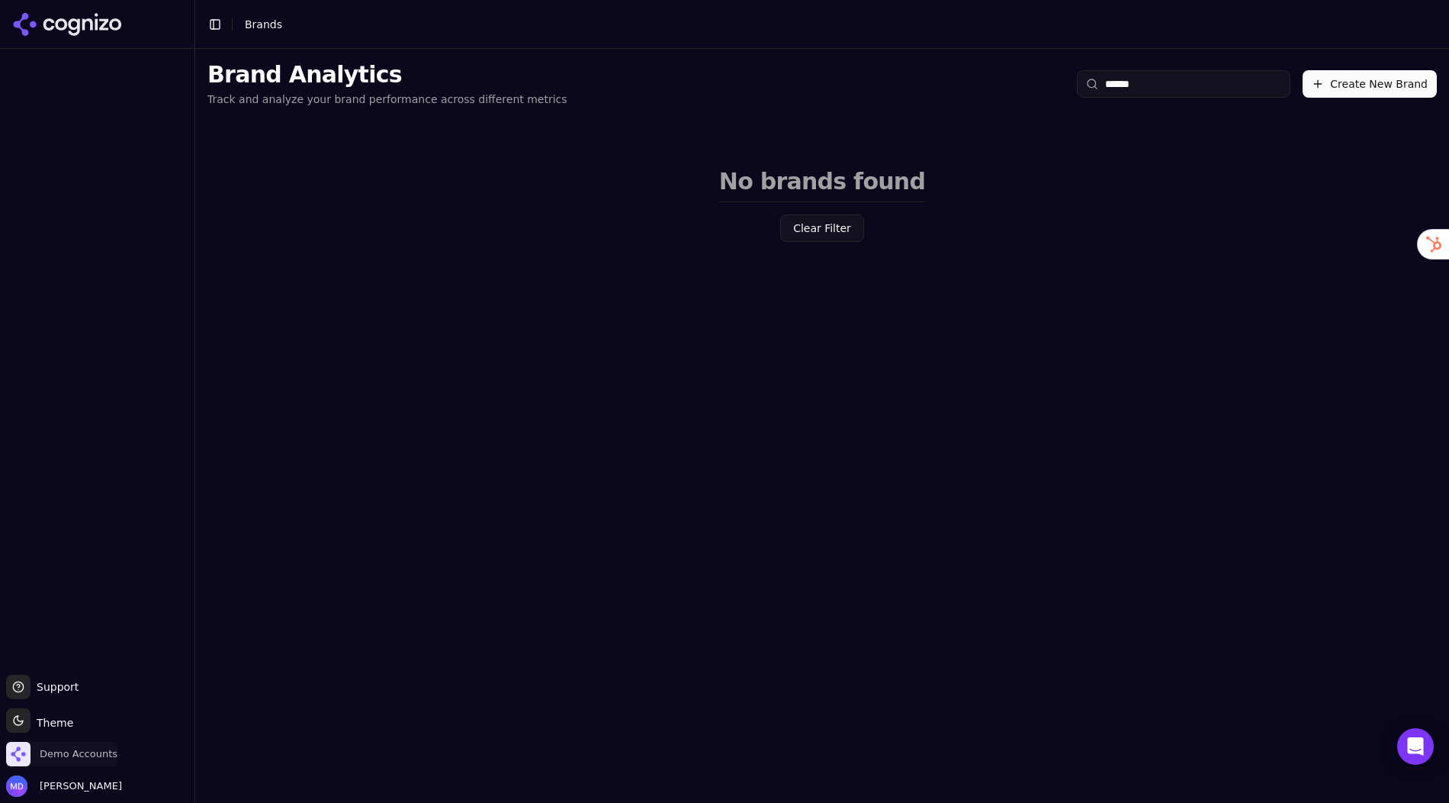
type input "******"
click at [75, 762] on span "Demo Accounts" at bounding box center [61, 753] width 111 height 24
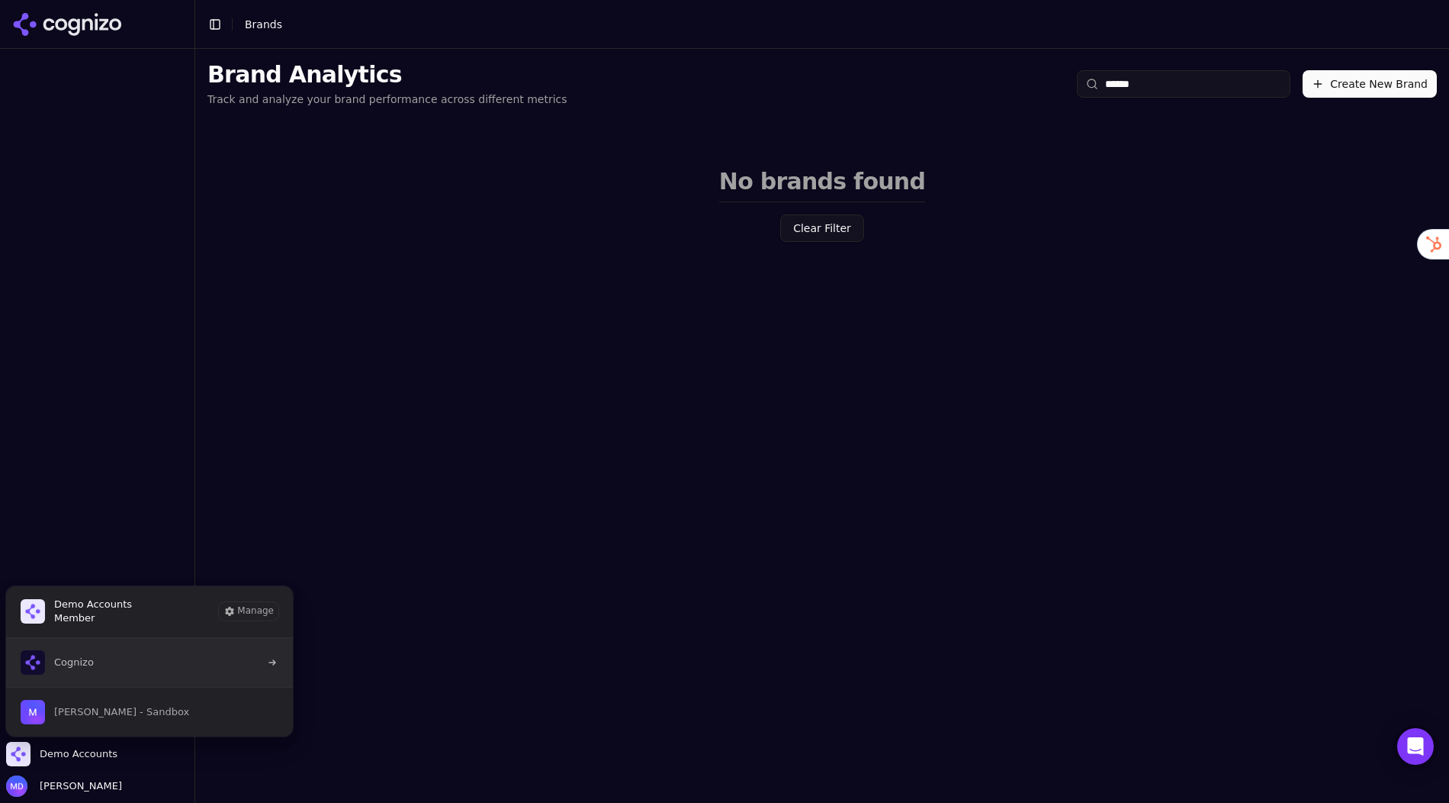
click at [98, 671] on button "Cognizo" at bounding box center [149, 662] width 288 height 49
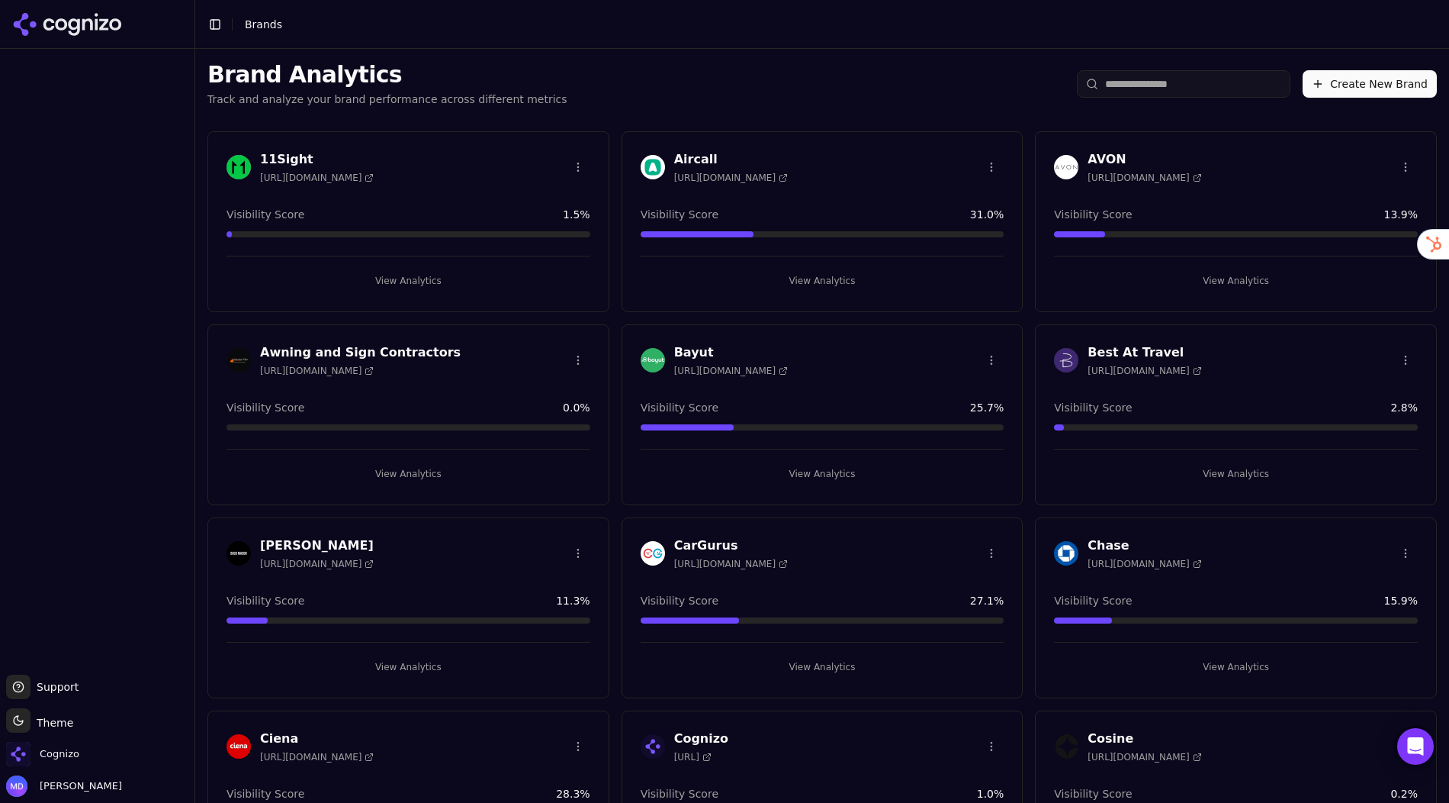
click at [1173, 85] on input "search" at bounding box center [1184, 83] width 214 height 27
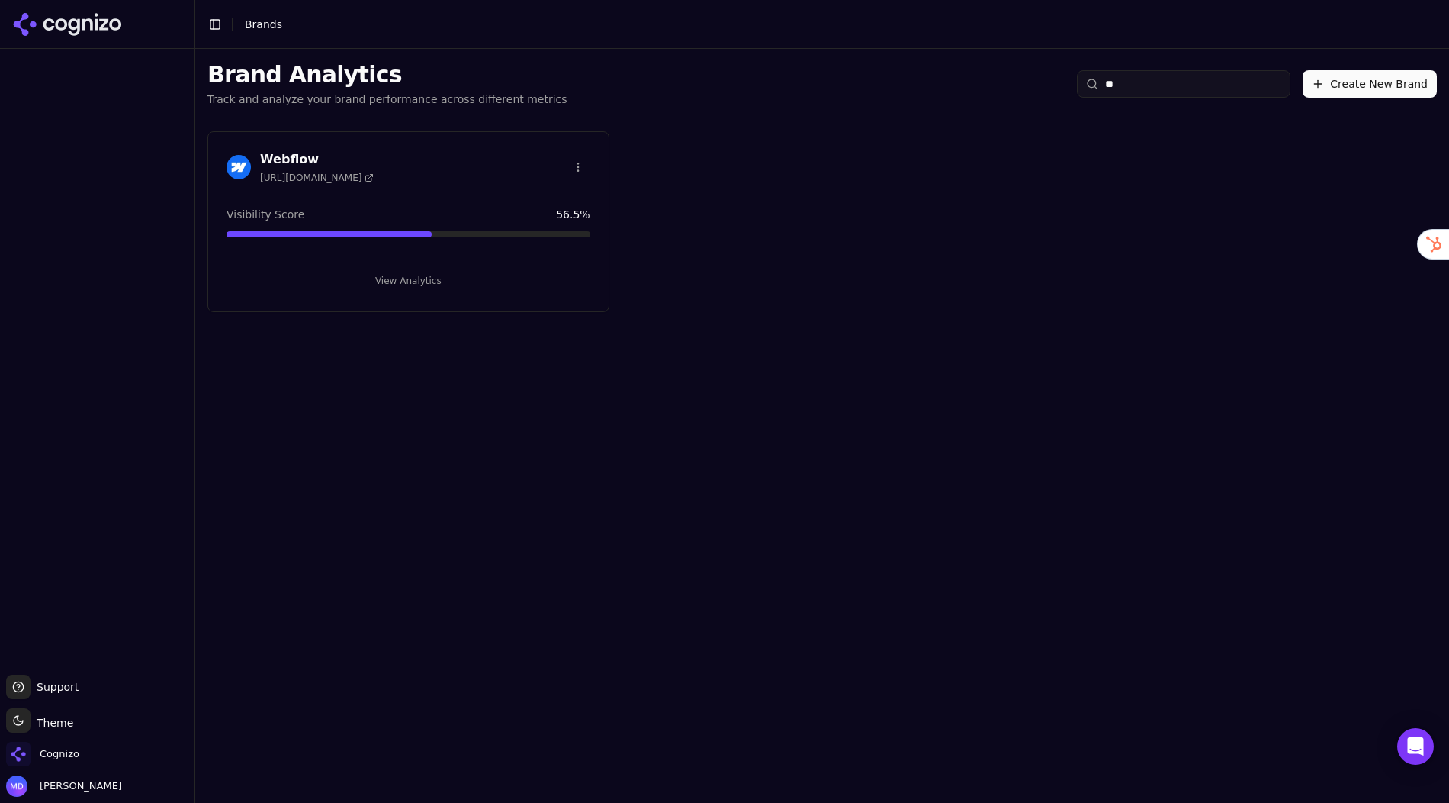
type input "*"
